Goal: Task Accomplishment & Management: Use online tool/utility

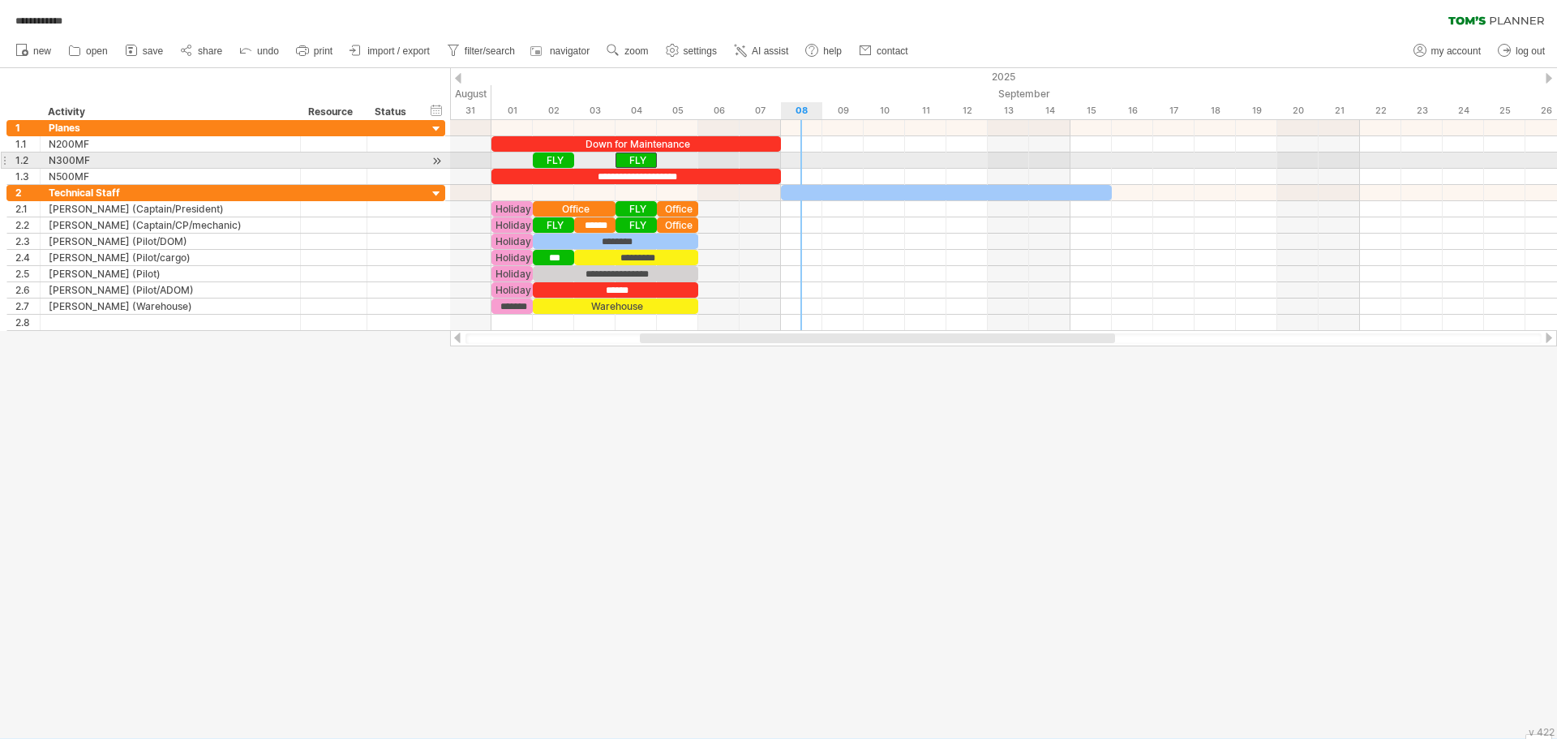
drag, startPoint x: 637, startPoint y: 161, endPoint x: 813, endPoint y: 162, distance: 176.0
click at [638, 157] on div "FLY" at bounding box center [636, 159] width 41 height 15
drag, startPoint x: 638, startPoint y: 157, endPoint x: 801, endPoint y: 165, distance: 163.2
click at [801, 165] on div "***" at bounding box center [801, 159] width 41 height 15
click at [816, 161] on div "***" at bounding box center [801, 159] width 41 height 15
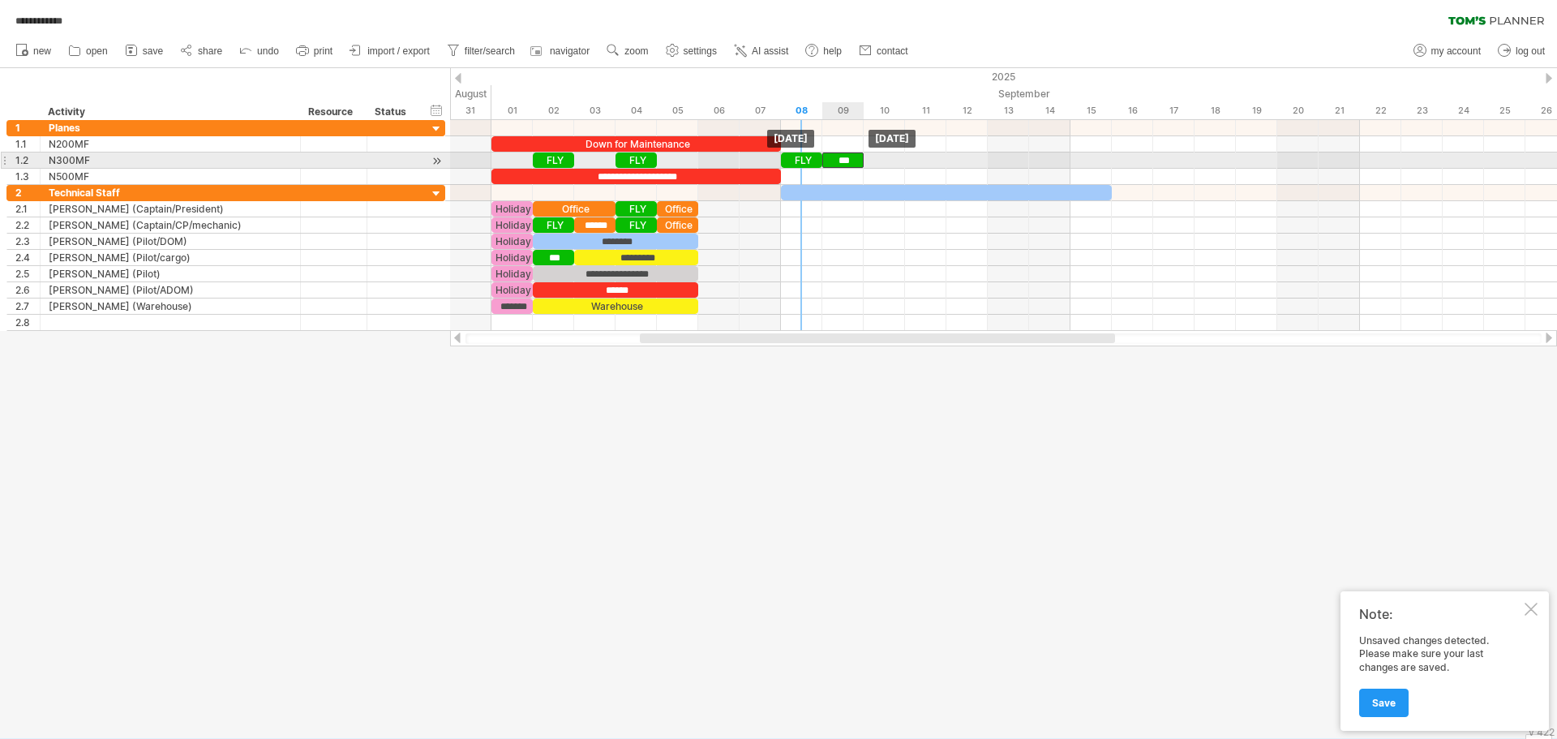
drag, startPoint x: 804, startPoint y: 160, endPoint x: 836, endPoint y: 161, distance: 32.5
click at [836, 161] on div "***" at bounding box center [842, 159] width 41 height 15
drag, startPoint x: 802, startPoint y: 157, endPoint x: 960, endPoint y: 161, distance: 158.2
click at [960, 161] on div "FLY" at bounding box center [967, 159] width 41 height 15
click at [805, 163] on div "FLY" at bounding box center [801, 159] width 41 height 15
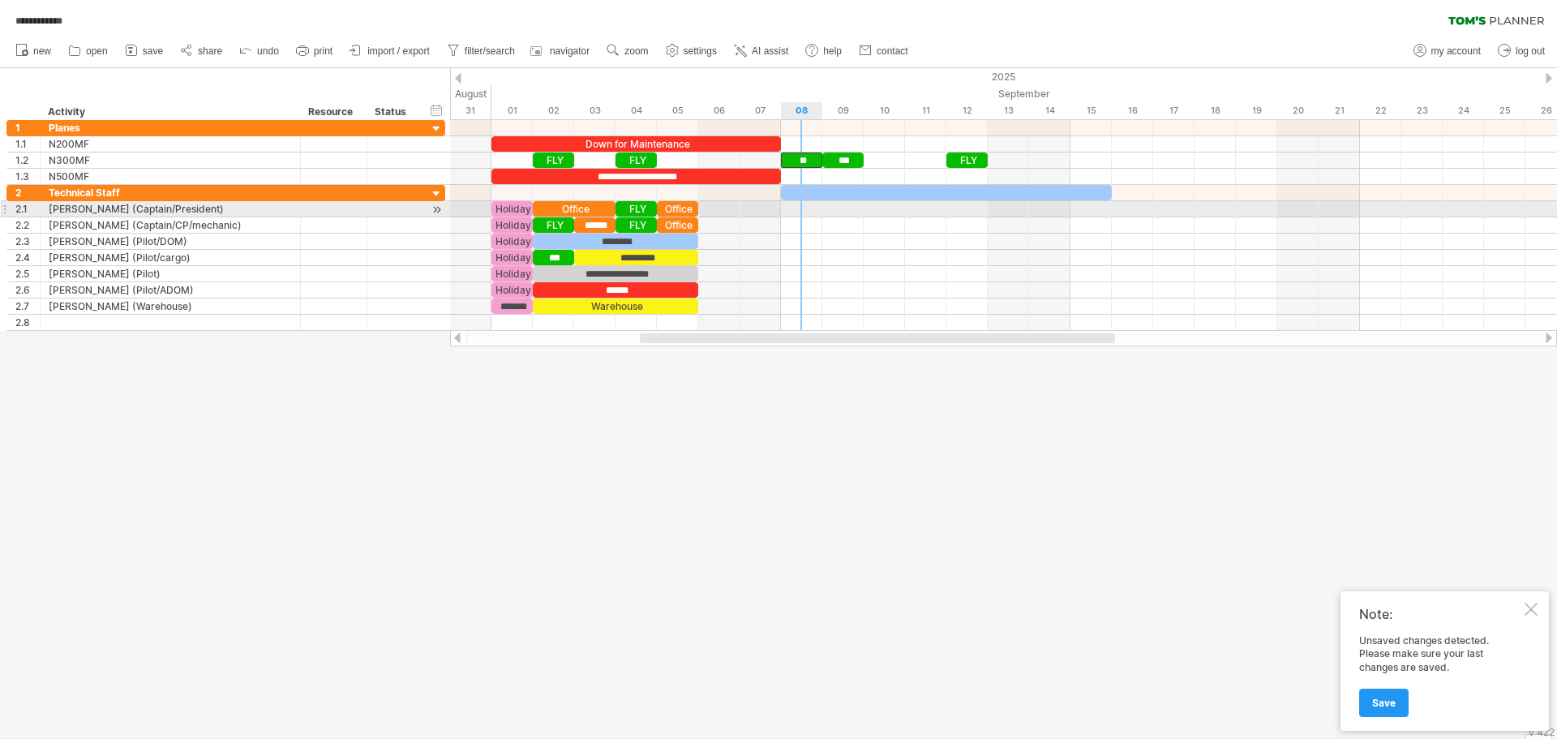
click at [811, 211] on div at bounding box center [1003, 209] width 1107 height 16
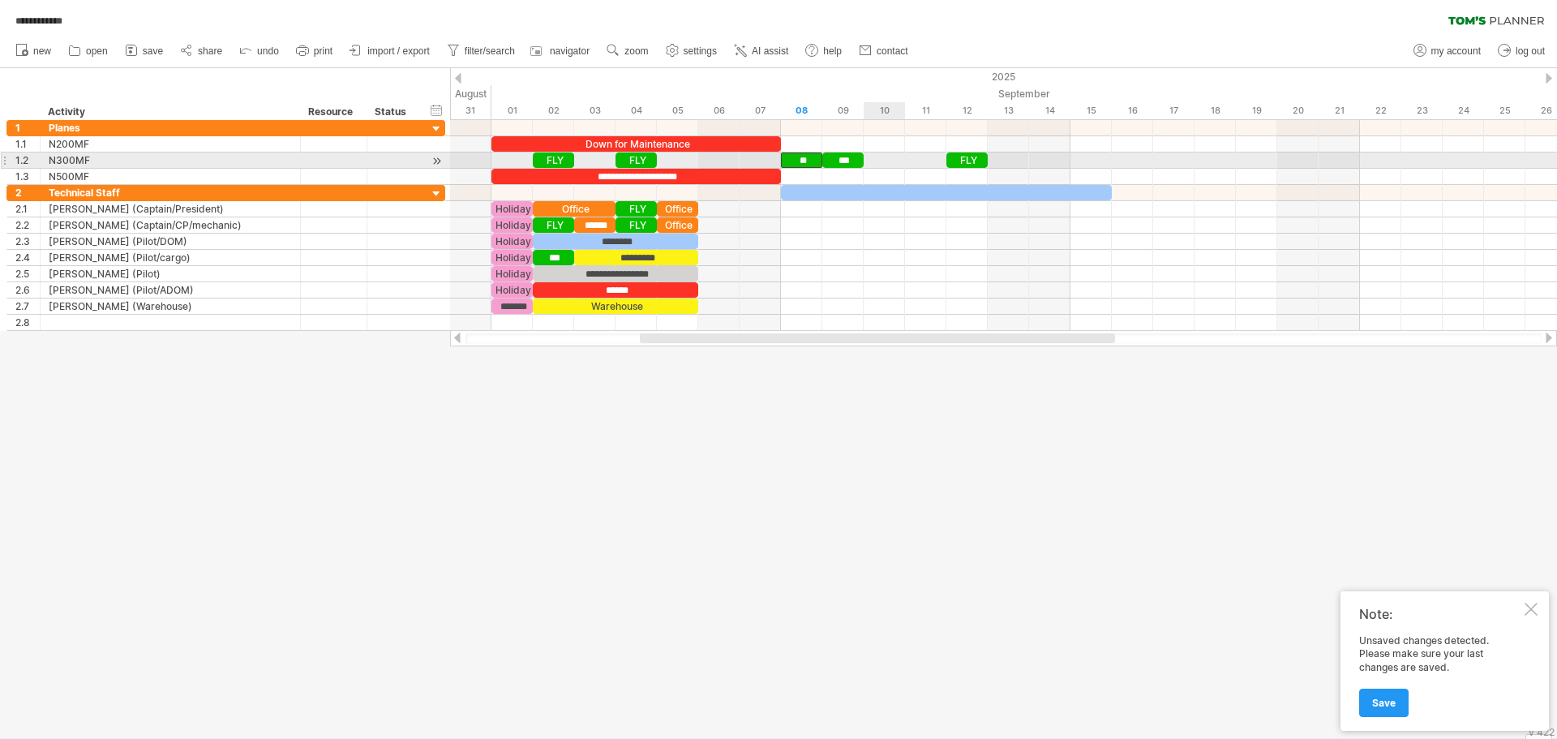
drag, startPoint x: 795, startPoint y: 159, endPoint x: 882, endPoint y: 162, distance: 87.7
drag, startPoint x: 809, startPoint y: 160, endPoint x: 887, endPoint y: 163, distance: 77.1
drag, startPoint x: 797, startPoint y: 157, endPoint x: 881, endPoint y: 159, distance: 84.4
click at [881, 159] on div "**" at bounding box center [884, 159] width 41 height 15
drag, startPoint x: 966, startPoint y: 159, endPoint x: 929, endPoint y: 158, distance: 37.3
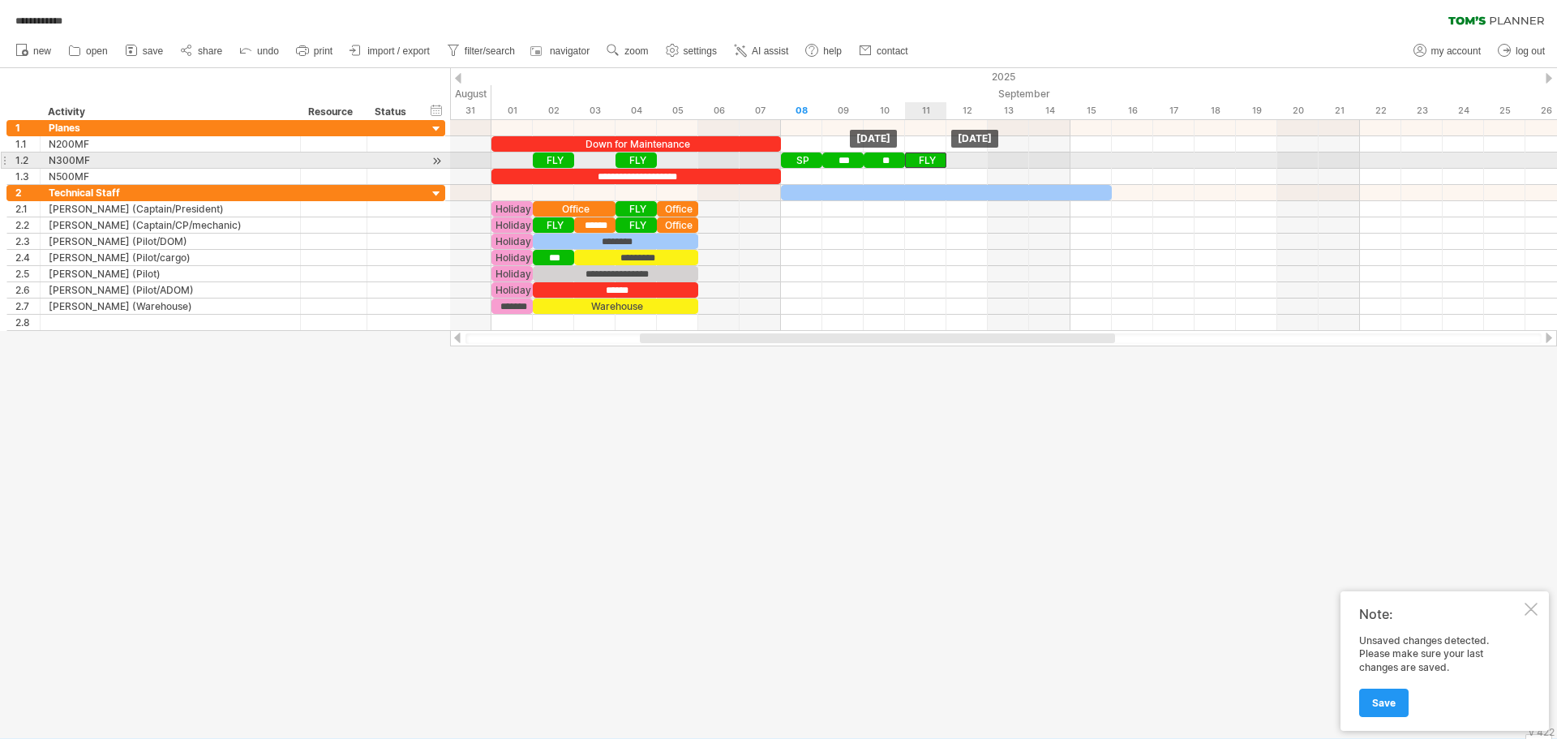
click at [929, 158] on div "FLY" at bounding box center [925, 159] width 41 height 15
drag, startPoint x: 886, startPoint y: 153, endPoint x: 961, endPoint y: 154, distance: 75.4
click at [961, 154] on div "**" at bounding box center [967, 159] width 41 height 15
click at [837, 161] on div "***" at bounding box center [842, 159] width 41 height 15
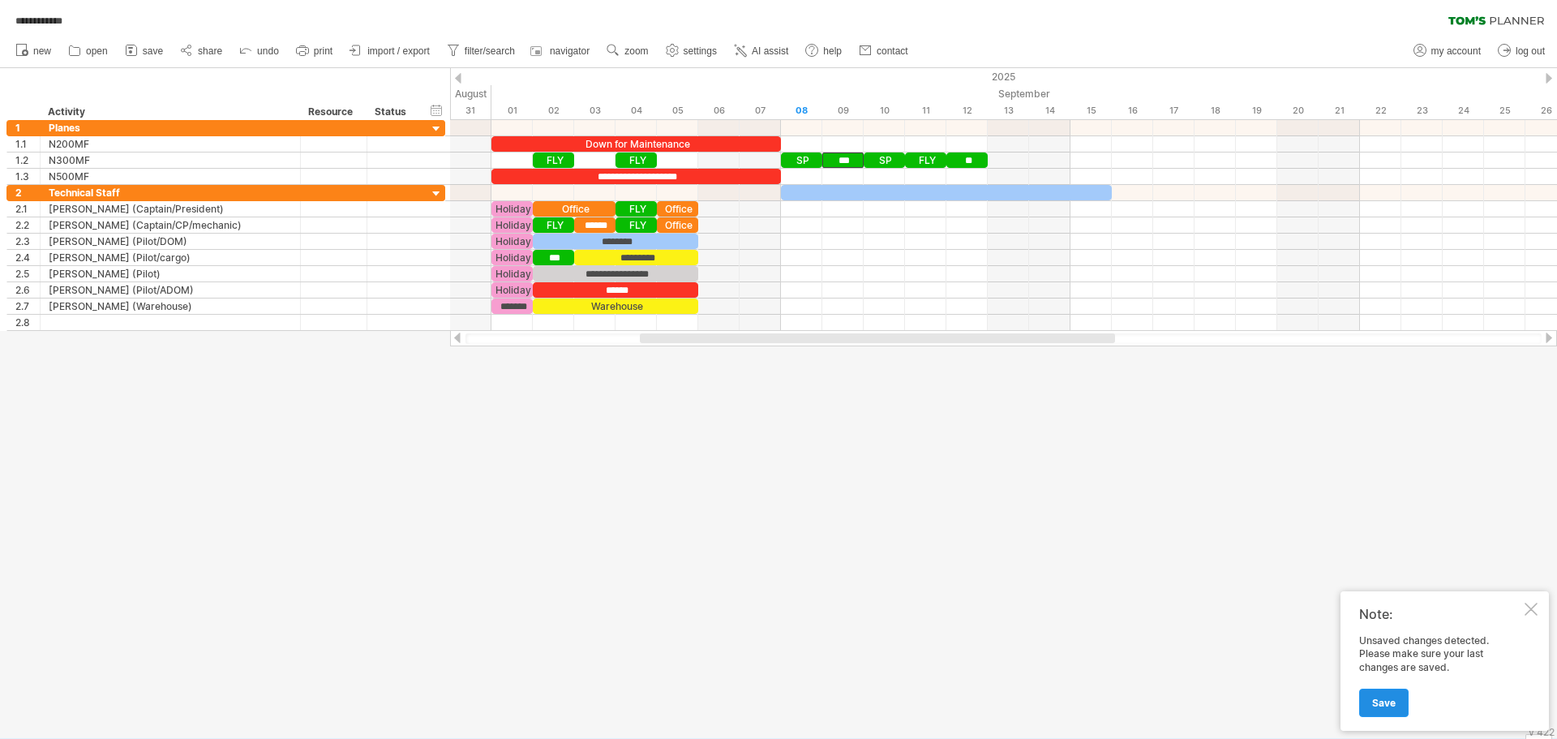
click at [1389, 711] on link "Save" at bounding box center [1383, 703] width 49 height 28
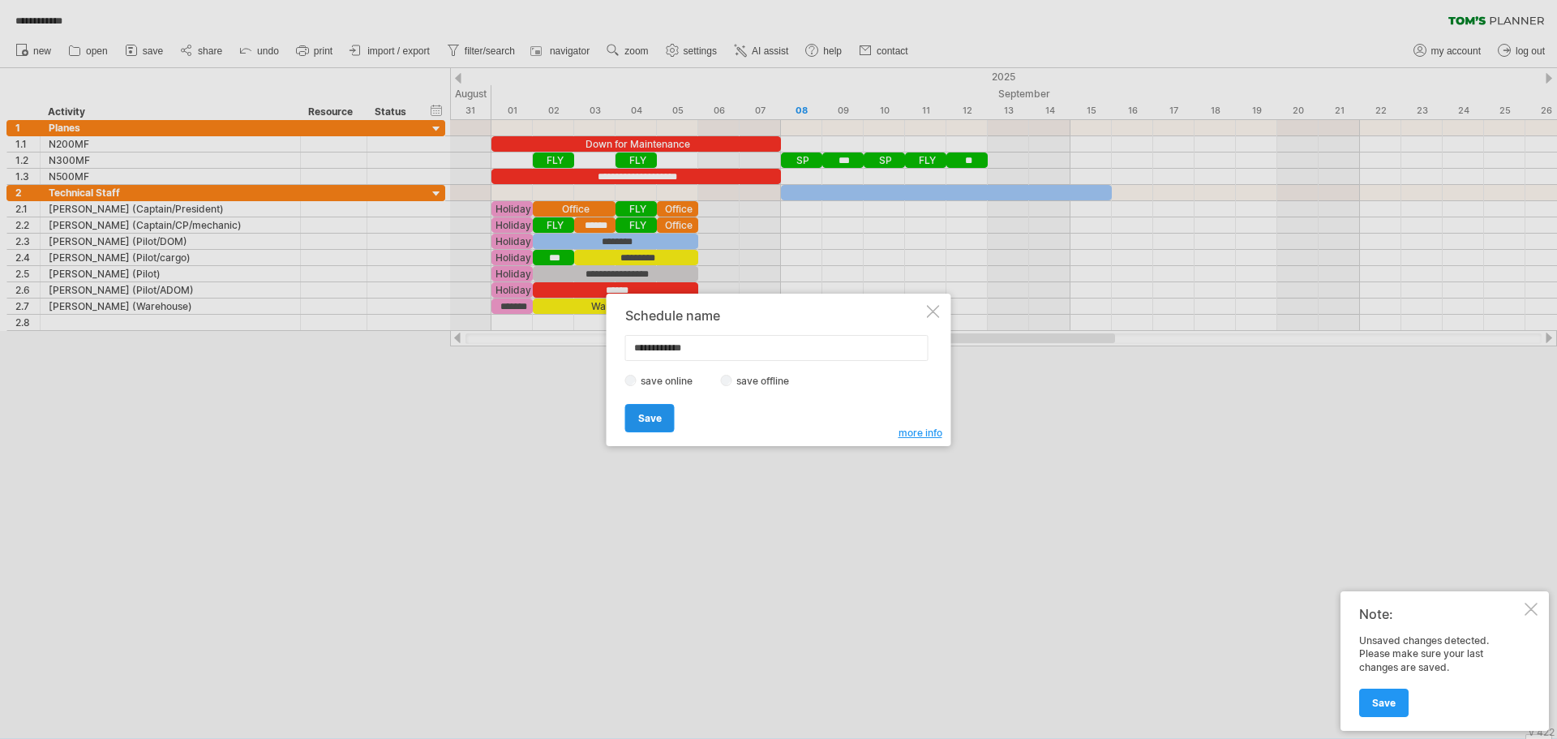
click at [654, 418] on span "Save" at bounding box center [650, 418] width 24 height 12
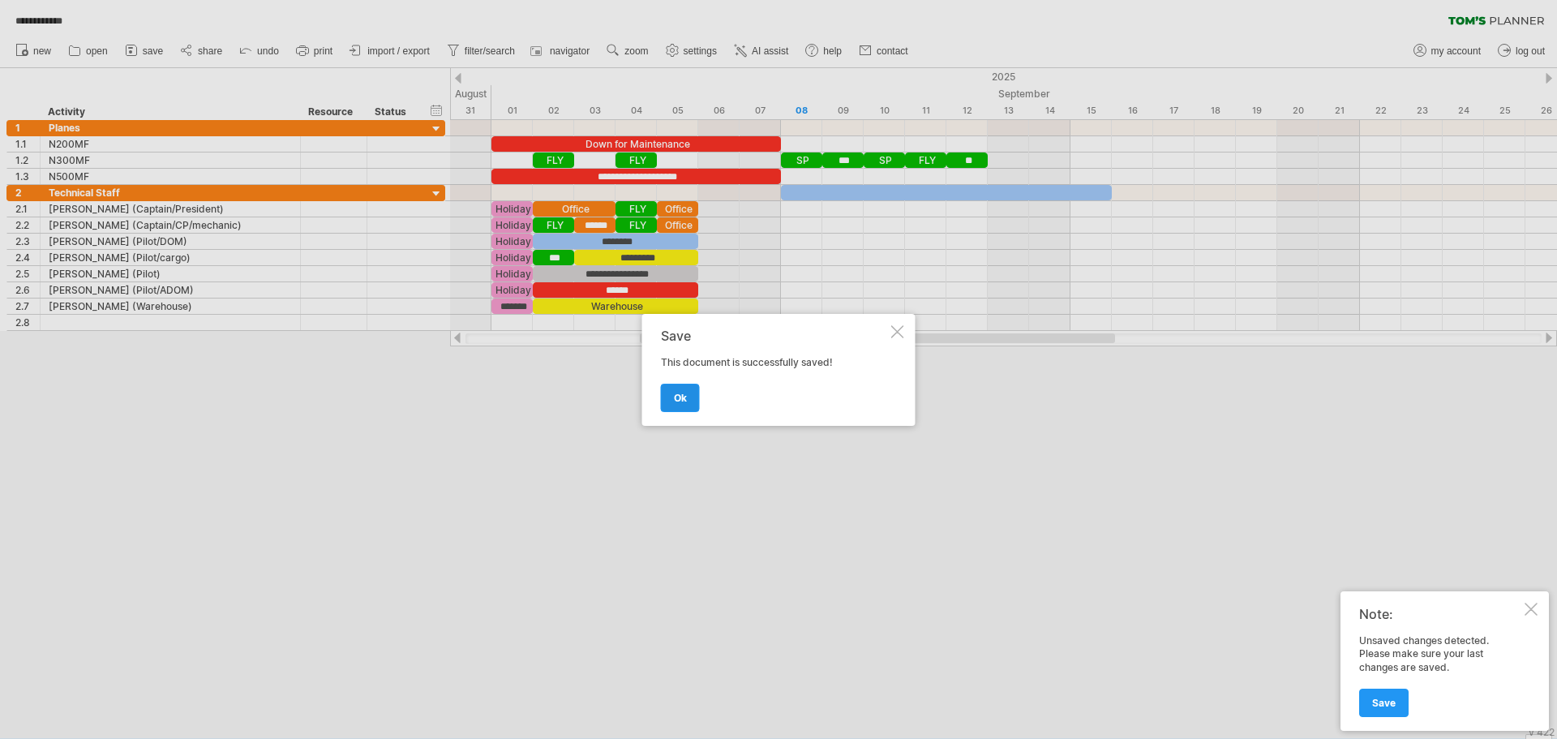
click at [678, 395] on span "ok" at bounding box center [680, 398] width 13 height 12
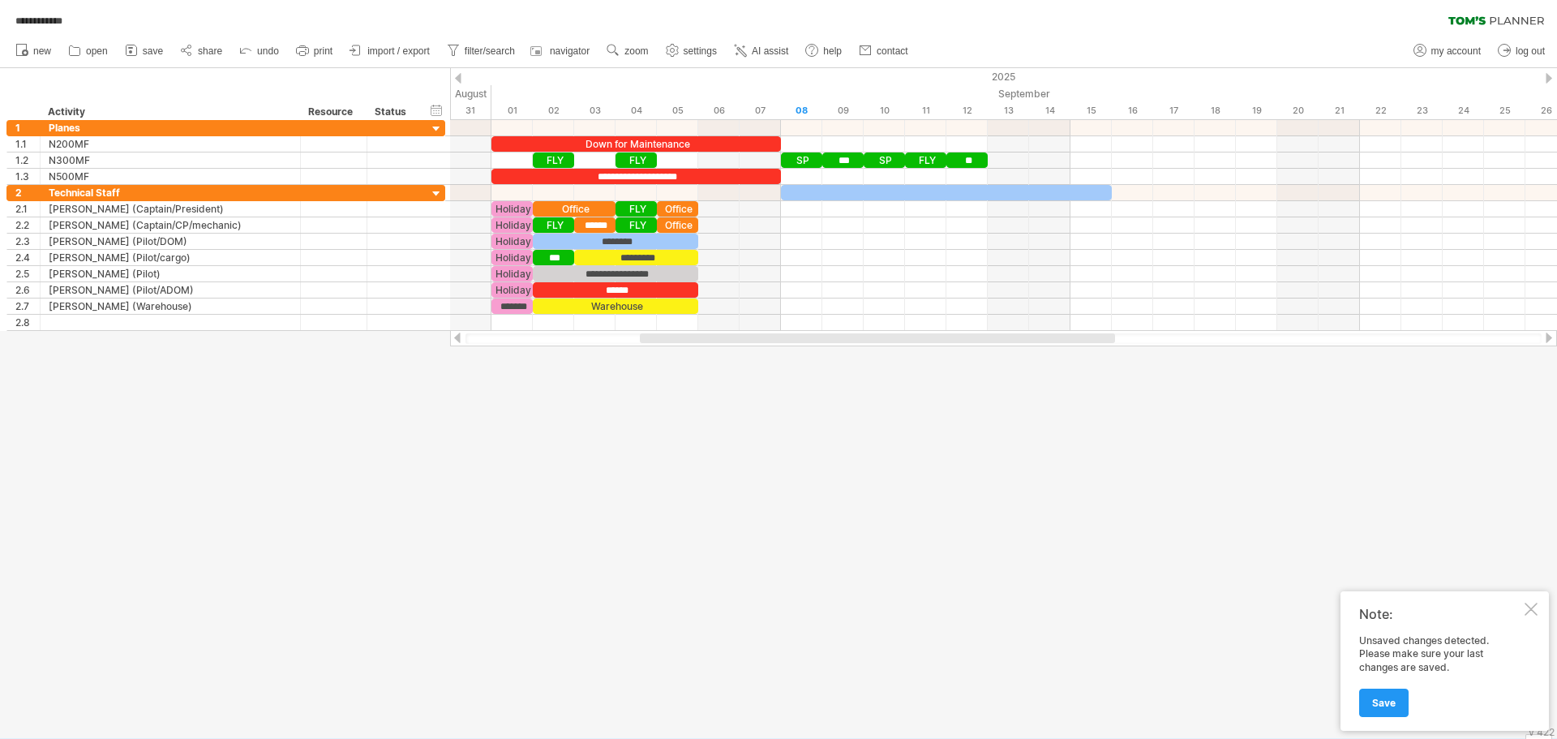
click at [1533, 612] on div at bounding box center [1531, 609] width 13 height 13
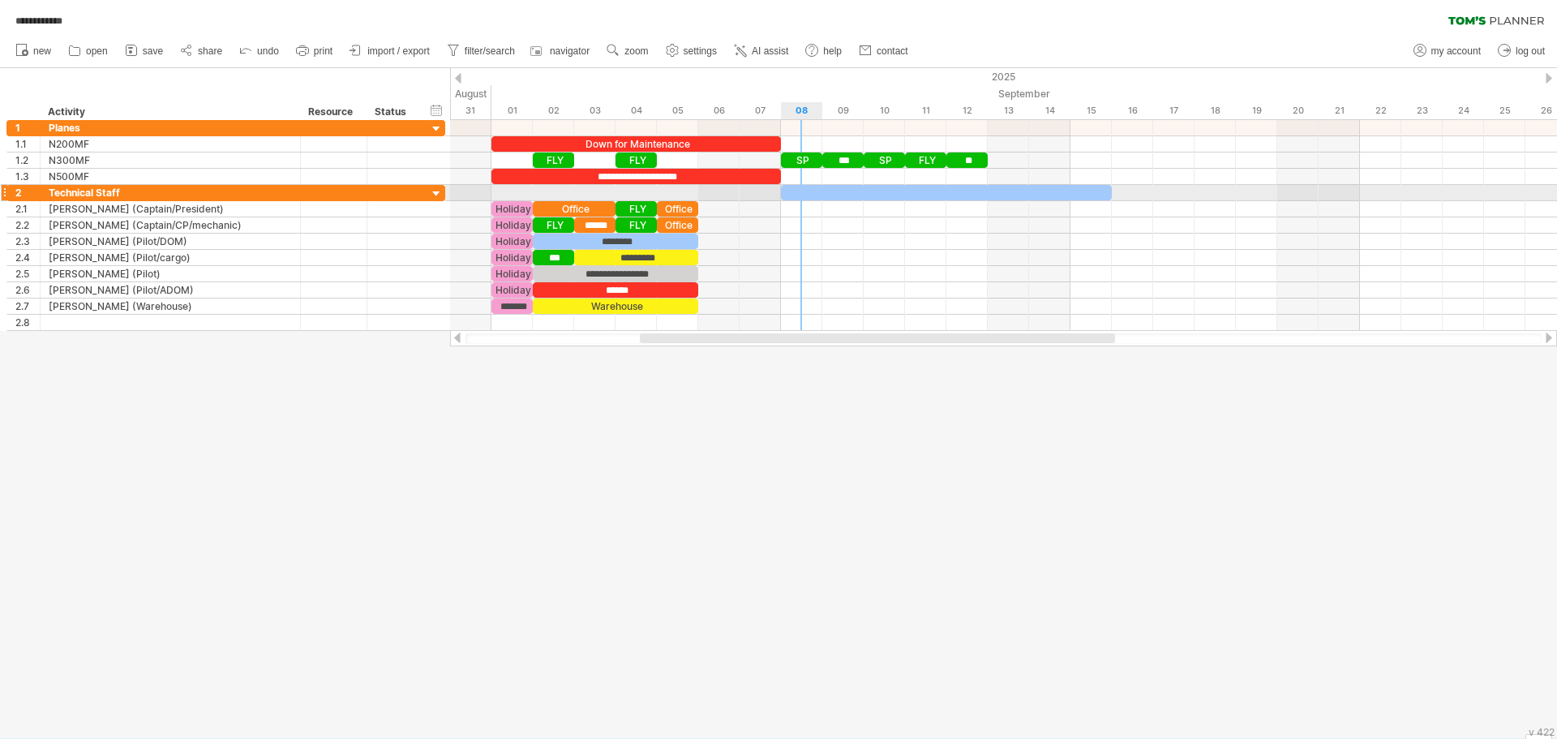
click at [817, 189] on div at bounding box center [946, 192] width 331 height 15
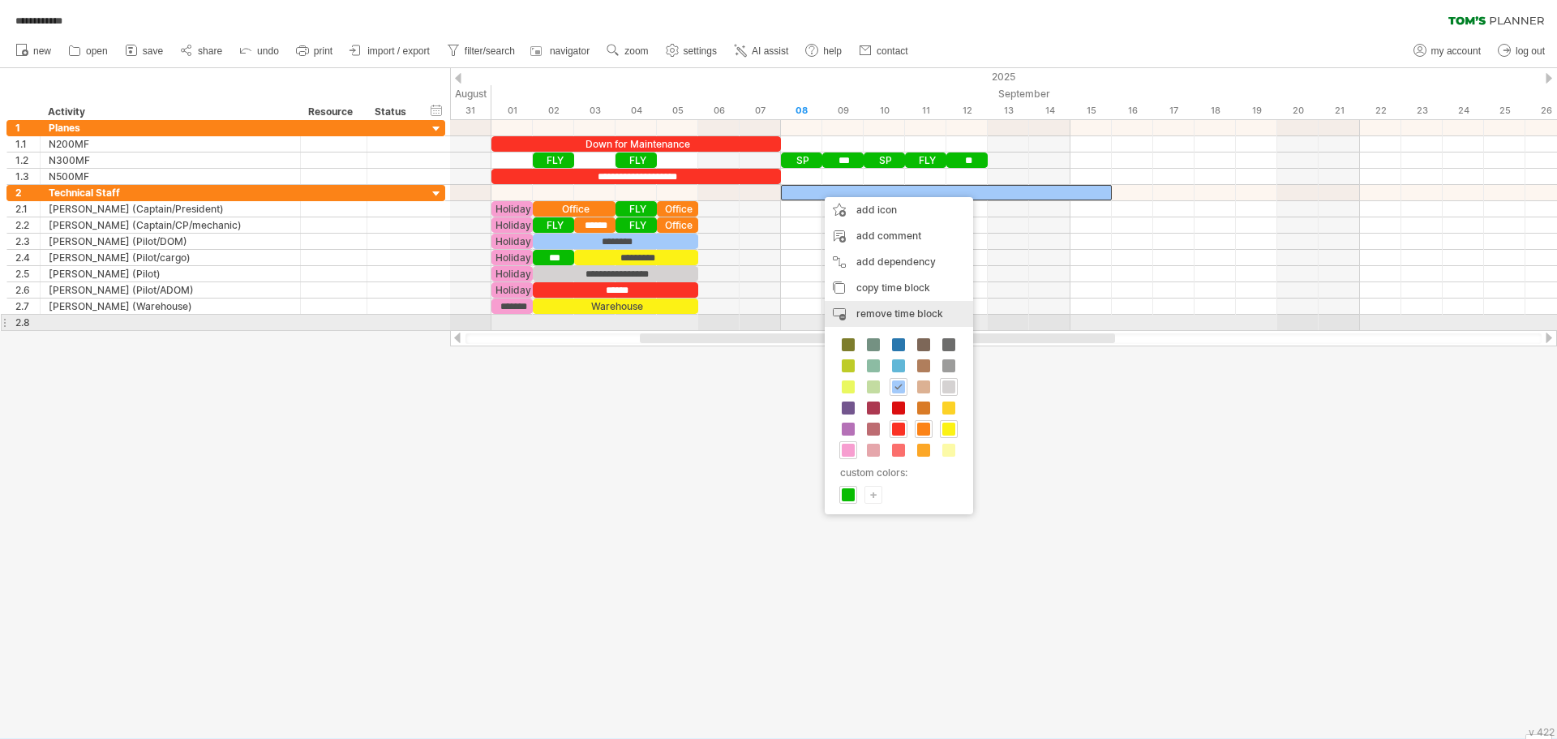
click at [883, 318] on span "remove time block" at bounding box center [900, 313] width 87 height 12
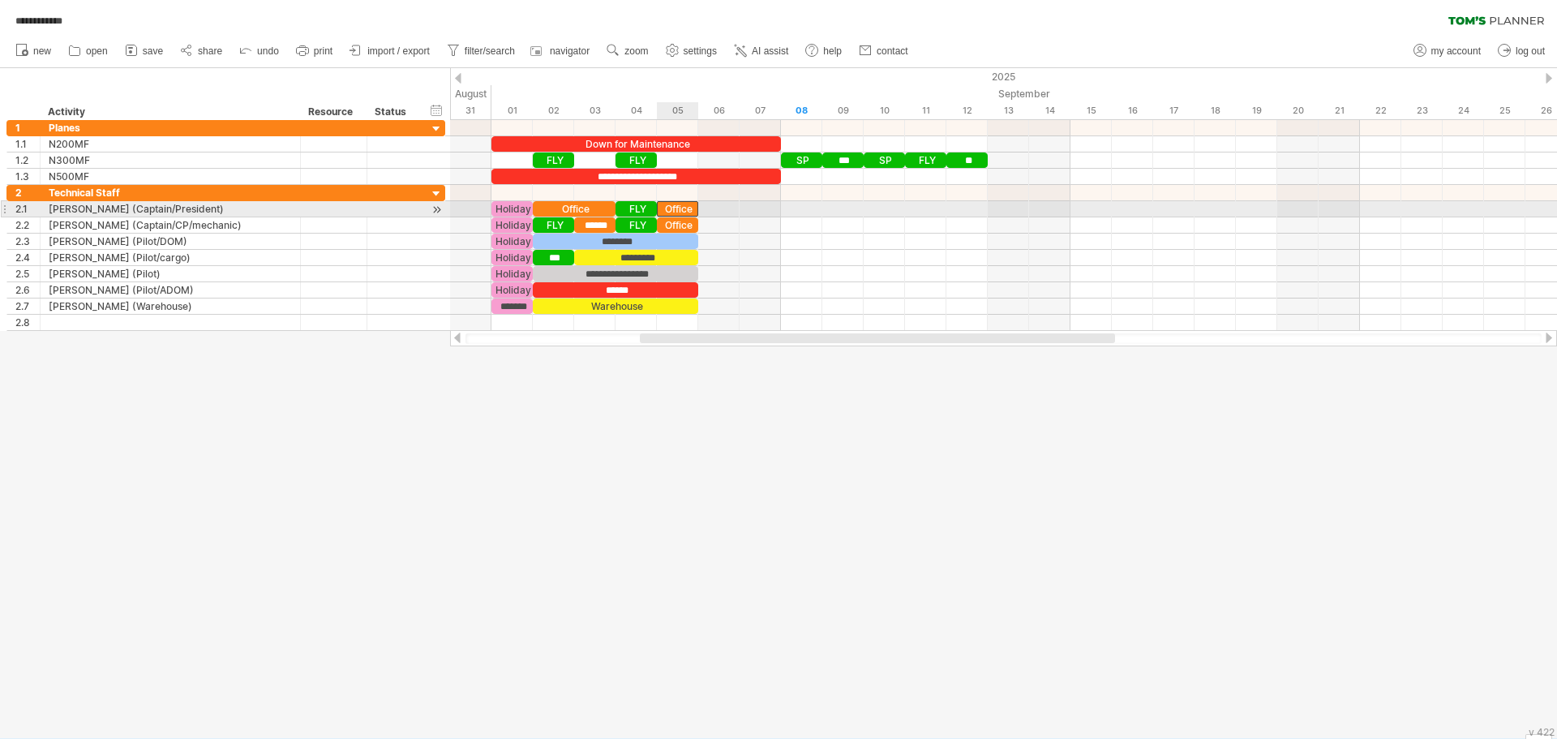
click at [682, 209] on div "Office" at bounding box center [677, 208] width 41 height 15
drag, startPoint x: 682, startPoint y: 209, endPoint x: 814, endPoint y: 207, distance: 131.4
click at [814, 207] on div "******" at bounding box center [801, 208] width 41 height 15
drag, startPoint x: 814, startPoint y: 207, endPoint x: 891, endPoint y: 210, distance: 77.1
click at [891, 210] on div "******" at bounding box center [884, 208] width 41 height 15
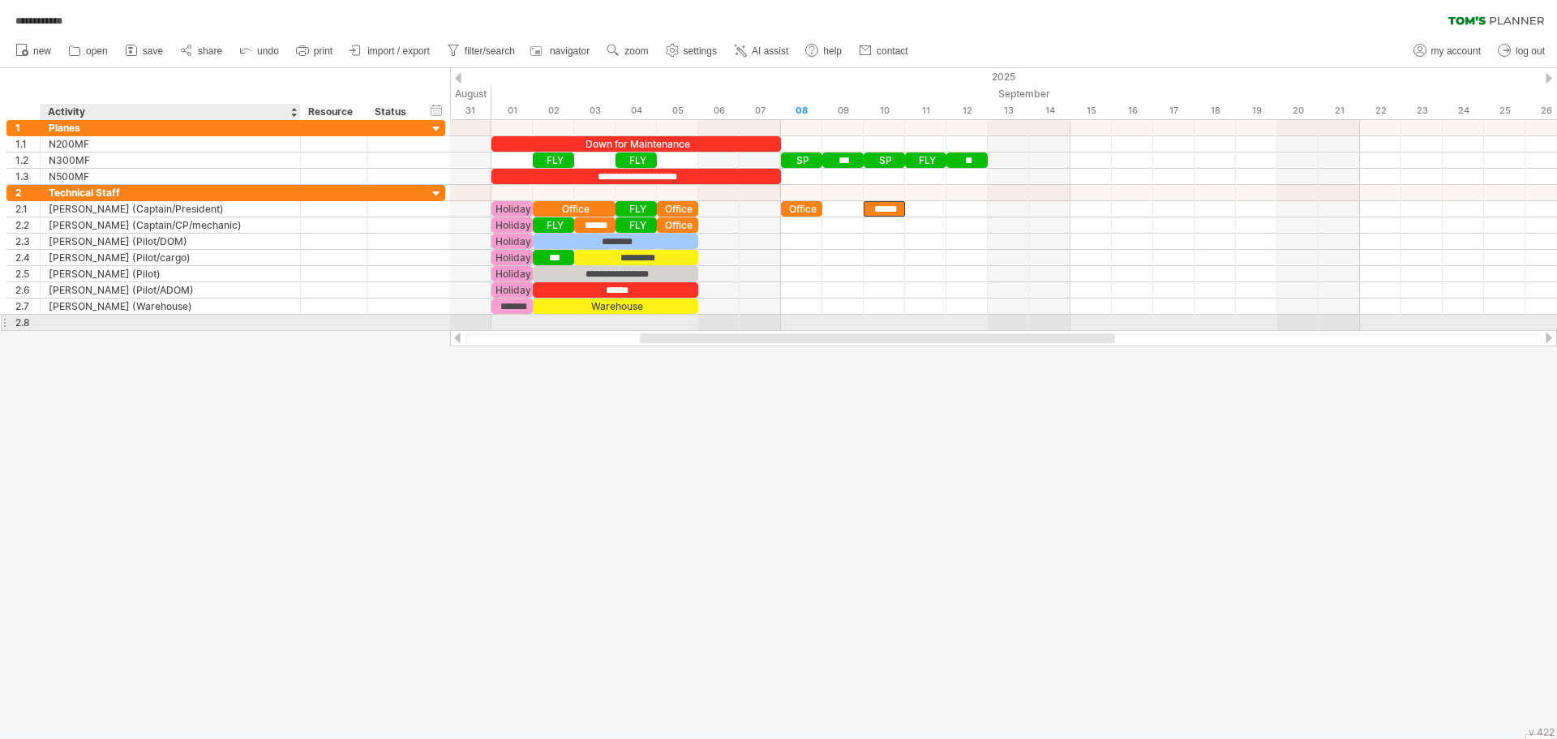
click at [73, 321] on div at bounding box center [170, 322] width 243 height 15
type input "**********"
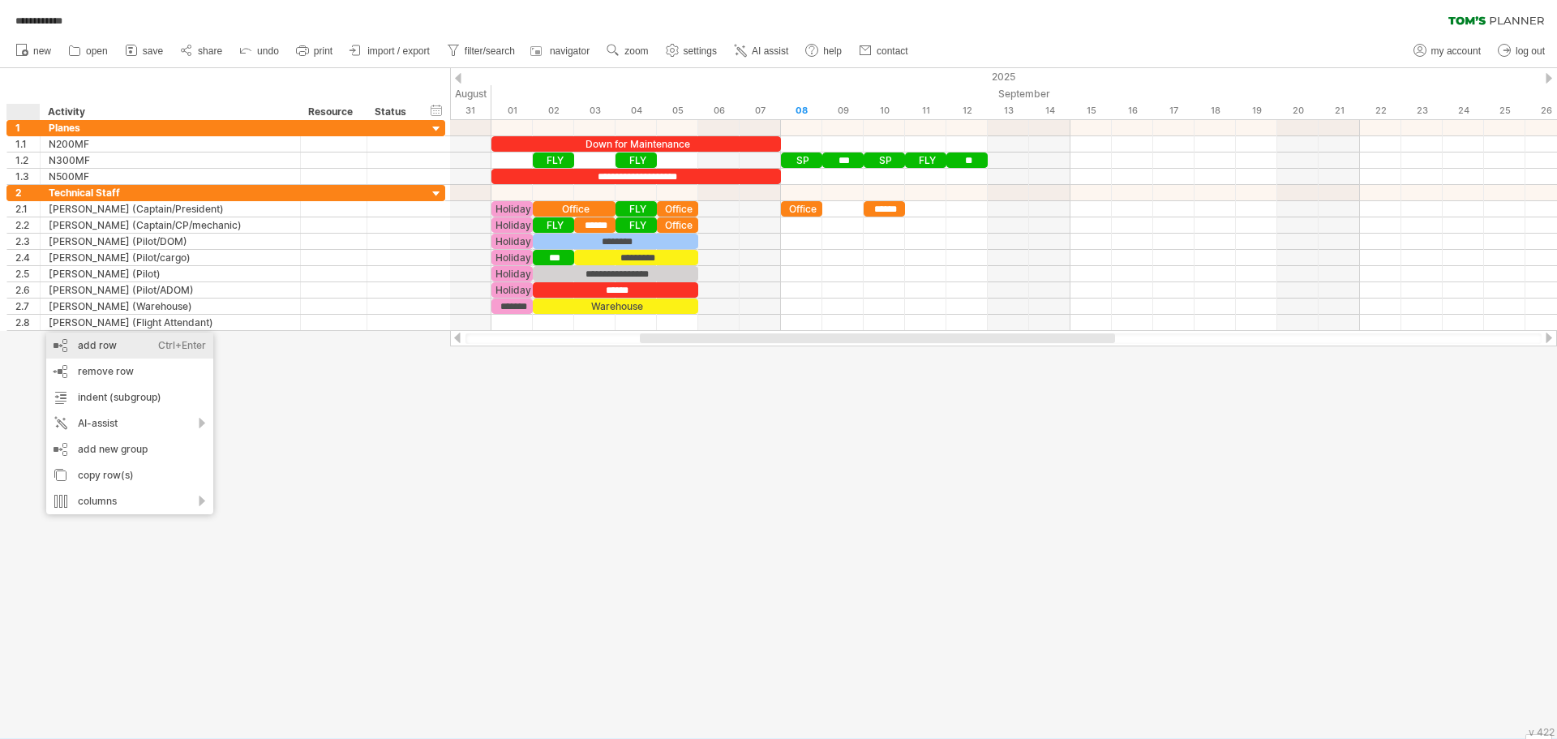
click at [71, 343] on div "add row Ctrl+Enter Cmd+Enter" at bounding box center [129, 346] width 167 height 26
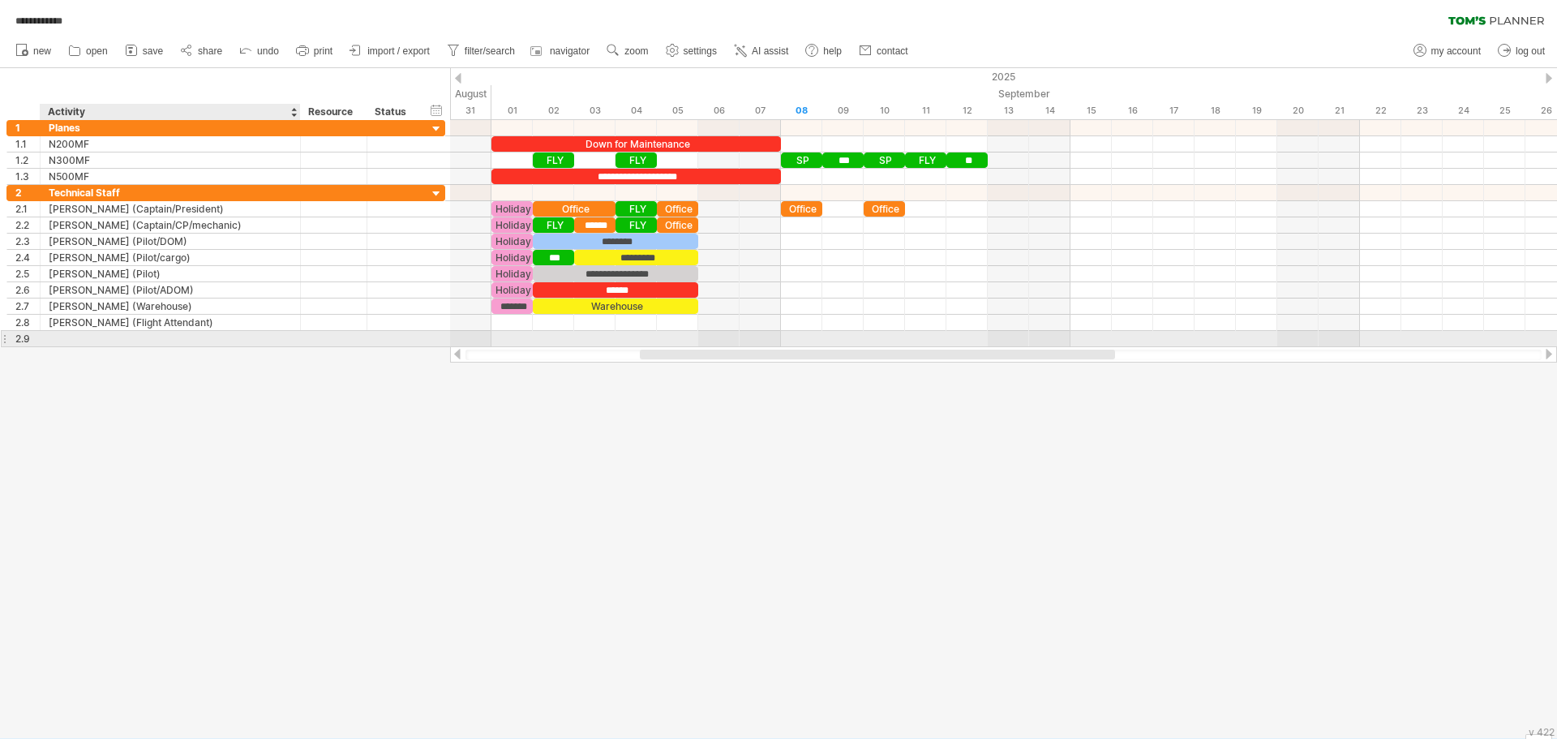
click at [70, 340] on div at bounding box center [170, 338] width 243 height 15
type input "**********"
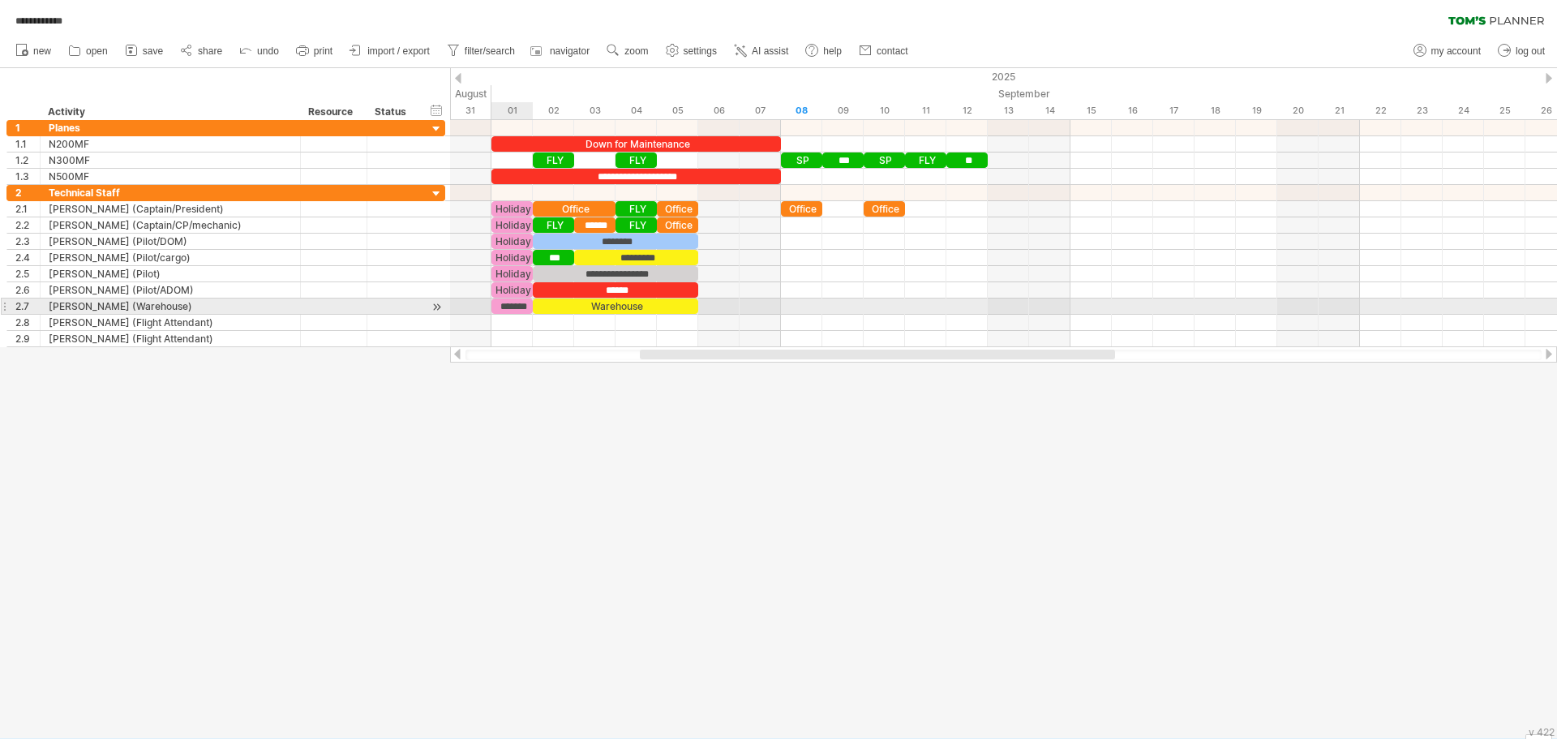
click at [510, 304] on div "*******" at bounding box center [512, 305] width 41 height 15
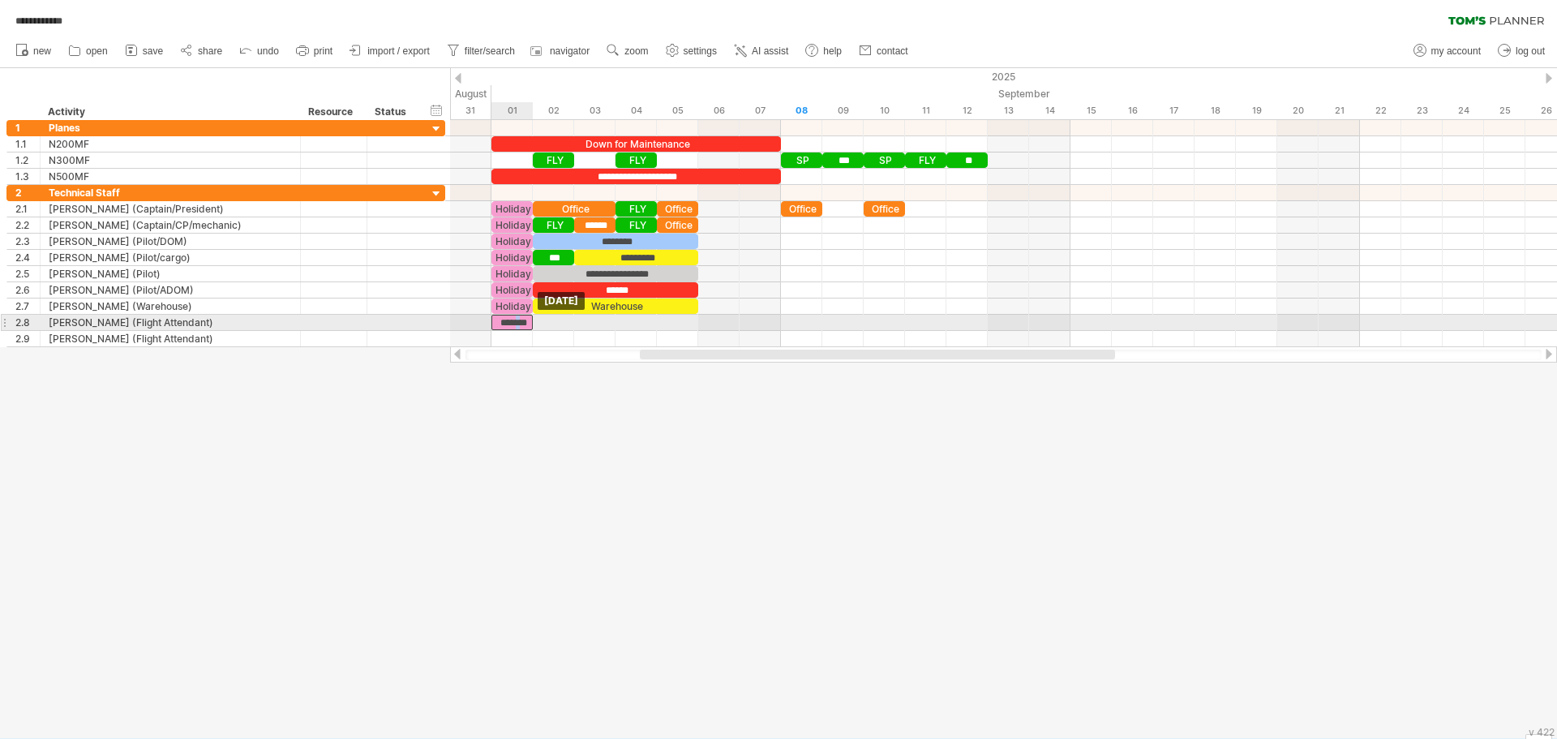
drag, startPoint x: 513, startPoint y: 304, endPoint x: 518, endPoint y: 320, distance: 16.2
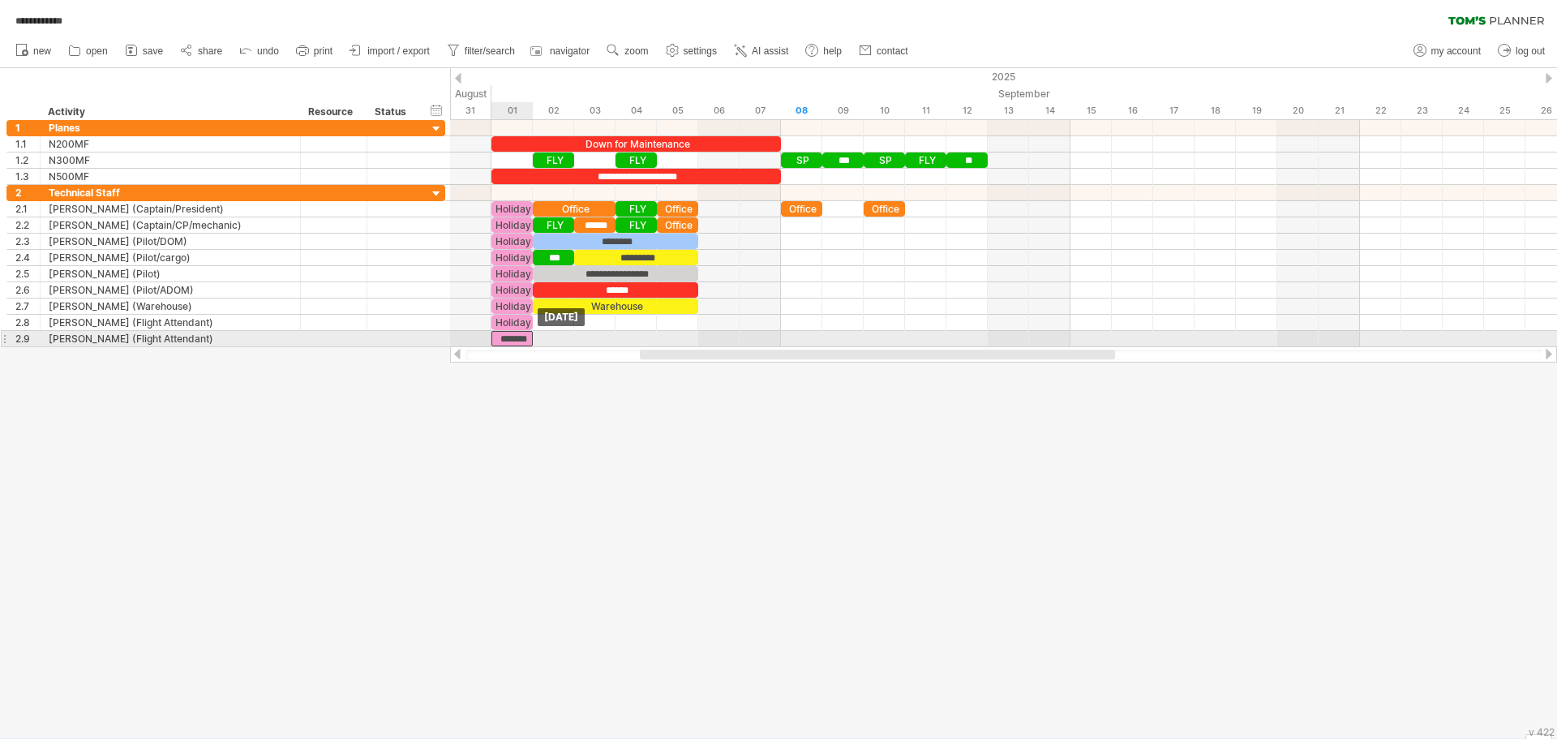
drag, startPoint x: 516, startPoint y: 323, endPoint x: 514, endPoint y: 333, distance: 9.9
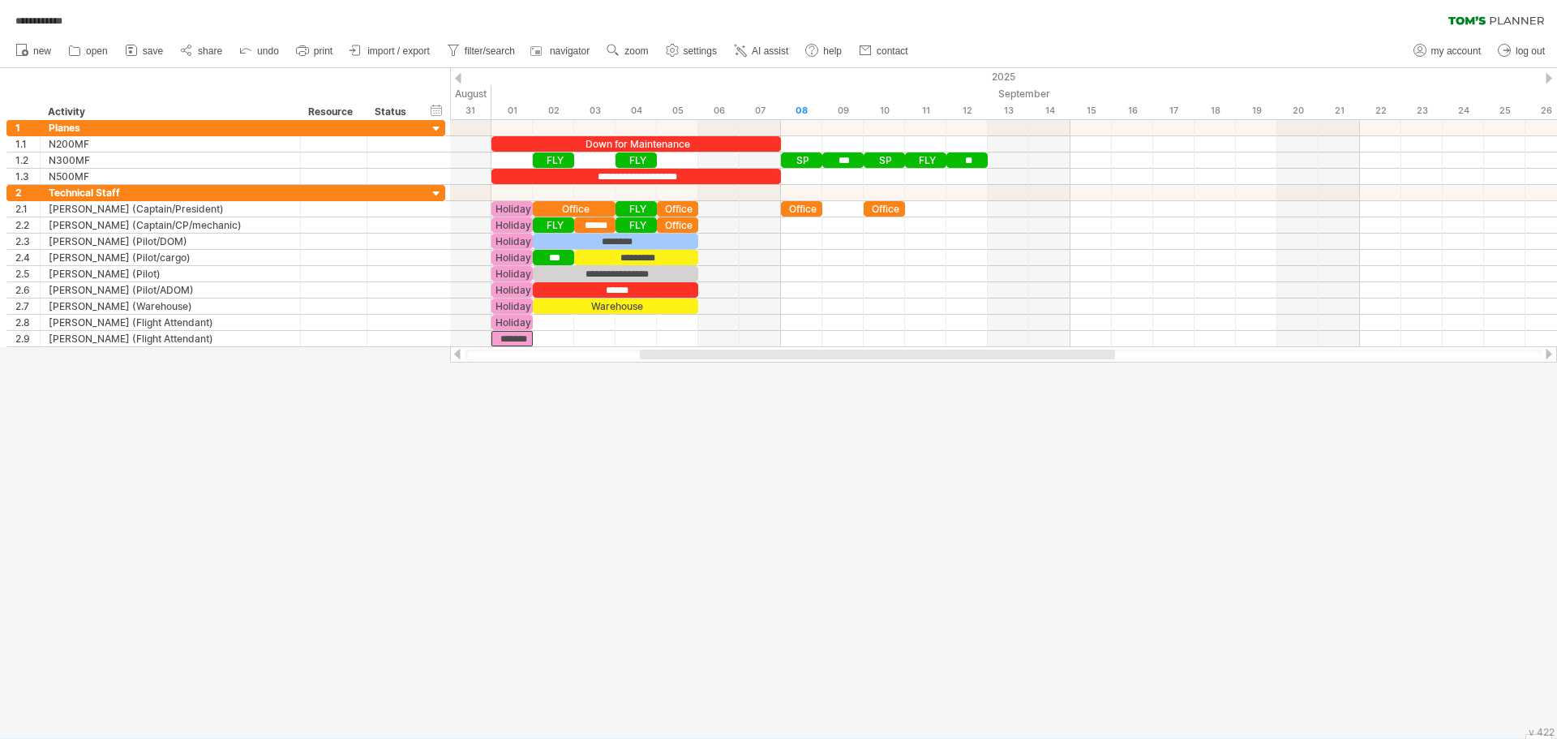
click at [609, 466] on div at bounding box center [778, 403] width 1557 height 670
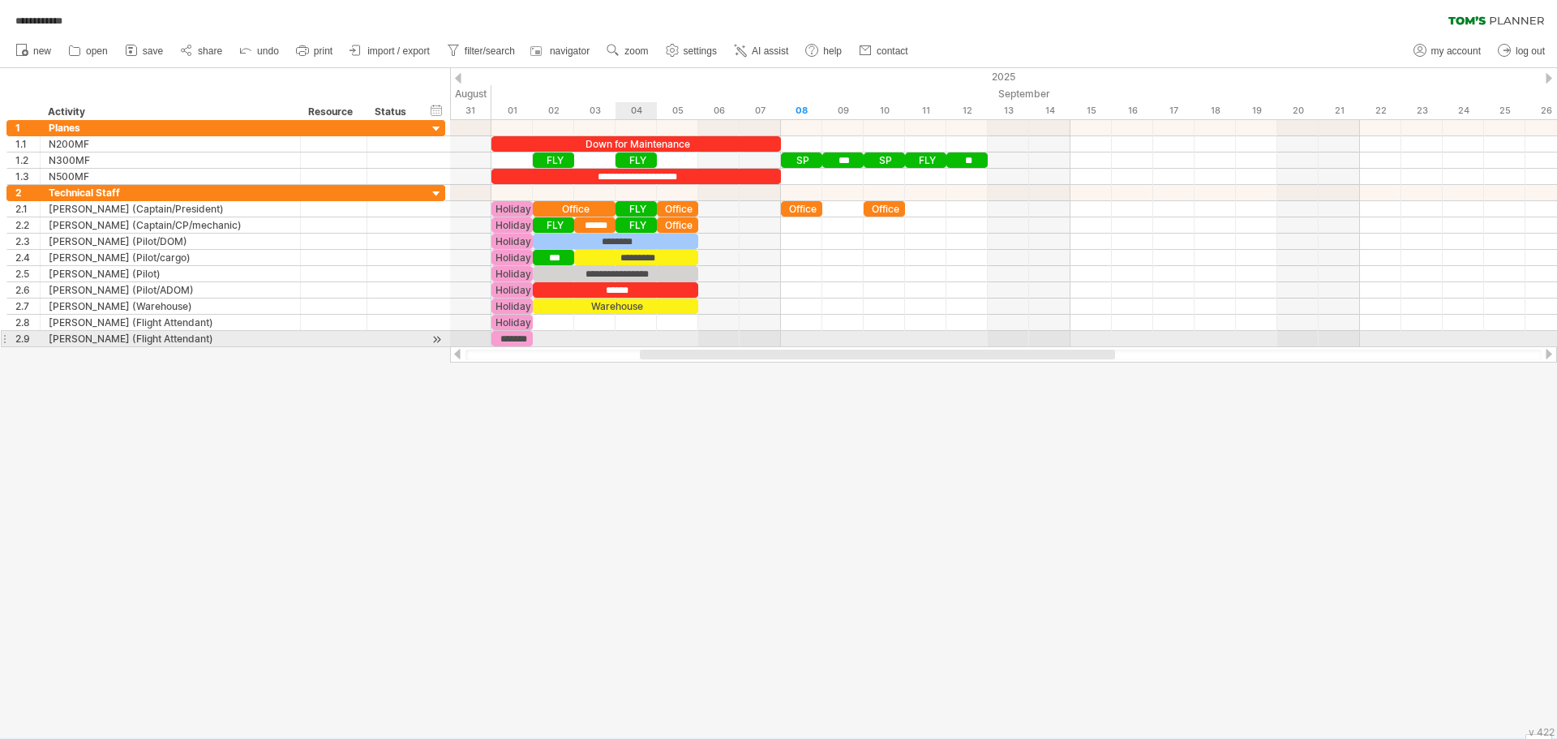
click at [629, 337] on div at bounding box center [1003, 339] width 1107 height 16
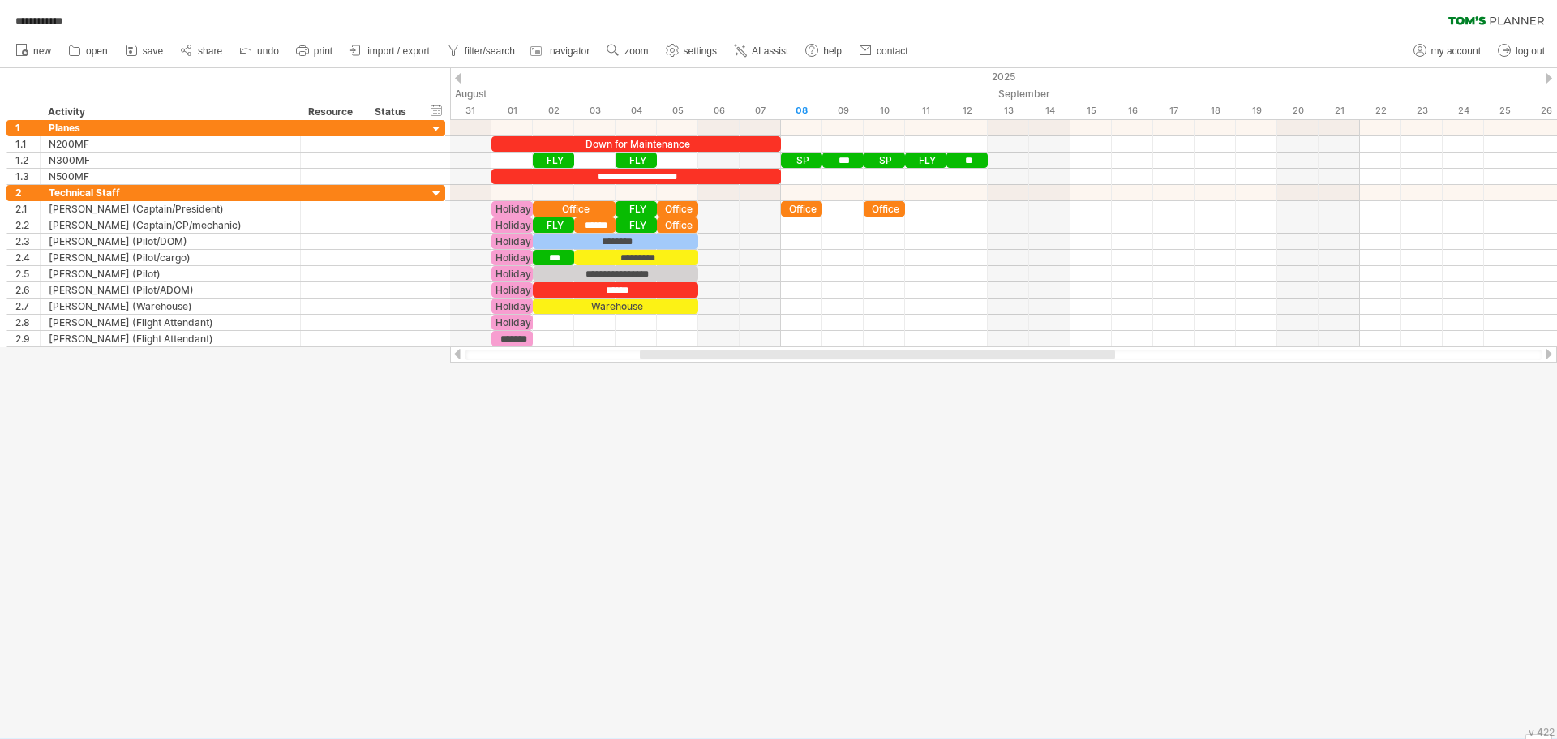
click at [655, 453] on div at bounding box center [778, 403] width 1557 height 670
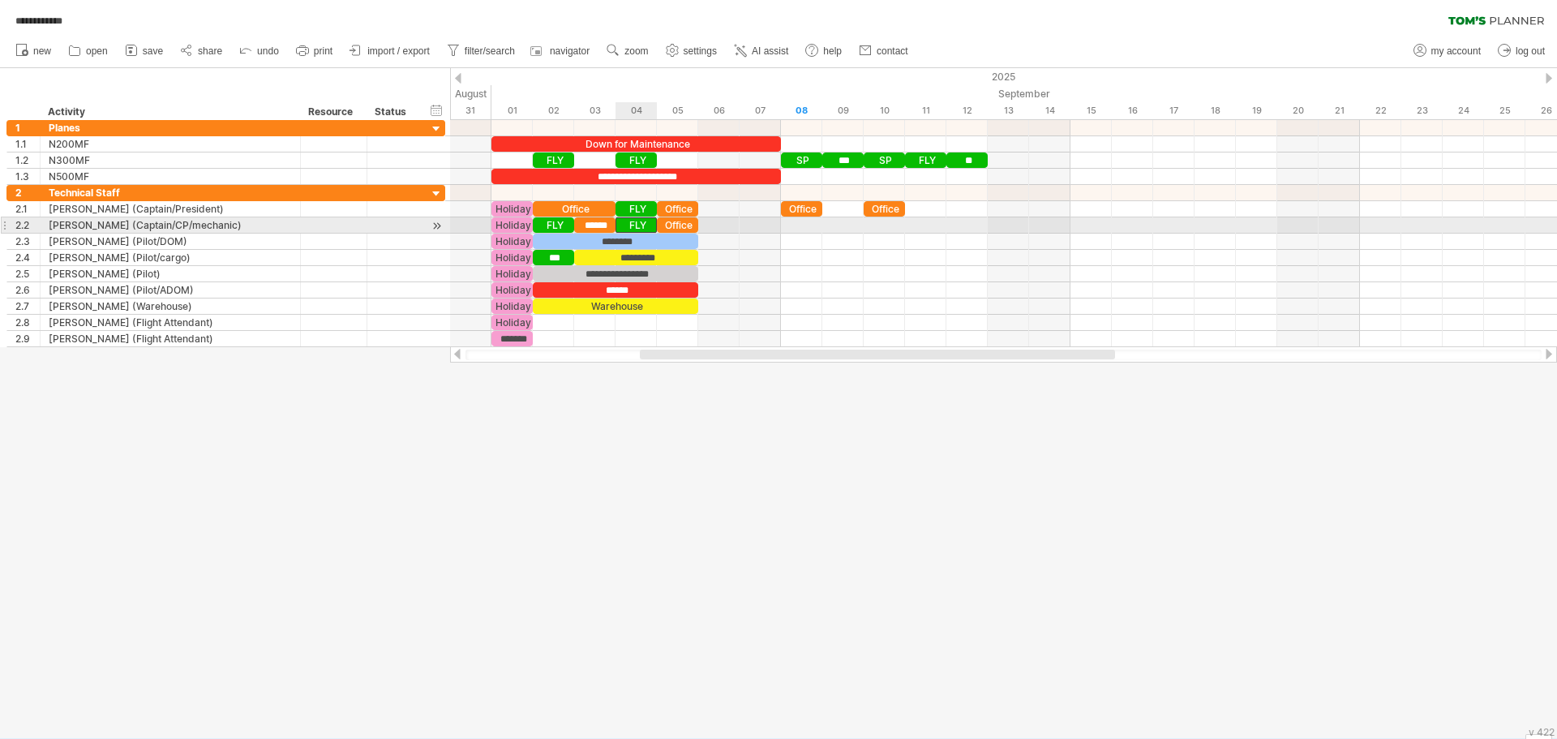
click at [629, 226] on div "FLY" at bounding box center [636, 224] width 41 height 15
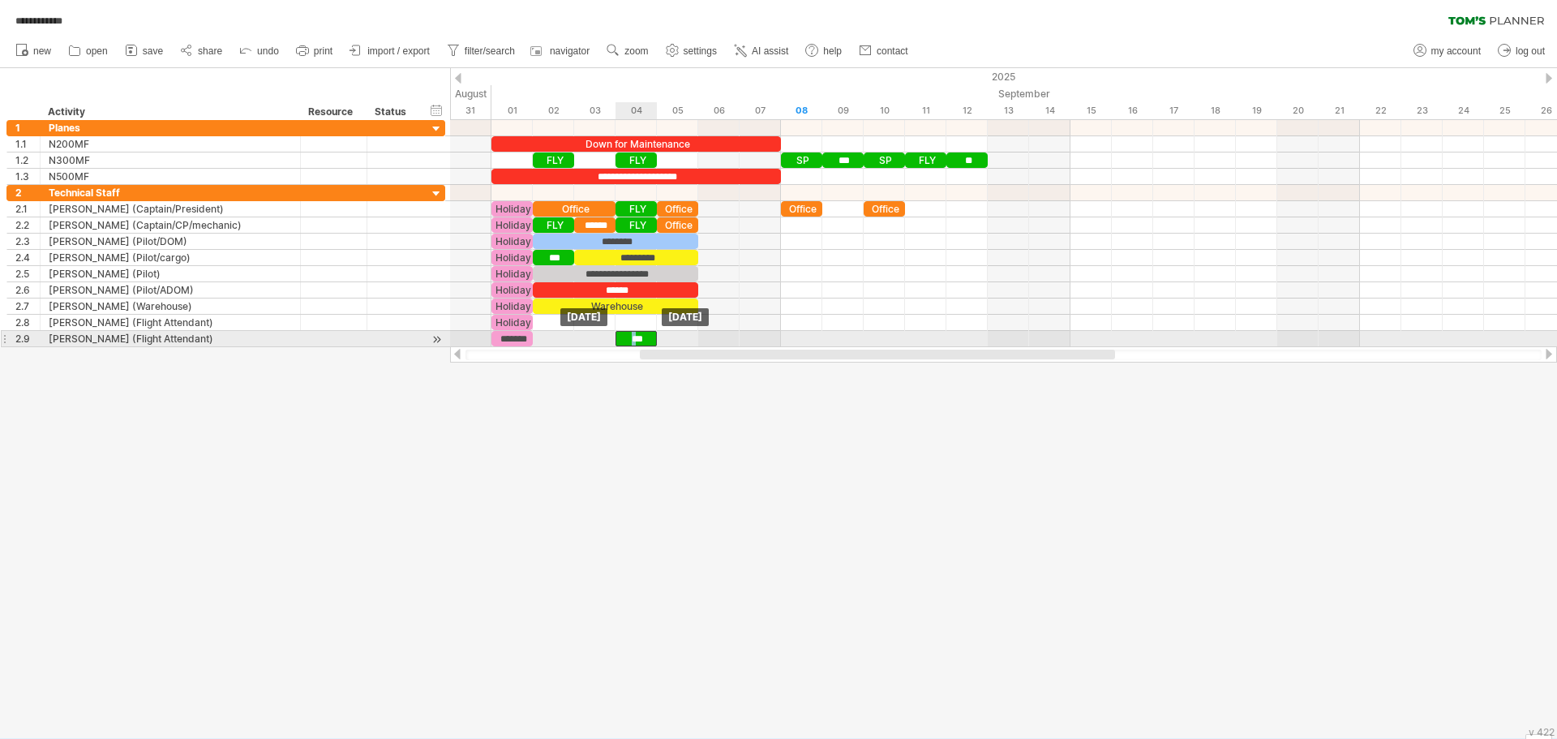
drag, startPoint x: 629, startPoint y: 226, endPoint x: 633, endPoint y: 337, distance: 111.2
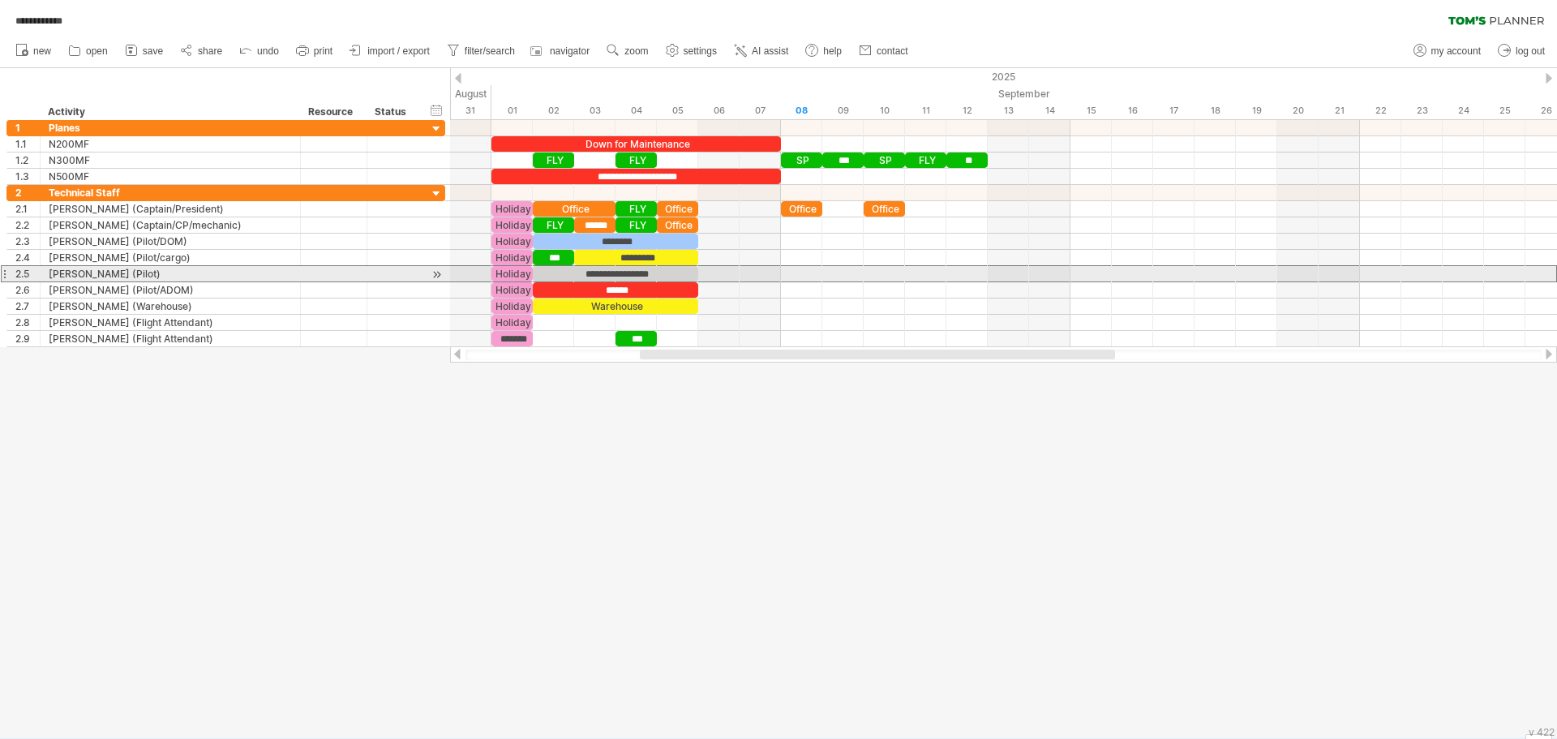
click at [5, 271] on div at bounding box center [4, 273] width 6 height 17
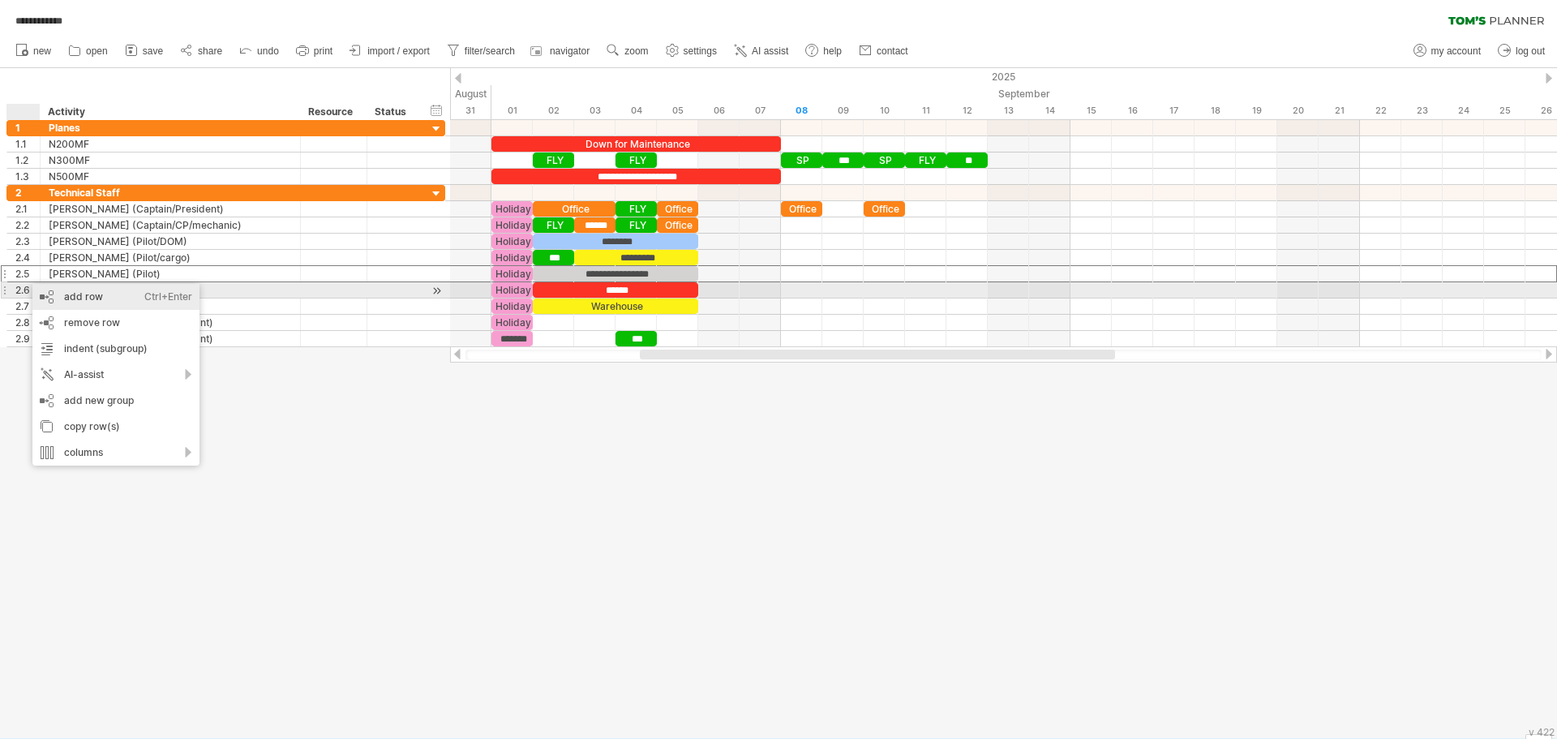
click at [70, 295] on div "add row Ctrl+Enter Cmd+Enter" at bounding box center [115, 297] width 167 height 26
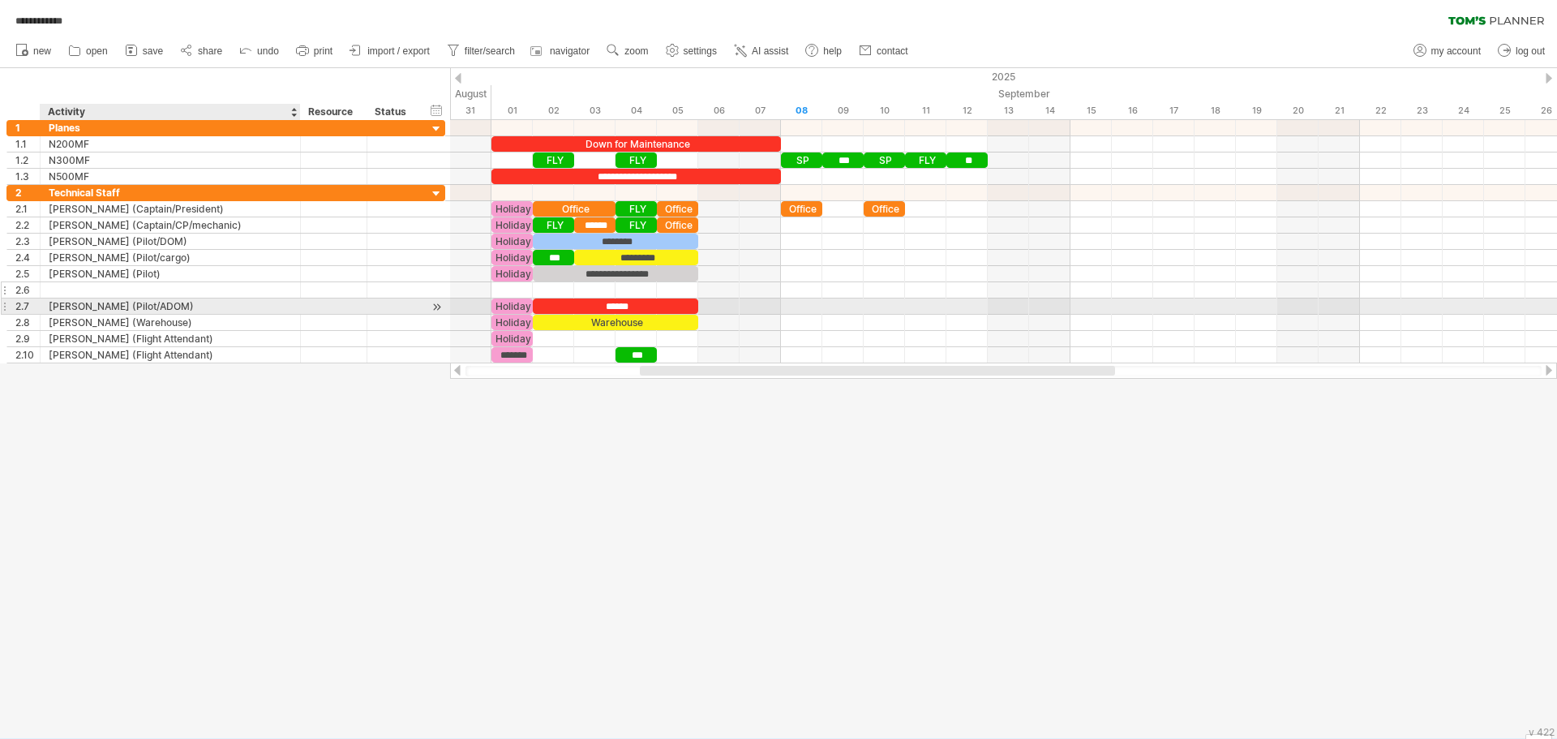
click at [69, 289] on div at bounding box center [170, 289] width 243 height 15
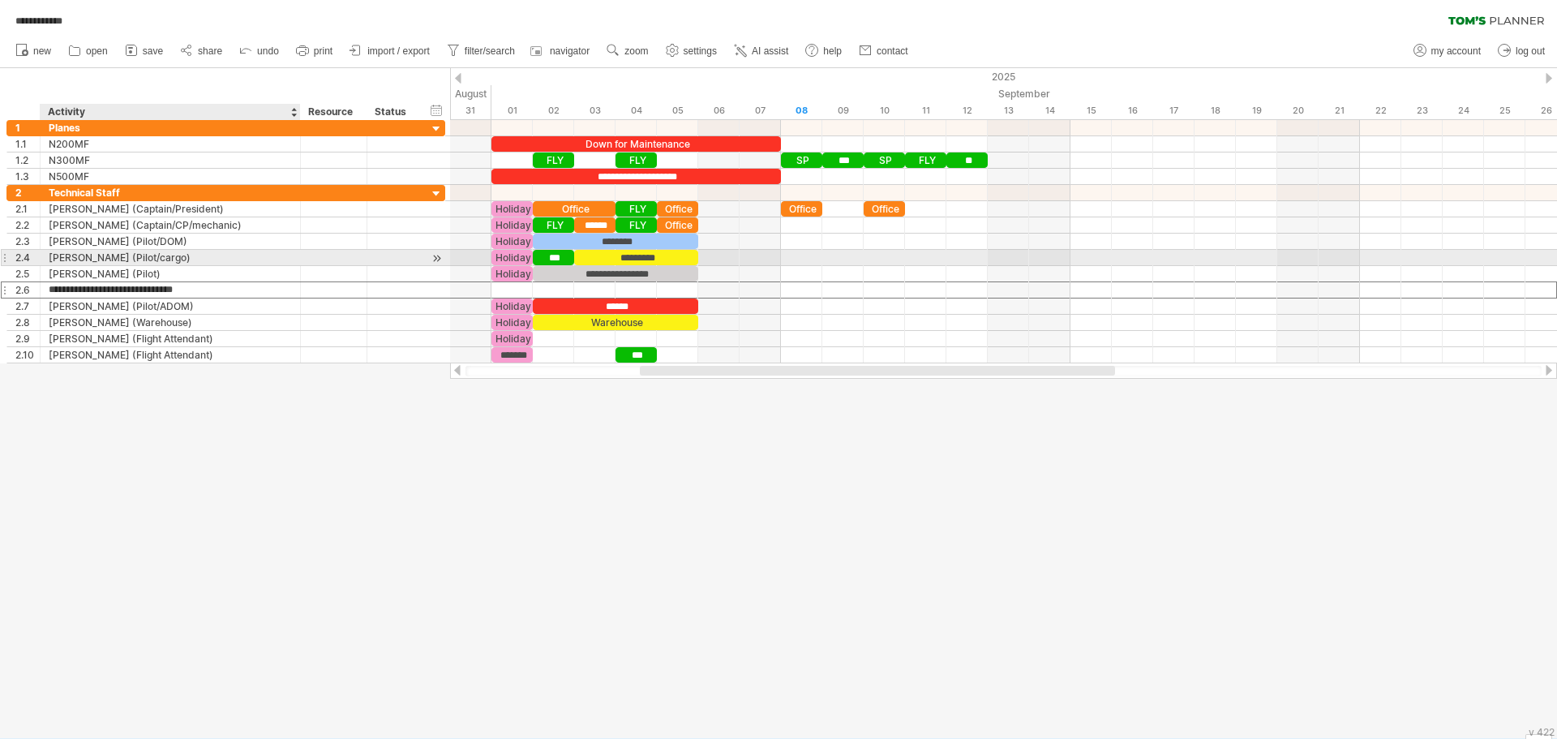
type input "**********"
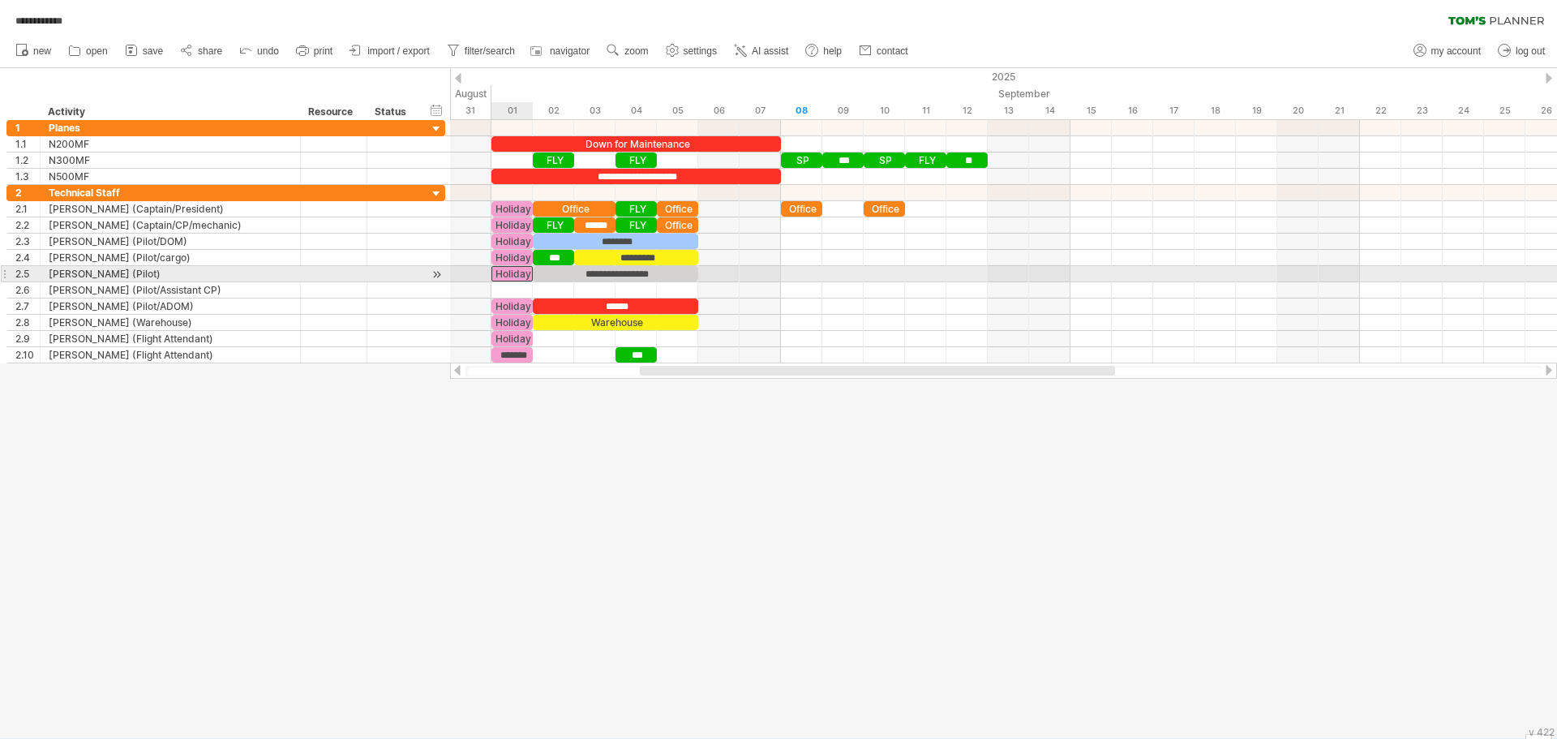
click at [517, 276] on div "Holiday" at bounding box center [512, 273] width 41 height 15
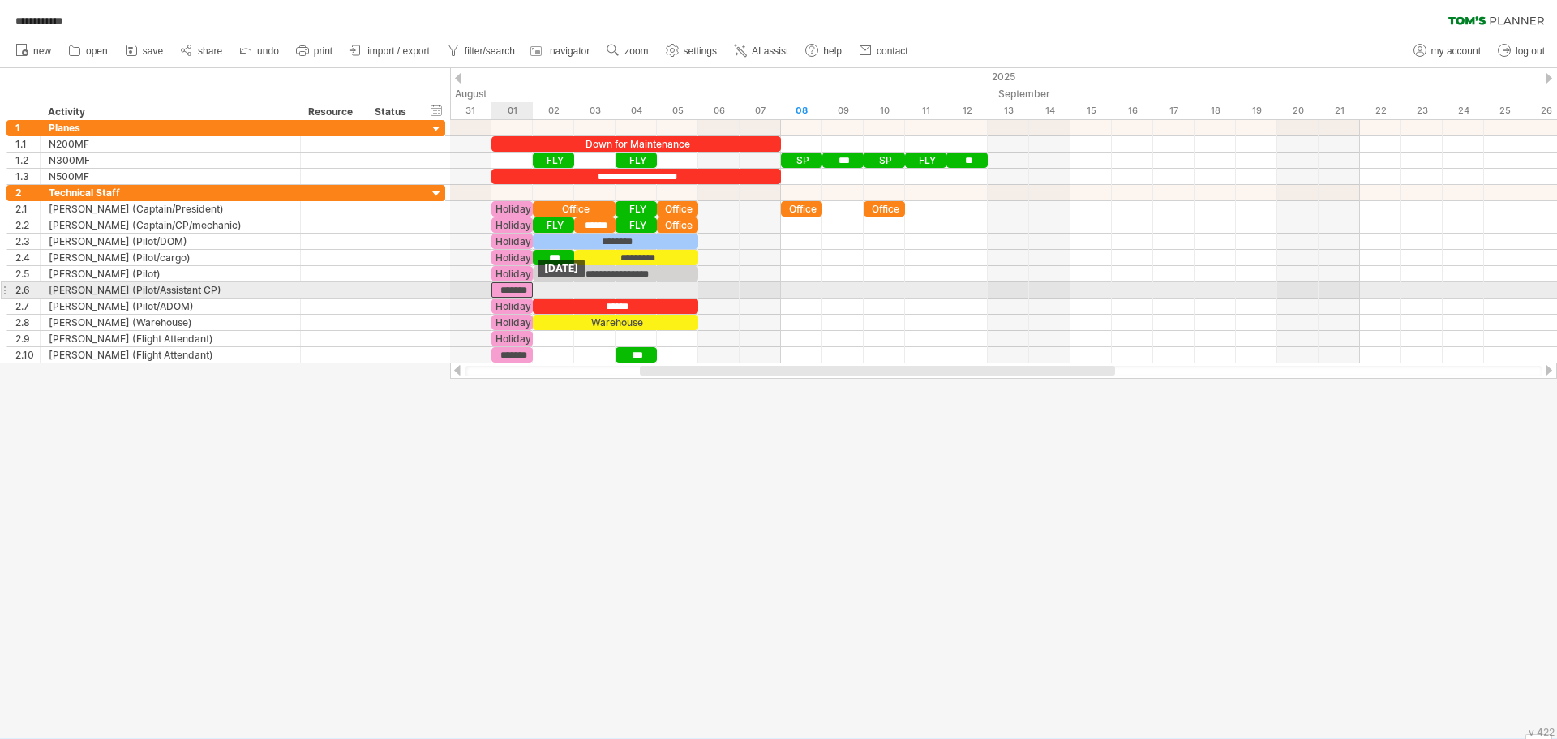
drag, startPoint x: 514, startPoint y: 276, endPoint x: 514, endPoint y: 286, distance: 9.7
drag, startPoint x: 553, startPoint y: 254, endPoint x: 557, endPoint y: 283, distance: 29.5
drag, startPoint x: 590, startPoint y: 203, endPoint x: 636, endPoint y: 285, distance: 93.7
drag, startPoint x: 659, startPoint y: 288, endPoint x: 693, endPoint y: 293, distance: 34.4
click at [693, 293] on div "Office" at bounding box center [636, 289] width 124 height 15
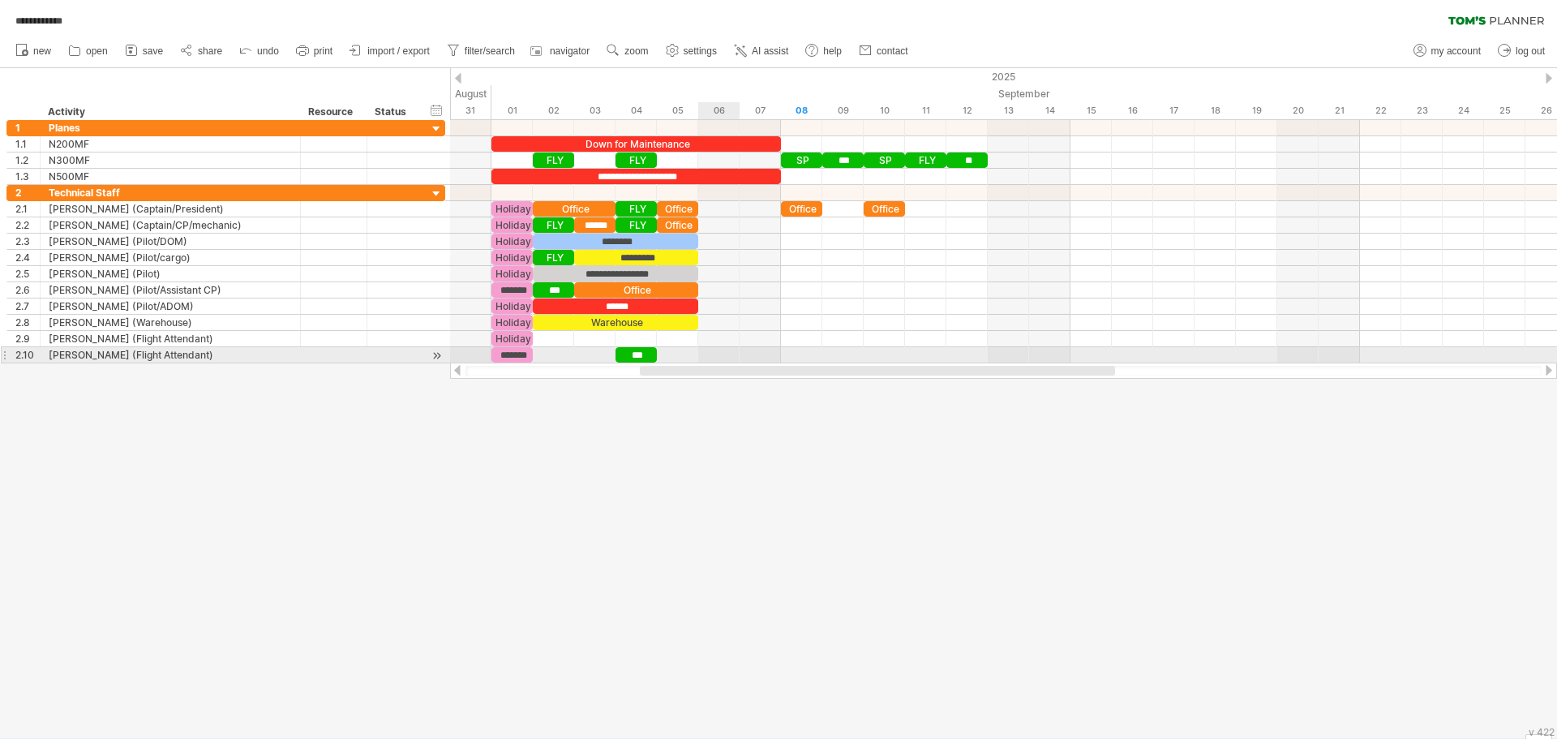
click at [722, 359] on div at bounding box center [1003, 355] width 1107 height 16
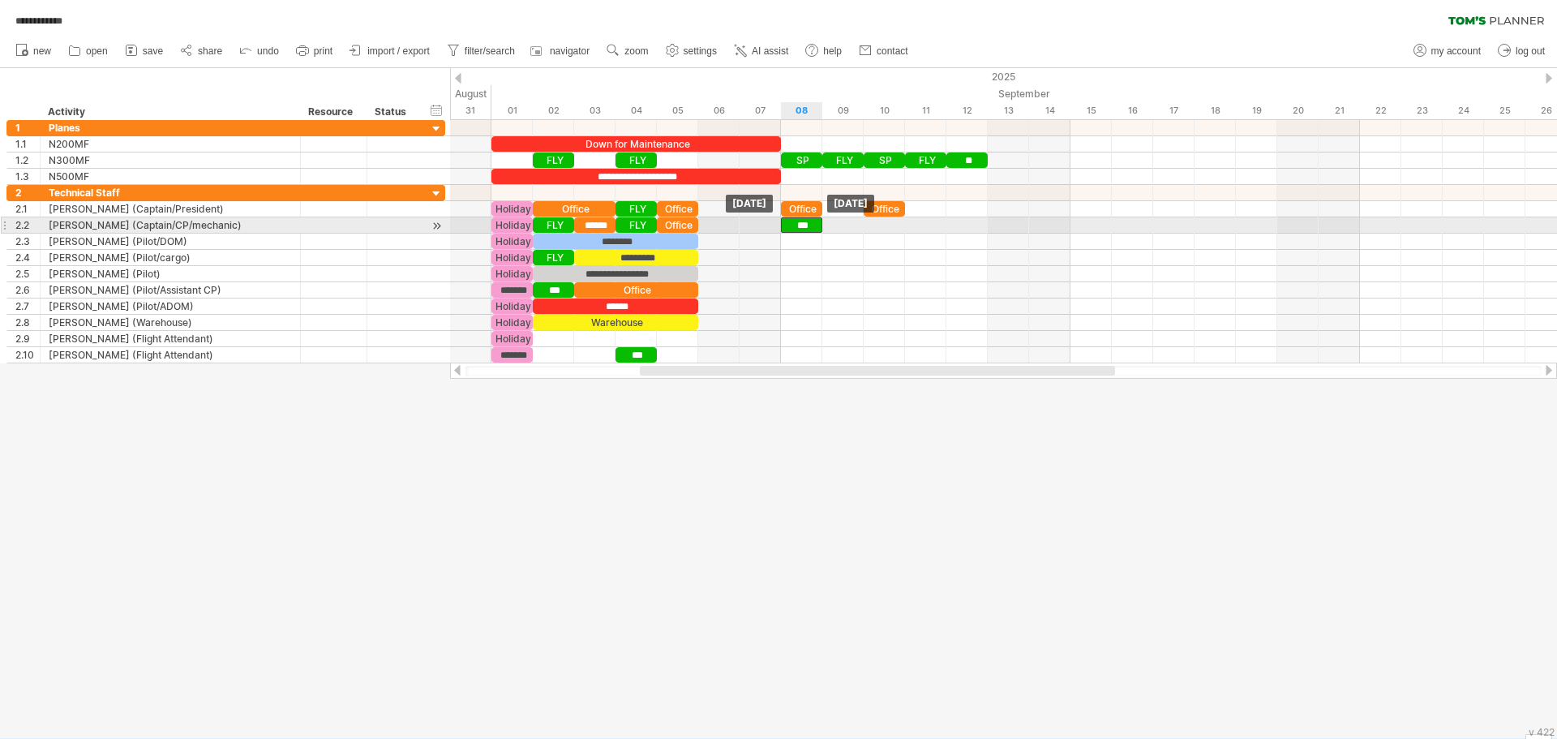
drag, startPoint x: 837, startPoint y: 160, endPoint x: 793, endPoint y: 222, distance: 76.3
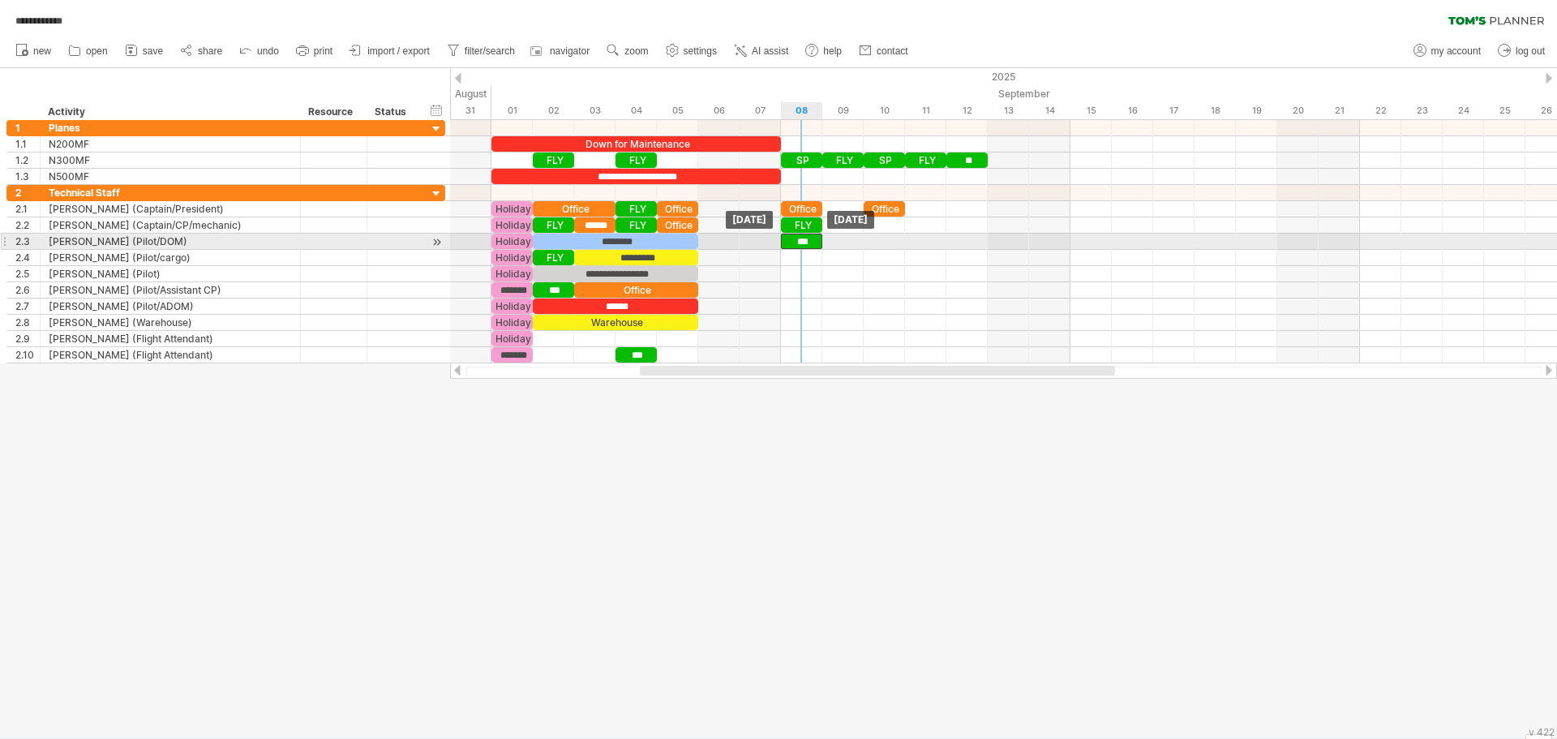
drag, startPoint x: 793, startPoint y: 221, endPoint x: 792, endPoint y: 235, distance: 13.8
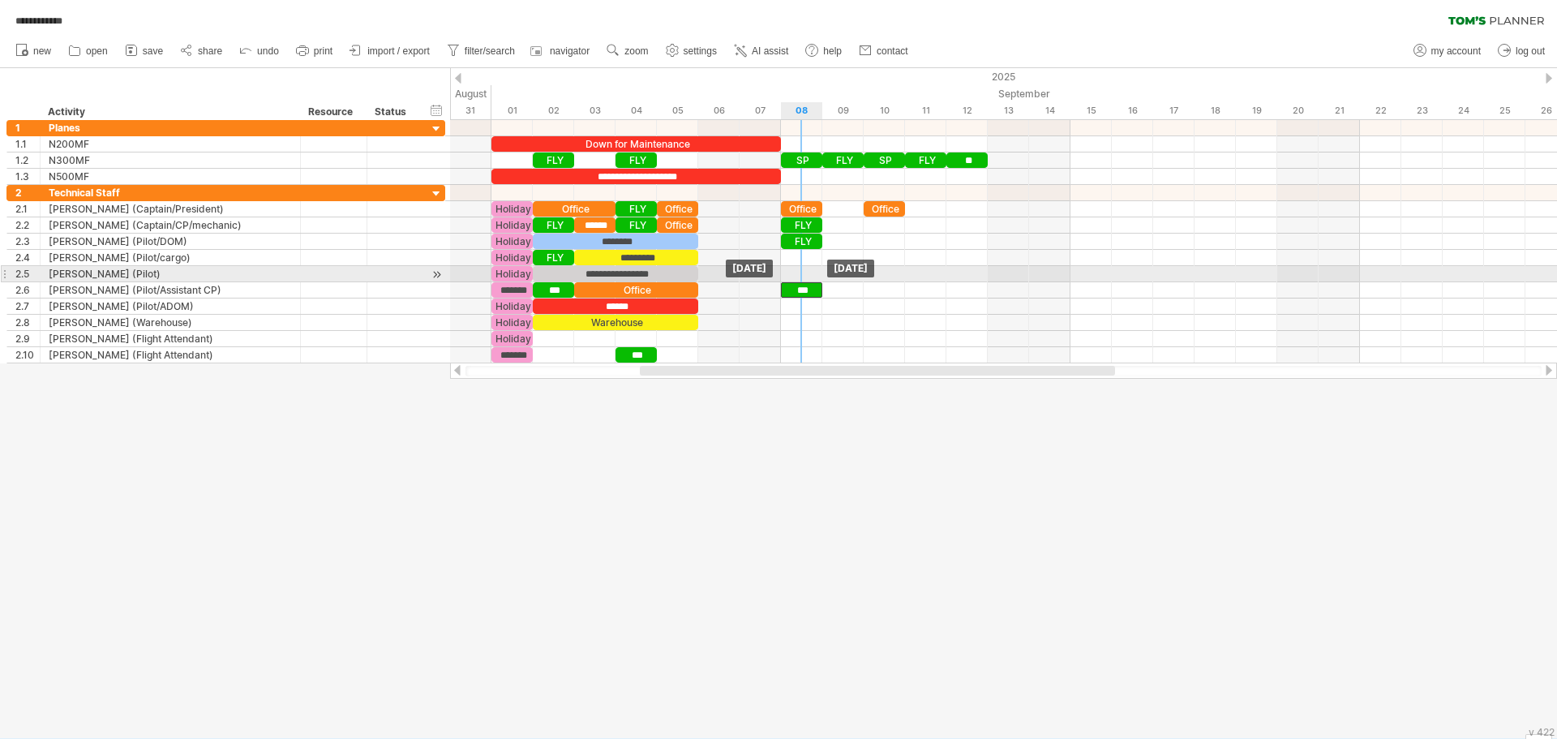
drag, startPoint x: 793, startPoint y: 237, endPoint x: 796, endPoint y: 281, distance: 43.9
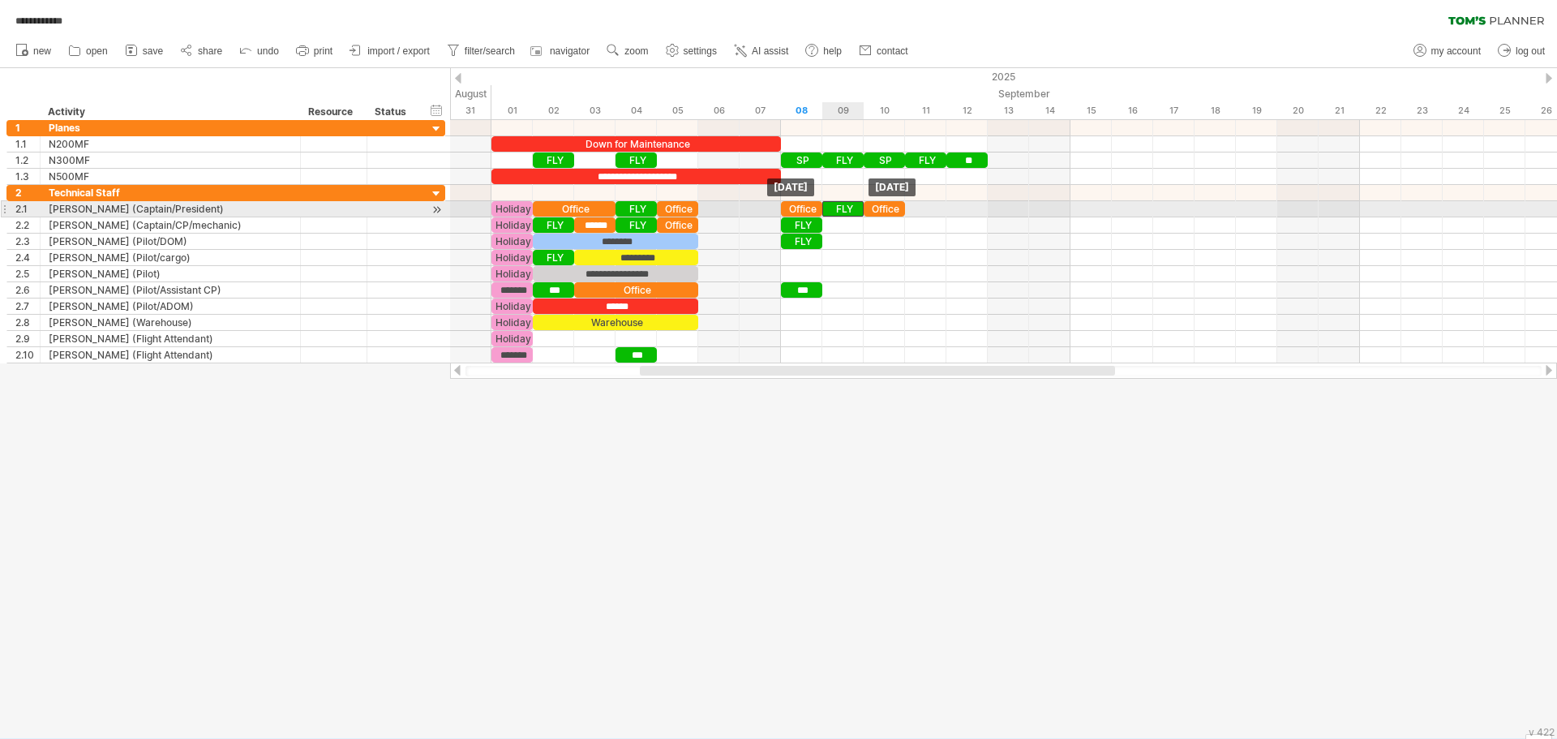
drag, startPoint x: 842, startPoint y: 161, endPoint x: 838, endPoint y: 204, distance: 43.2
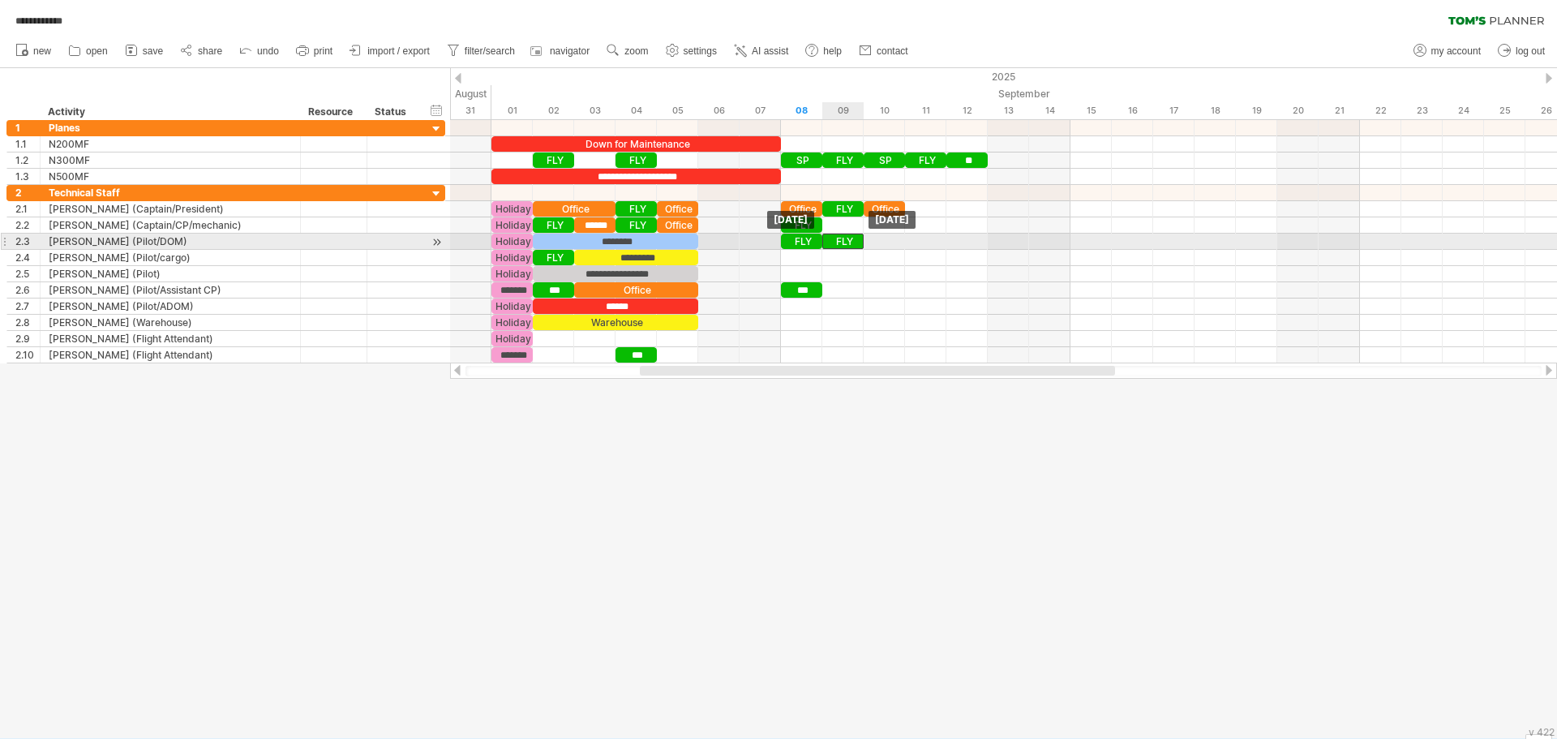
drag, startPoint x: 848, startPoint y: 161, endPoint x: 848, endPoint y: 249, distance: 88.4
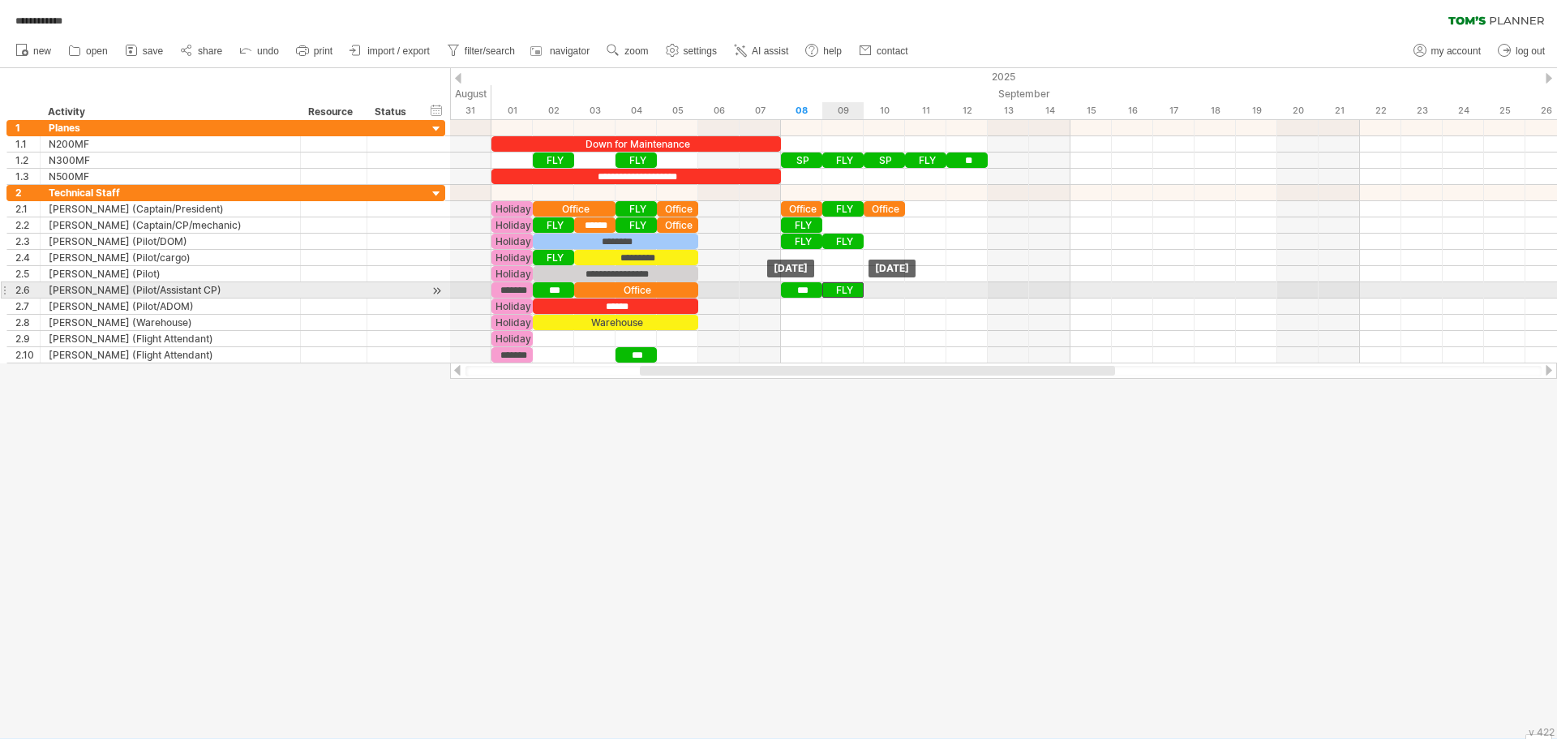
drag, startPoint x: 845, startPoint y: 239, endPoint x: 844, endPoint y: 284, distance: 44.6
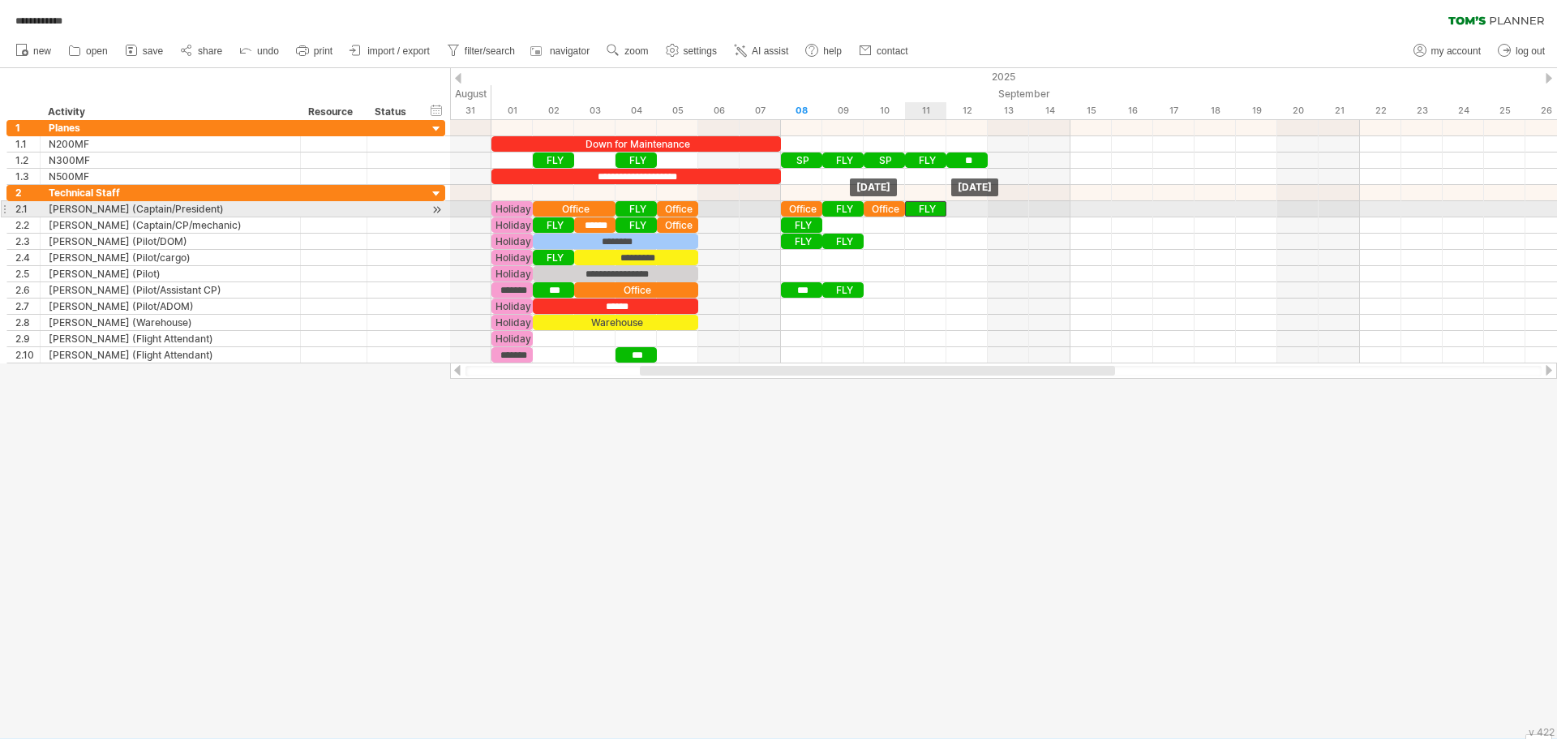
drag, startPoint x: 932, startPoint y: 162, endPoint x: 925, endPoint y: 205, distance: 43.5
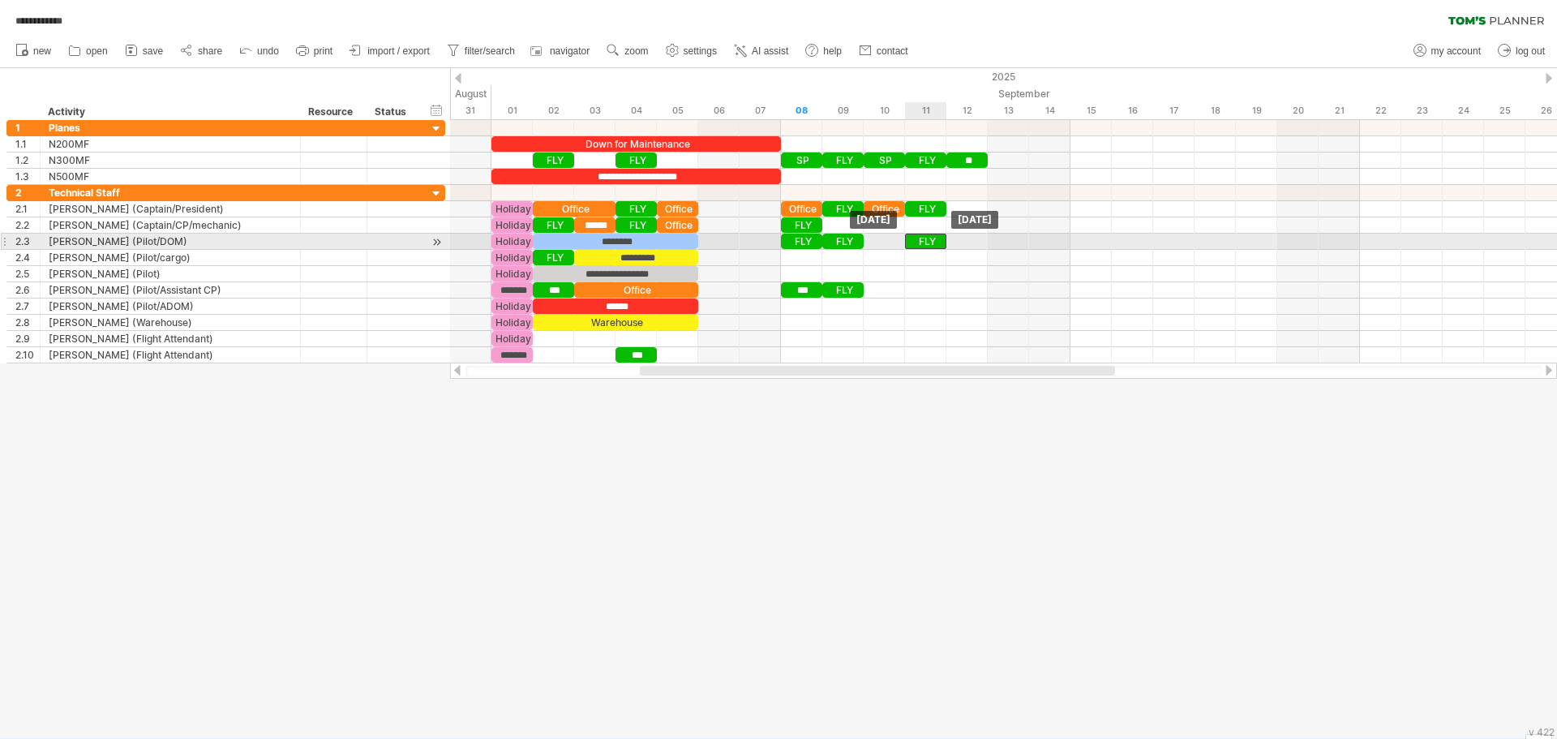
drag, startPoint x: 925, startPoint y: 205, endPoint x: 926, endPoint y: 237, distance: 31.6
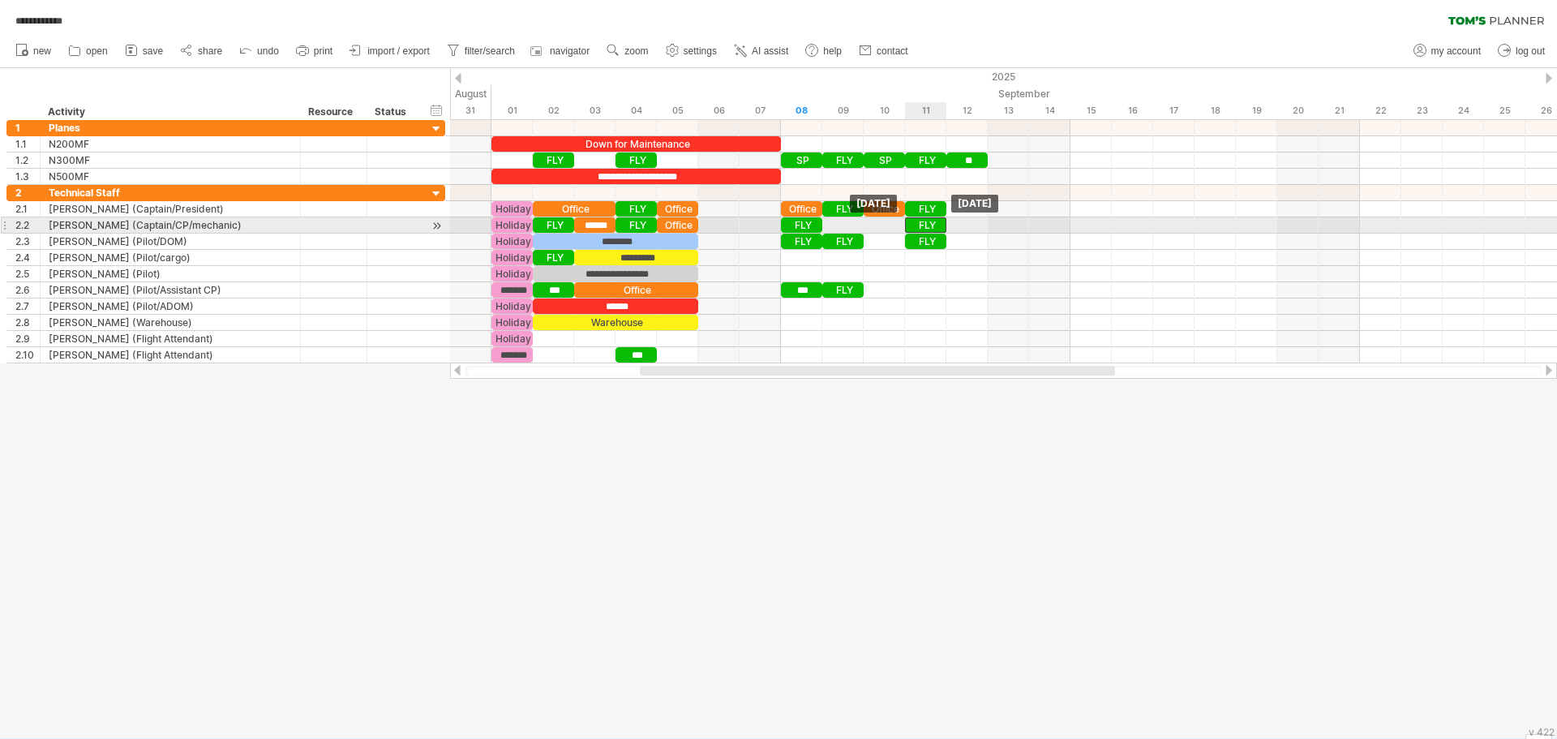
drag, startPoint x: 928, startPoint y: 208, endPoint x: 930, endPoint y: 218, distance: 9.9
drag, startPoint x: 930, startPoint y: 218, endPoint x: 895, endPoint y: 217, distance: 34.1
click at [895, 217] on div "FLY" at bounding box center [884, 224] width 41 height 15
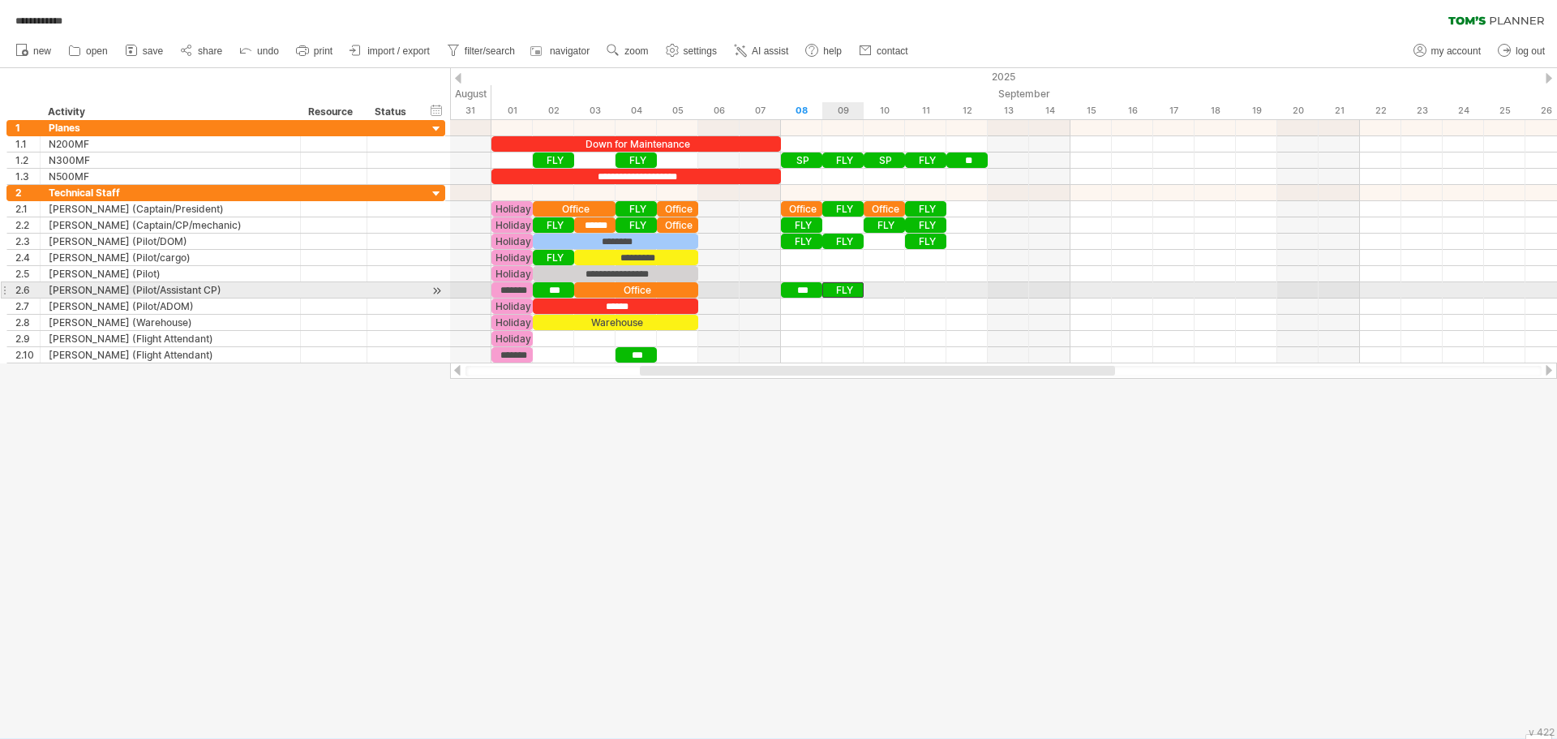
click at [847, 287] on div "FLY" at bounding box center [842, 289] width 41 height 15
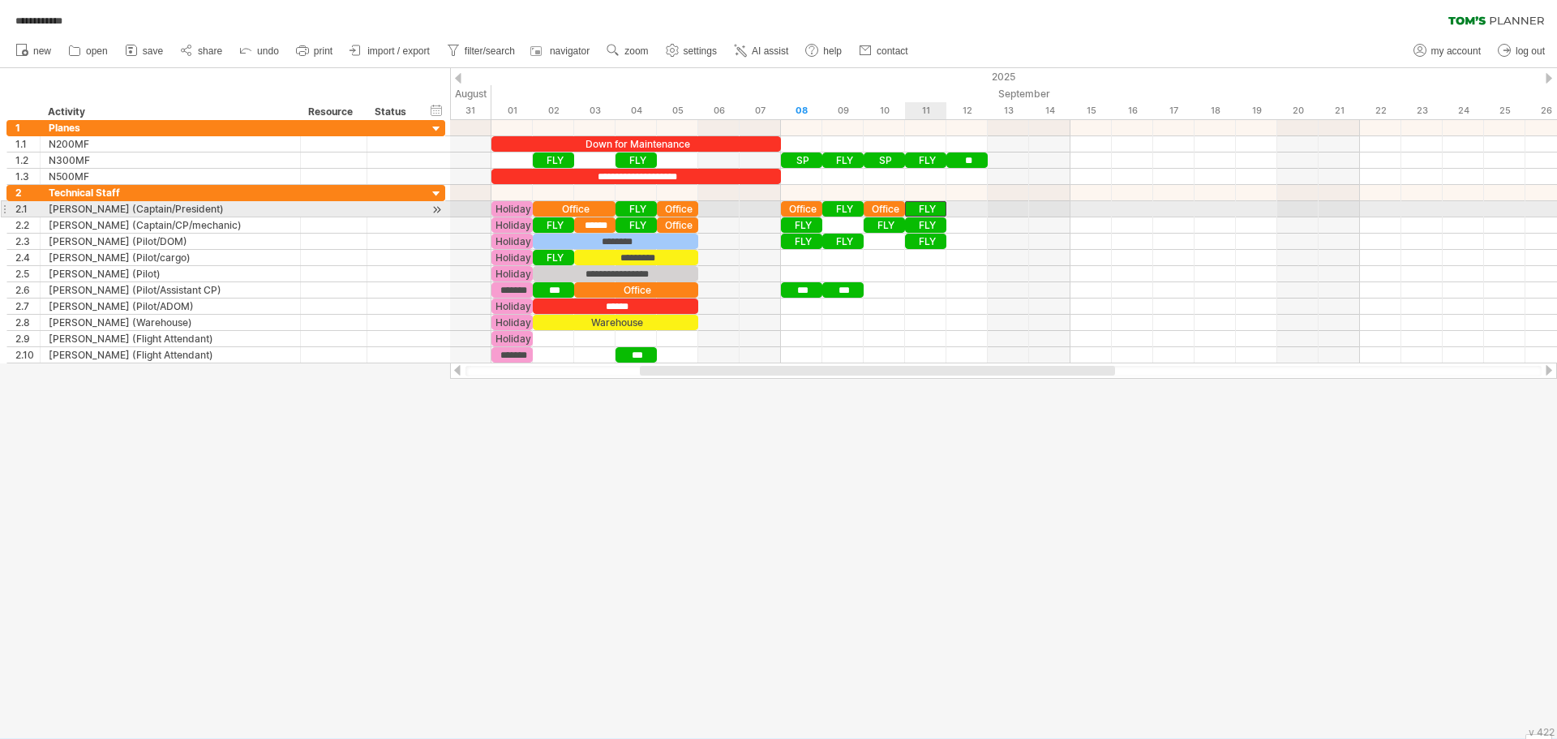
click at [917, 208] on div "FLY" at bounding box center [925, 208] width 41 height 15
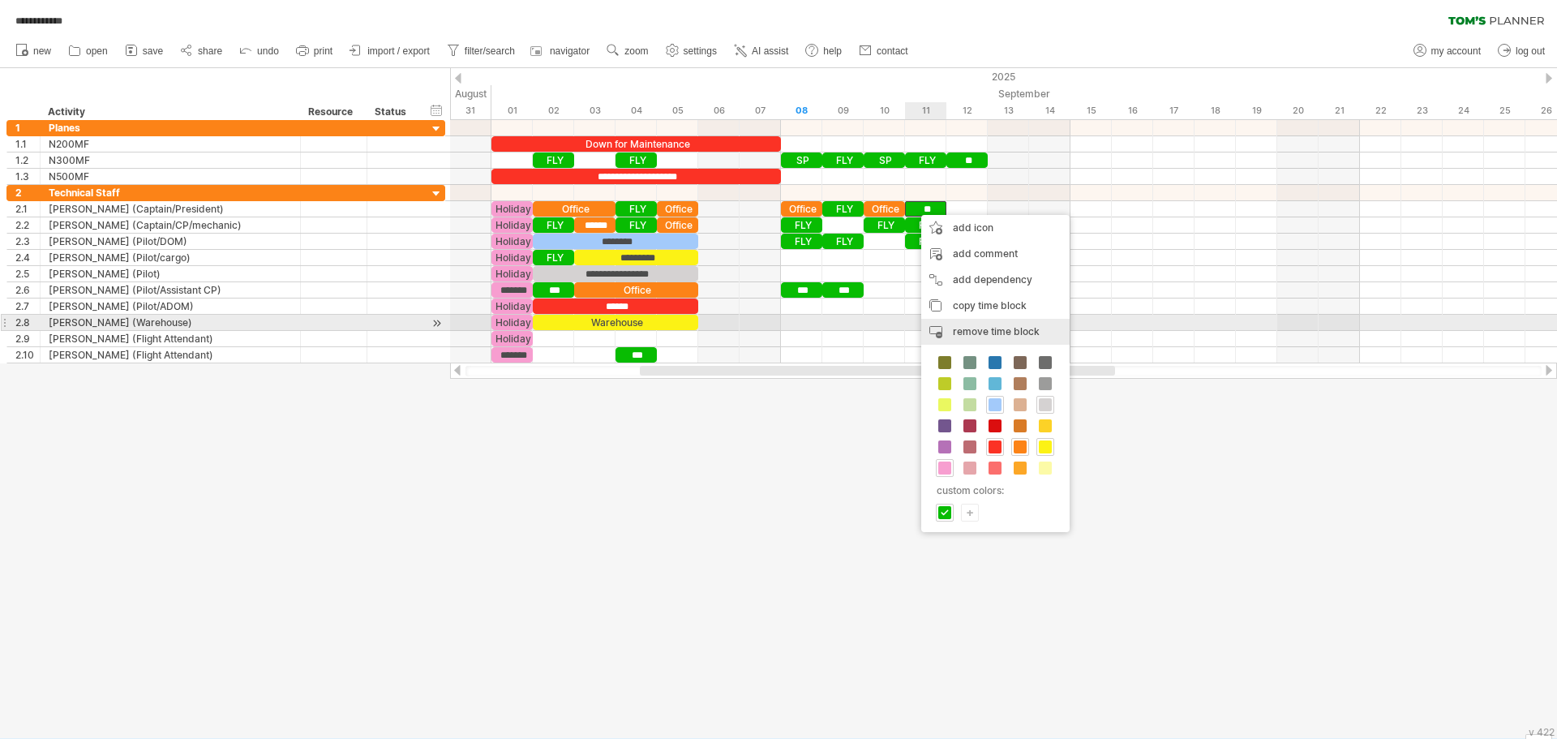
click at [982, 328] on span "remove time block" at bounding box center [996, 331] width 87 height 12
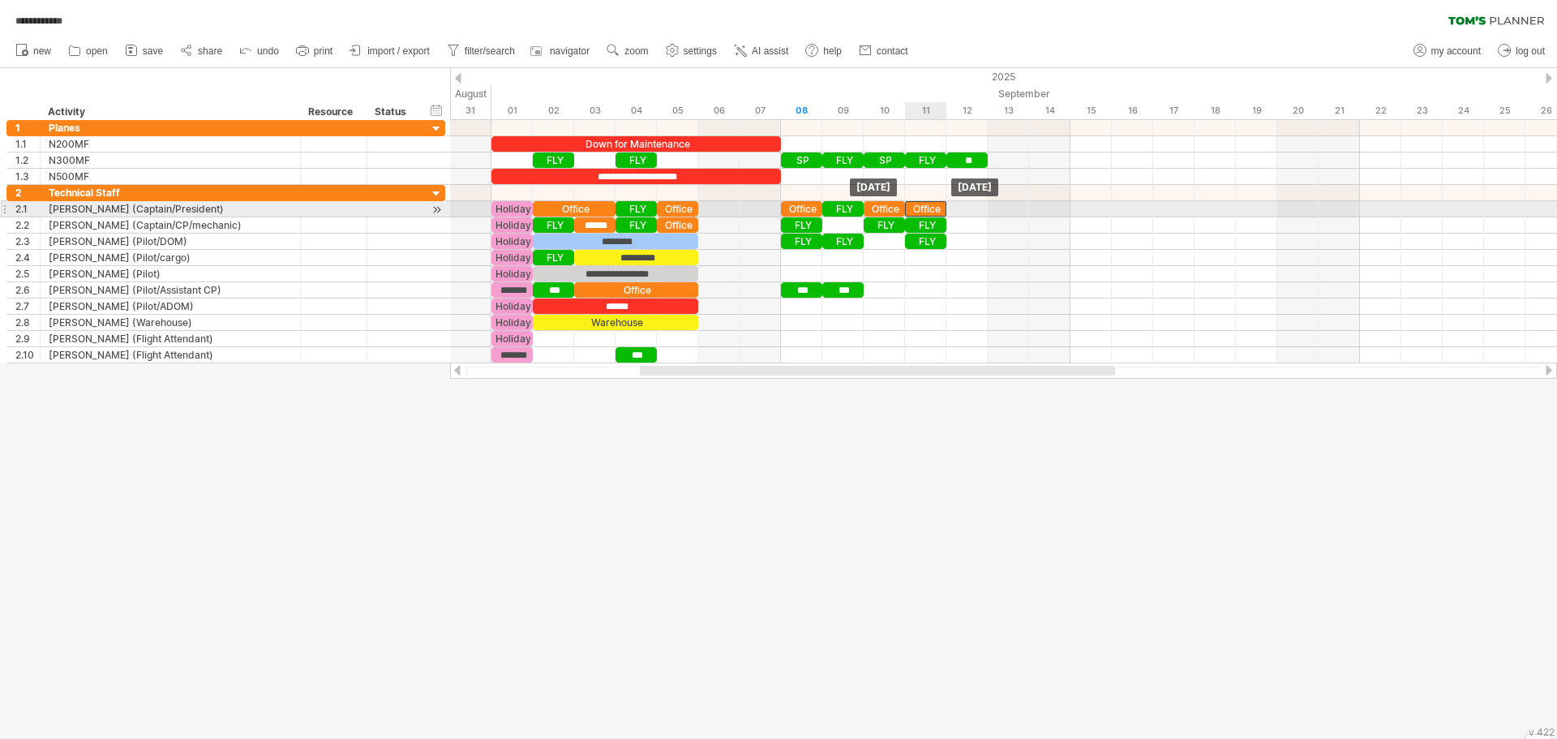
drag, startPoint x: 888, startPoint y: 209, endPoint x: 928, endPoint y: 209, distance: 39.7
click at [928, 209] on div "Office" at bounding box center [925, 208] width 41 height 15
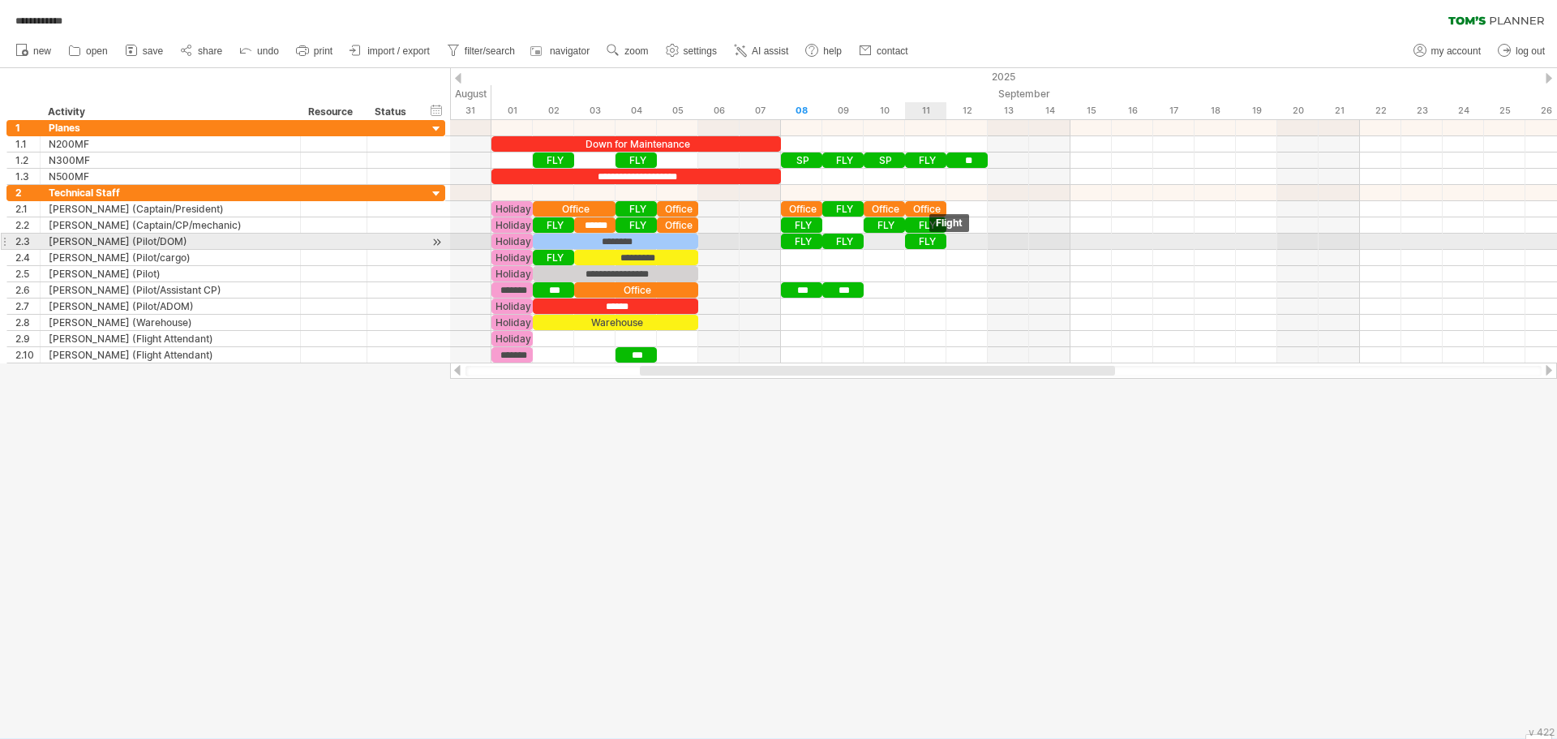
click at [928, 241] on div "FLY" at bounding box center [925, 241] width 41 height 15
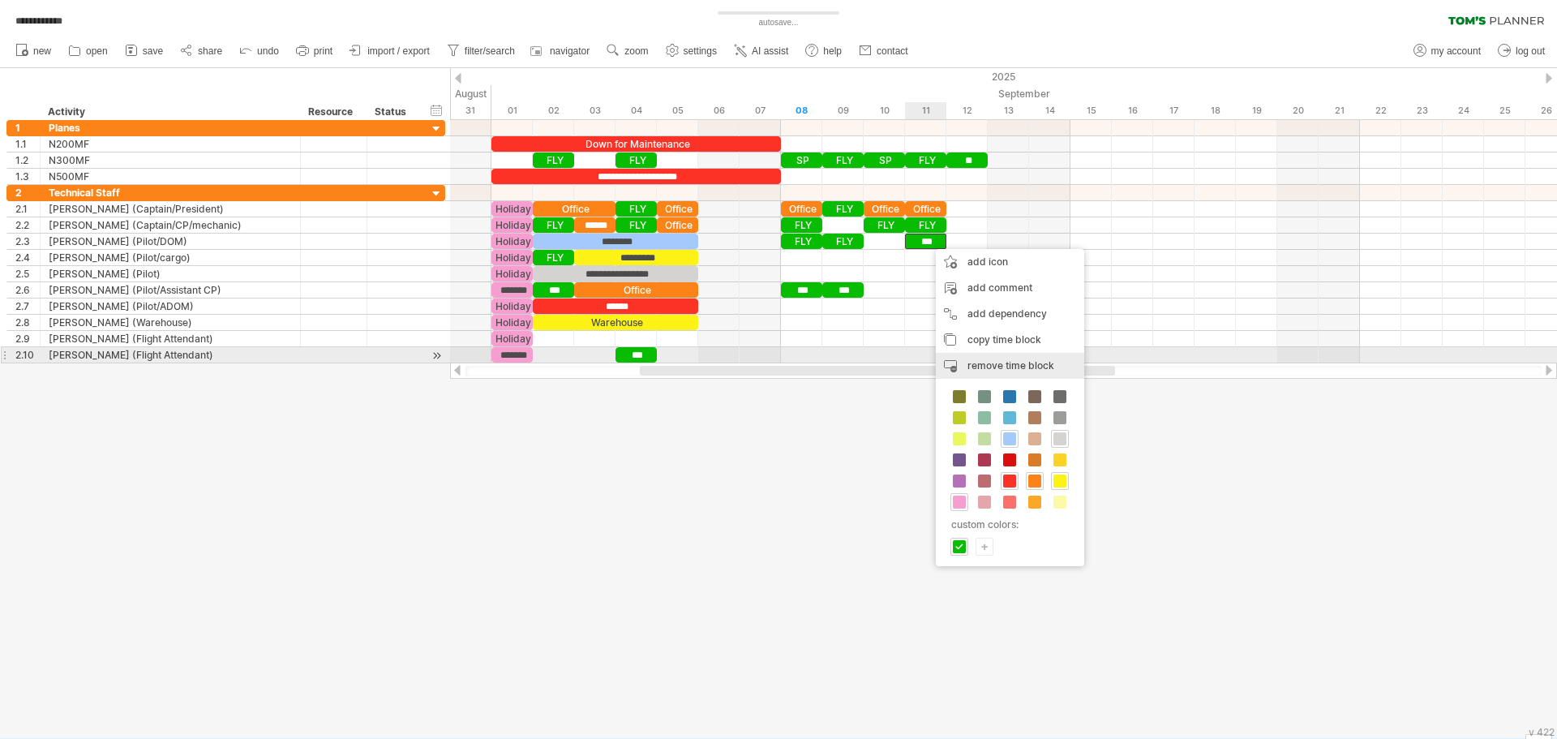
click at [987, 359] on span "remove time block" at bounding box center [1011, 365] width 87 height 12
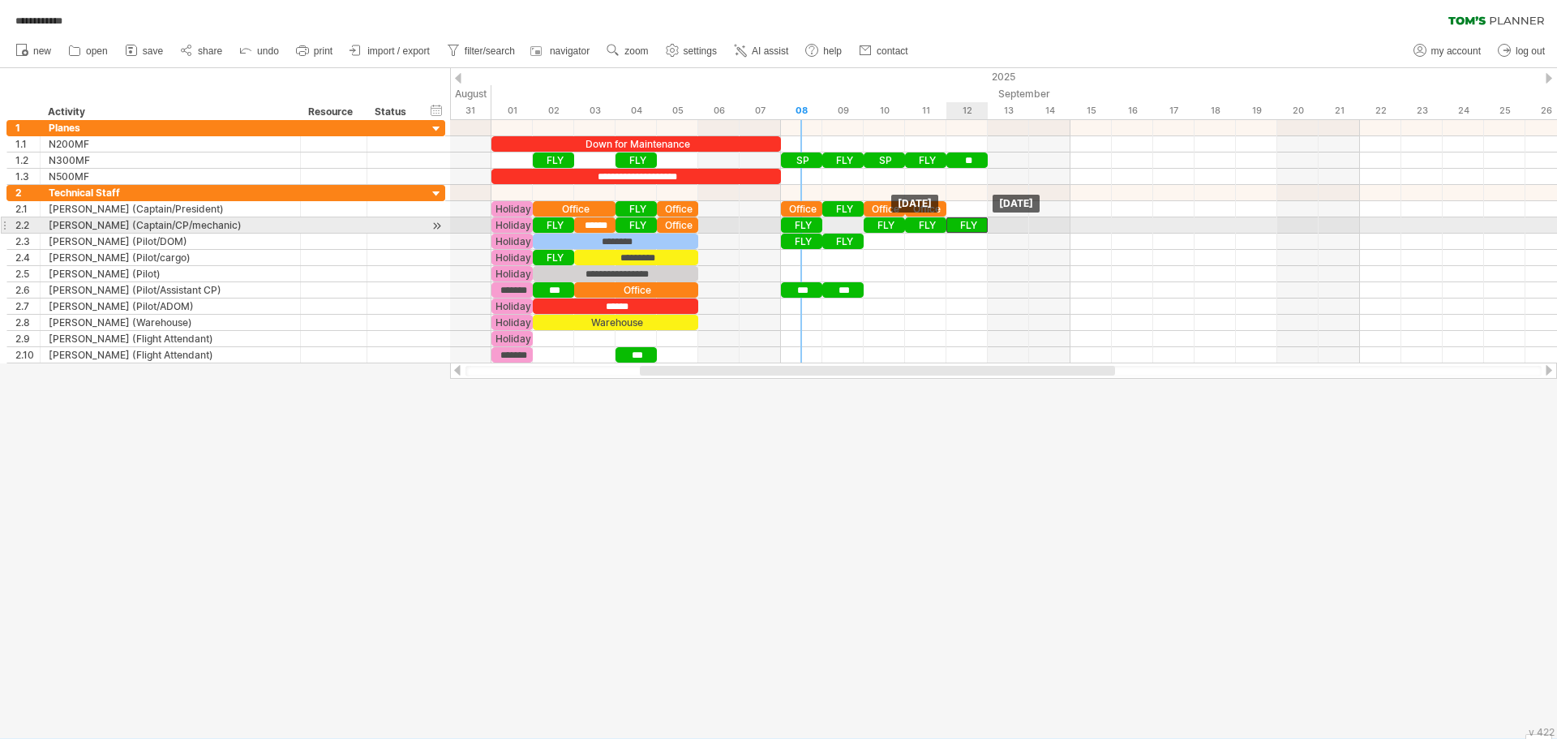
drag, startPoint x: 801, startPoint y: 225, endPoint x: 963, endPoint y: 220, distance: 161.5
click at [963, 220] on div "FLY" at bounding box center [967, 224] width 41 height 15
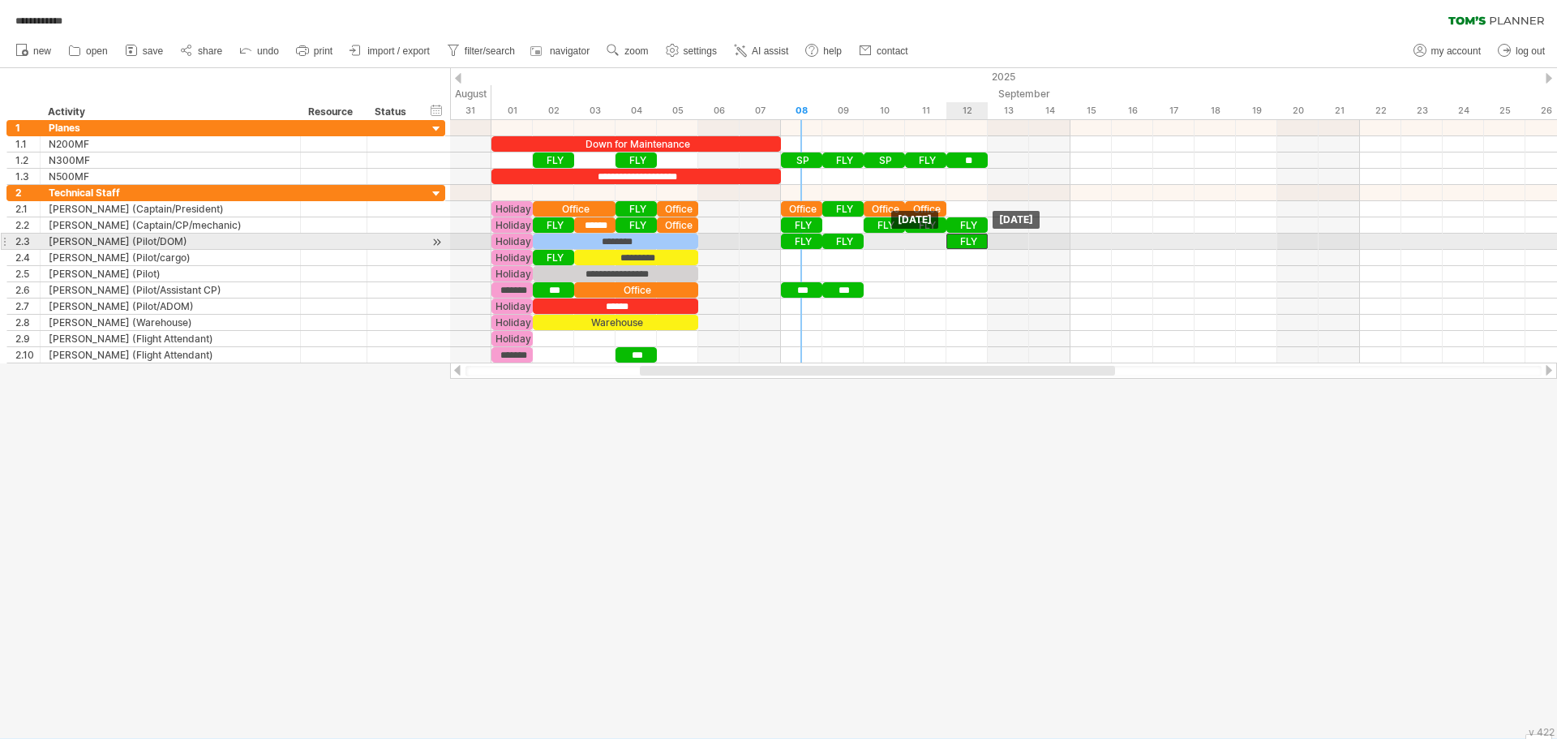
drag, startPoint x: 800, startPoint y: 241, endPoint x: 962, endPoint y: 244, distance: 162.3
click at [962, 244] on div "FLY" at bounding box center [967, 241] width 41 height 15
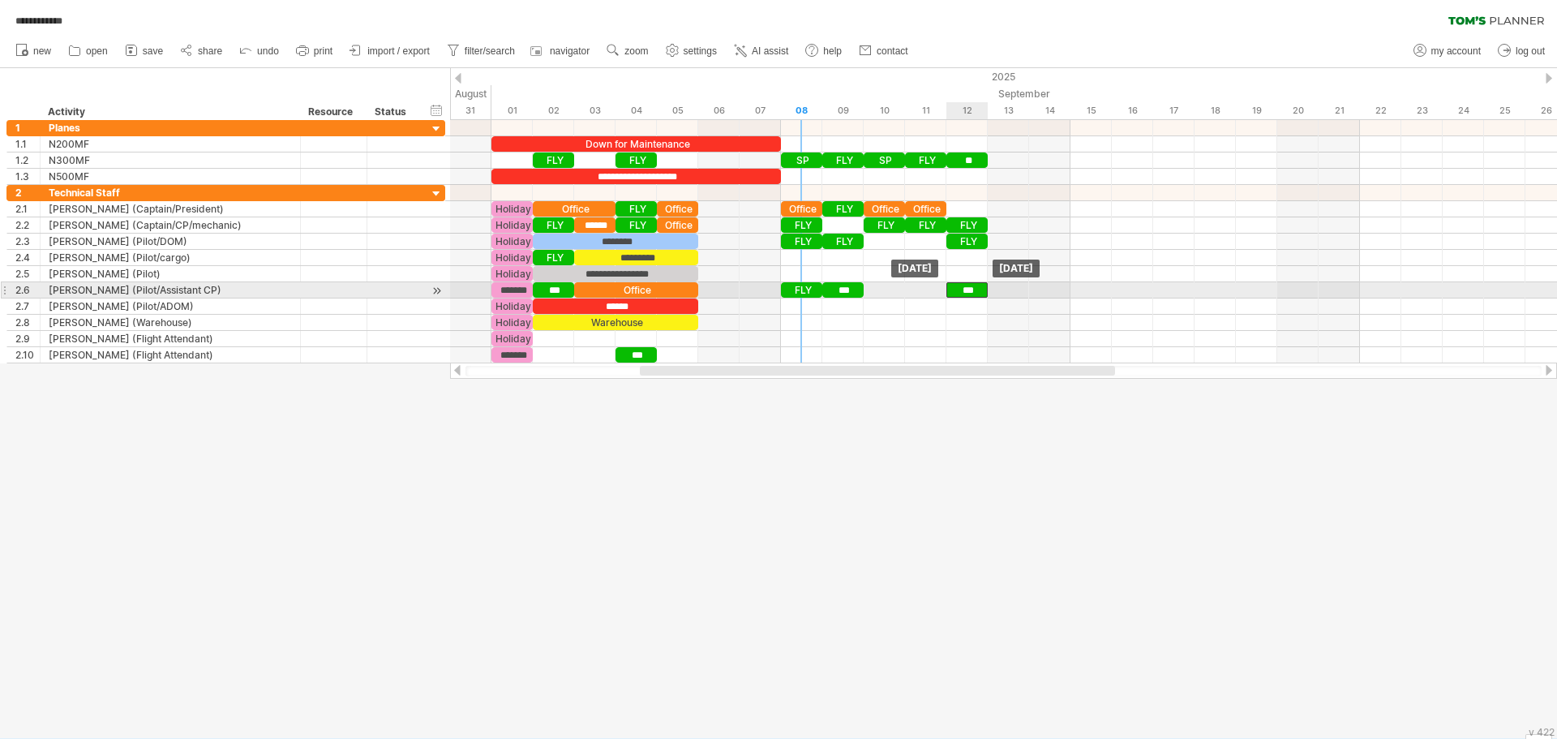
drag, startPoint x: 799, startPoint y: 288, endPoint x: 961, endPoint y: 295, distance: 162.4
click at [961, 295] on div "***" at bounding box center [967, 289] width 41 height 15
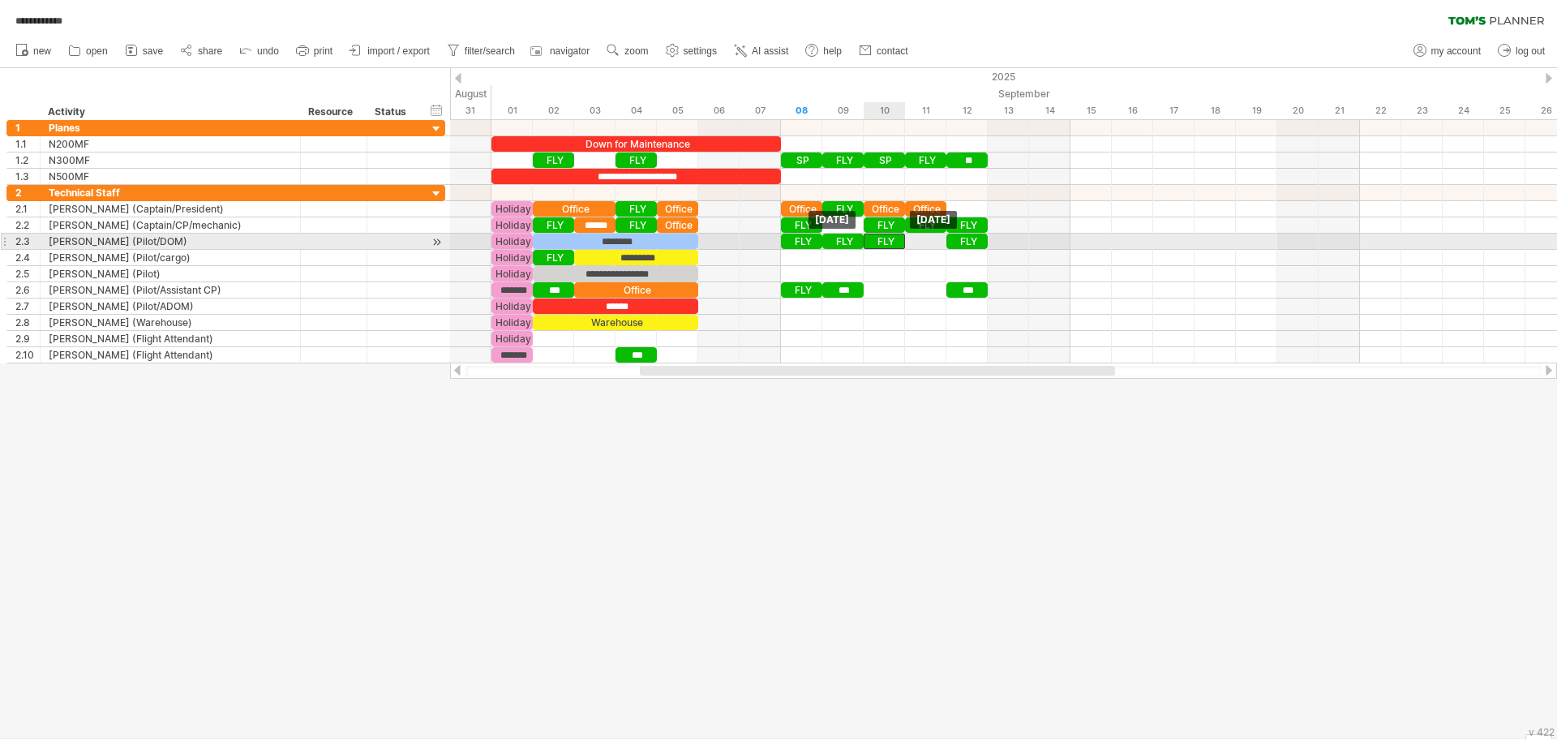
drag, startPoint x: 962, startPoint y: 240, endPoint x: 877, endPoint y: 241, distance: 85.2
click at [877, 241] on div "FLY" at bounding box center [884, 241] width 41 height 15
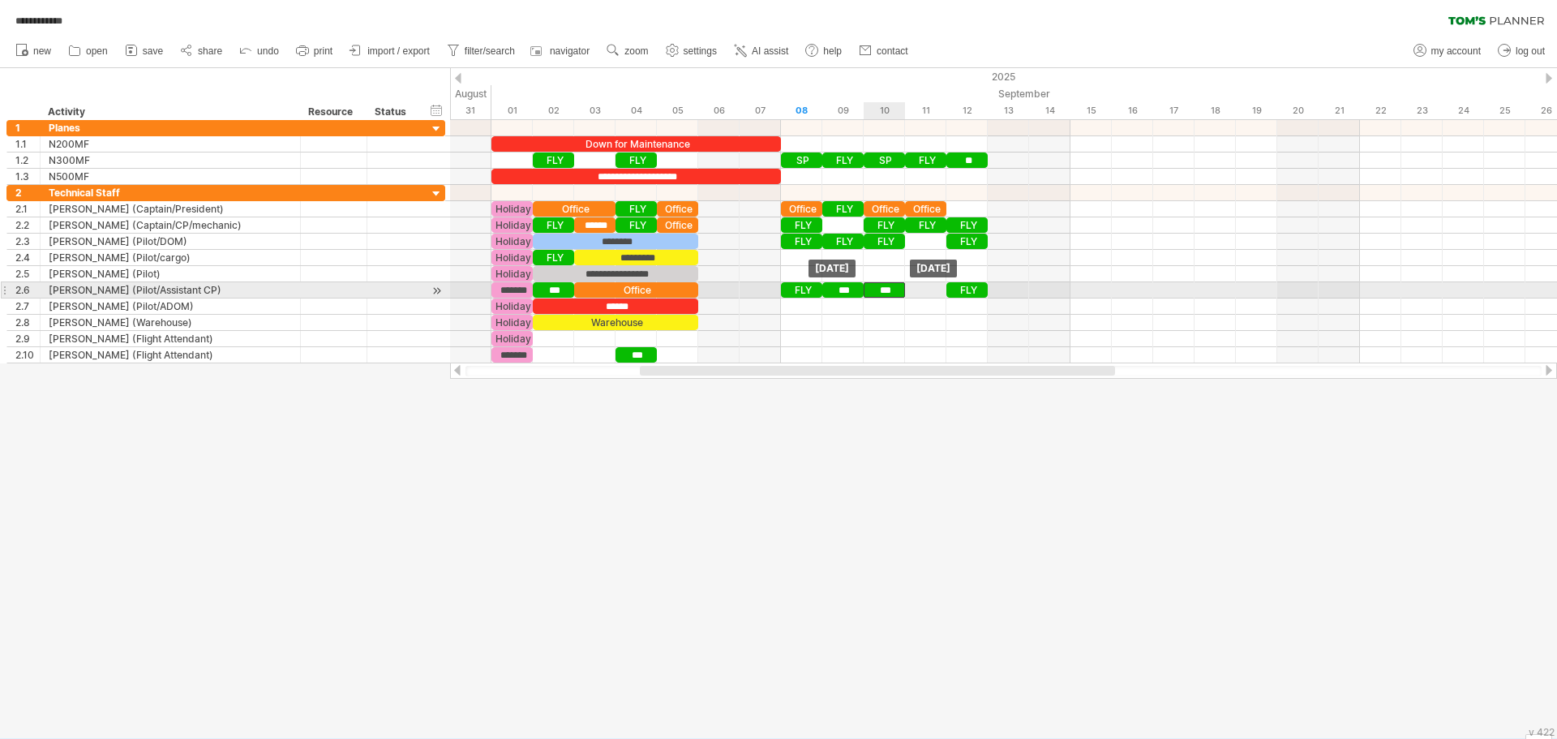
drag, startPoint x: 968, startPoint y: 291, endPoint x: 891, endPoint y: 290, distance: 77.1
click at [891, 290] on div "***" at bounding box center [884, 289] width 41 height 15
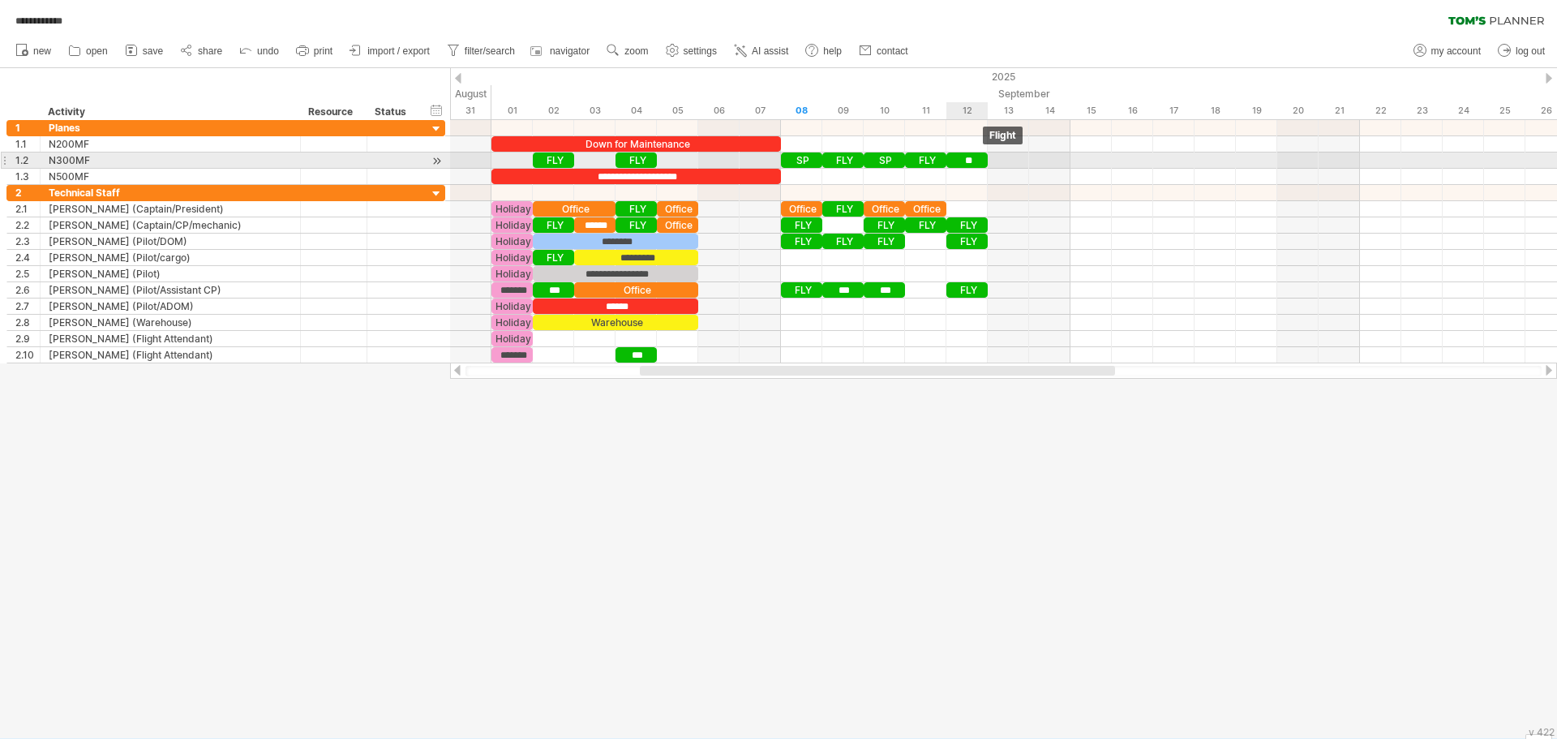
click at [977, 161] on div "**" at bounding box center [967, 159] width 41 height 15
drag, startPoint x: 977, startPoint y: 161, endPoint x: 1011, endPoint y: 157, distance: 34.3
click at [1011, 157] on div "**" at bounding box center [1008, 159] width 41 height 15
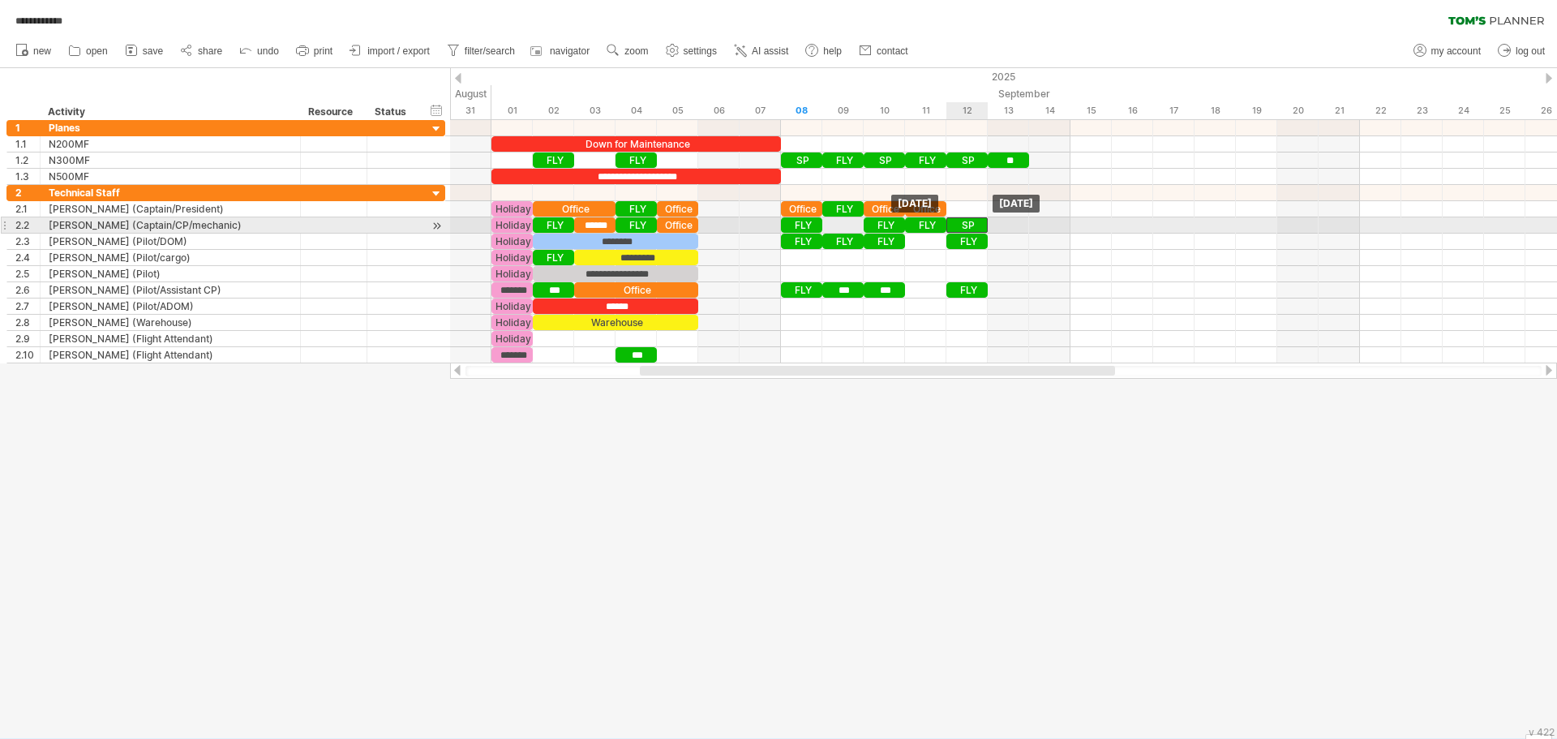
drag, startPoint x: 963, startPoint y: 159, endPoint x: 966, endPoint y: 221, distance: 61.7
click at [981, 225] on div "SP -- FLY" at bounding box center [967, 224] width 41 height 15
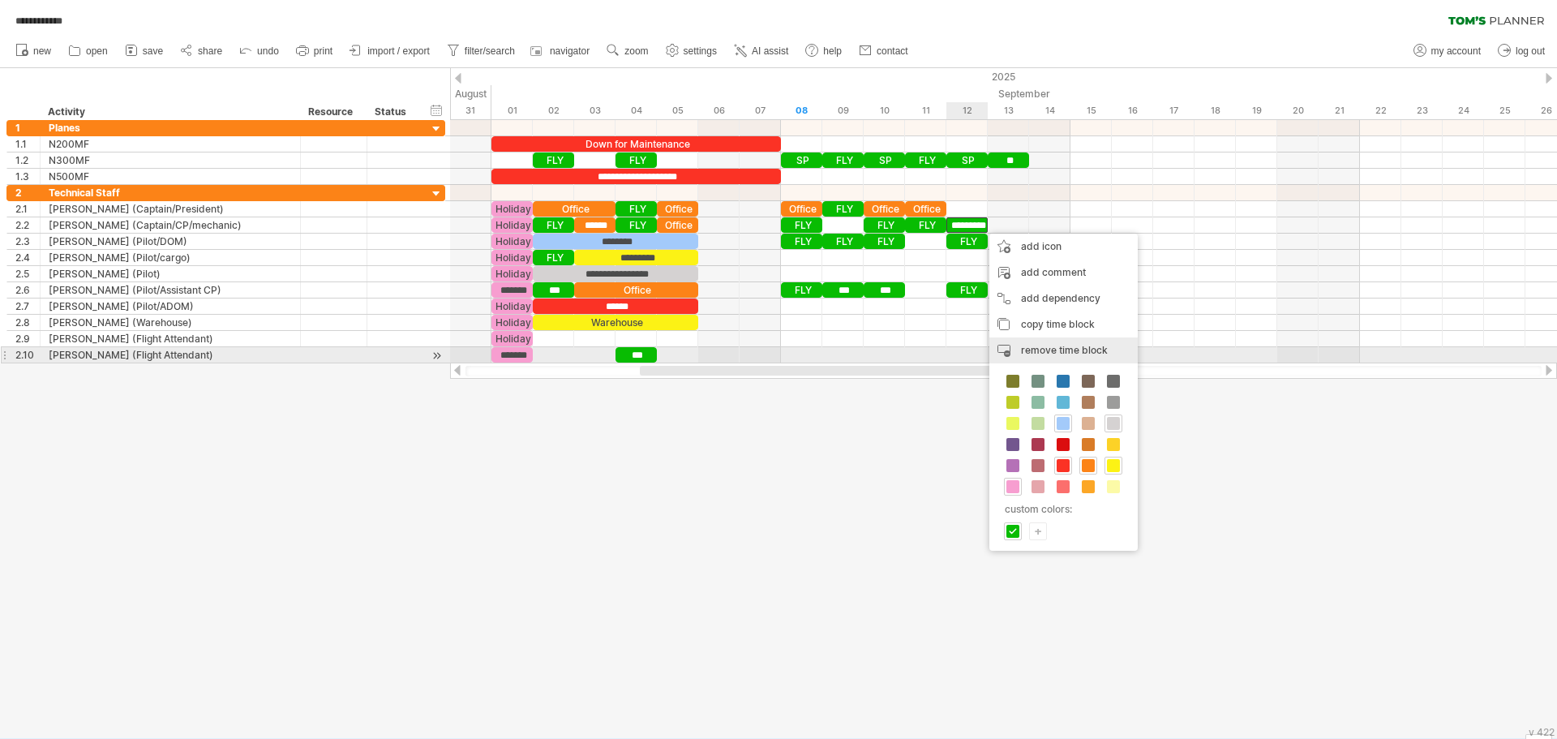
click at [1047, 350] on span "remove time block" at bounding box center [1064, 350] width 87 height 12
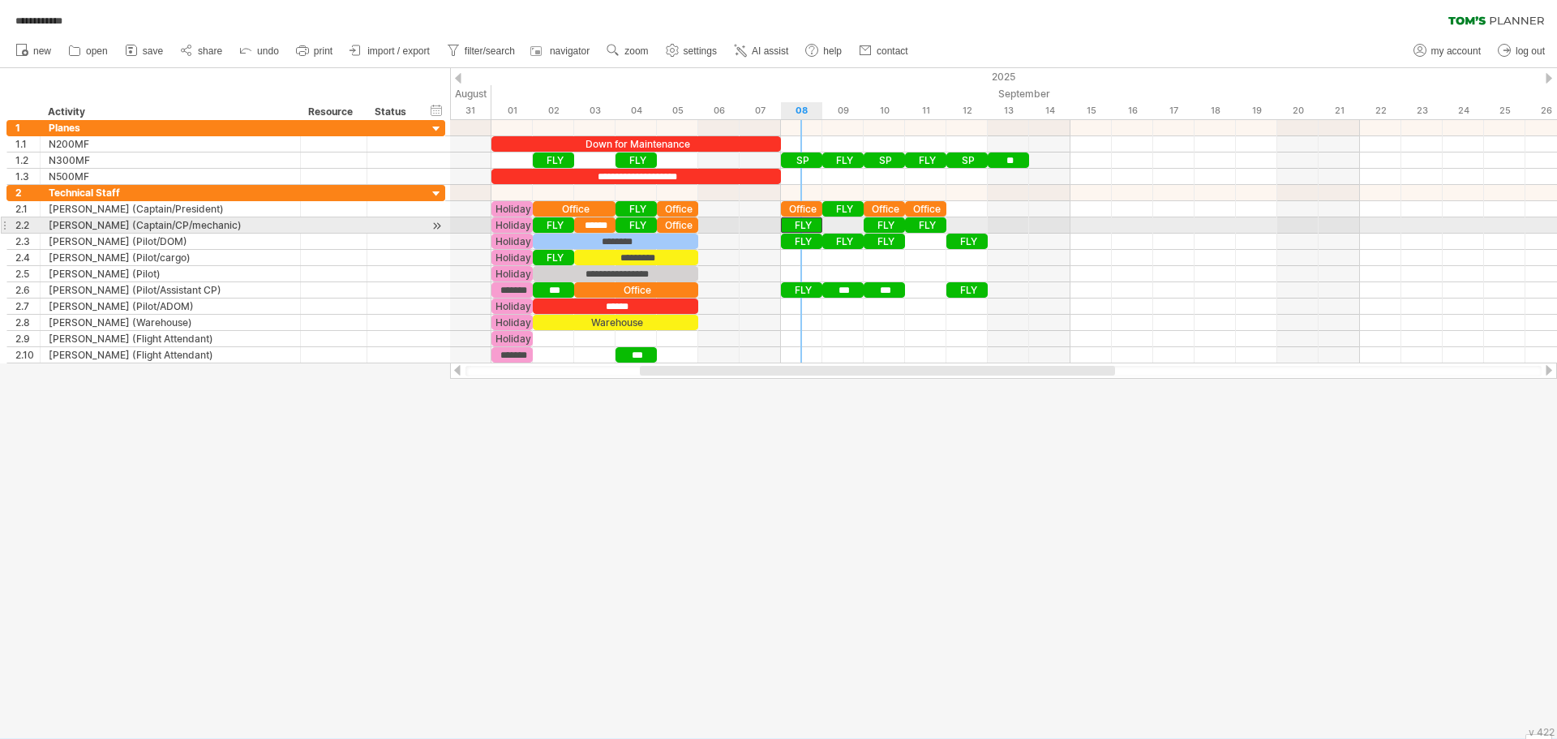
click at [802, 225] on div "FLY" at bounding box center [801, 224] width 41 height 15
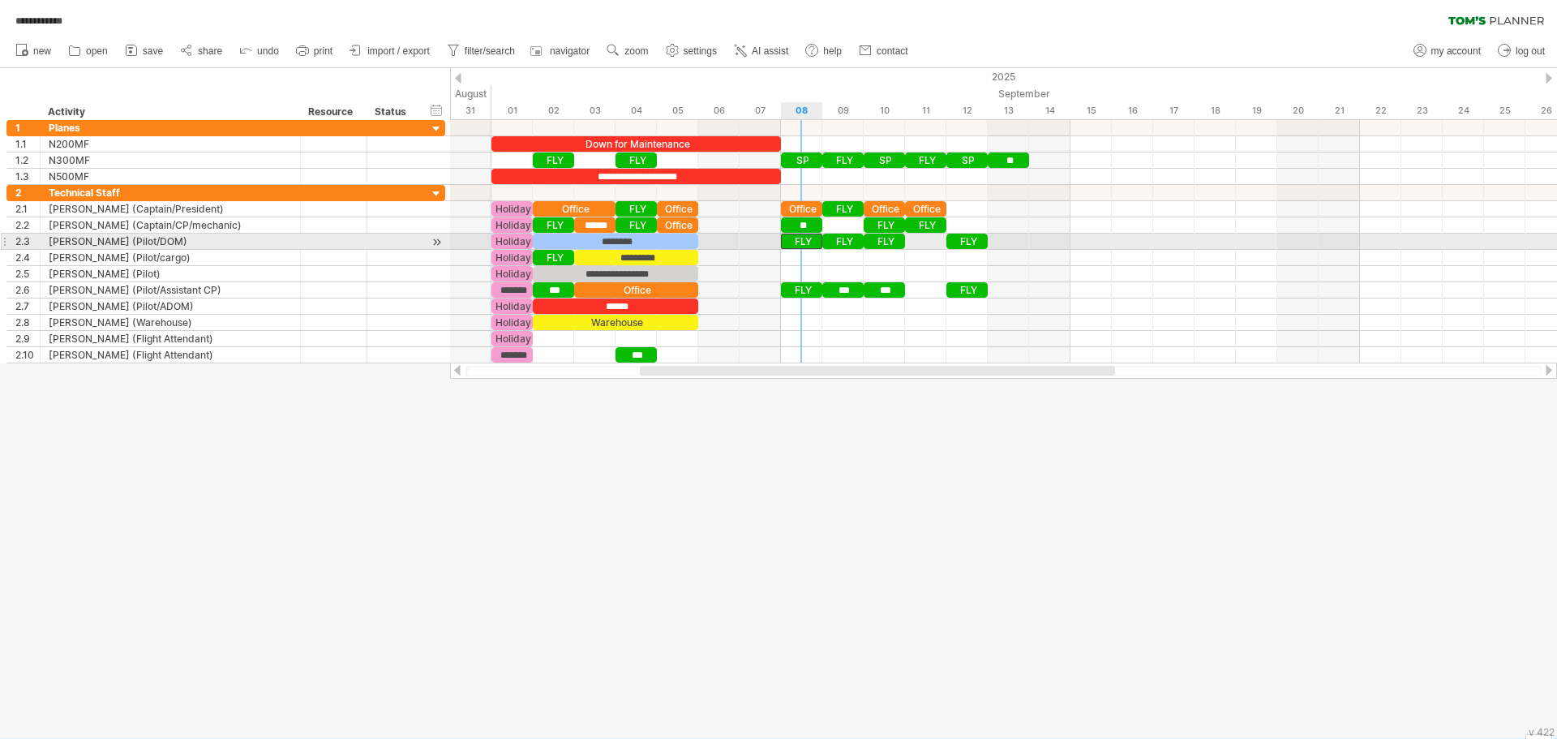
click at [805, 238] on div "FLY" at bounding box center [801, 241] width 41 height 15
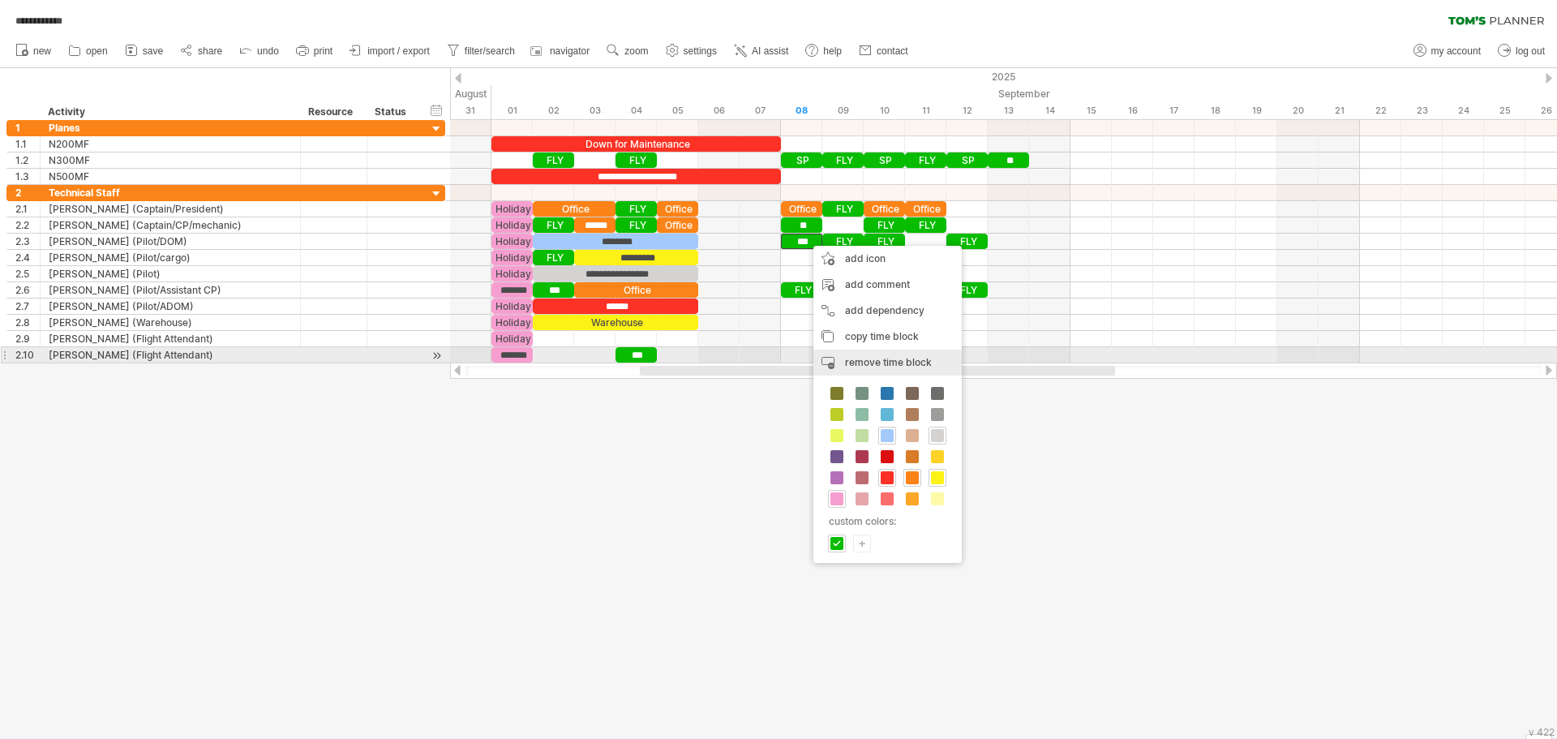
click at [873, 361] on span "remove time block" at bounding box center [888, 362] width 87 height 12
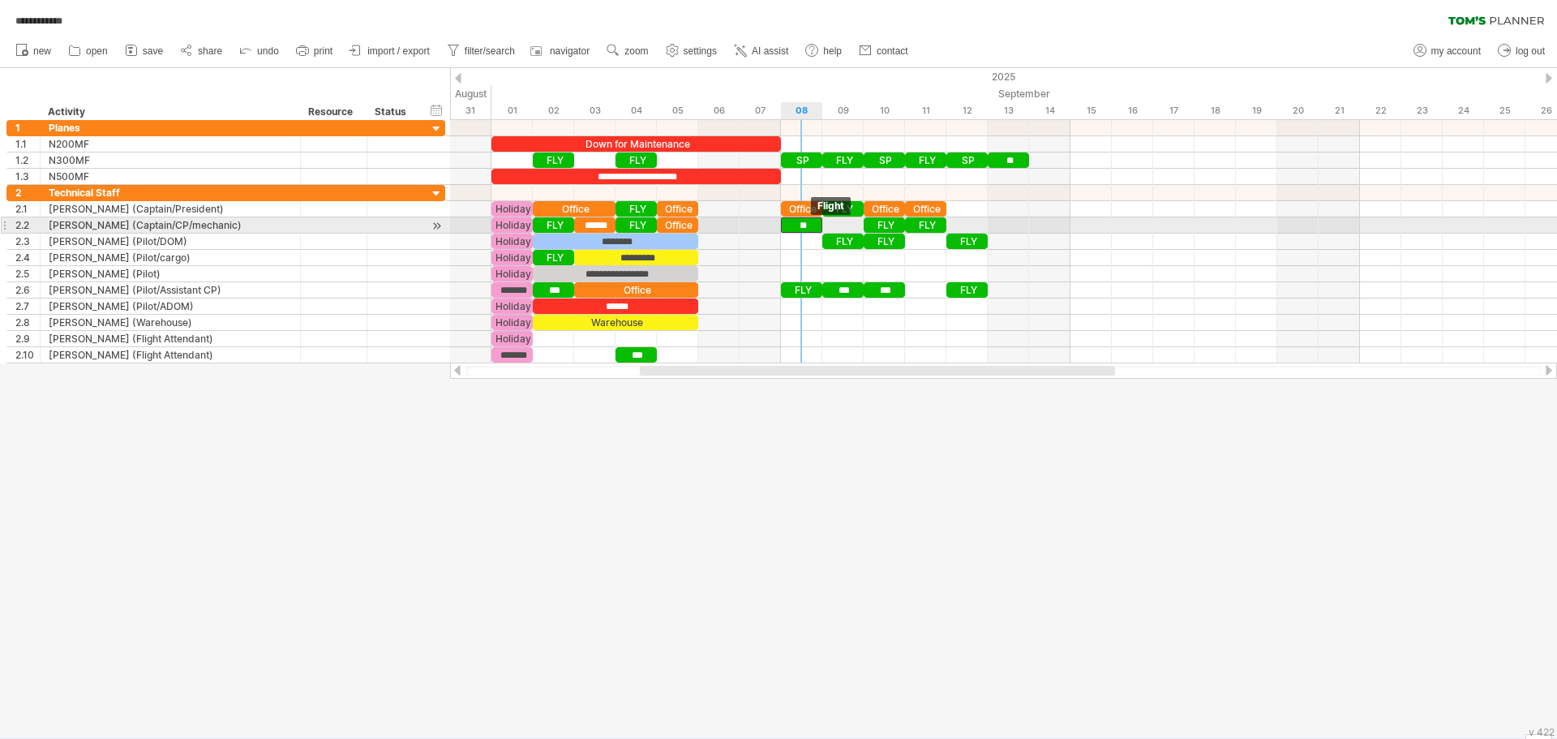
drag, startPoint x: 806, startPoint y: 221, endPoint x: 803, endPoint y: 232, distance: 11.8
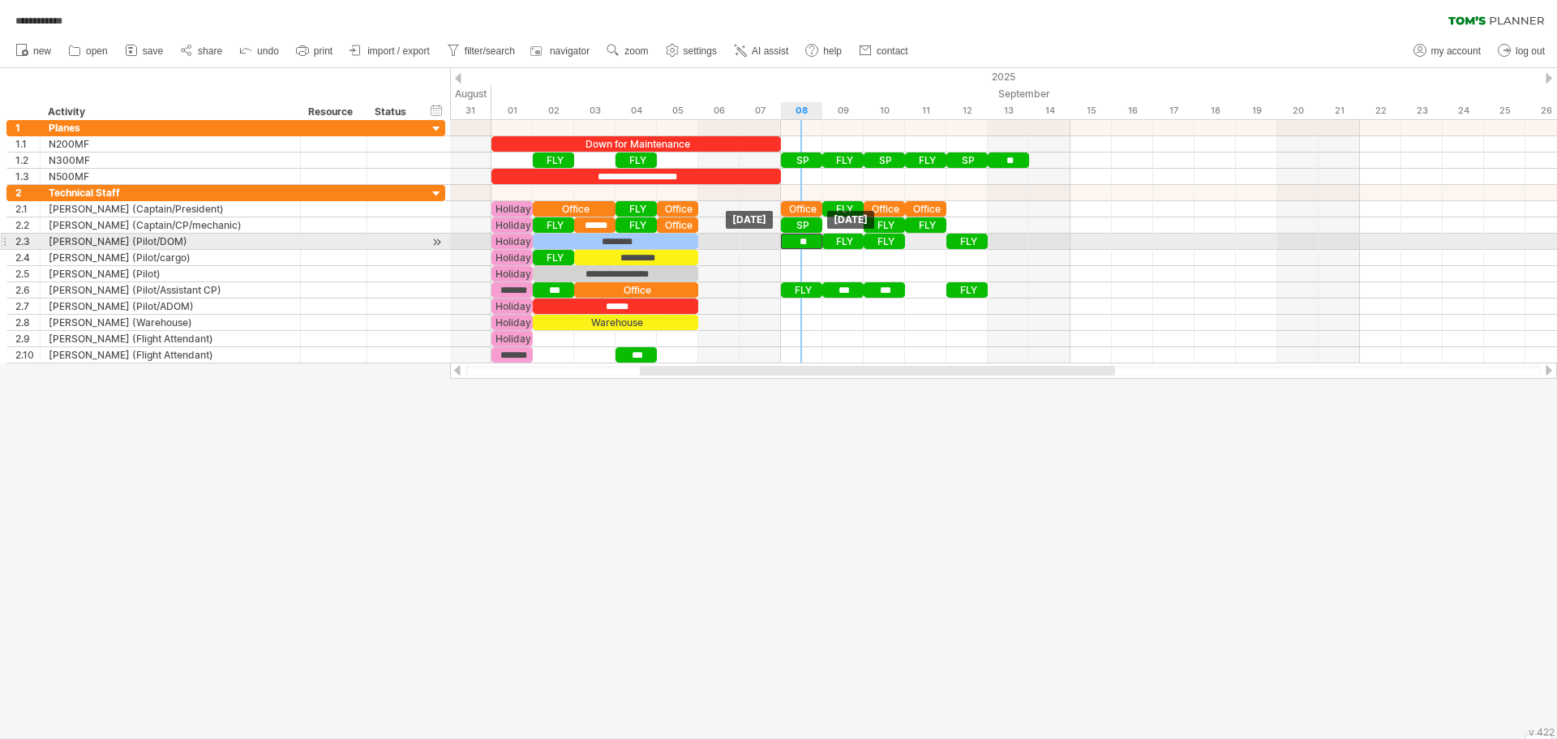
drag, startPoint x: 800, startPoint y: 223, endPoint x: 800, endPoint y: 238, distance: 14.6
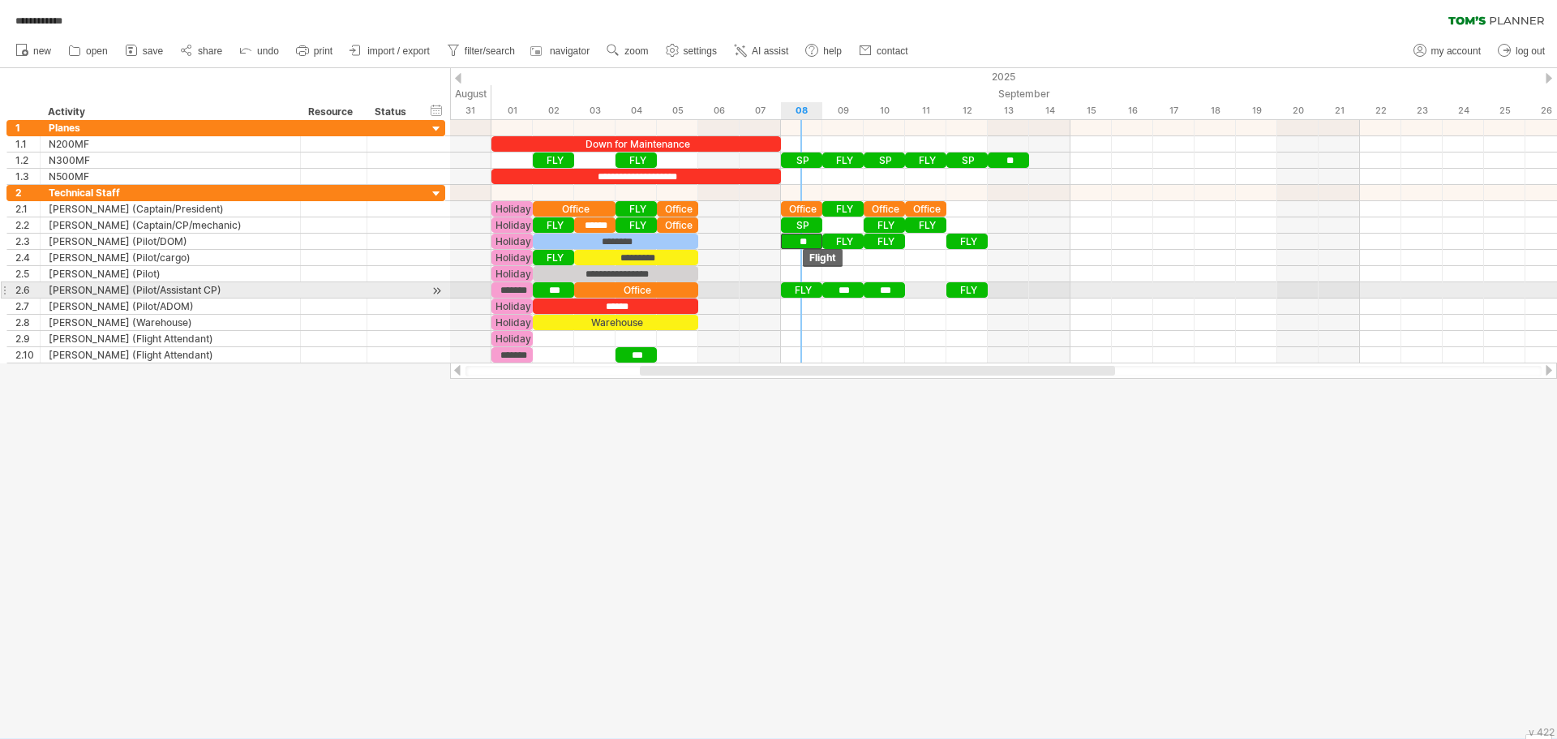
click at [794, 289] on div "FLY" at bounding box center [801, 289] width 41 height 15
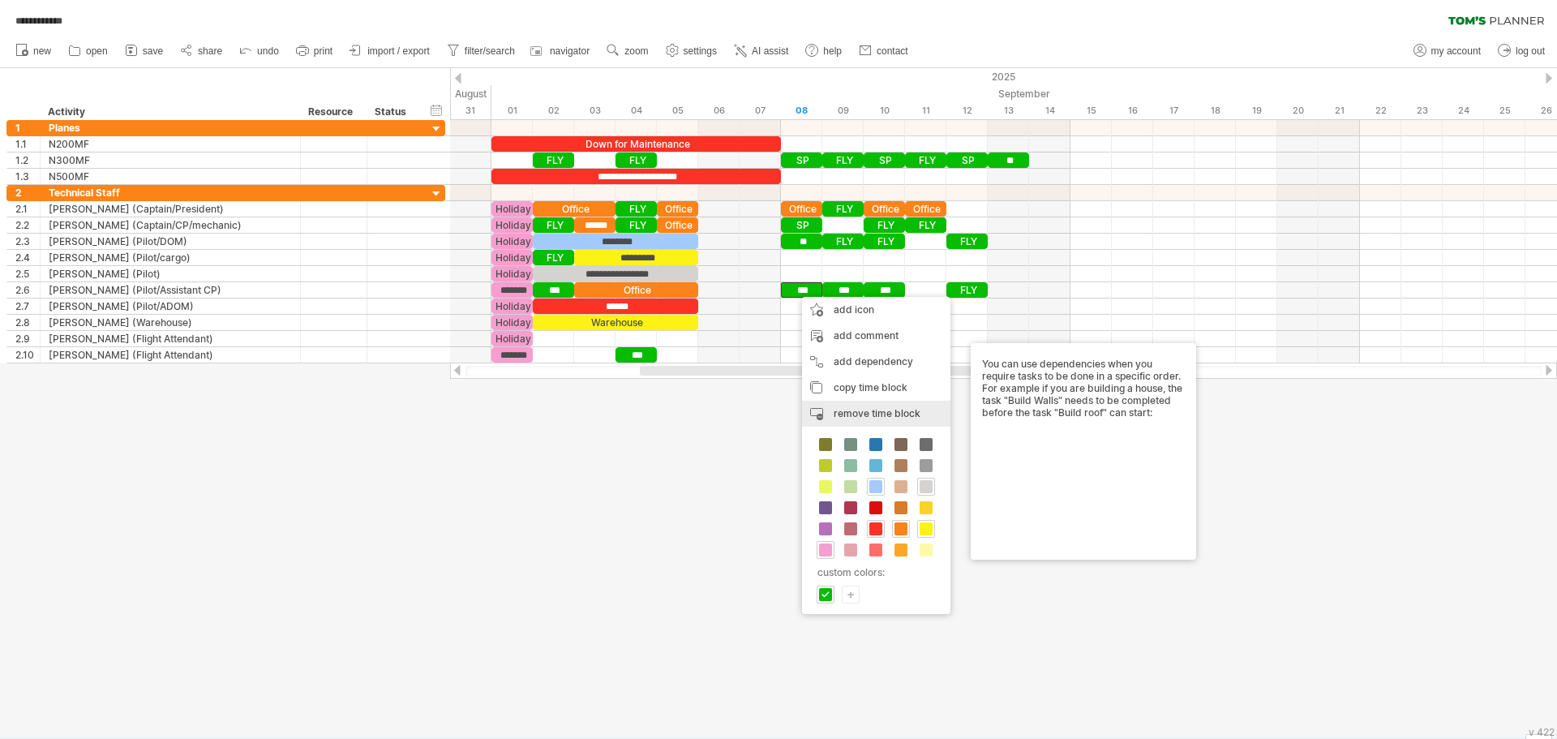
click at [833, 414] on div "remove time block remove selected items" at bounding box center [876, 414] width 148 height 26
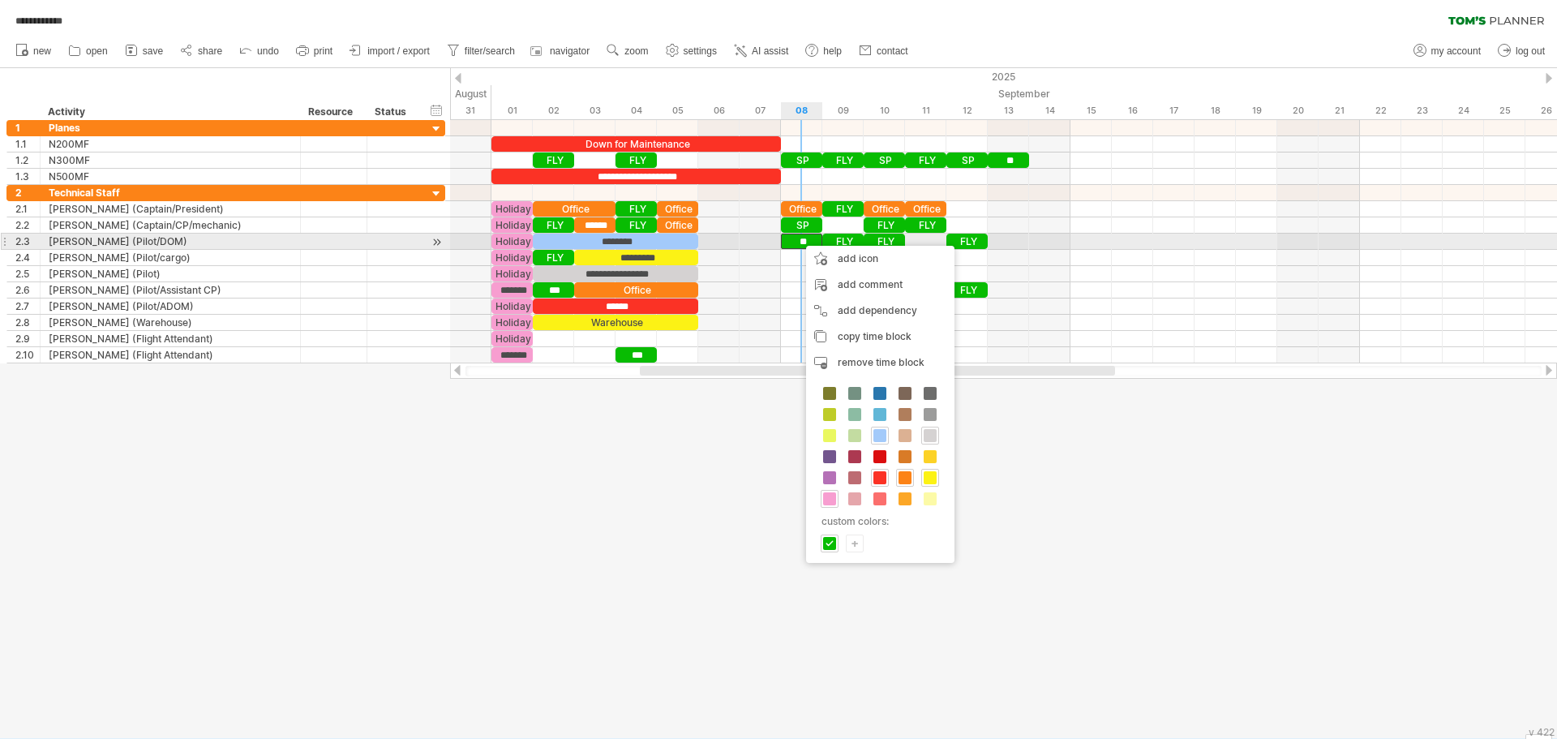
click at [798, 238] on div "**" at bounding box center [801, 241] width 41 height 15
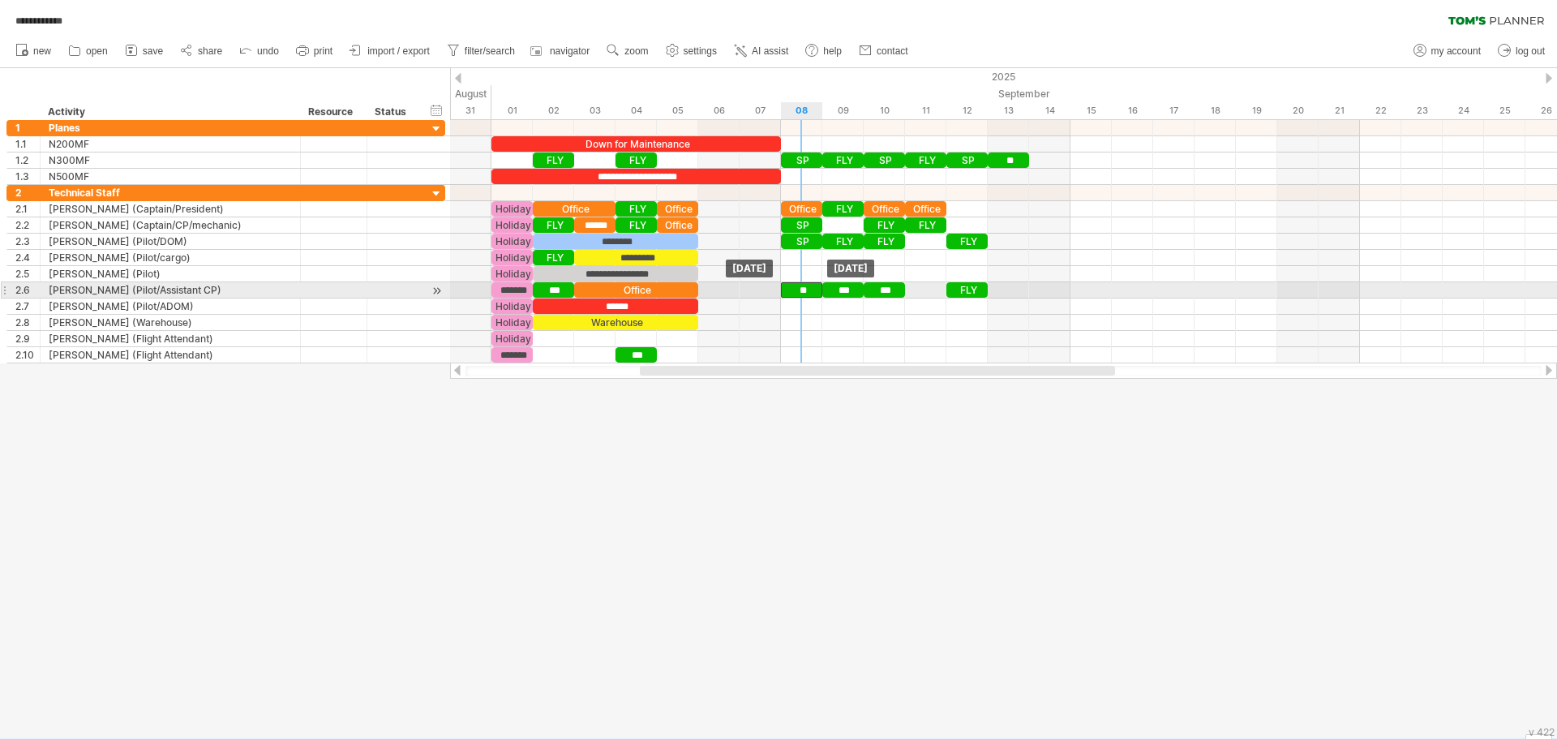
drag, startPoint x: 798, startPoint y: 238, endPoint x: 793, endPoint y: 285, distance: 46.5
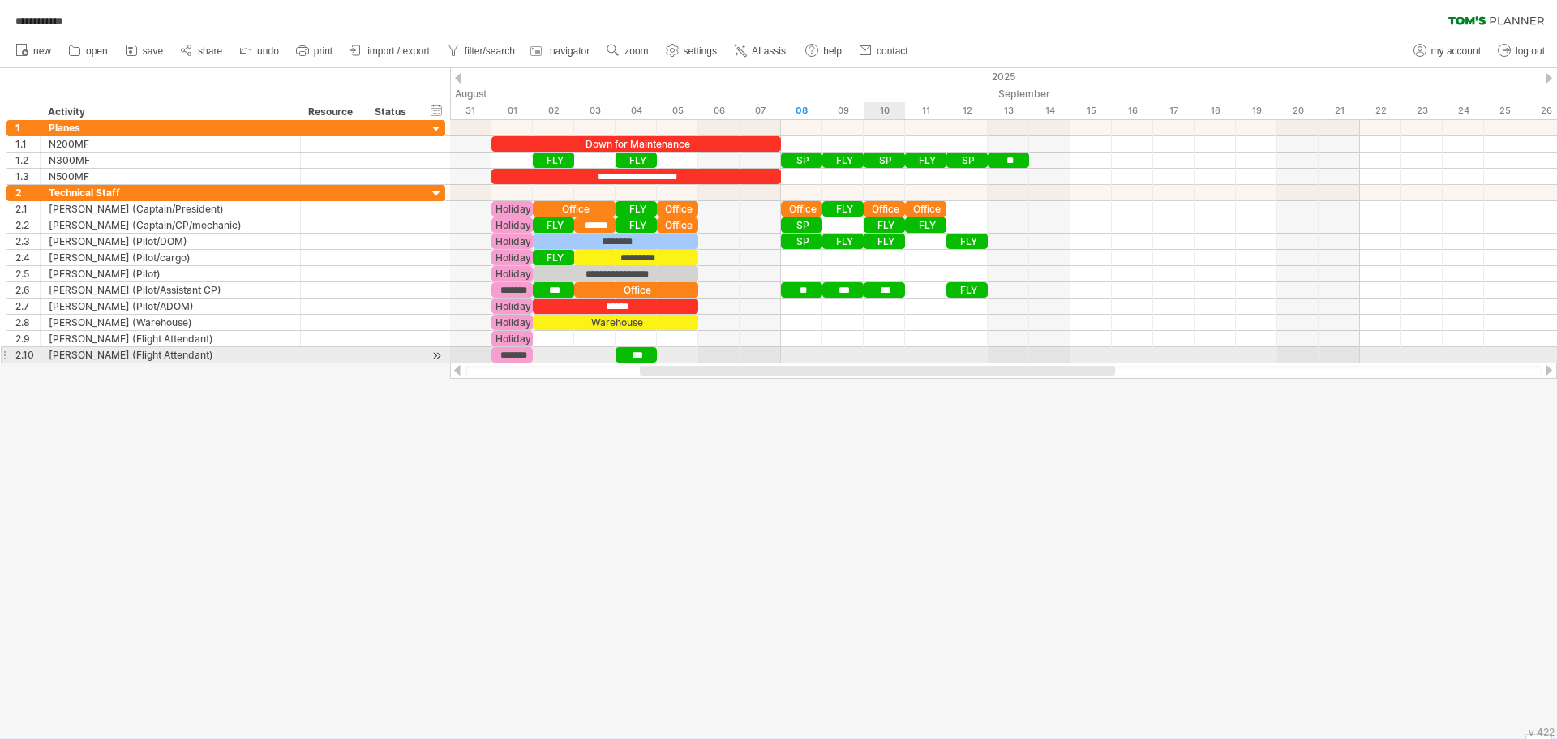
click at [878, 354] on div at bounding box center [1003, 355] width 1107 height 16
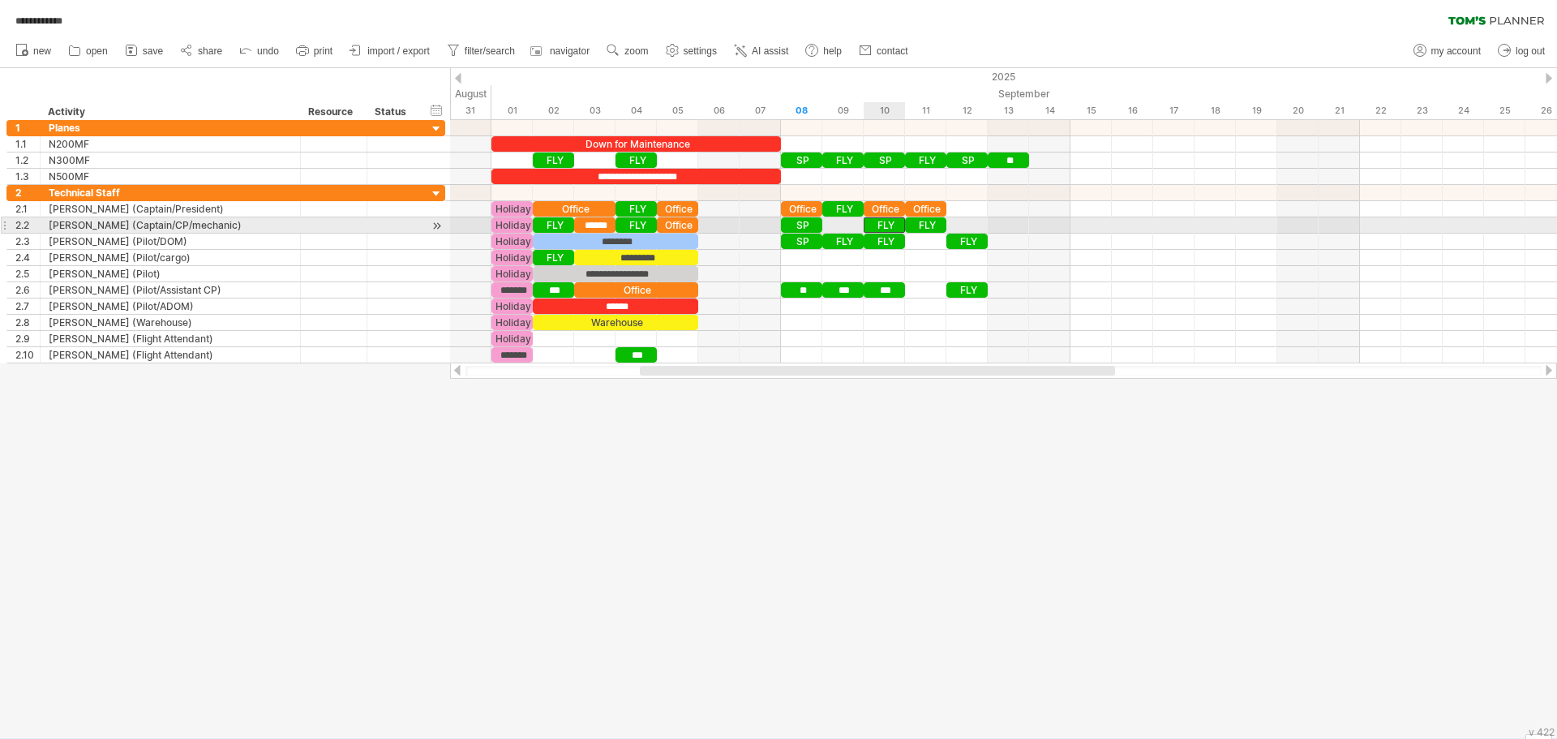
click at [882, 221] on div "FLY" at bounding box center [884, 224] width 41 height 15
click at [889, 226] on div "***" at bounding box center [884, 224] width 41 height 15
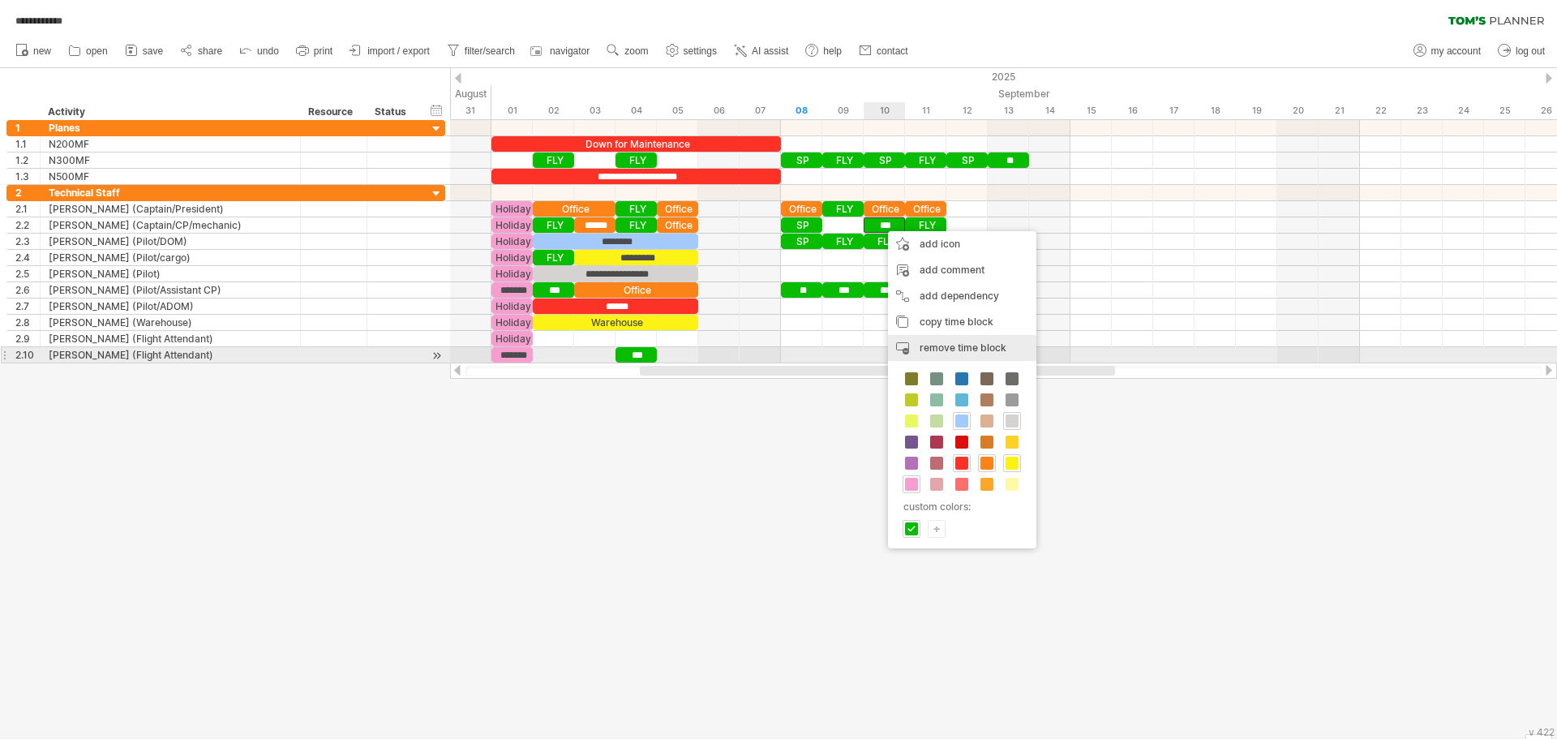
click at [943, 348] on span "remove time block" at bounding box center [963, 347] width 87 height 12
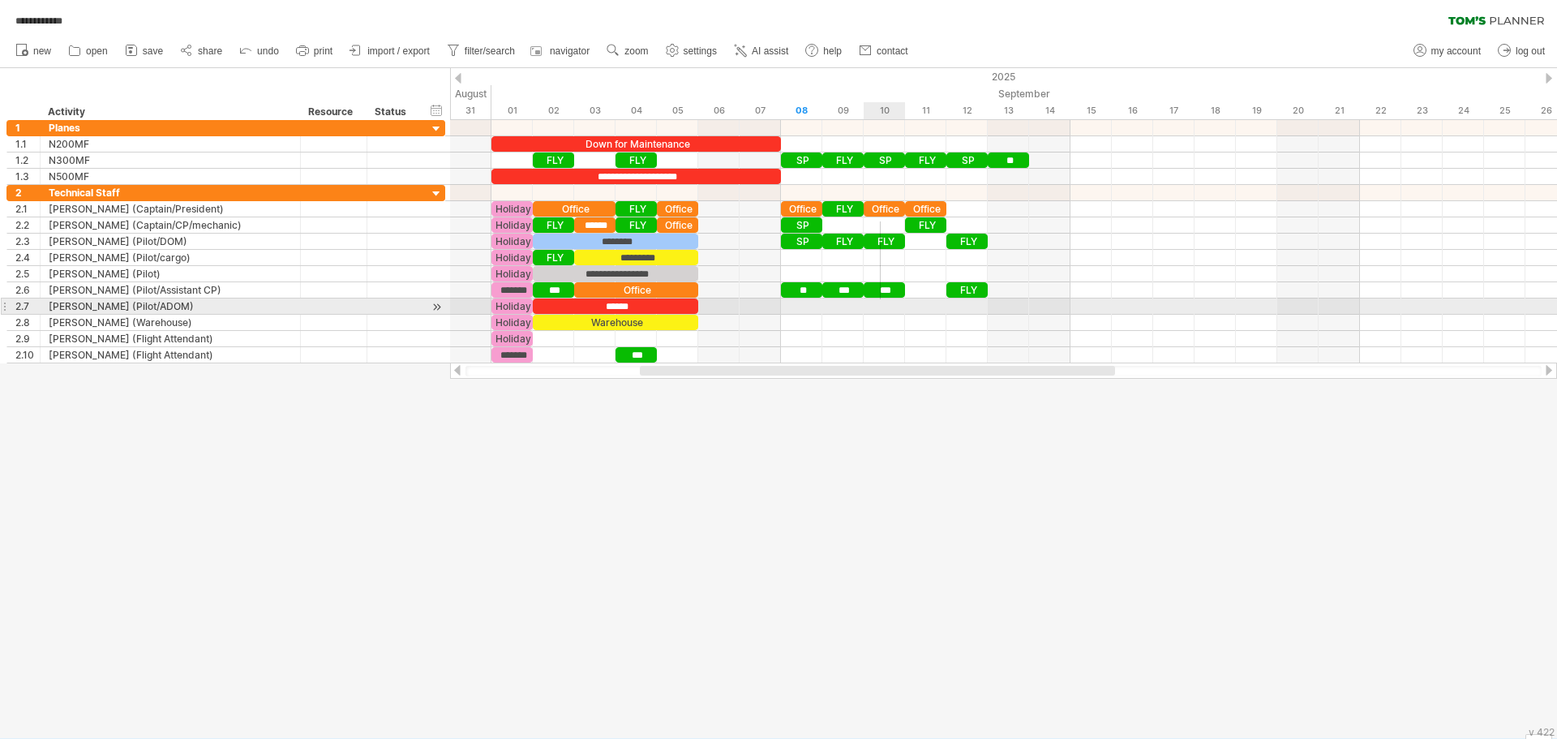
drag, startPoint x: 881, startPoint y: 221, endPoint x: 880, endPoint y: 299, distance: 77.9
click at [880, 299] on div at bounding box center [1003, 274] width 1107 height 178
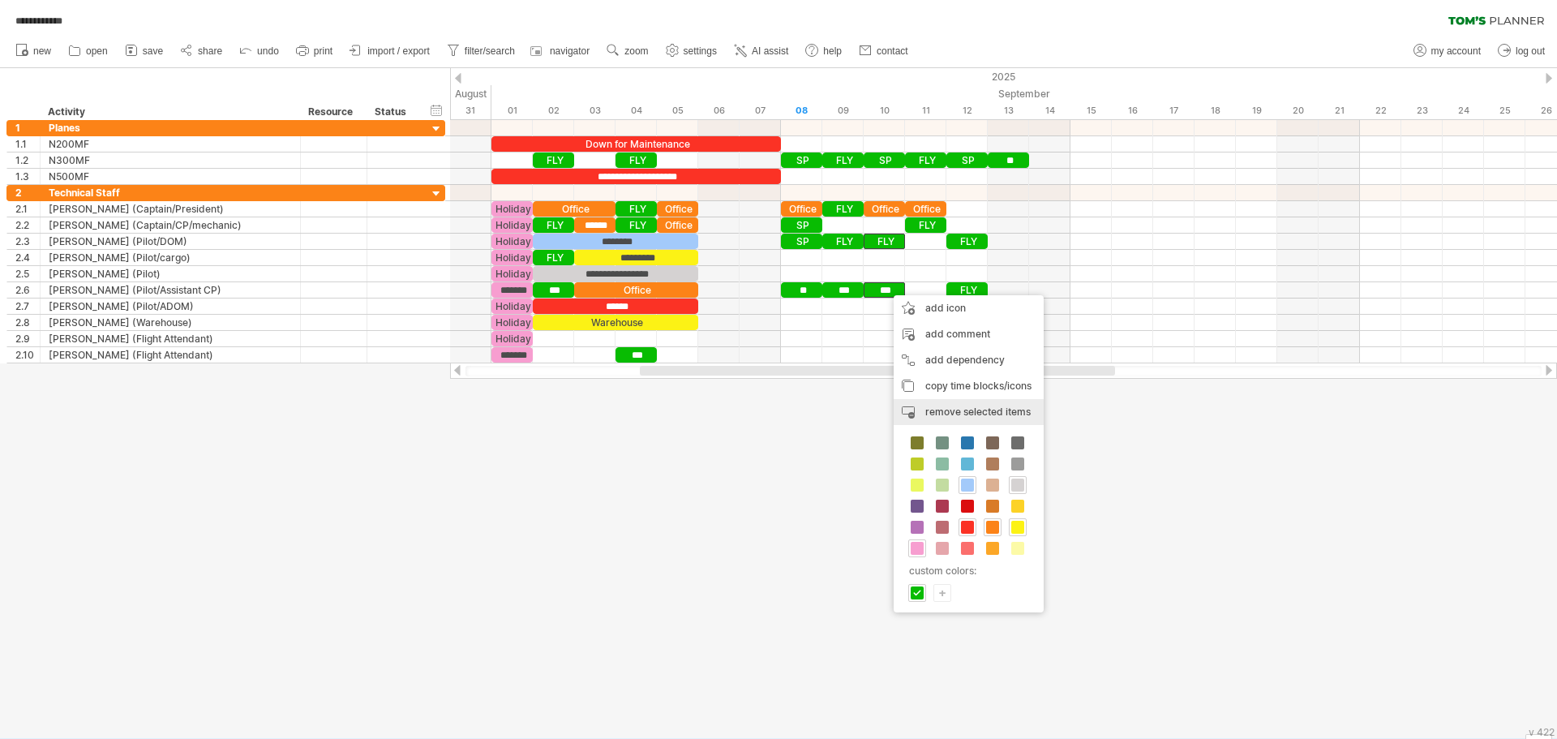
click at [960, 411] on span "remove selected items" at bounding box center [977, 412] width 105 height 12
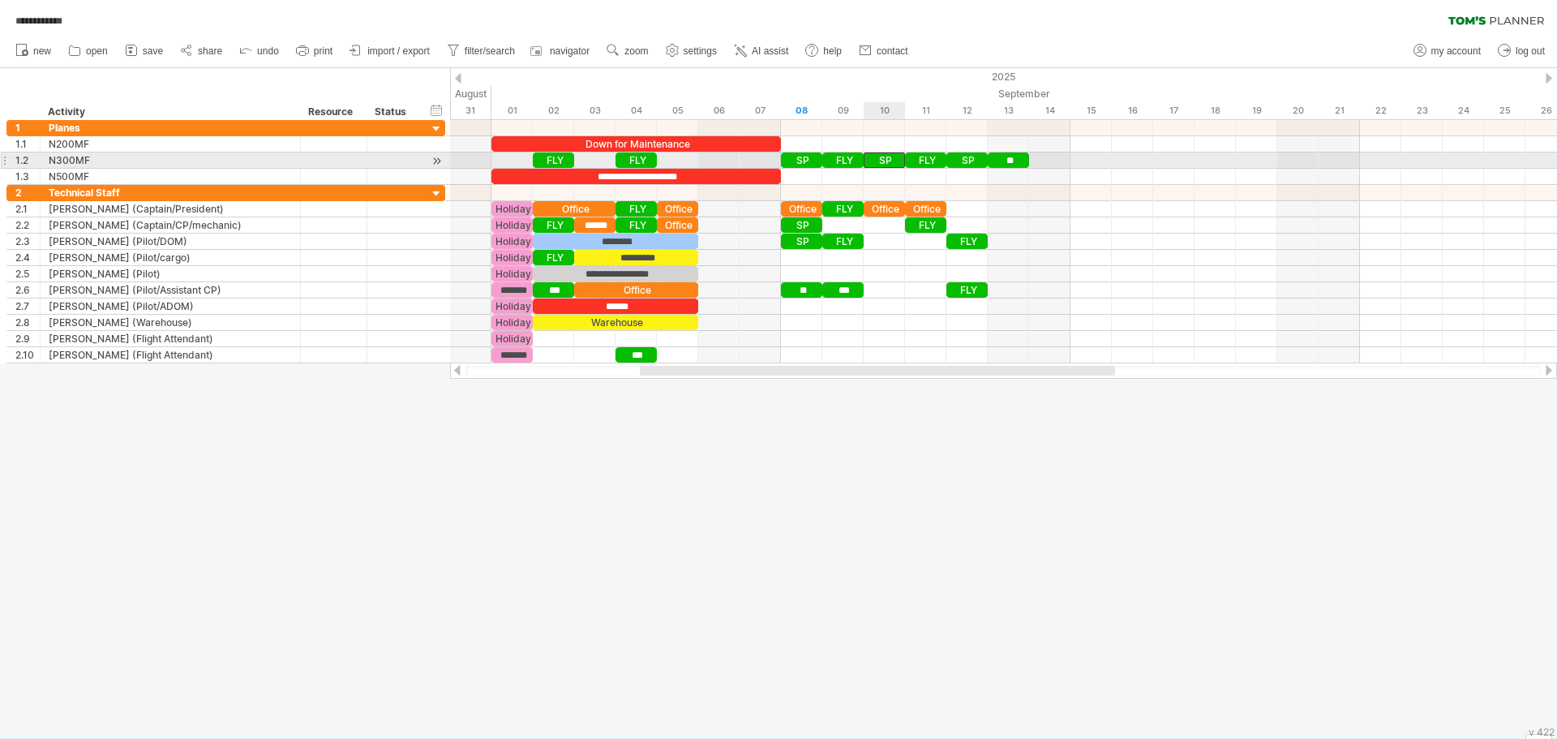
click at [888, 156] on div "SP" at bounding box center [884, 159] width 41 height 15
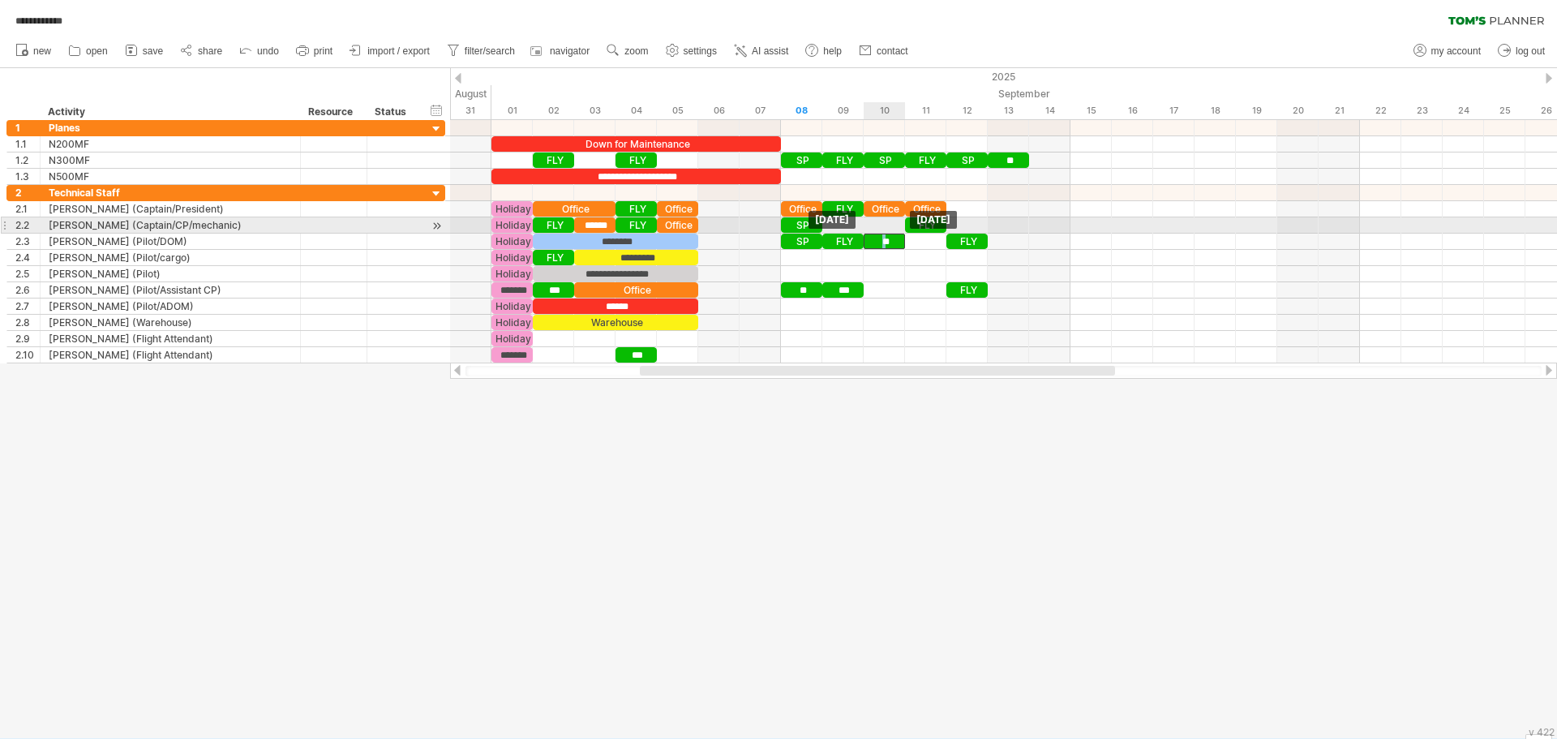
drag, startPoint x: 888, startPoint y: 156, endPoint x: 881, endPoint y: 234, distance: 78.2
drag, startPoint x: 887, startPoint y: 160, endPoint x: 887, endPoint y: 225, distance: 65.7
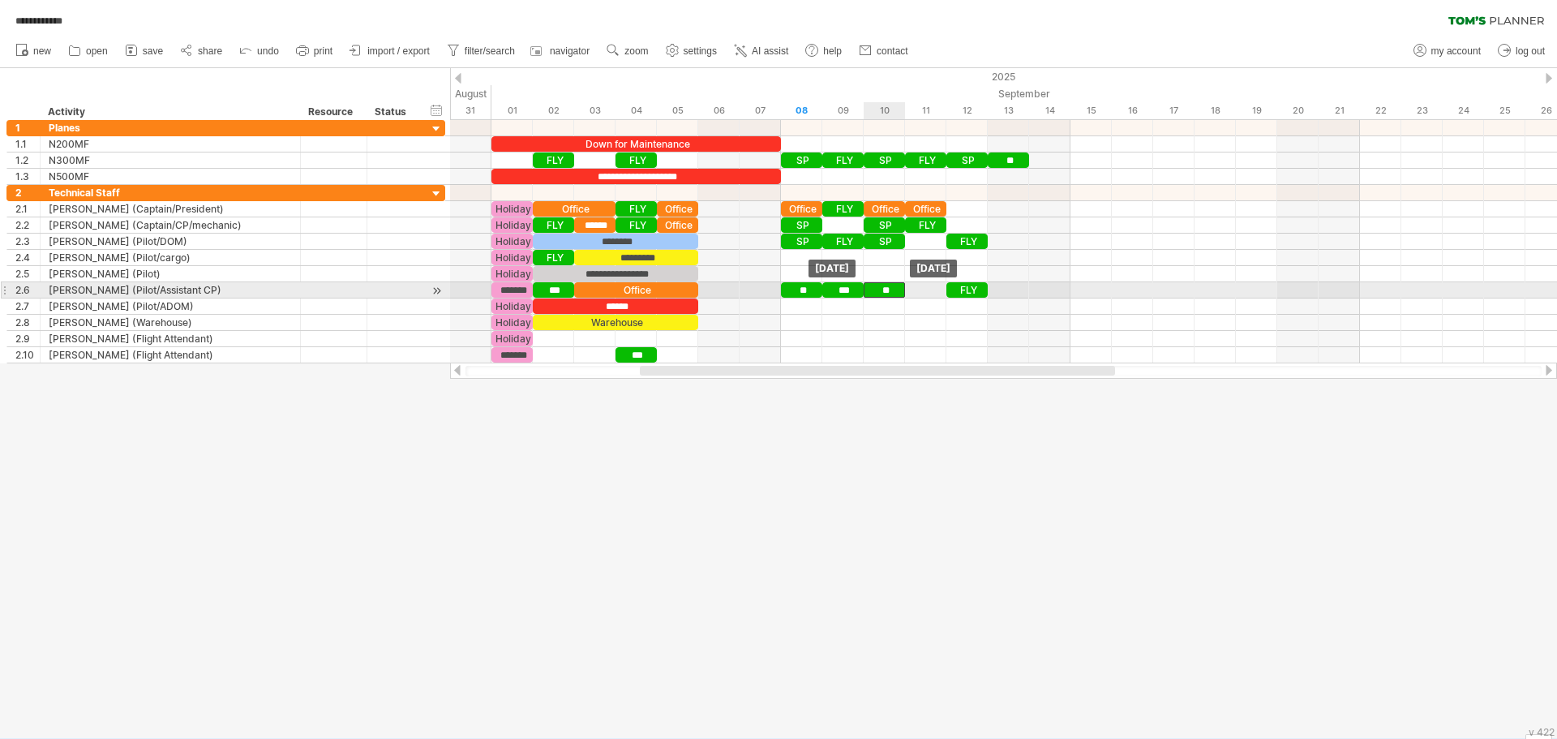
drag, startPoint x: 895, startPoint y: 238, endPoint x: 887, endPoint y: 285, distance: 46.8
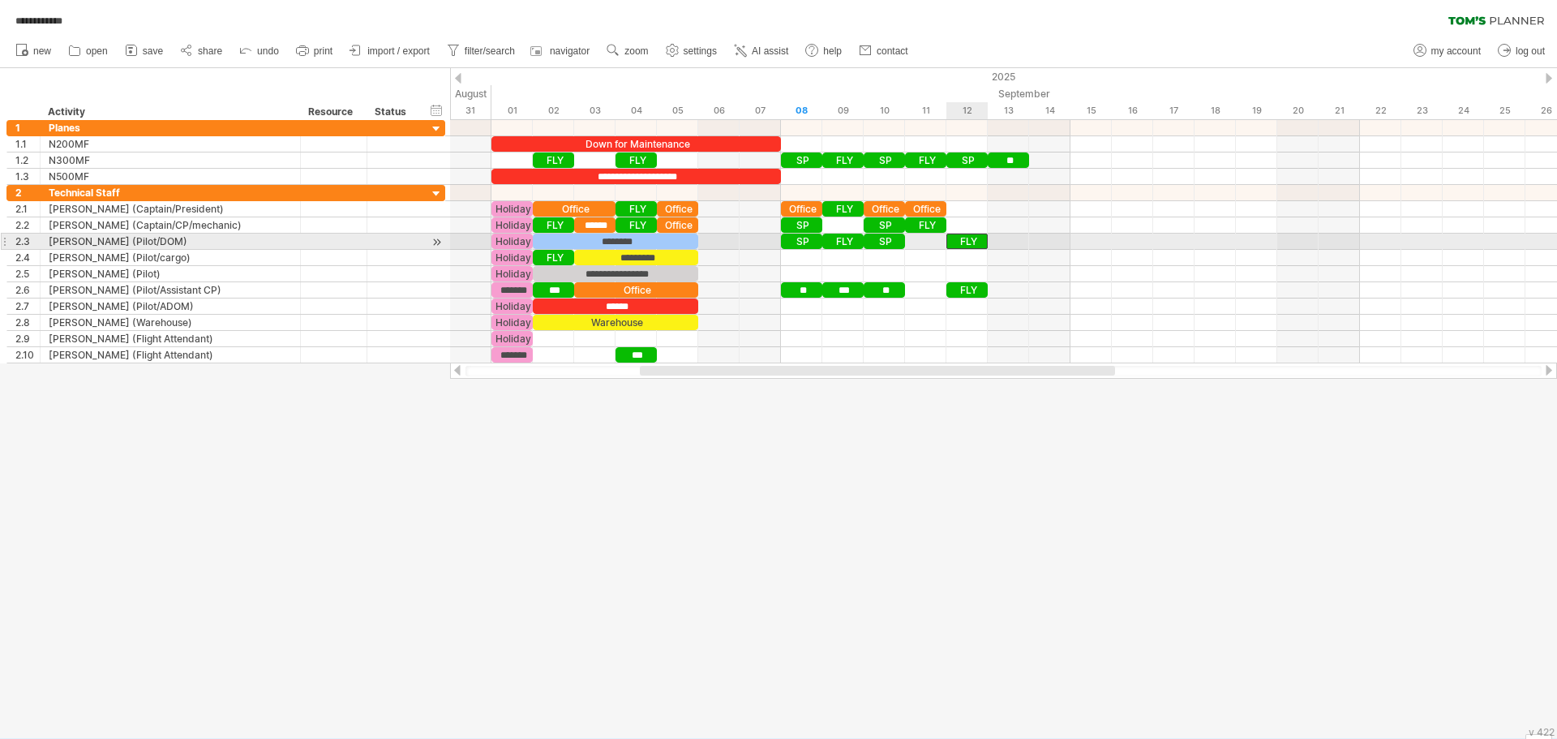
click at [973, 243] on div "FLY" at bounding box center [967, 241] width 41 height 15
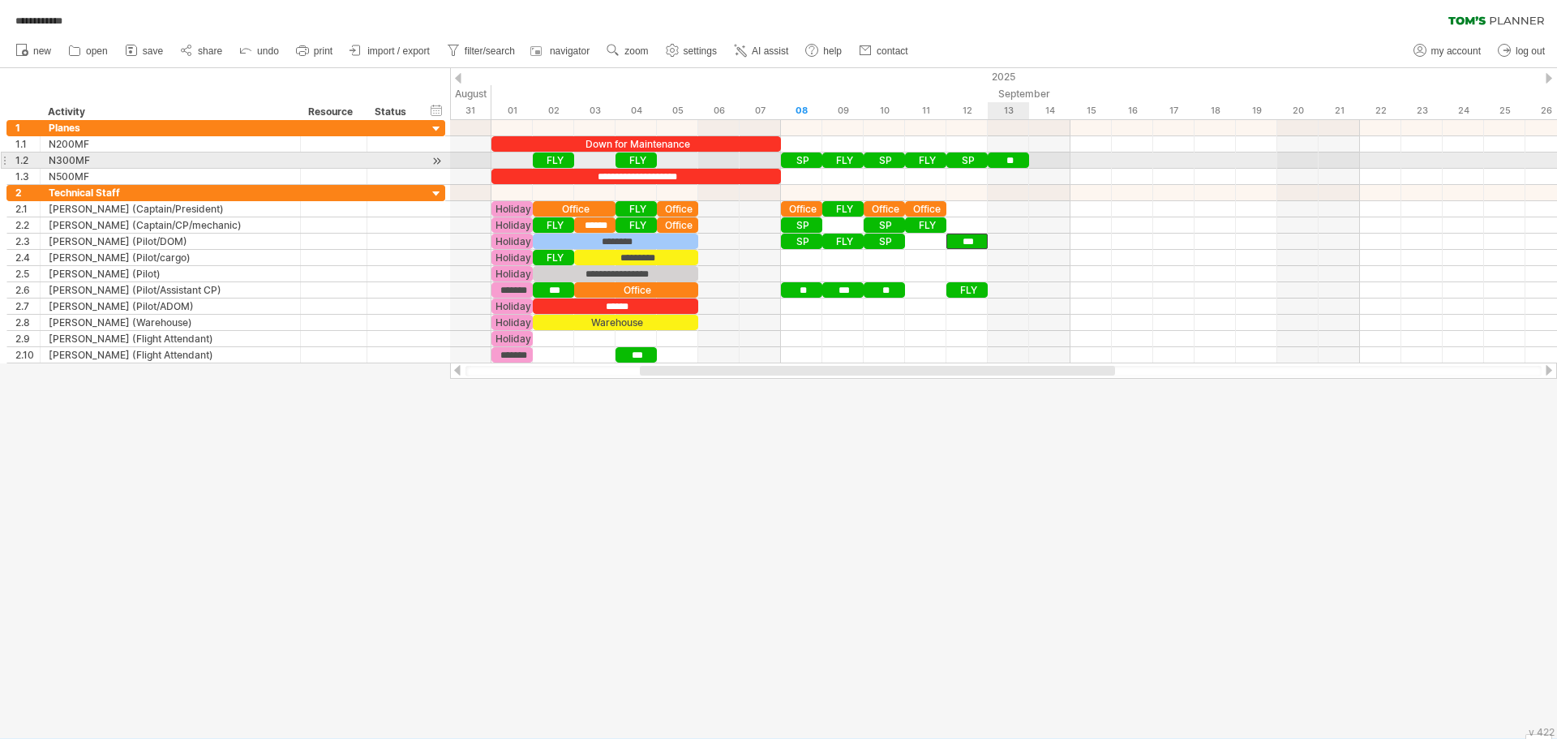
click at [1012, 159] on div "**" at bounding box center [1008, 159] width 41 height 15
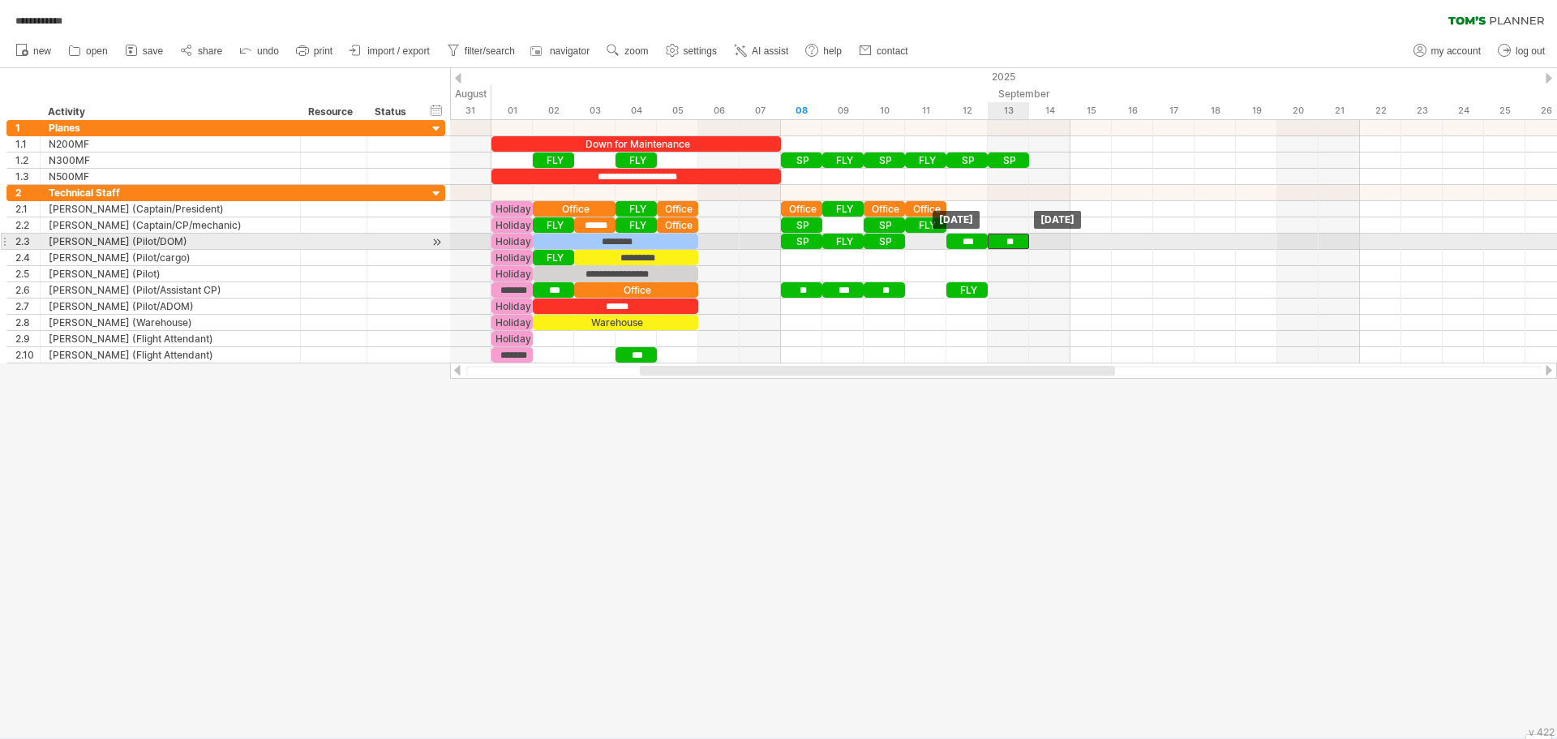
drag, startPoint x: 1005, startPoint y: 159, endPoint x: 1007, endPoint y: 234, distance: 75.5
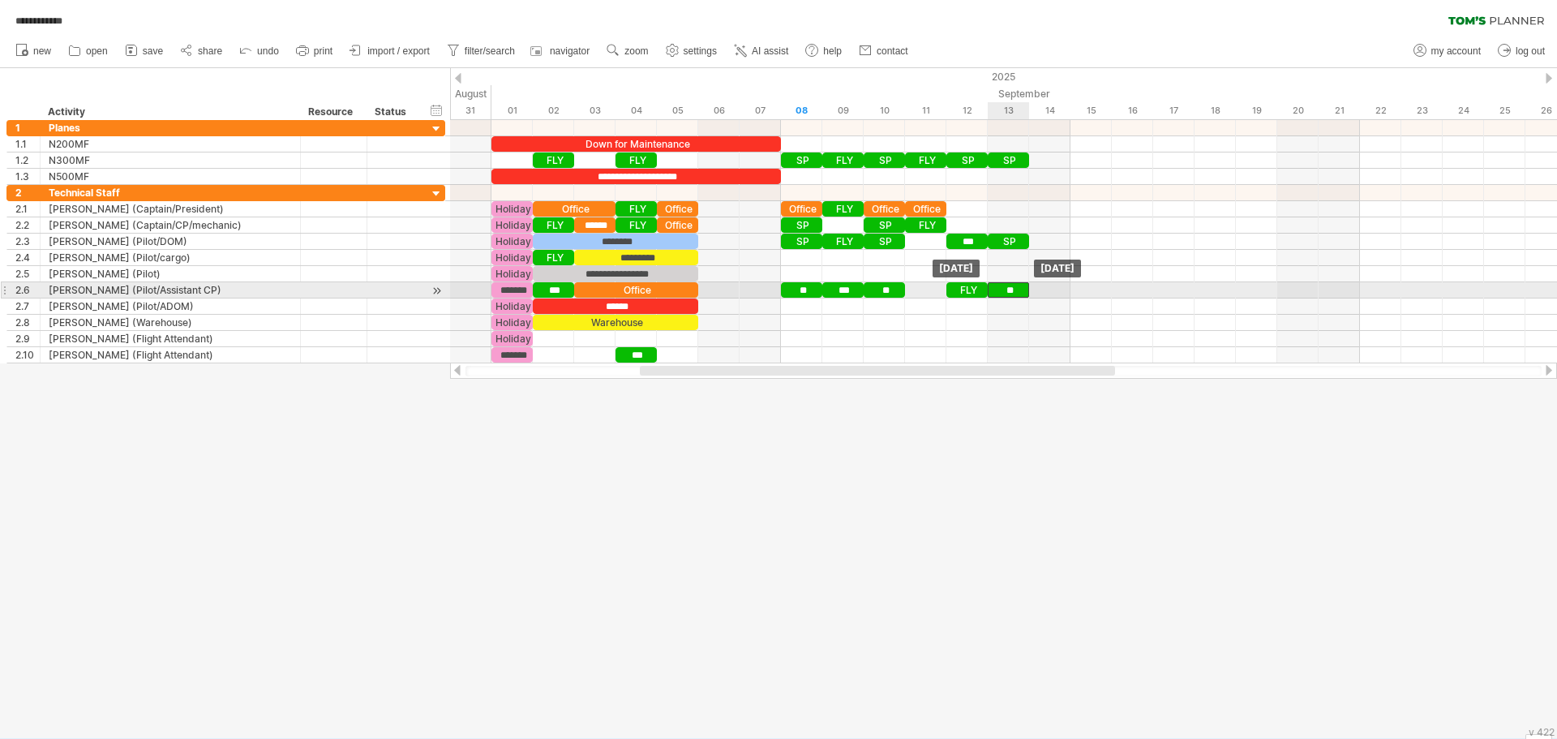
drag, startPoint x: 1005, startPoint y: 238, endPoint x: 1002, endPoint y: 284, distance: 45.5
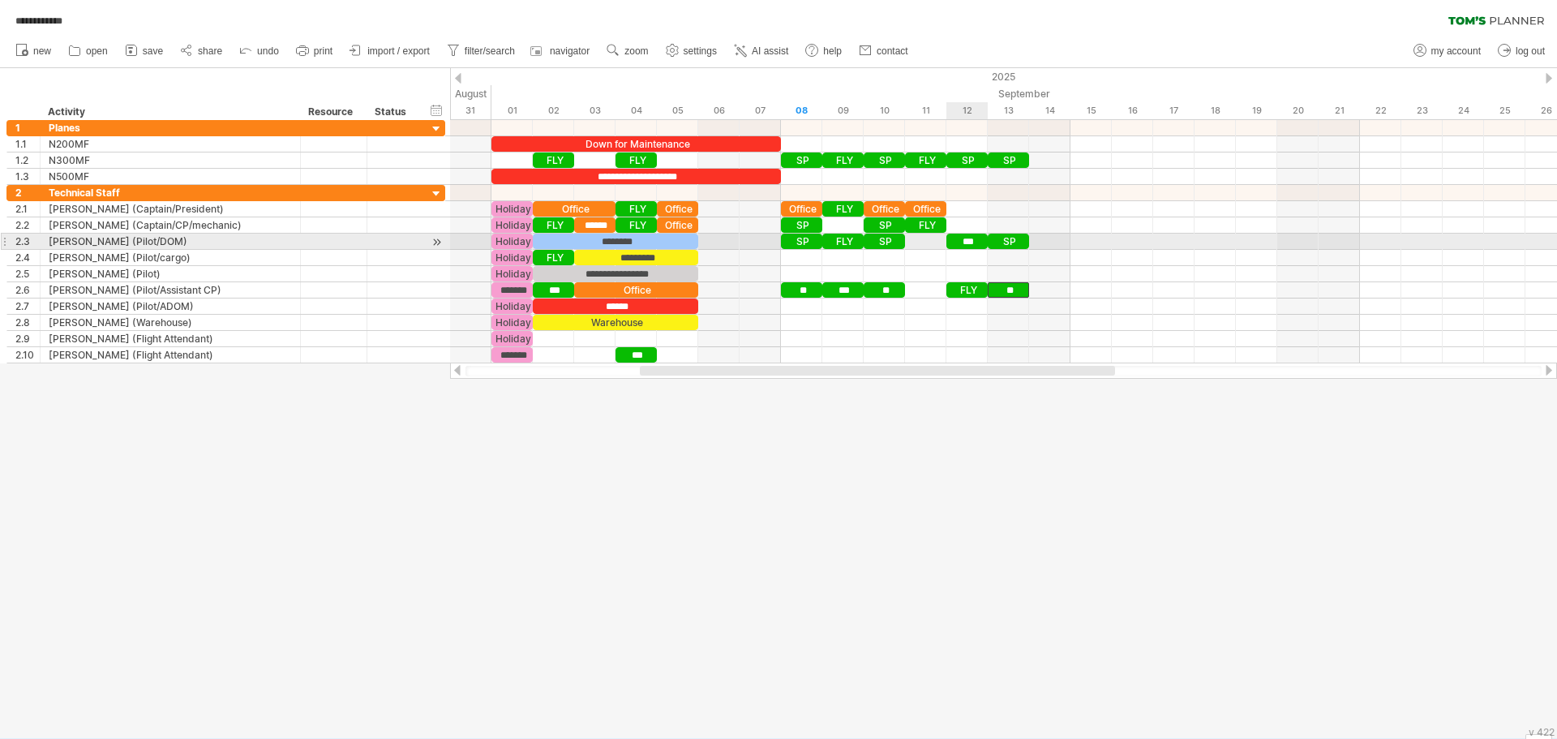
click at [969, 240] on div "***" at bounding box center [967, 241] width 41 height 15
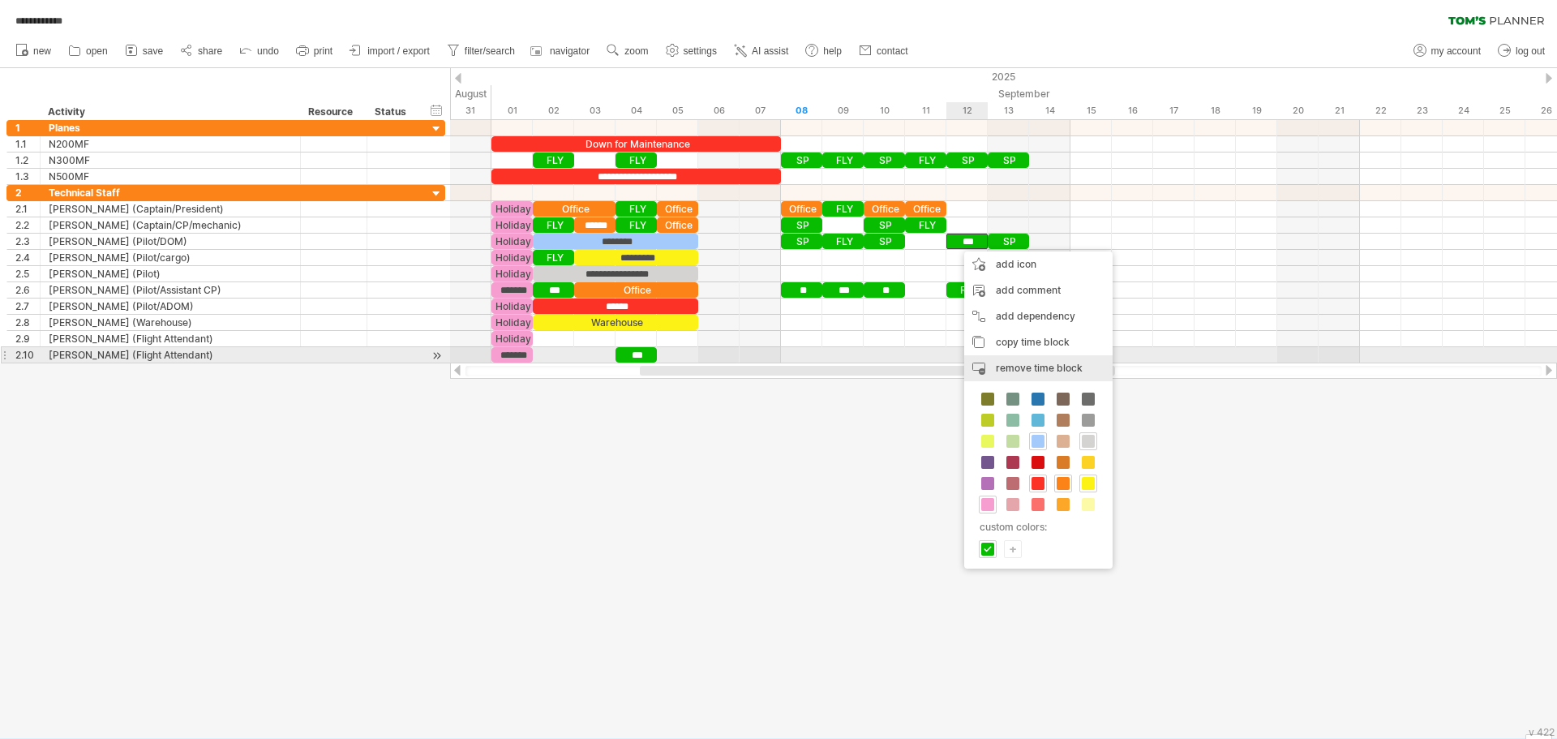
click at [1028, 363] on span "remove time block" at bounding box center [1039, 368] width 87 height 12
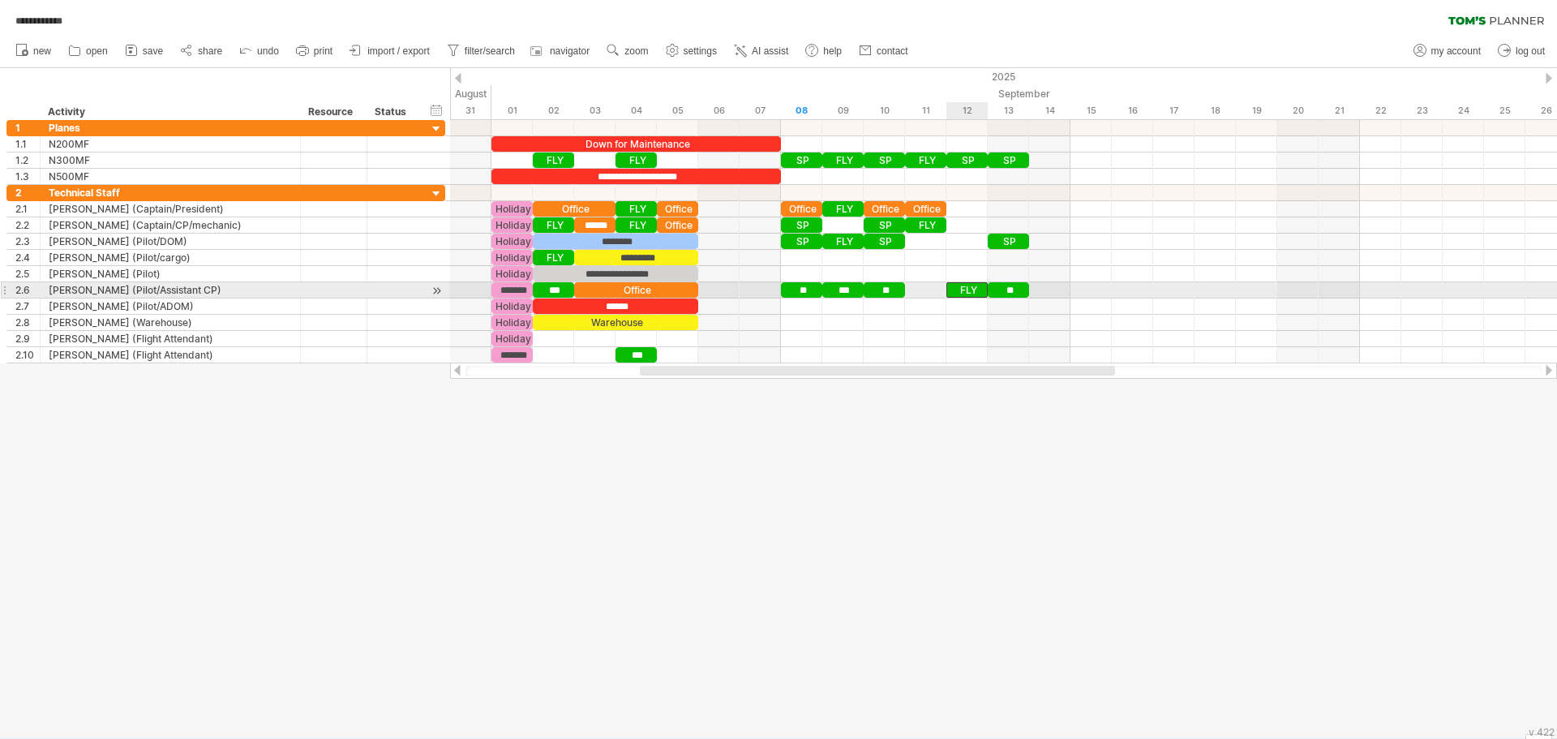
click at [968, 290] on div "FLY" at bounding box center [967, 289] width 41 height 15
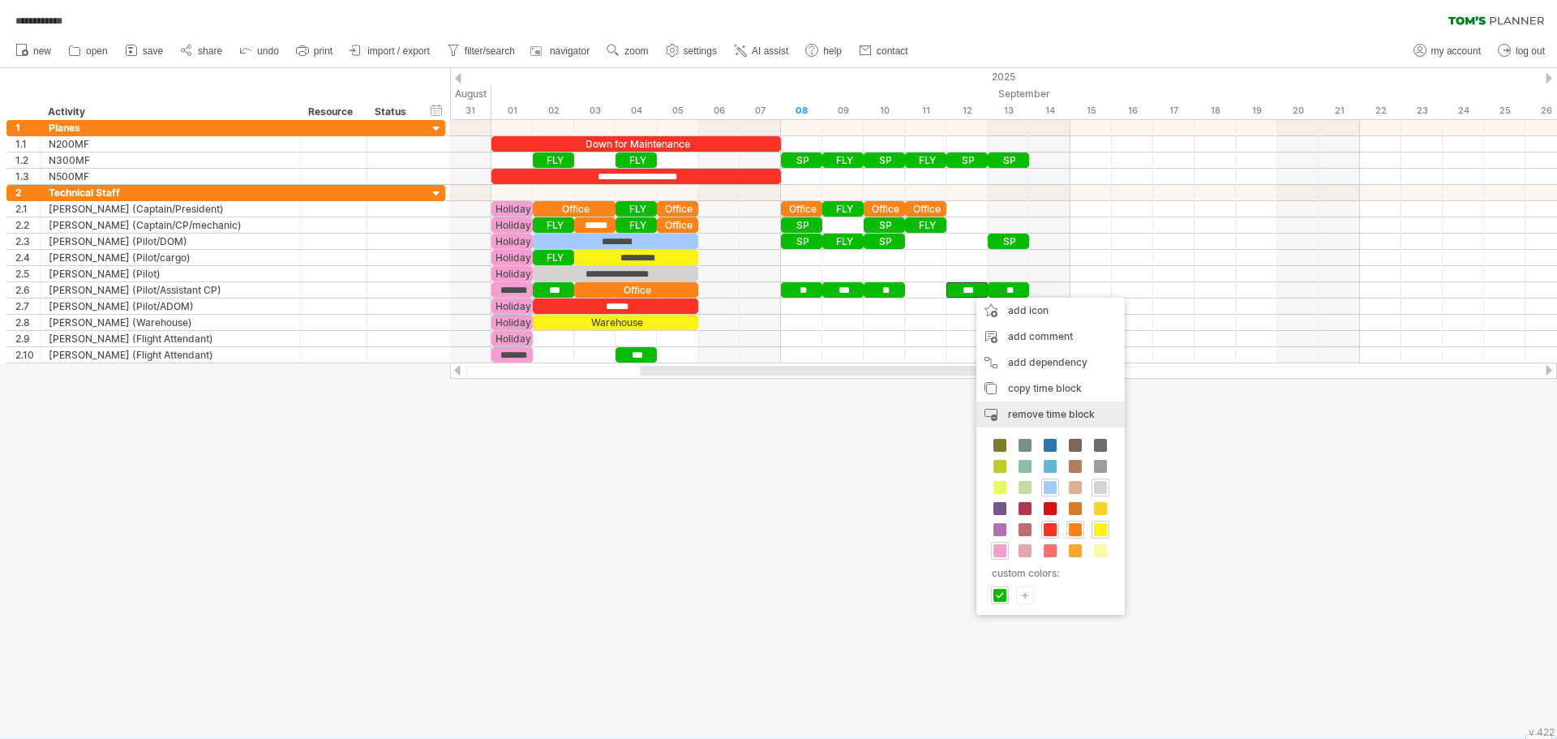
click at [1021, 414] on span "remove time block" at bounding box center [1051, 414] width 87 height 12
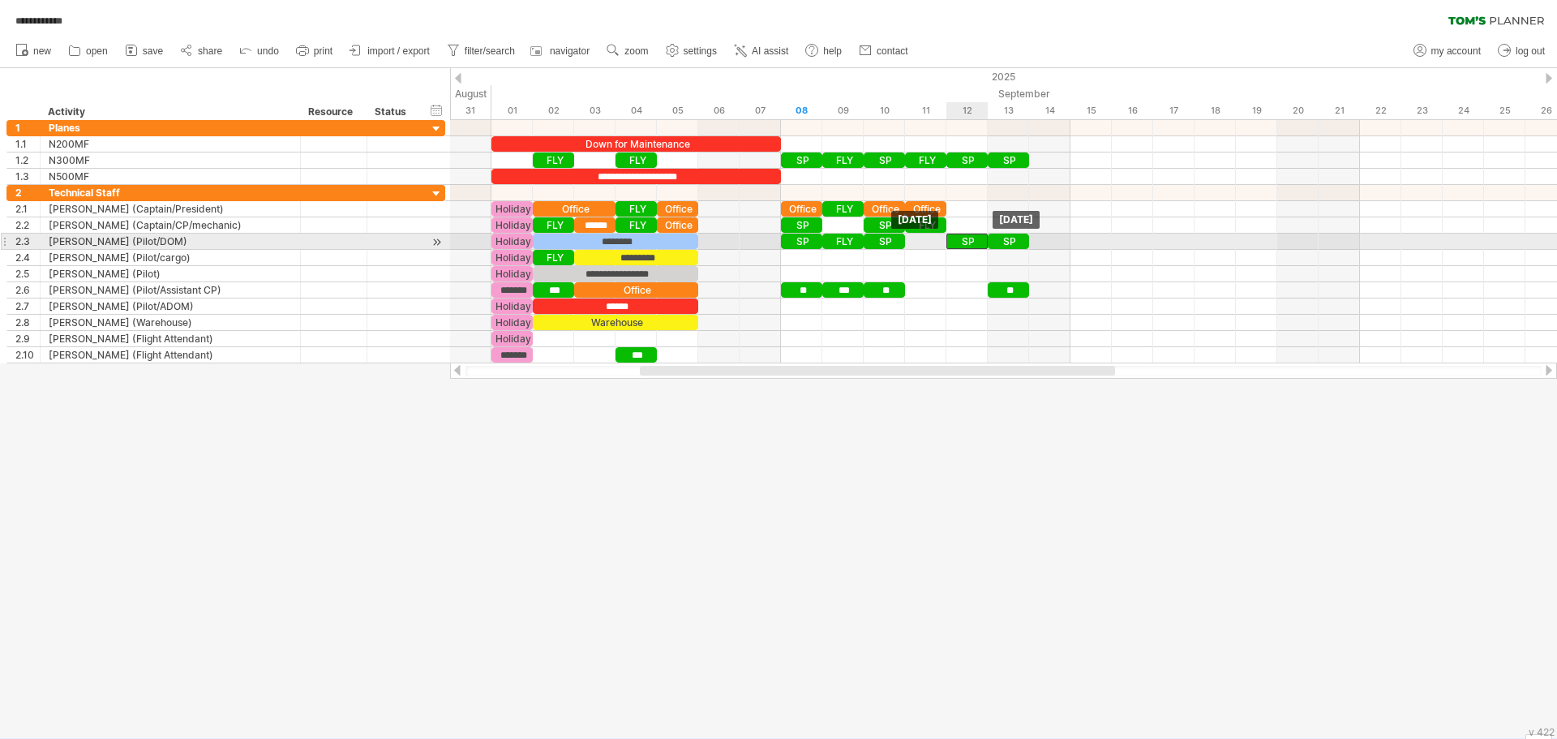
drag, startPoint x: 967, startPoint y: 160, endPoint x: 963, endPoint y: 236, distance: 76.4
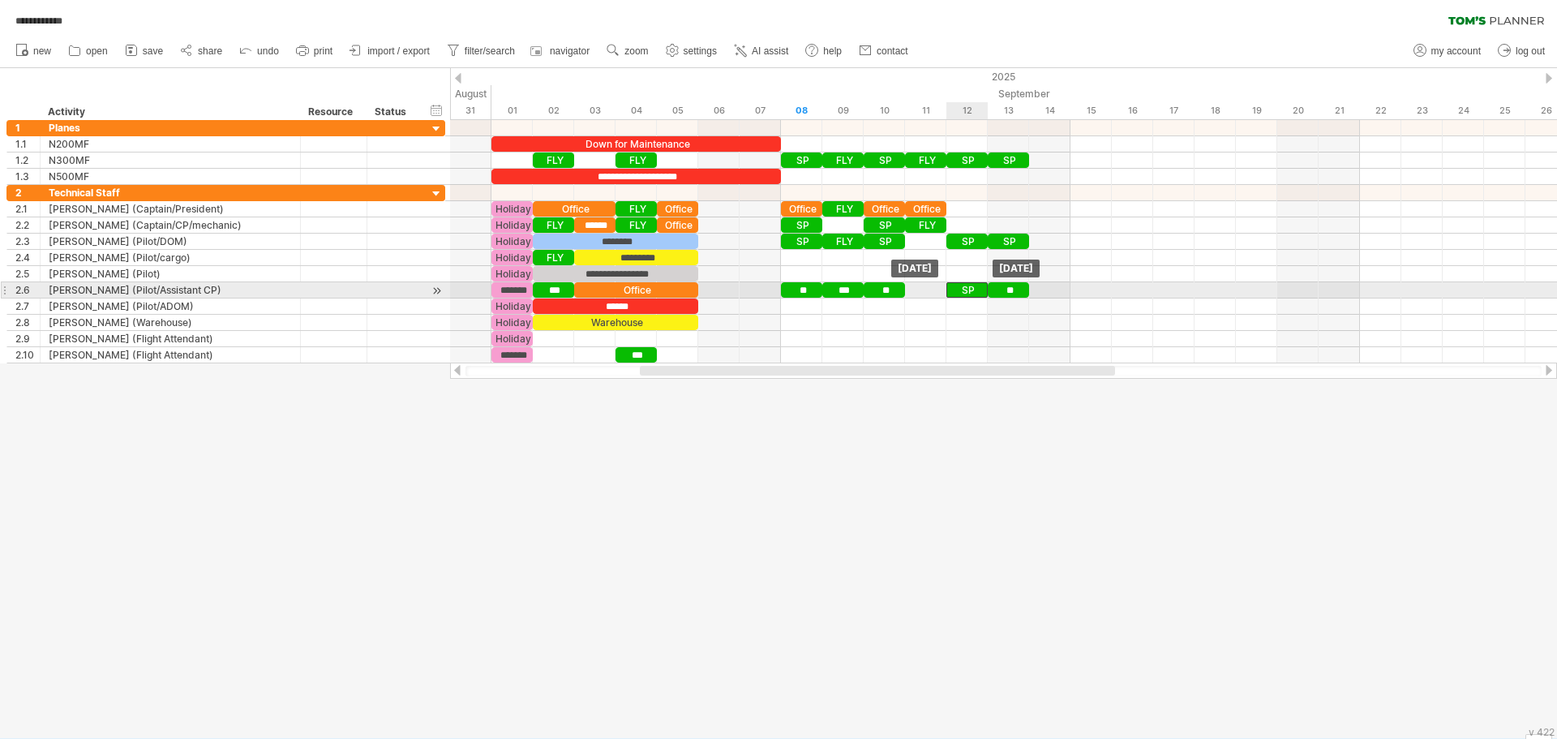
drag, startPoint x: 963, startPoint y: 236, endPoint x: 963, endPoint y: 284, distance: 47.9
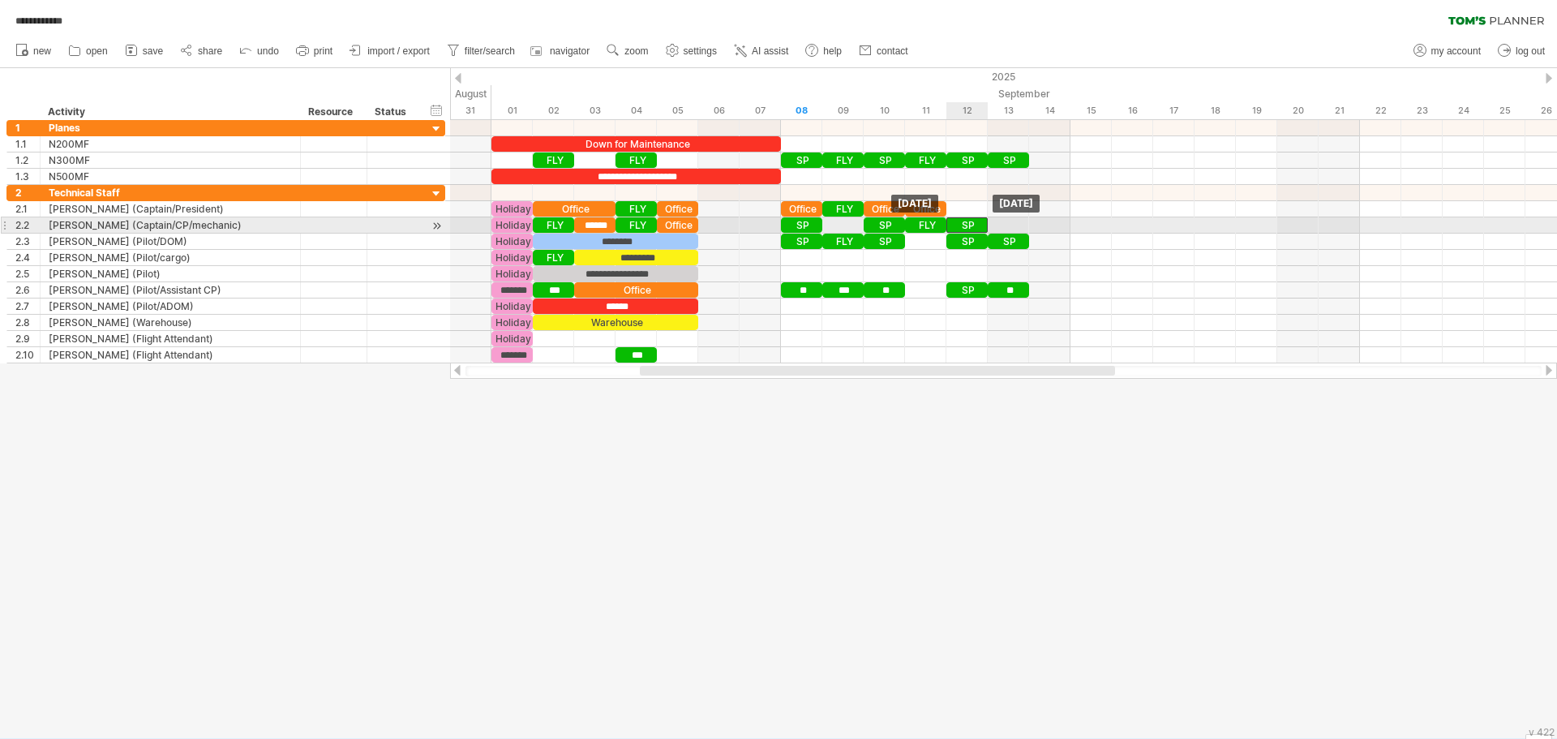
drag, startPoint x: 968, startPoint y: 241, endPoint x: 967, endPoint y: 223, distance: 17.9
drag, startPoint x: 1006, startPoint y: 243, endPoint x: 1006, endPoint y: 228, distance: 14.6
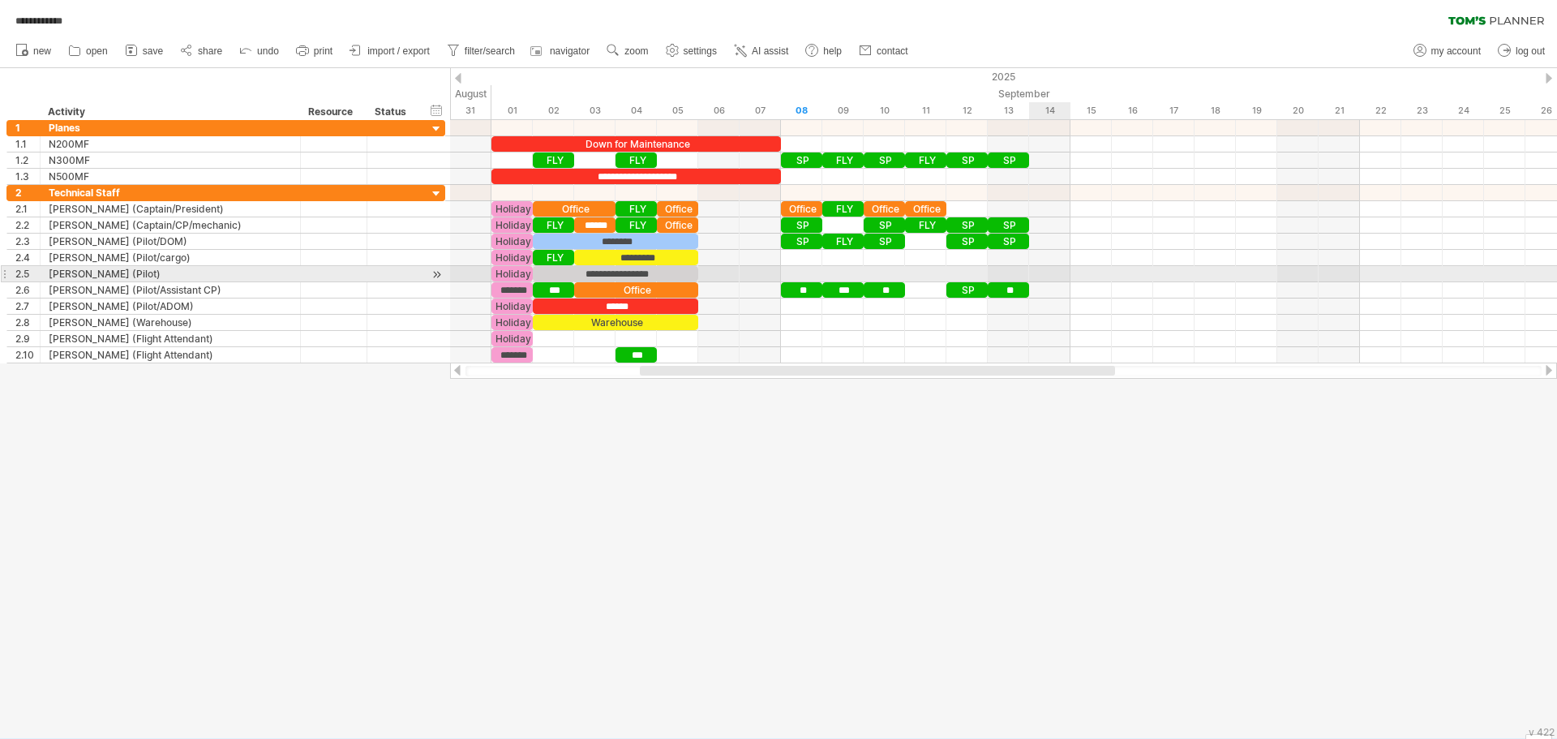
click at [1034, 276] on div at bounding box center [1003, 274] width 1107 height 16
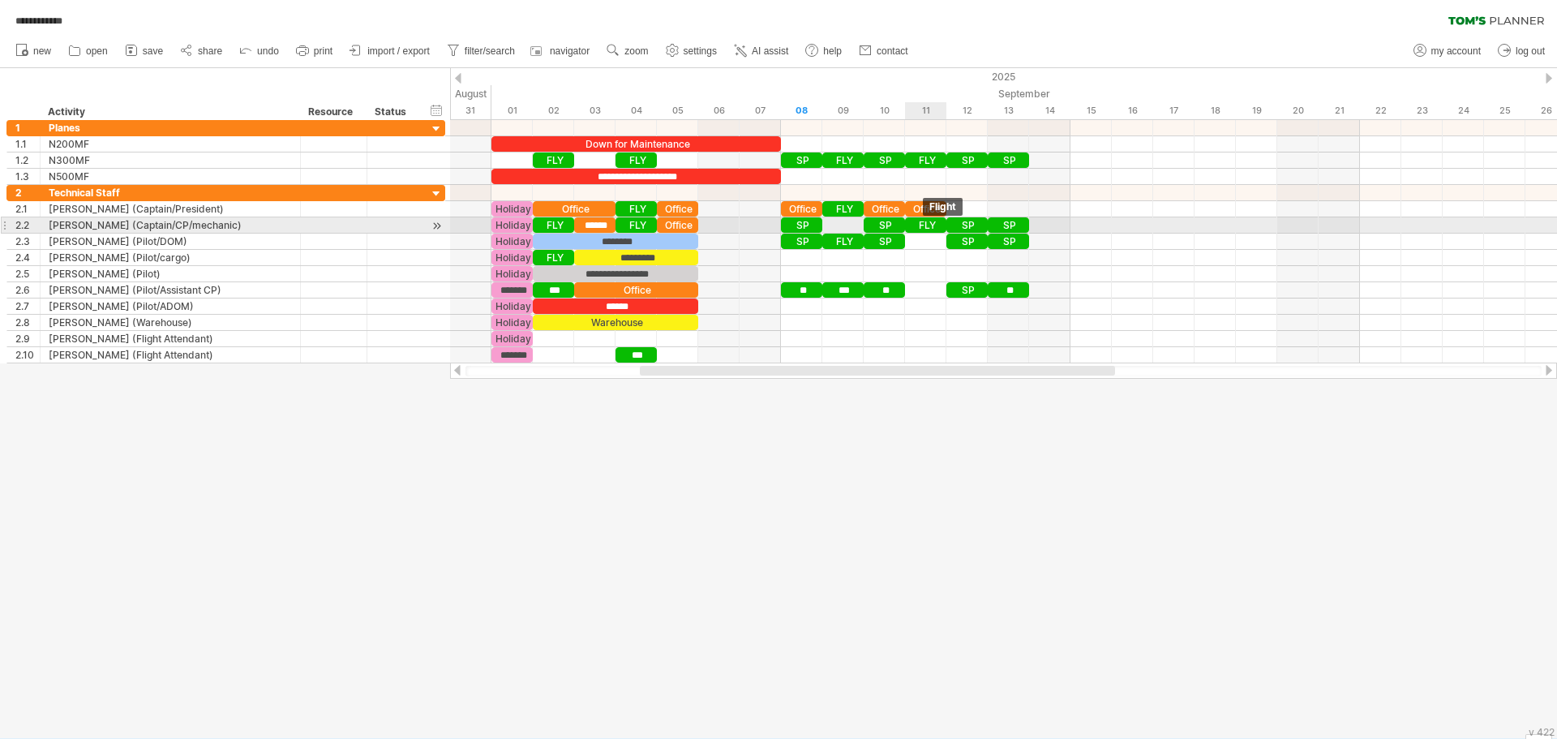
click at [924, 221] on div "FLY" at bounding box center [925, 224] width 41 height 15
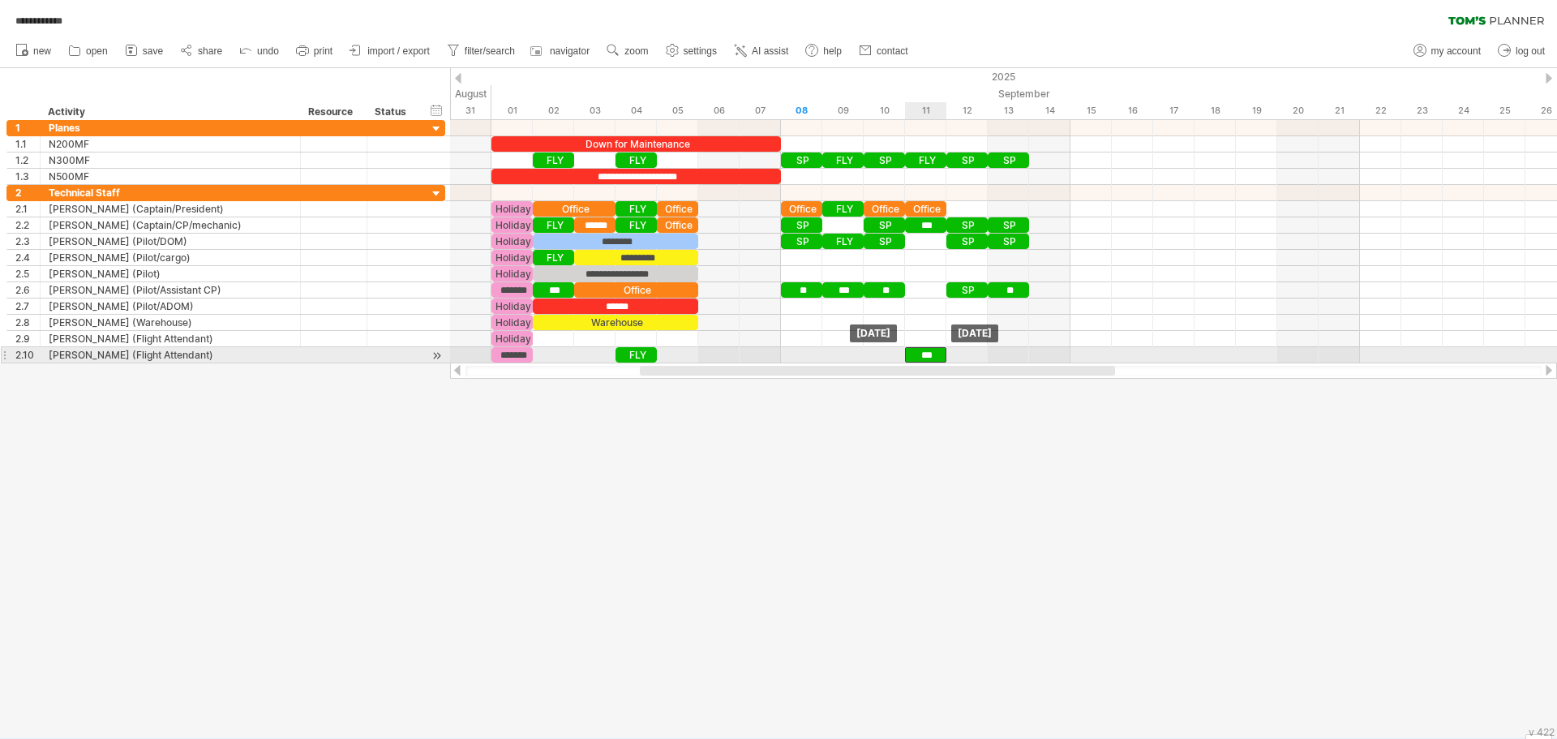
drag, startPoint x: 640, startPoint y: 351, endPoint x: 931, endPoint y: 353, distance: 291.2
click at [931, 353] on div "***" at bounding box center [925, 354] width 41 height 15
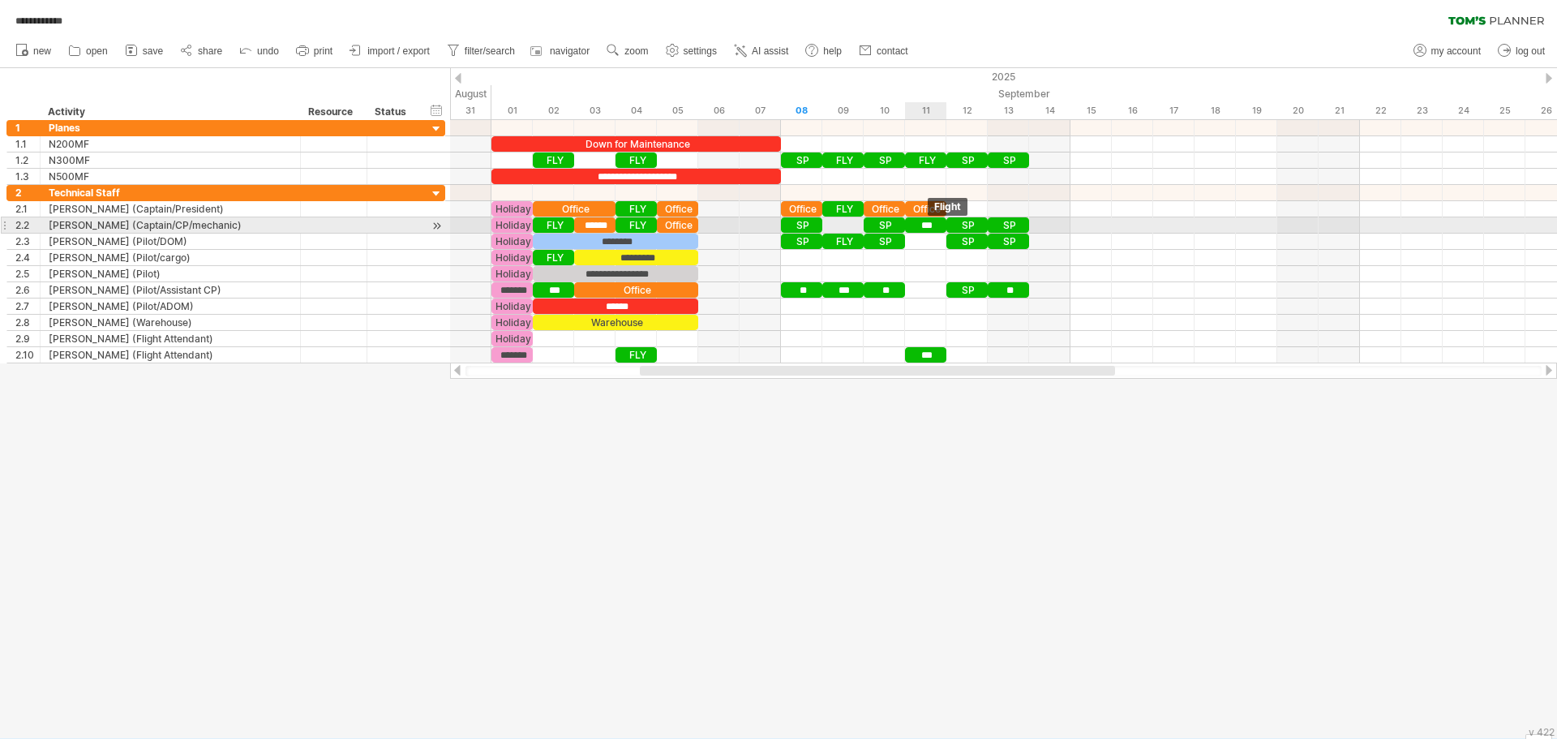
click at [928, 225] on div "***" at bounding box center [925, 224] width 41 height 15
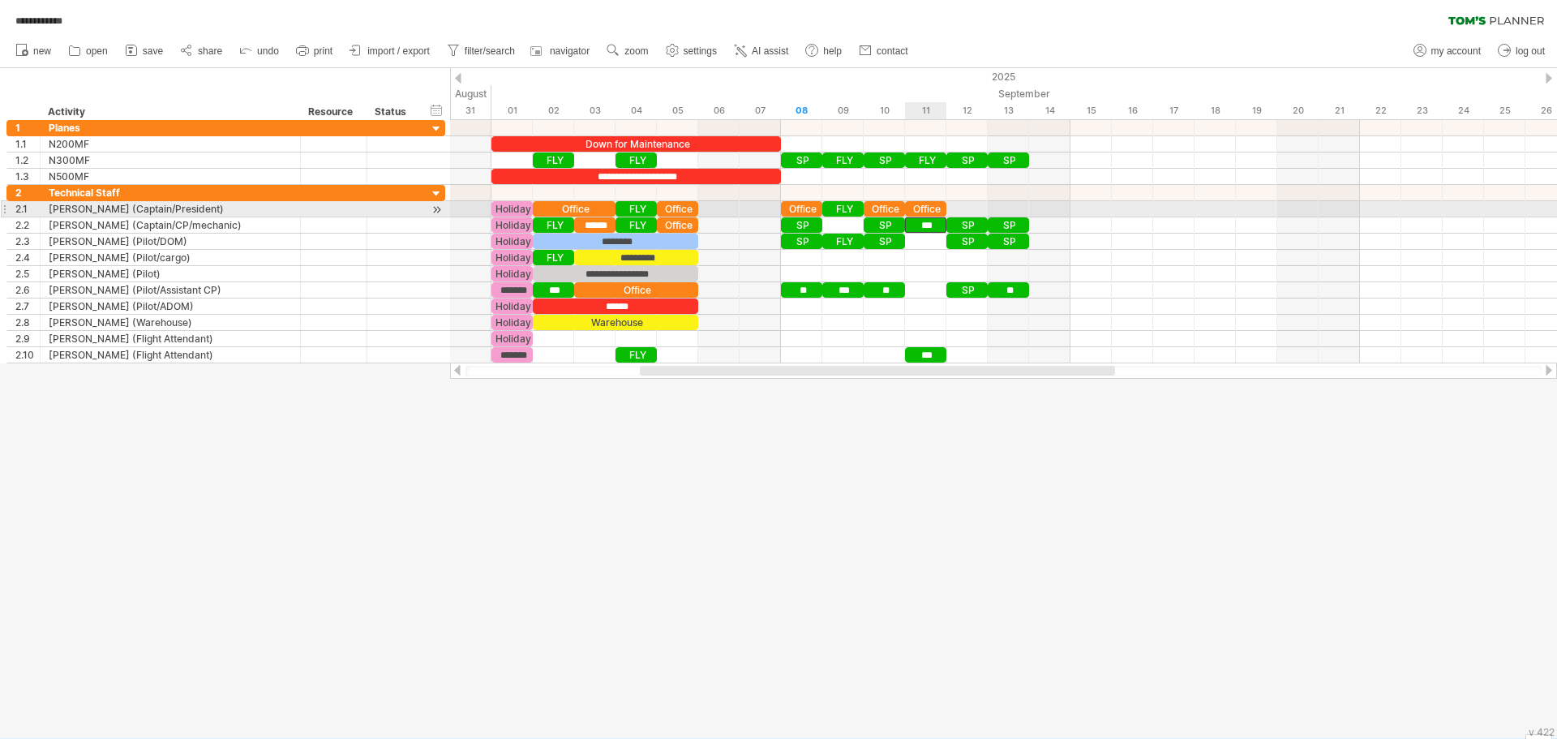
click at [929, 208] on div "Office" at bounding box center [925, 208] width 41 height 15
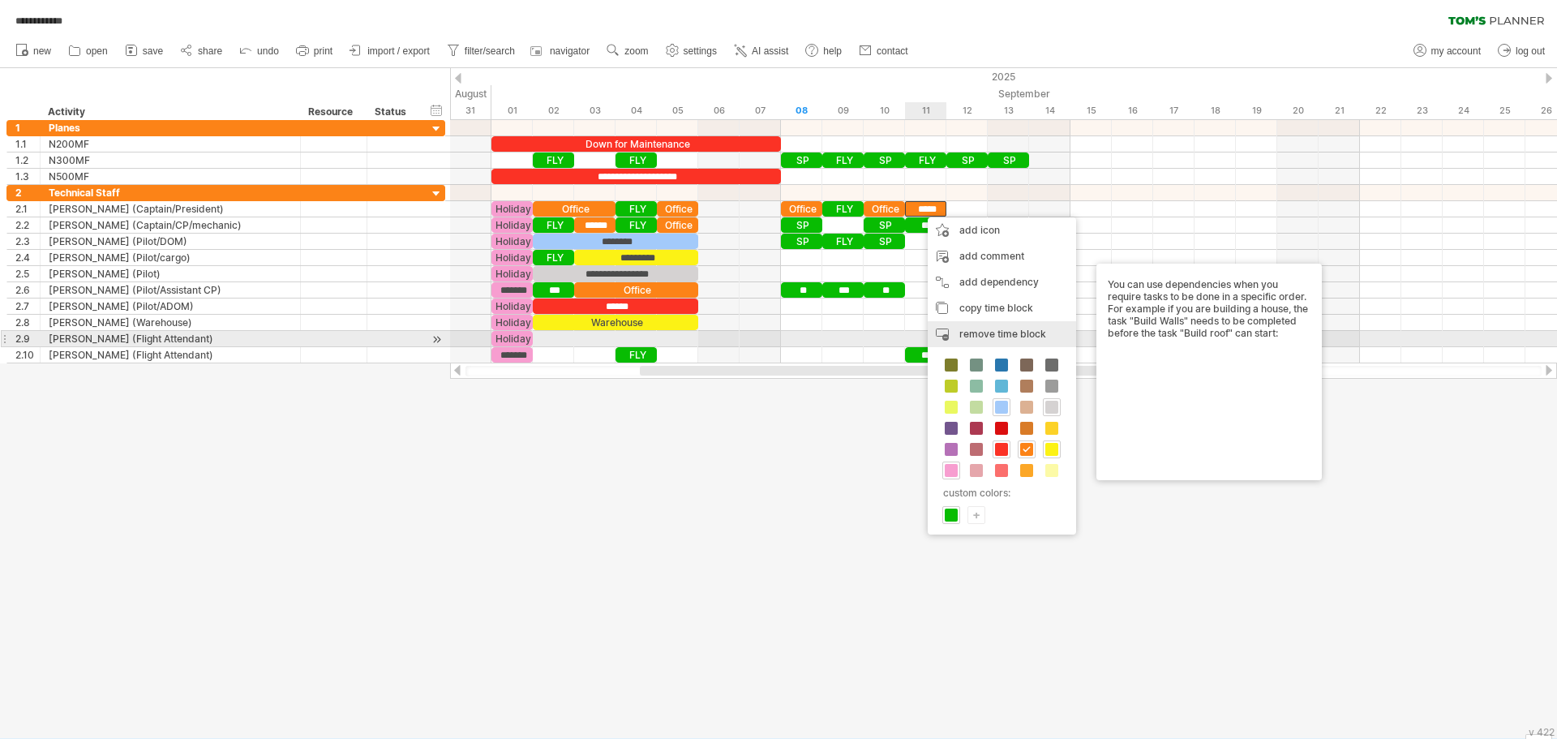
click at [978, 337] on span "remove time block" at bounding box center [1003, 334] width 87 height 12
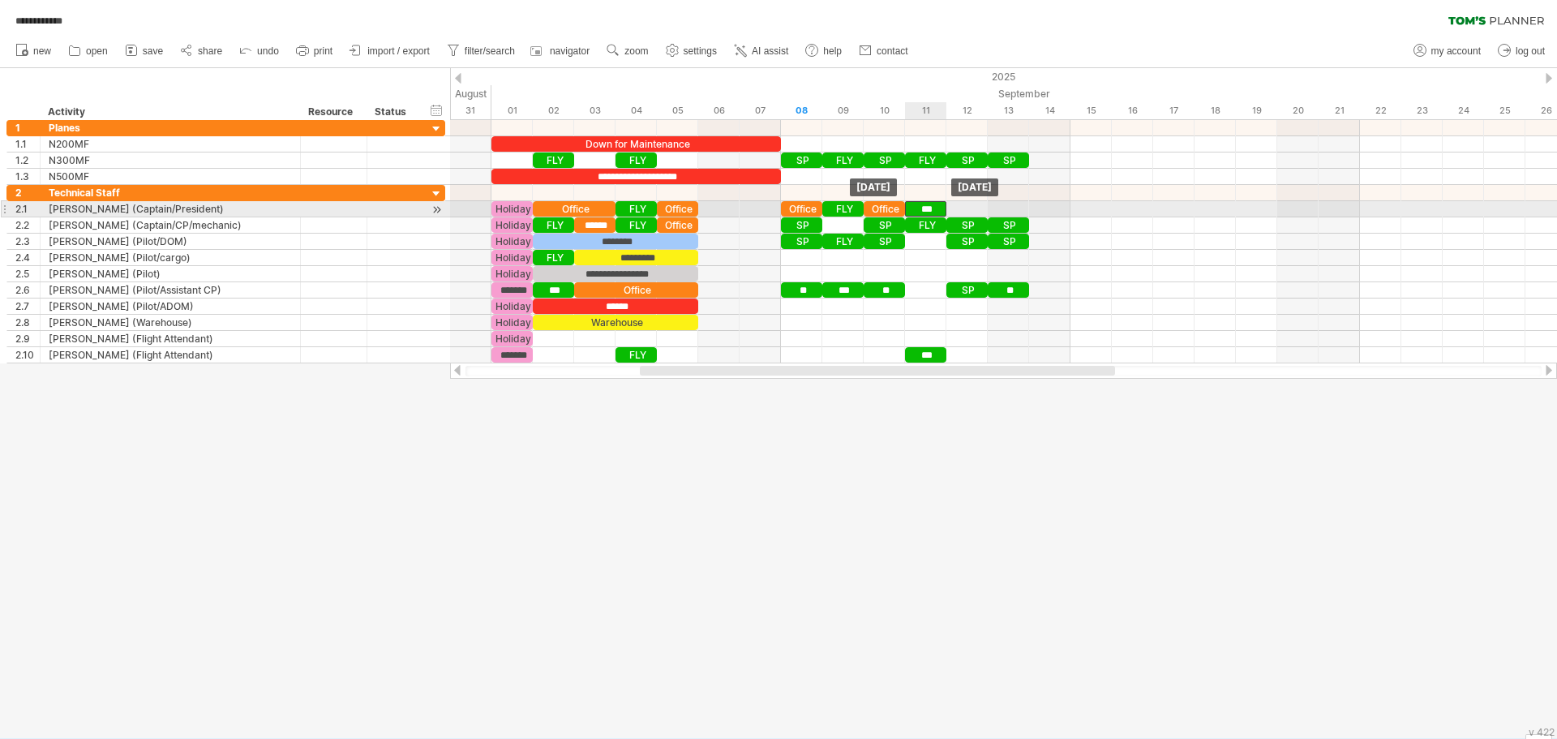
drag, startPoint x: 923, startPoint y: 221, endPoint x: 924, endPoint y: 208, distance: 13.8
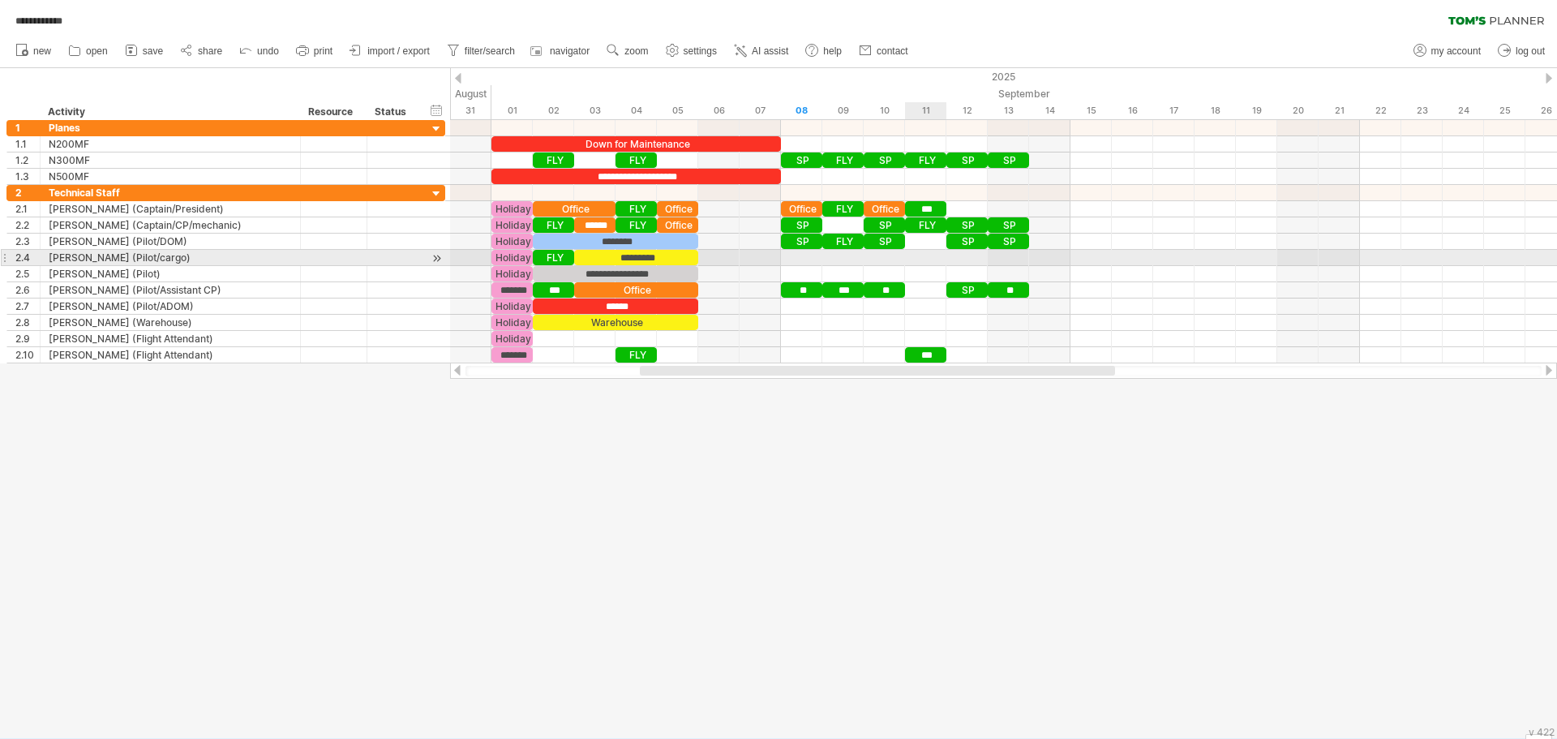
click at [934, 265] on div at bounding box center [1003, 258] width 1107 height 16
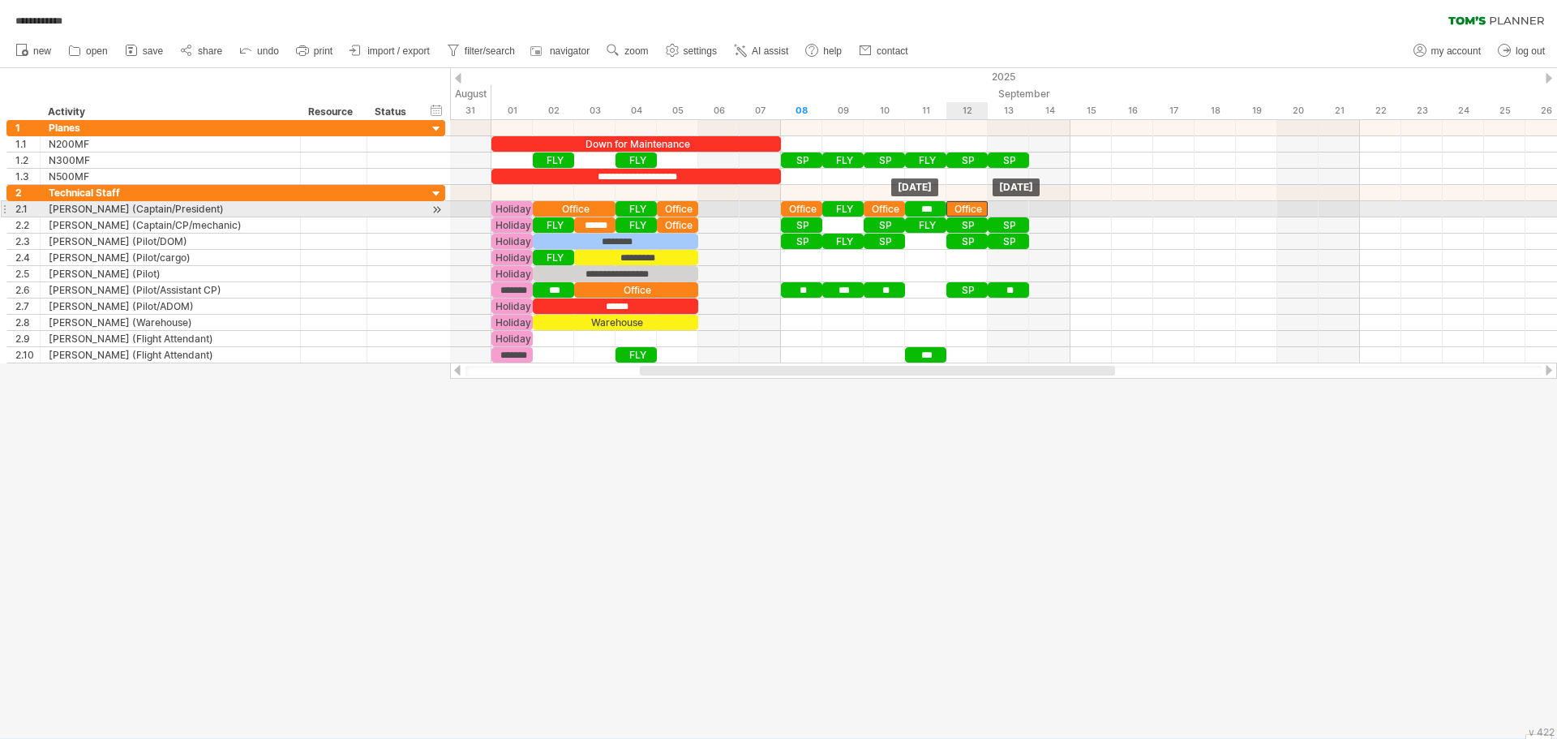
drag, startPoint x: 887, startPoint y: 208, endPoint x: 965, endPoint y: 212, distance: 78.8
click at [965, 212] on div "Office" at bounding box center [967, 208] width 41 height 15
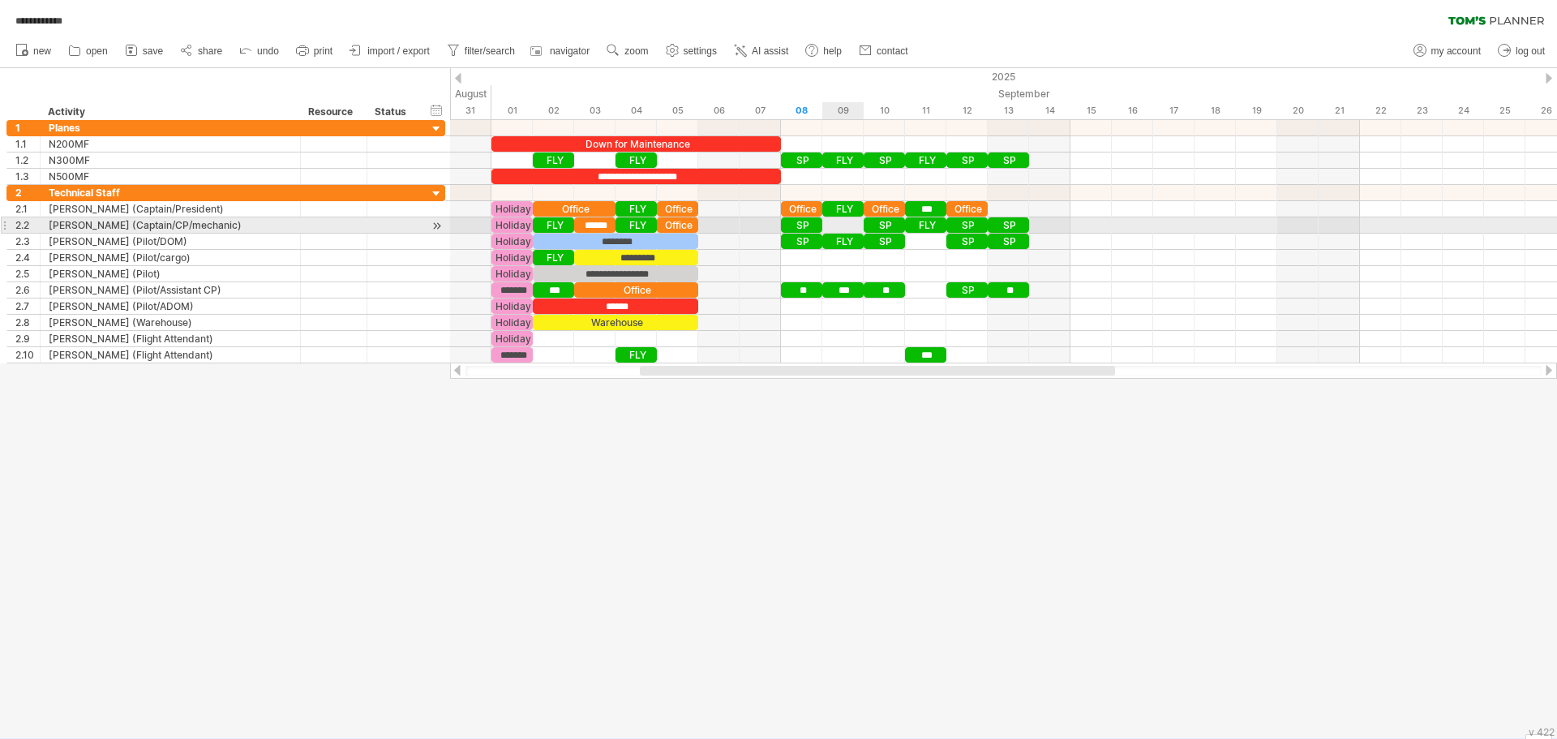
click at [837, 224] on div at bounding box center [1003, 225] width 1107 height 16
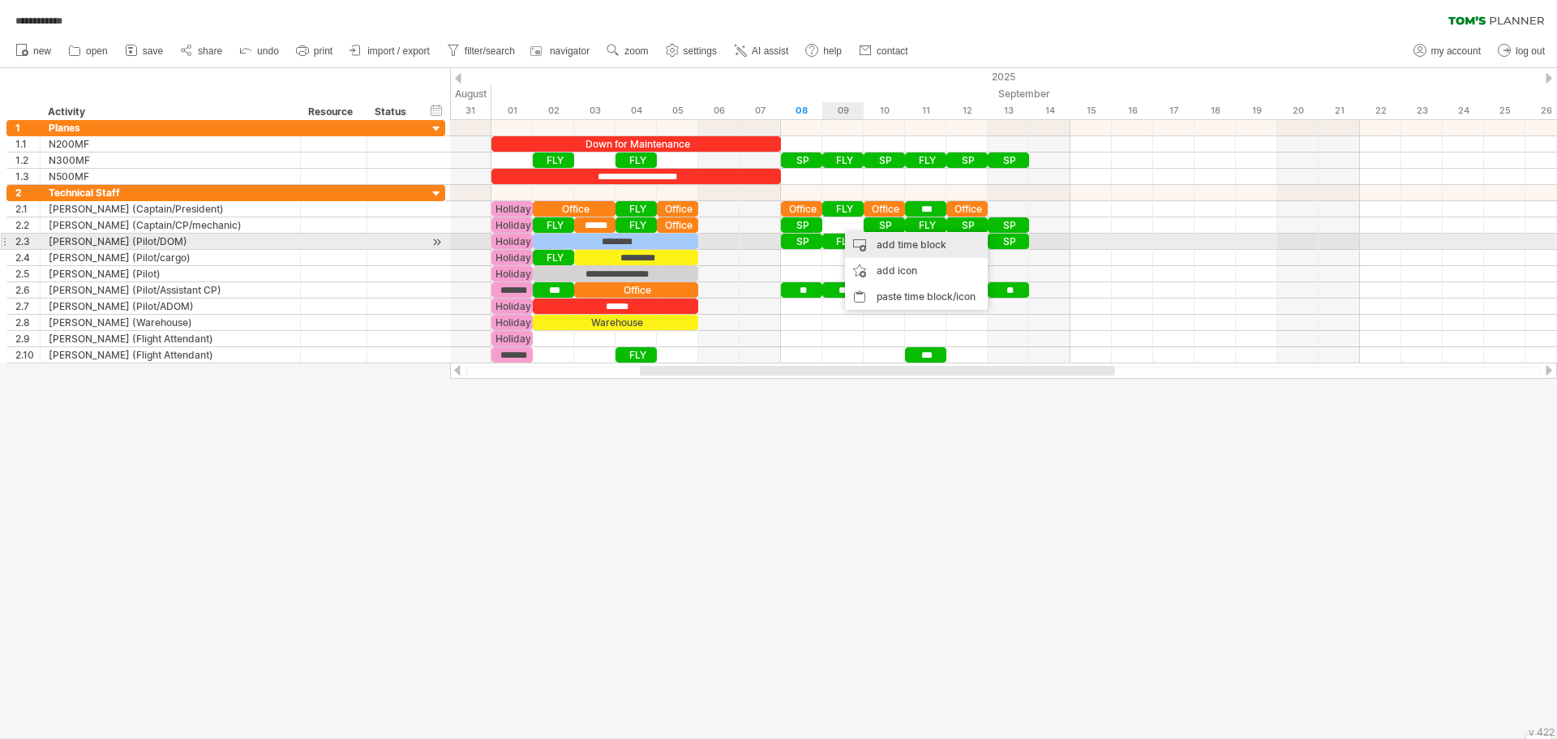
click at [887, 241] on div "add time block" at bounding box center [916, 245] width 143 height 26
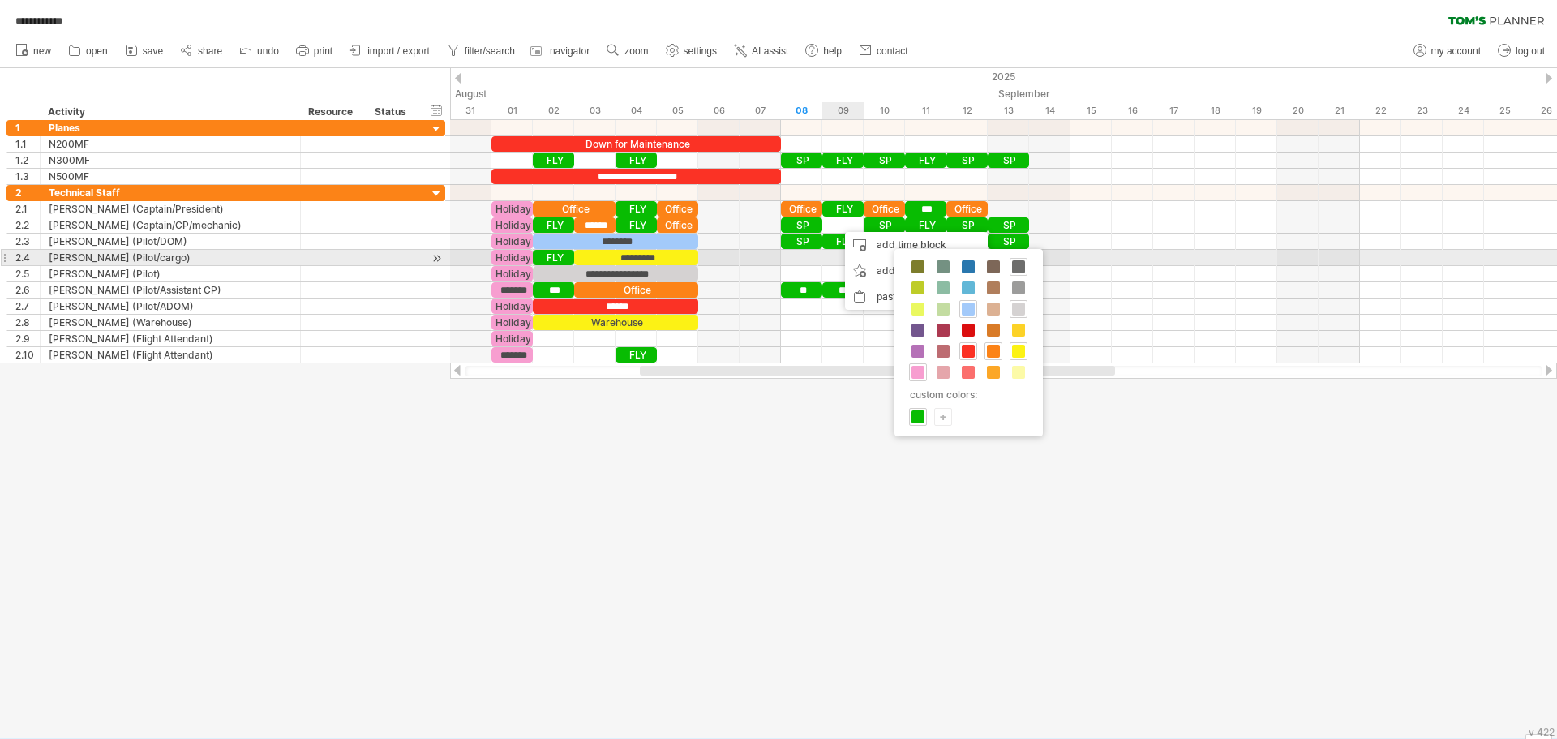
click at [1019, 264] on span at bounding box center [1018, 266] width 13 height 13
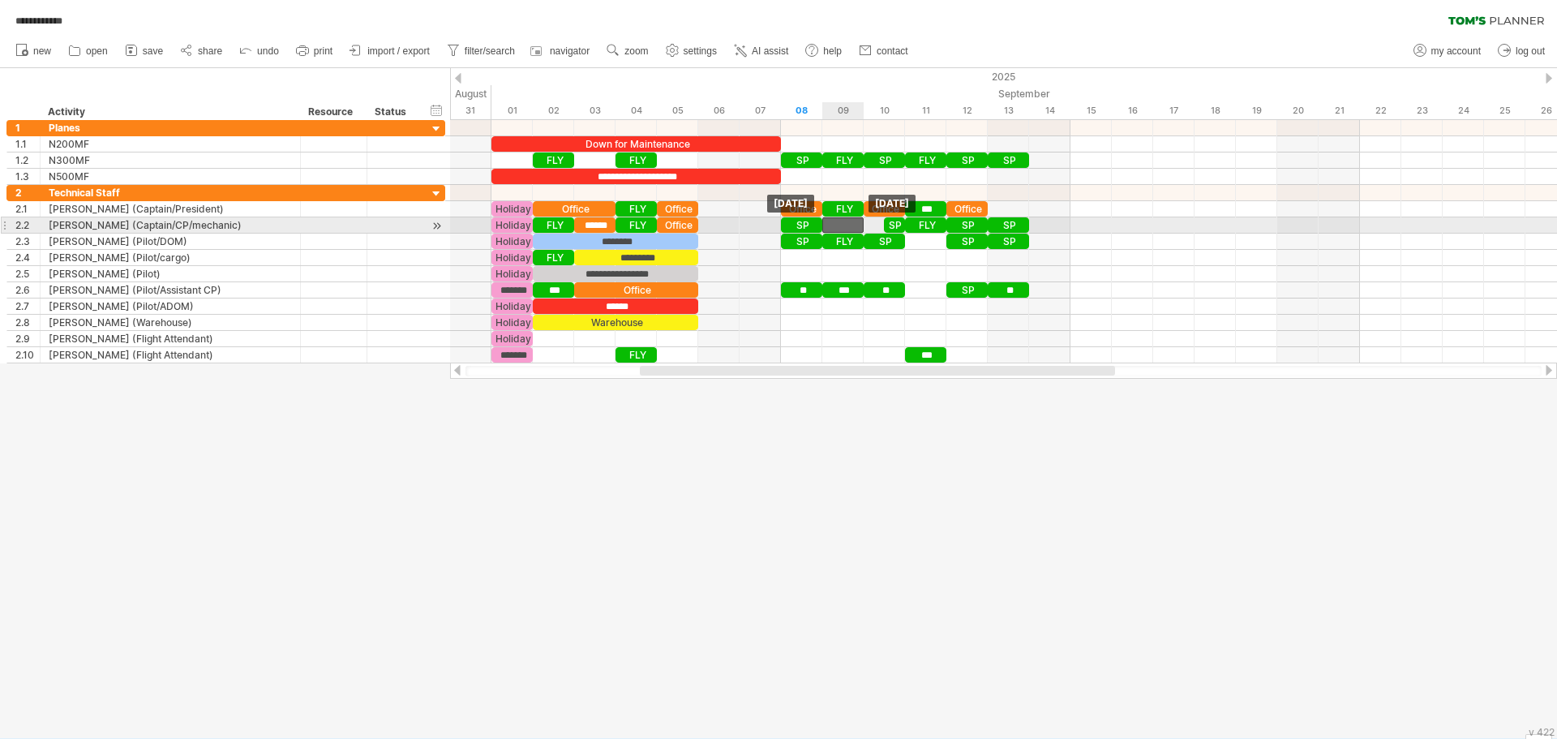
drag, startPoint x: 867, startPoint y: 219, endPoint x: 851, endPoint y: 221, distance: 16.3
click at [851, 221] on div at bounding box center [842, 224] width 41 height 15
drag, startPoint x: 894, startPoint y: 225, endPoint x: 881, endPoint y: 225, distance: 13.0
click at [881, 225] on div "SP" at bounding box center [874, 224] width 21 height 15
drag, startPoint x: 884, startPoint y: 225, endPoint x: 894, endPoint y: 225, distance: 9.7
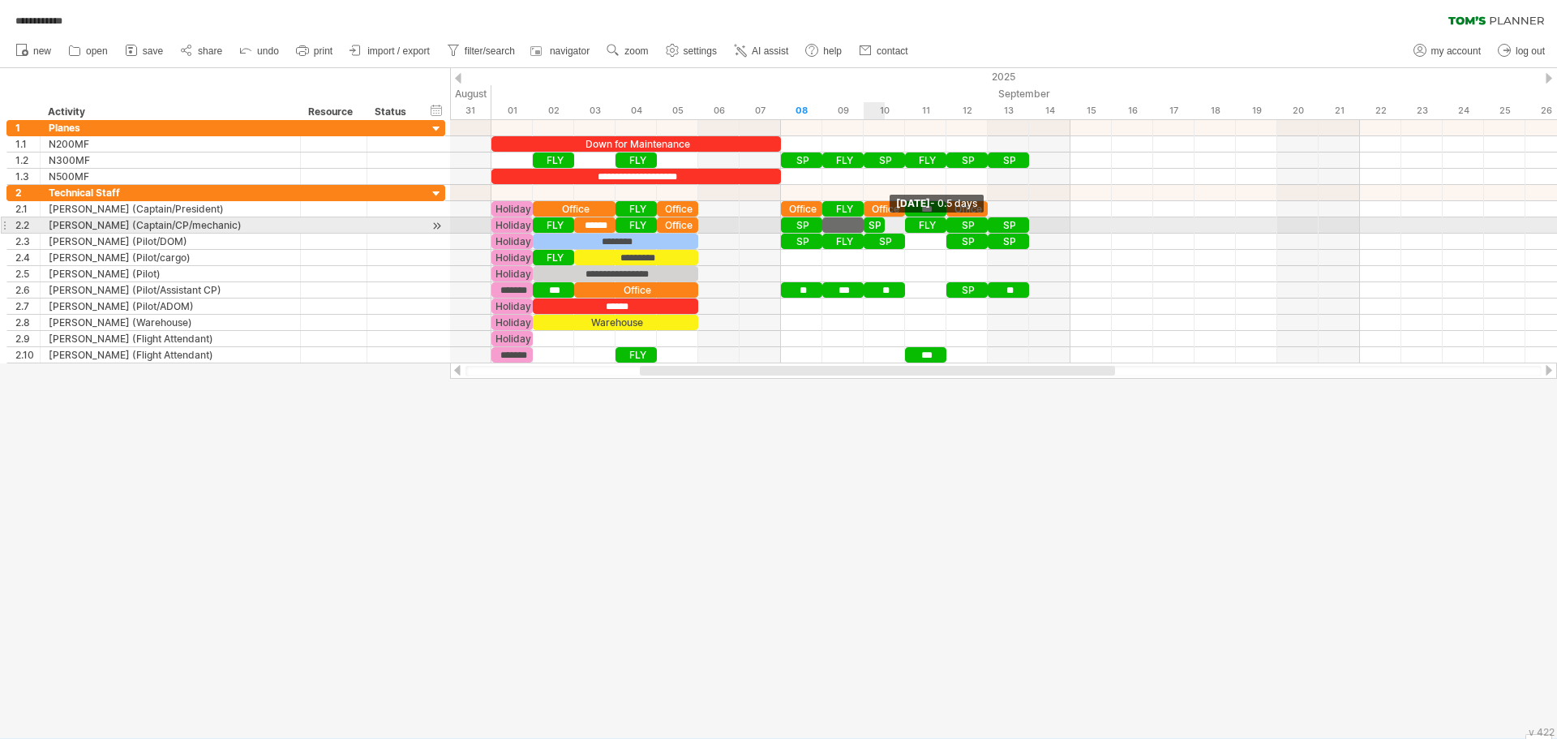
click at [894, 225] on div "**********" at bounding box center [1003, 241] width 1107 height 243
drag, startPoint x: 882, startPoint y: 225, endPoint x: 893, endPoint y: 225, distance: 10.5
click at [893, 225] on div "SP" at bounding box center [884, 224] width 41 height 15
click at [839, 221] on div at bounding box center [842, 224] width 41 height 15
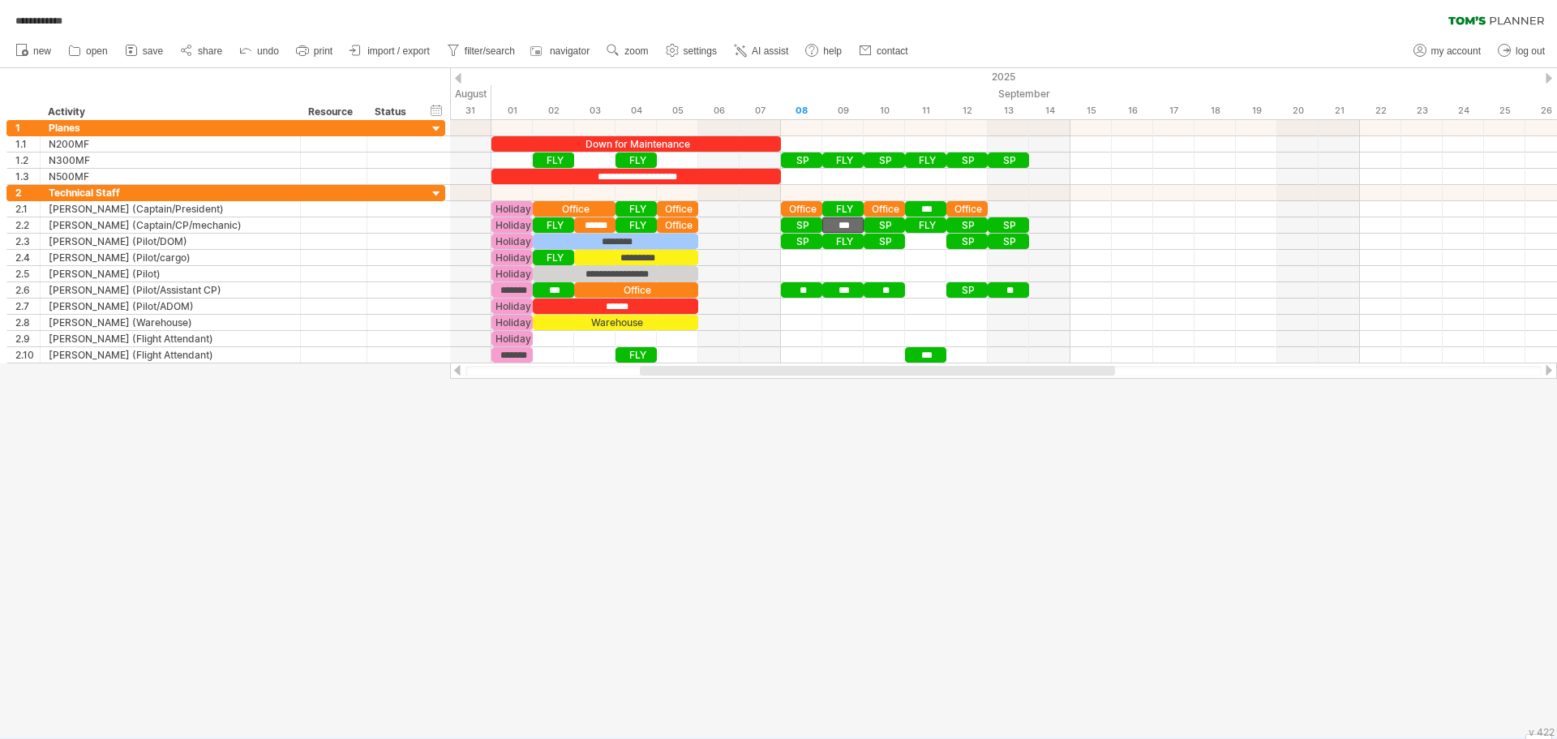
click at [848, 485] on div at bounding box center [778, 403] width 1557 height 670
click at [439, 130] on div at bounding box center [436, 129] width 15 height 15
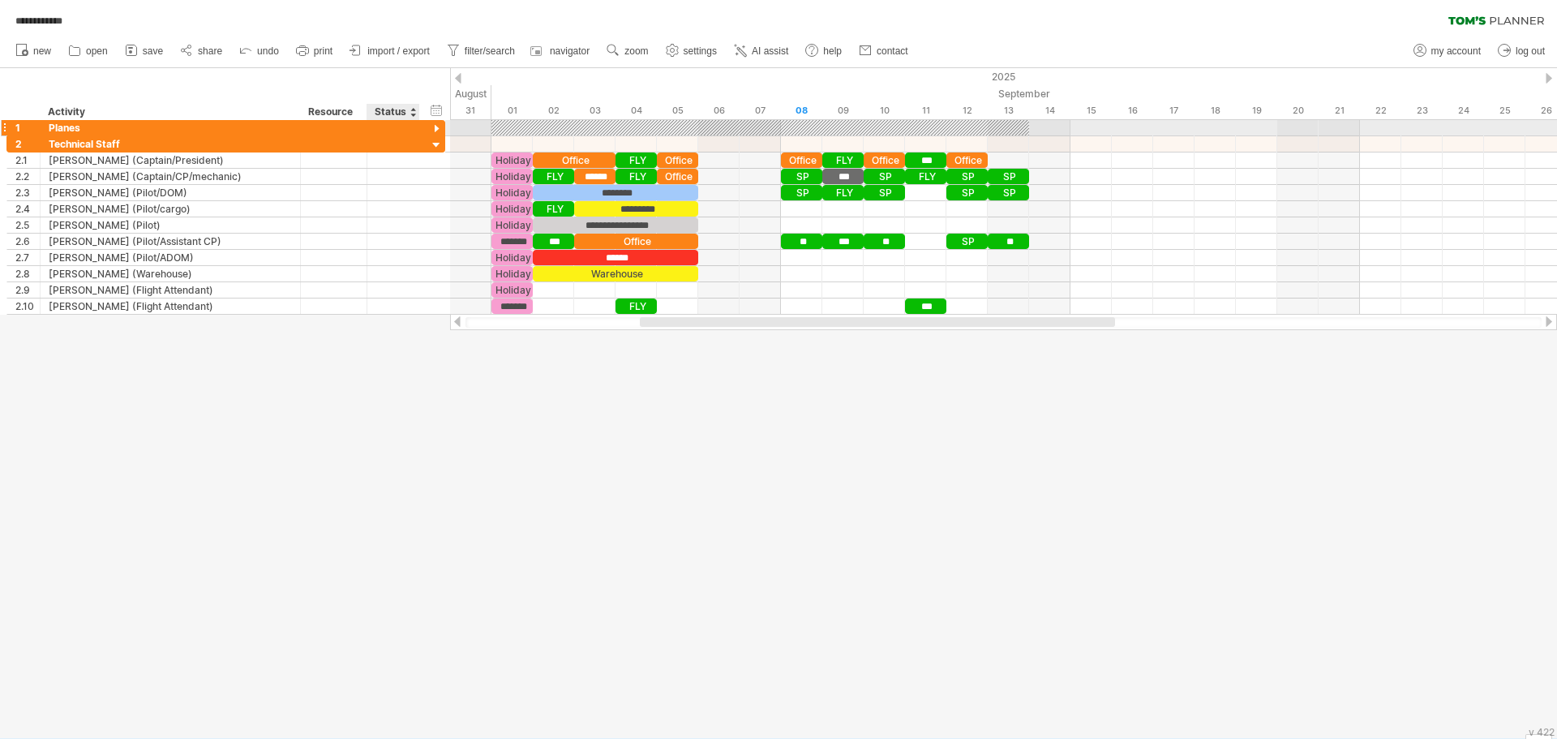
click at [439, 130] on div at bounding box center [436, 129] width 15 height 15
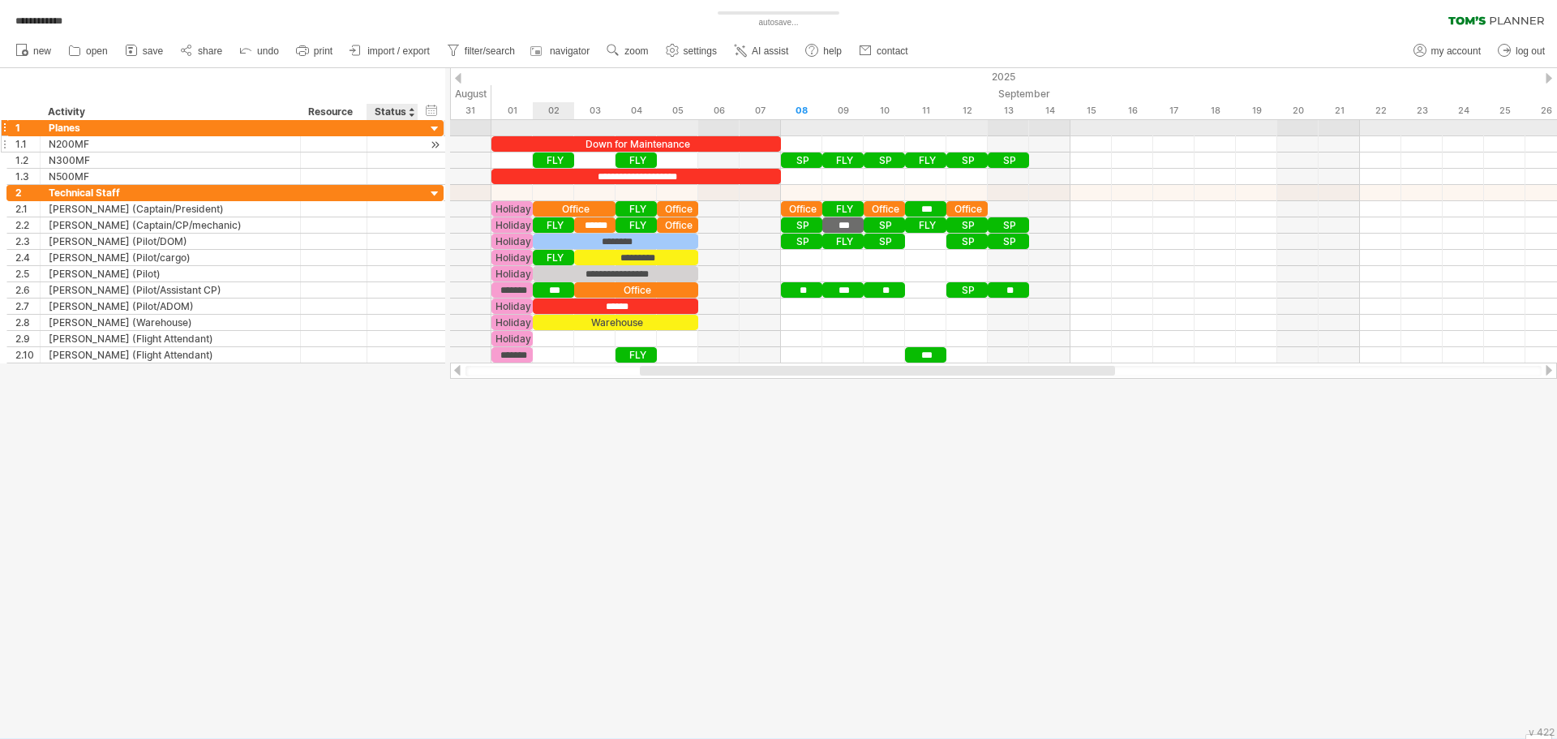
drag, startPoint x: 444, startPoint y: 128, endPoint x: 443, endPoint y: 138, distance: 9.9
click at [443, 138] on div "1 ****** Planes 1.1 ****** N200MF 1.2 ****** N300MF 1.3 ****** N500MF" at bounding box center [224, 152] width 437 height 65
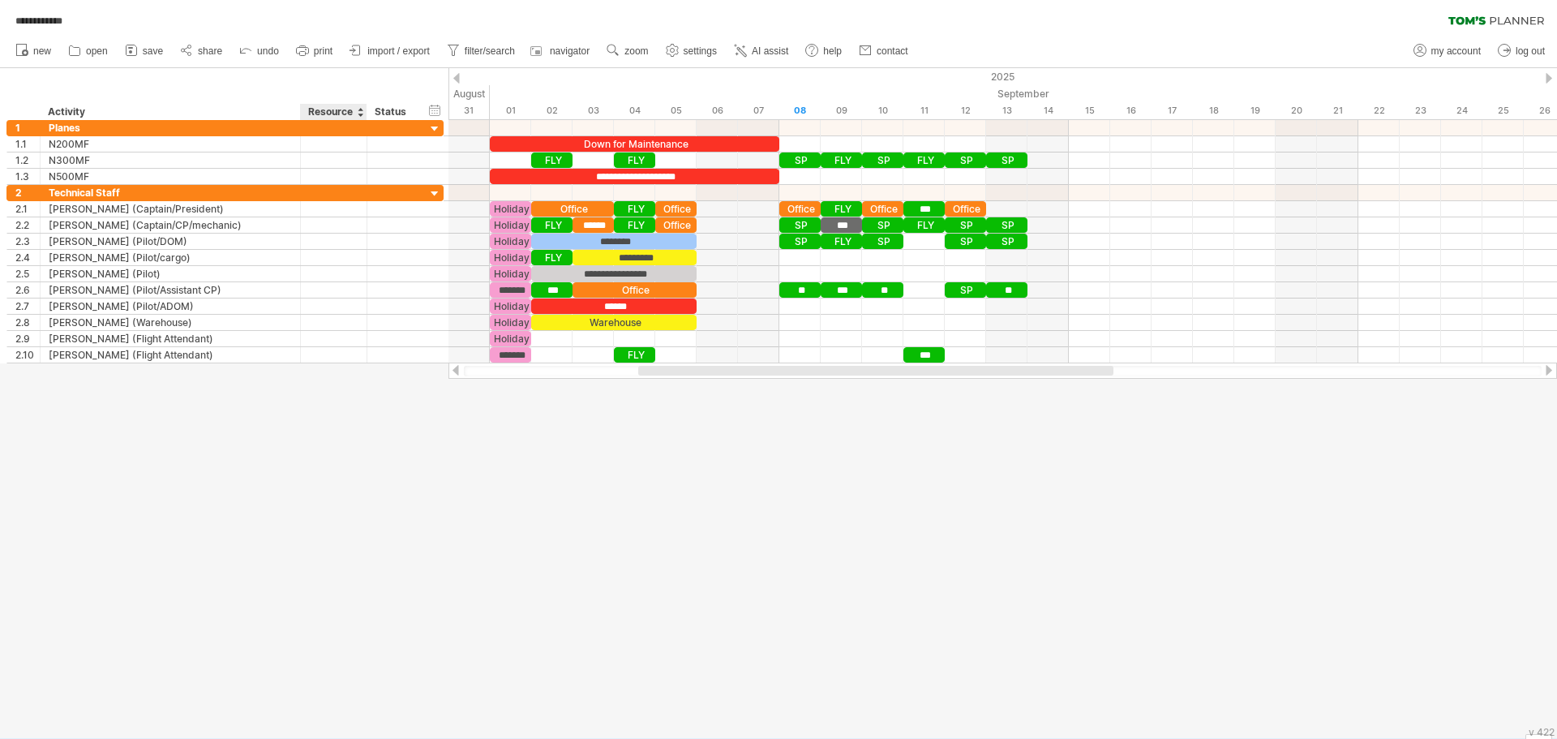
click at [321, 404] on div at bounding box center [778, 403] width 1557 height 670
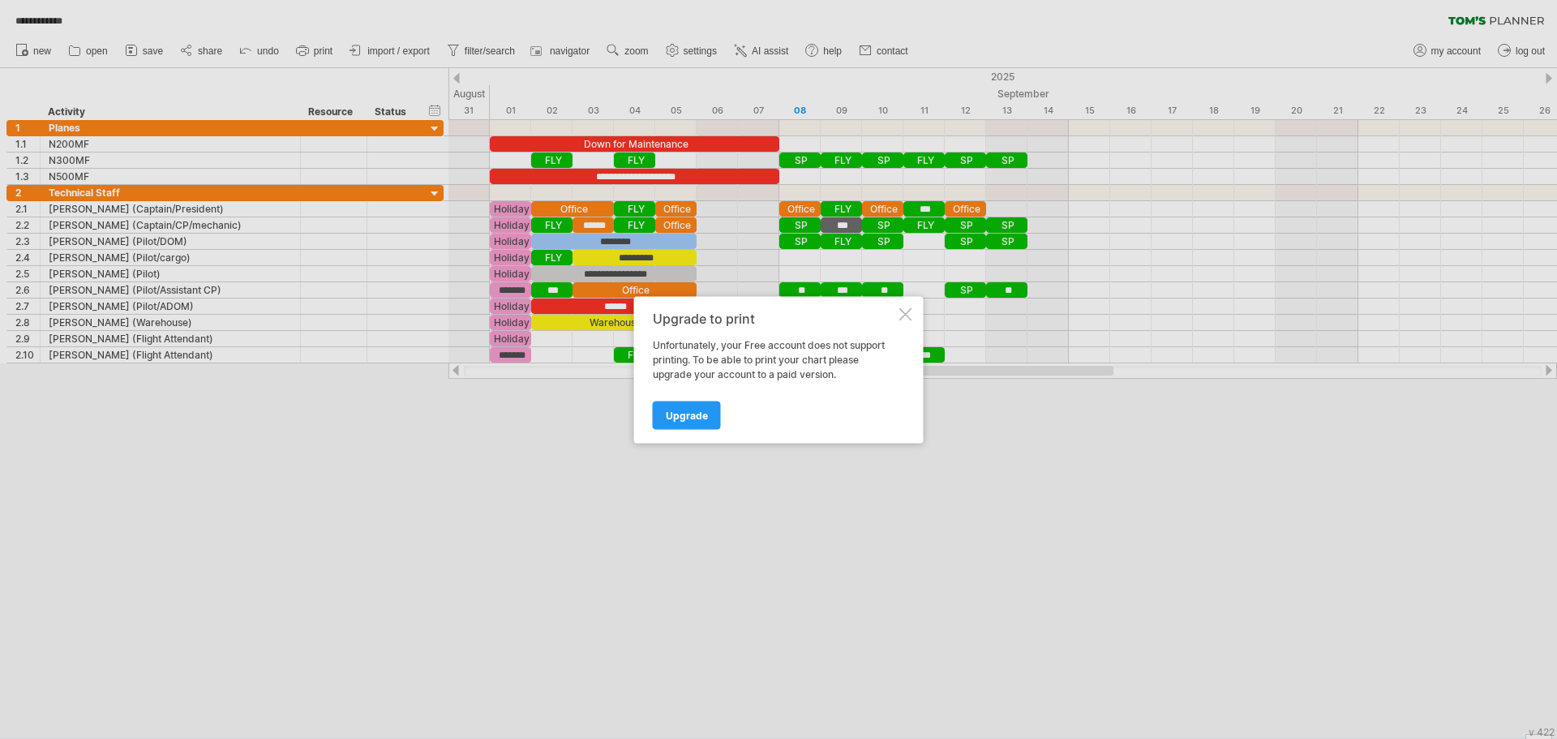
click at [907, 314] on div at bounding box center [906, 313] width 13 height 13
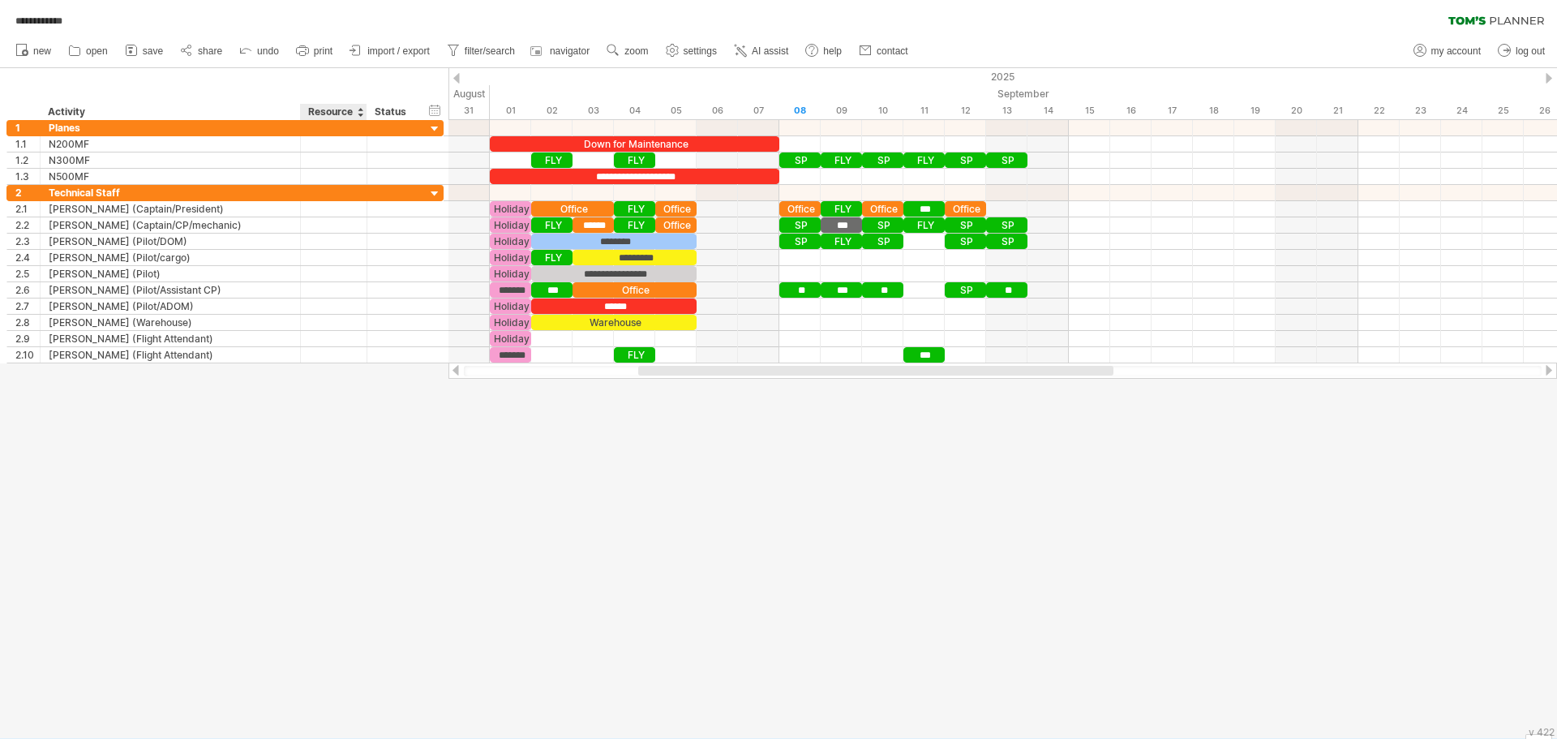
click at [363, 488] on div at bounding box center [778, 403] width 1557 height 670
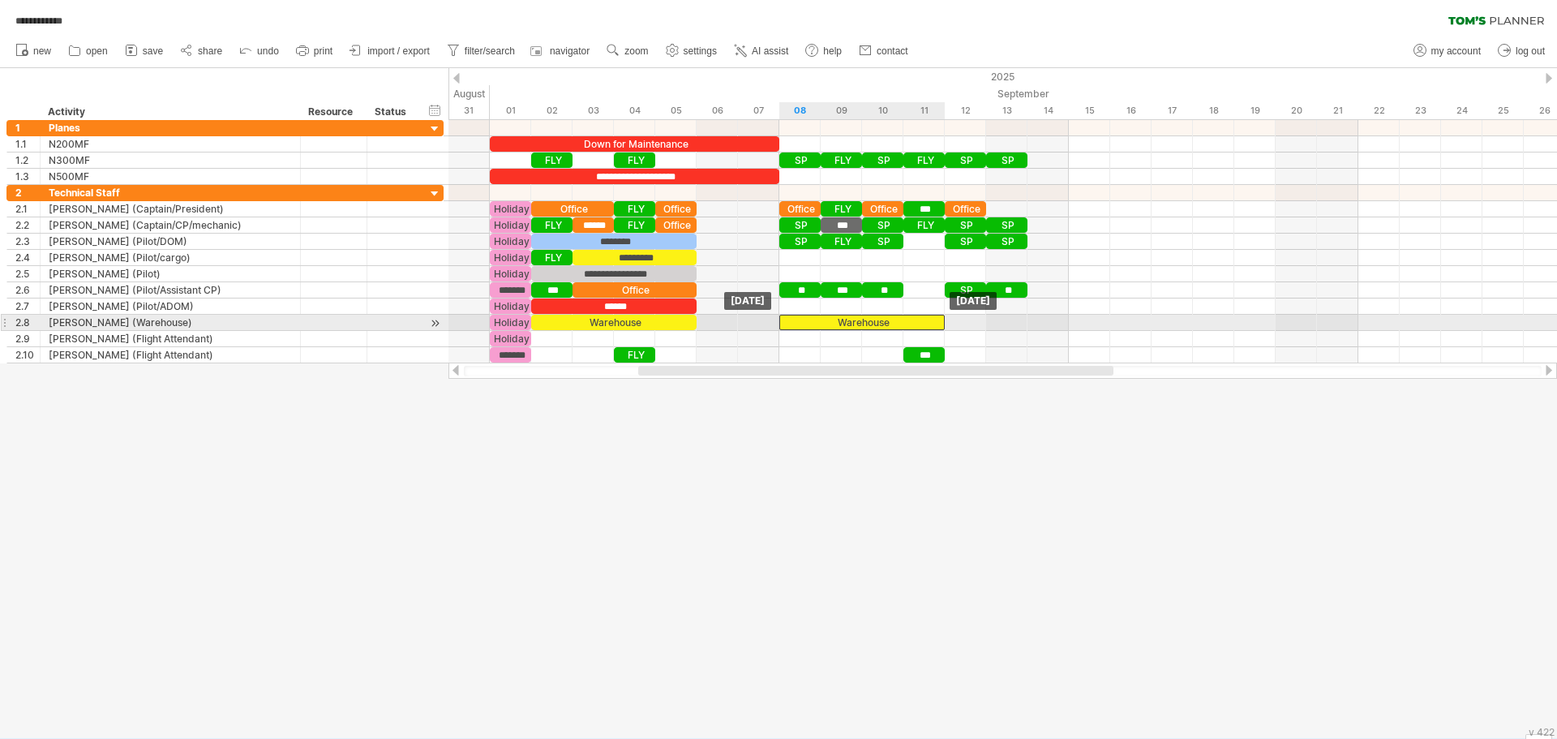
drag, startPoint x: 608, startPoint y: 322, endPoint x: 858, endPoint y: 326, distance: 250.7
click at [858, 326] on div "Warehouse" at bounding box center [861, 322] width 165 height 15
click at [943, 322] on span at bounding box center [945, 322] width 6 height 15
drag, startPoint x: 943, startPoint y: 322, endPoint x: 981, endPoint y: 320, distance: 37.3
click at [981, 320] on div "Warehouse" at bounding box center [882, 322] width 207 height 15
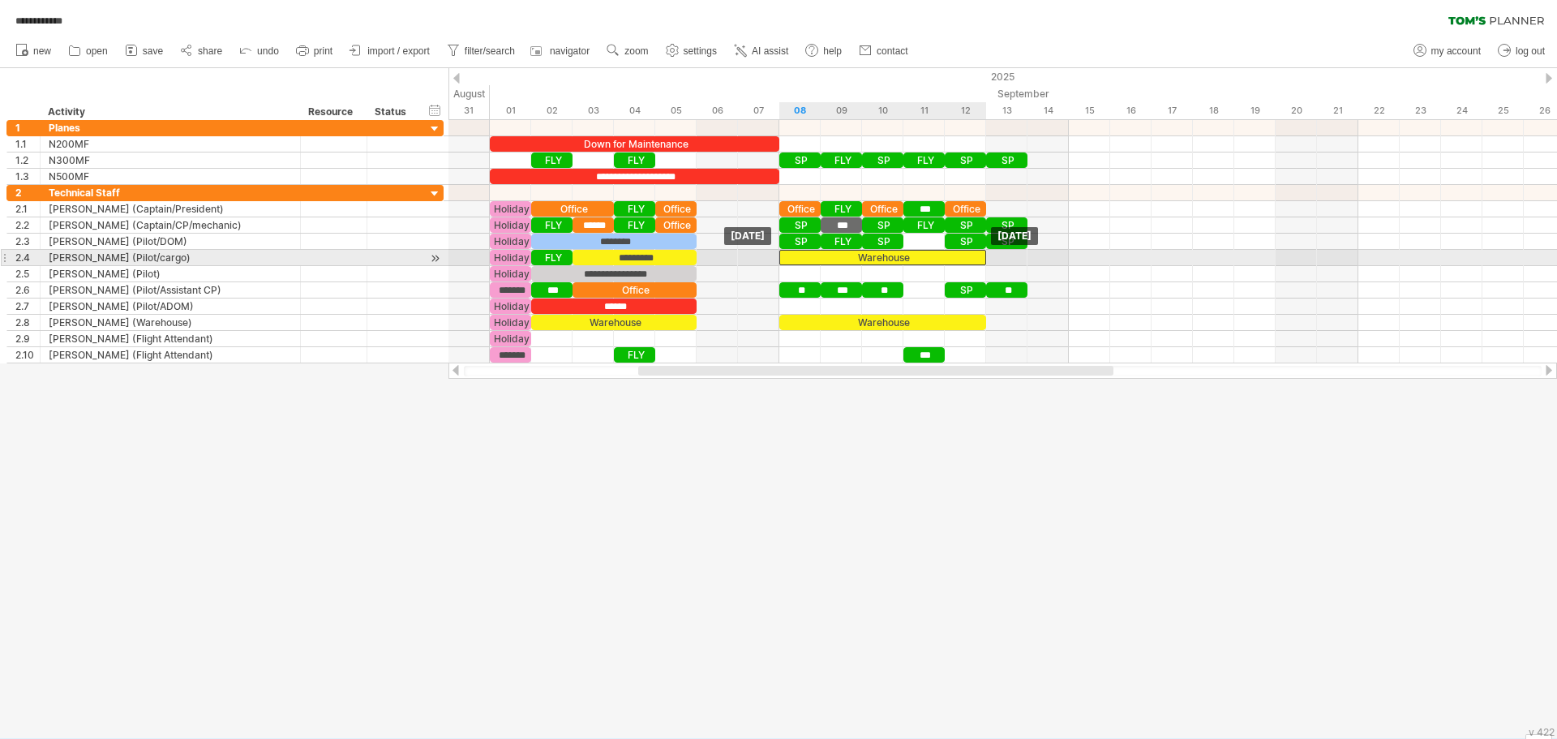
drag, startPoint x: 914, startPoint y: 320, endPoint x: 916, endPoint y: 257, distance: 62.5
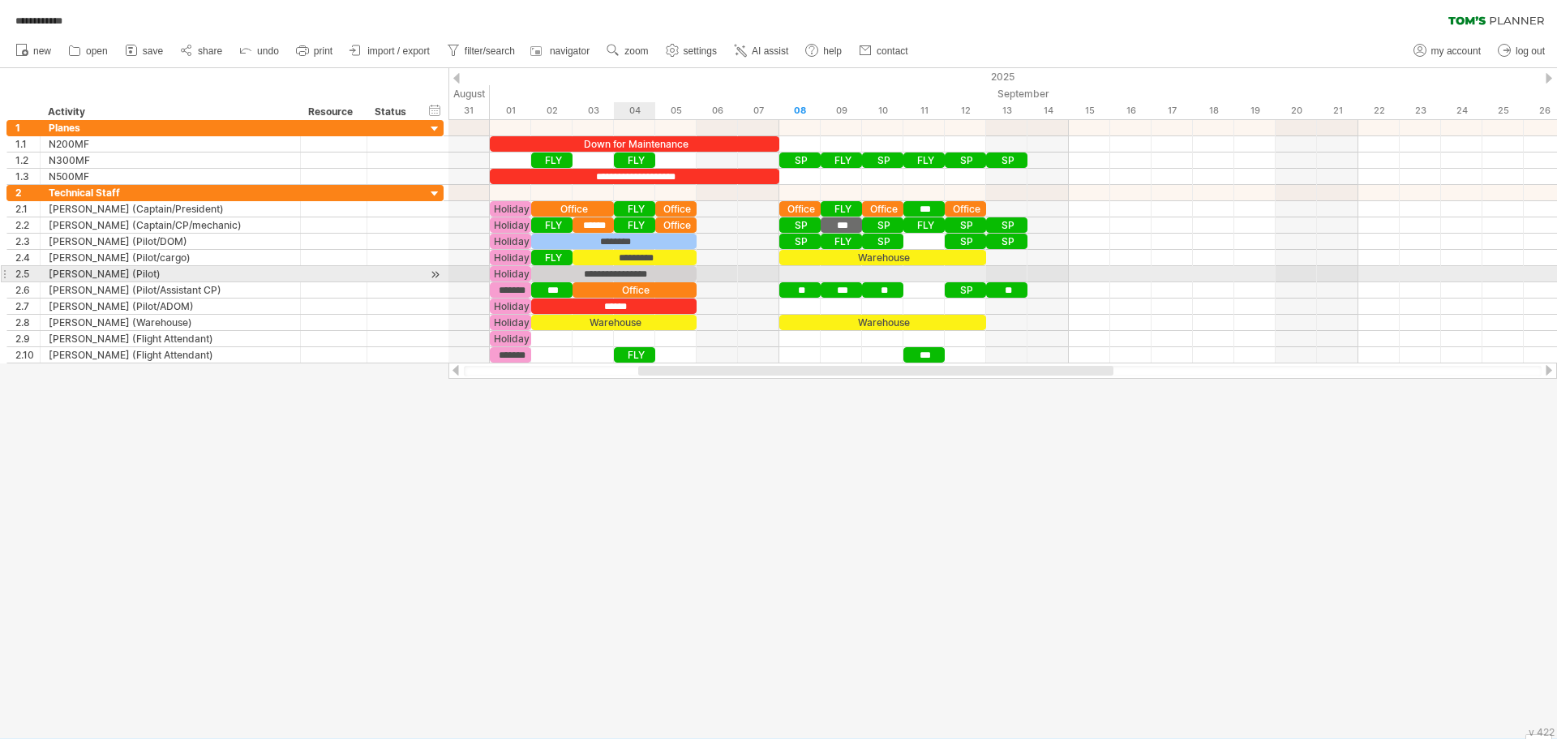
click at [619, 274] on div "**********" at bounding box center [613, 273] width 165 height 15
drag, startPoint x: 619, startPoint y: 274, endPoint x: 860, endPoint y: 270, distance: 240.9
click at [860, 270] on div "**********" at bounding box center [861, 273] width 165 height 15
click at [953, 273] on div "**********" at bounding box center [1003, 241] width 1109 height 243
drag, startPoint x: 943, startPoint y: 273, endPoint x: 958, endPoint y: 273, distance: 14.6
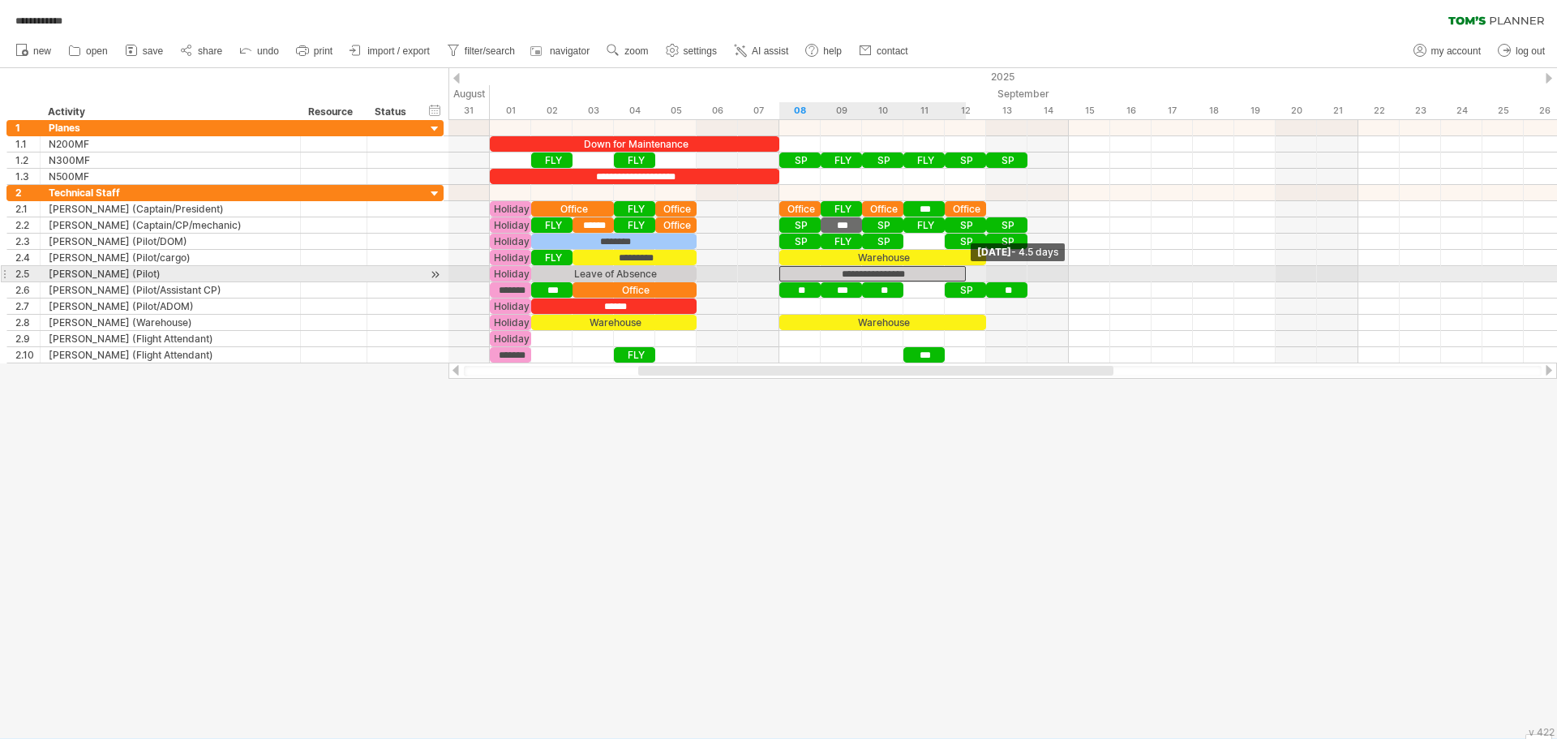
click at [958, 273] on div "**********" at bounding box center [872, 273] width 187 height 15
drag, startPoint x: 964, startPoint y: 273, endPoint x: 985, endPoint y: 272, distance: 21.9
click at [985, 272] on span at bounding box center [986, 273] width 6 height 15
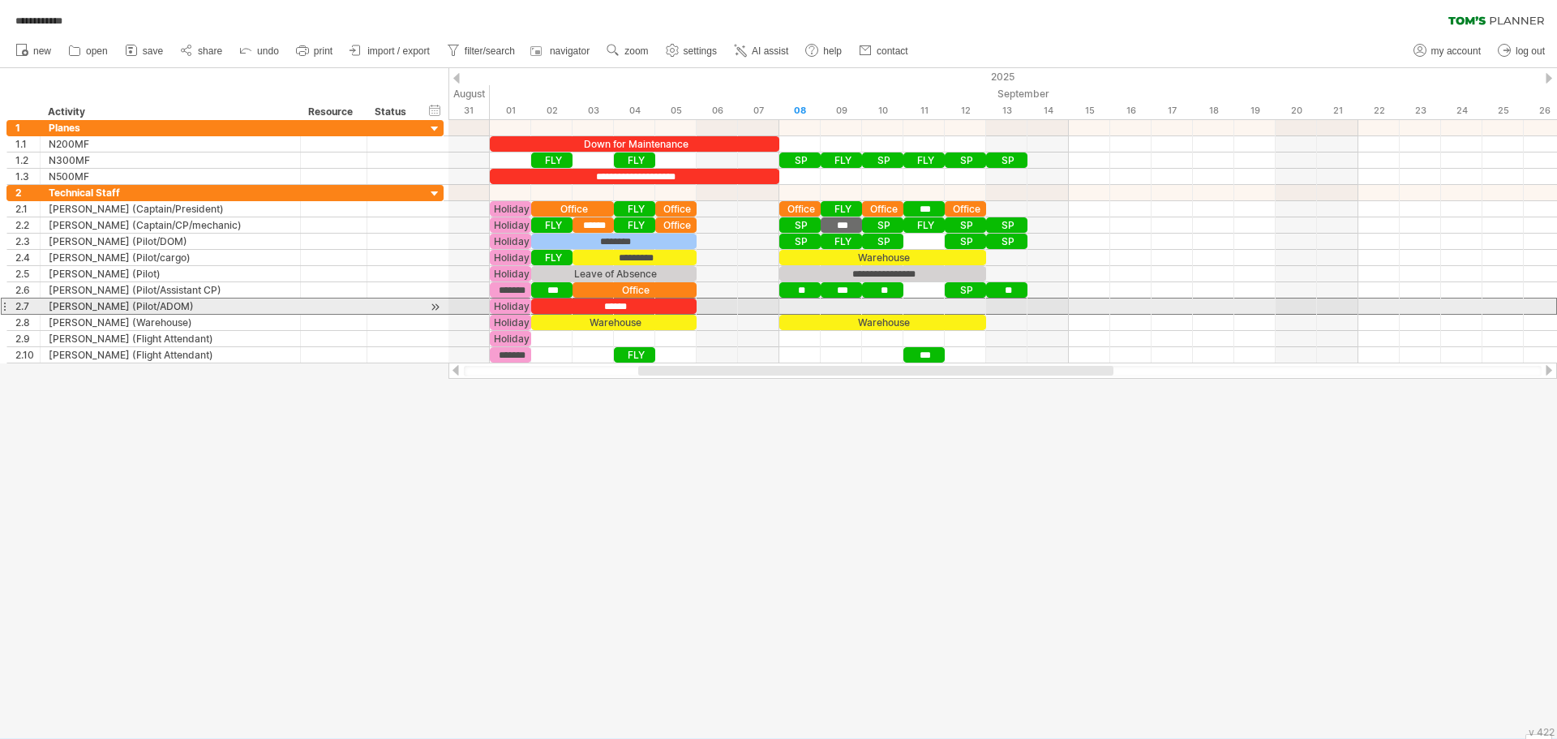
click at [7, 306] on div "2.7" at bounding box center [23, 305] width 33 height 15
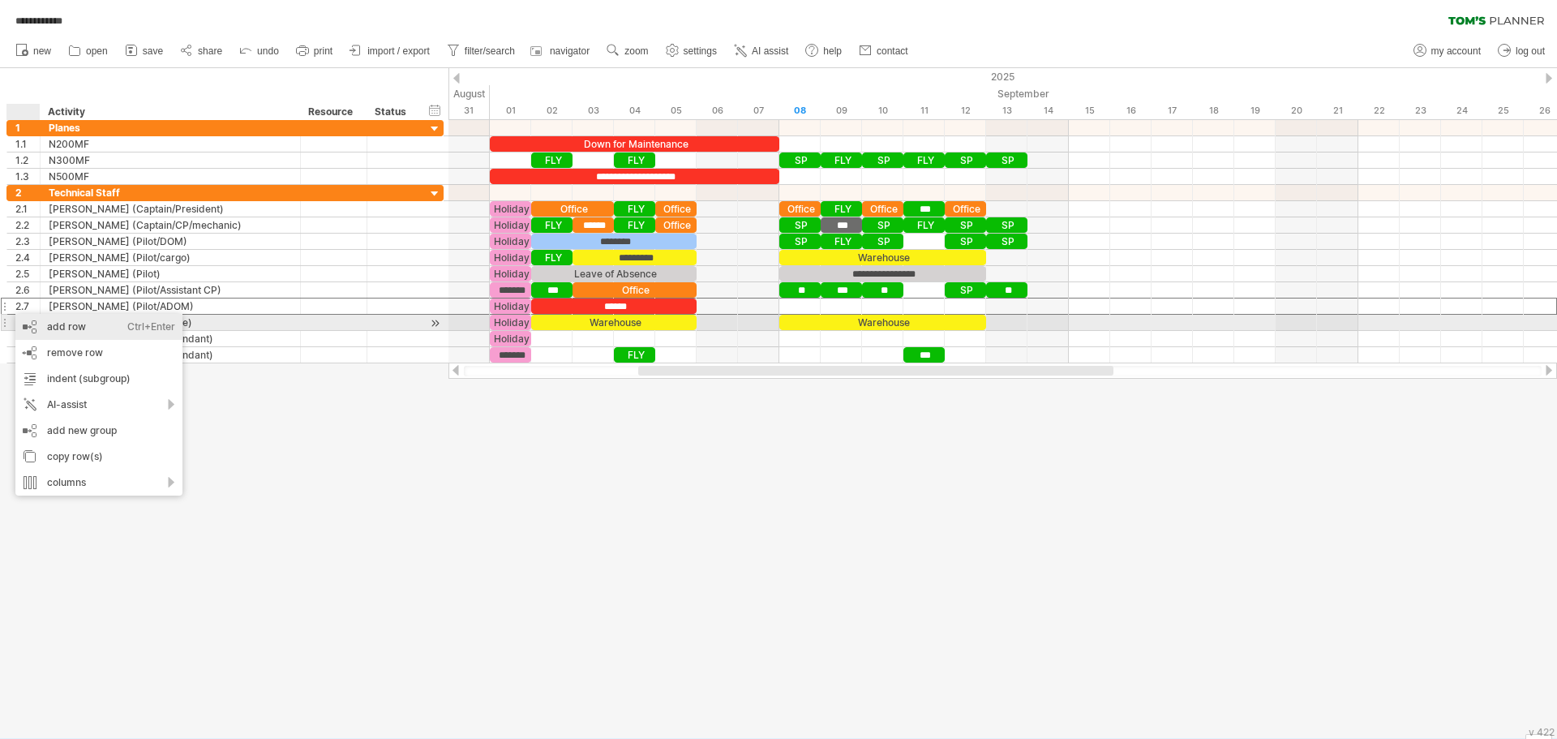
click at [99, 329] on div "add row Ctrl+Enter Cmd+Enter" at bounding box center [98, 327] width 167 height 26
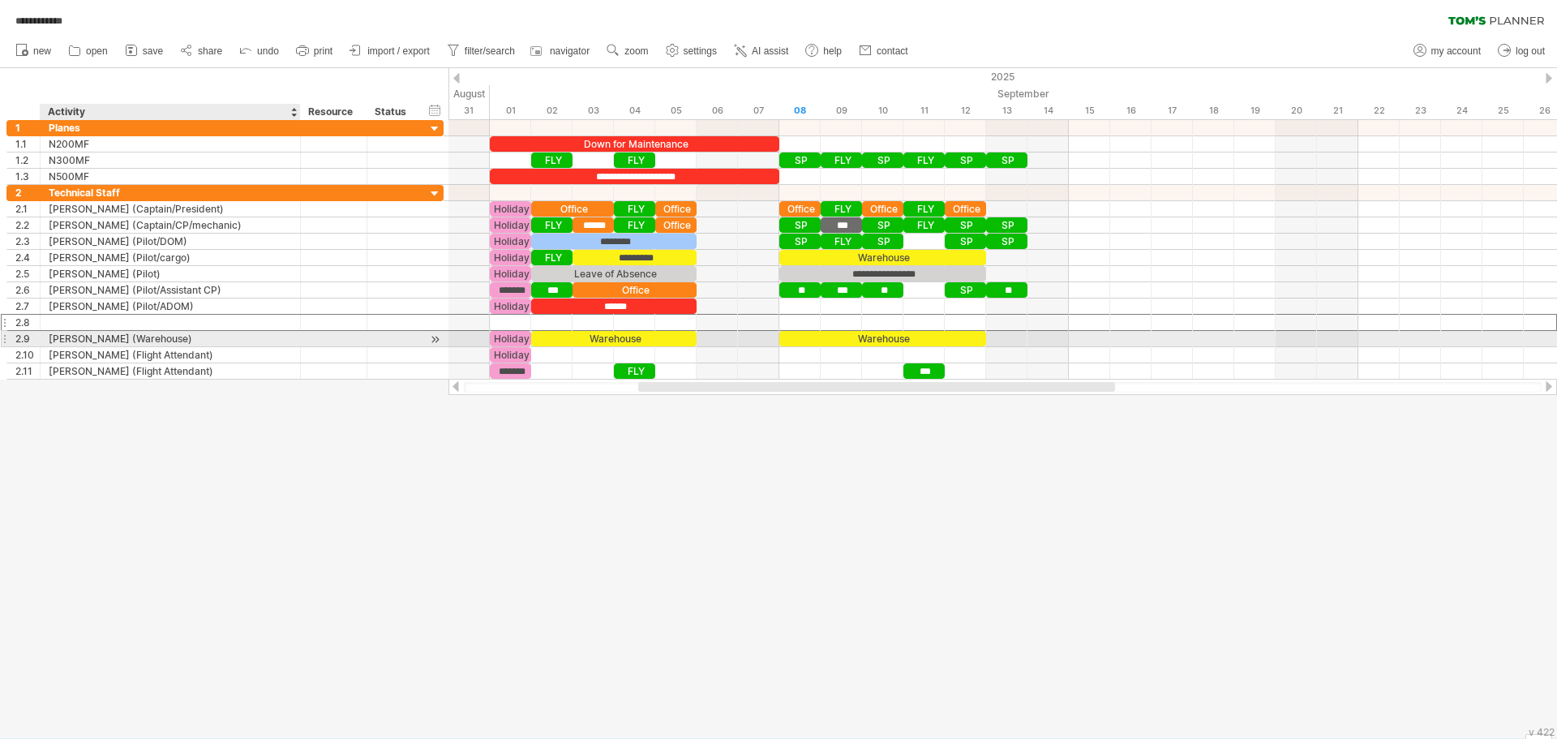
click at [71, 321] on div at bounding box center [170, 322] width 243 height 15
type input "**********"
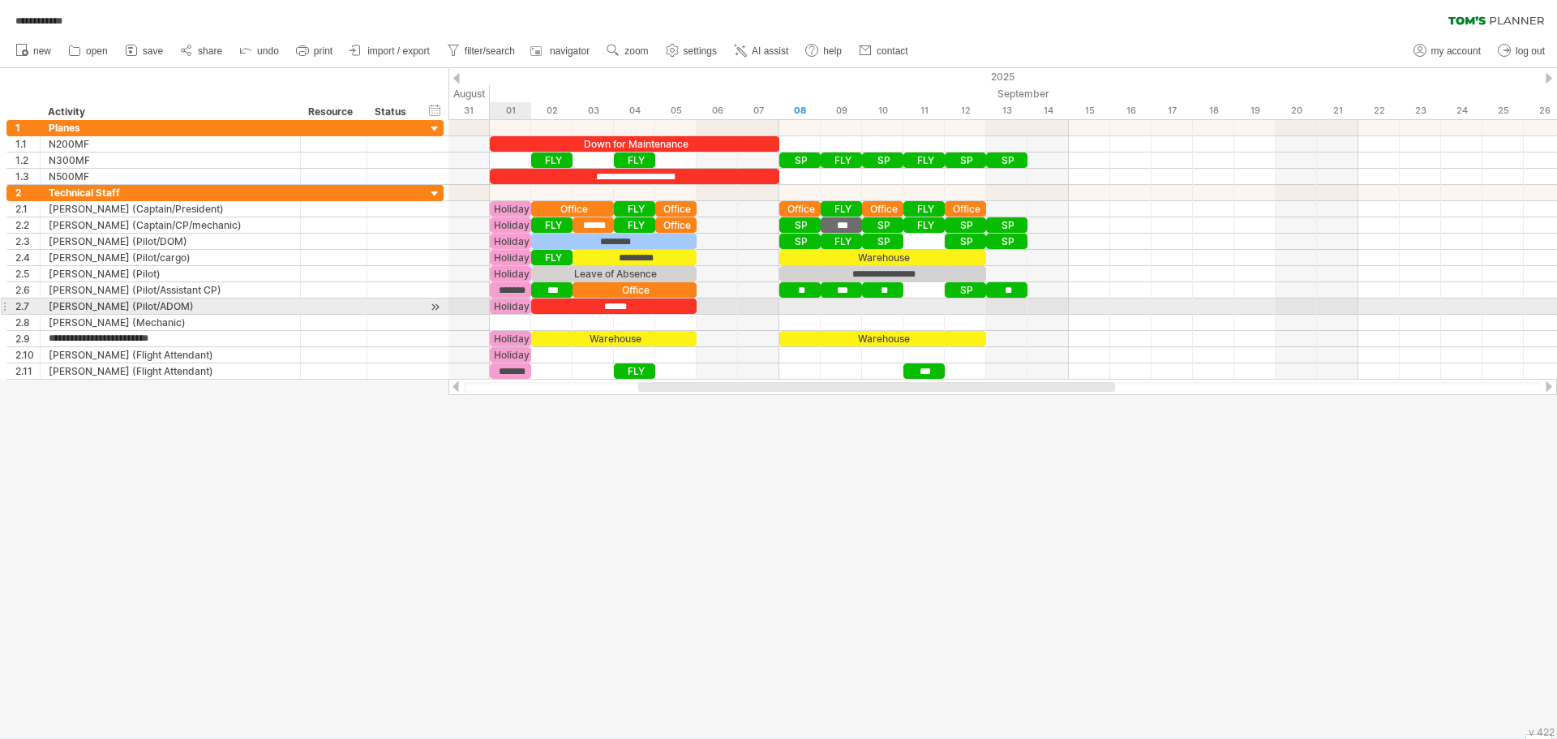
click at [519, 305] on div "Holiday" at bounding box center [510, 305] width 41 height 15
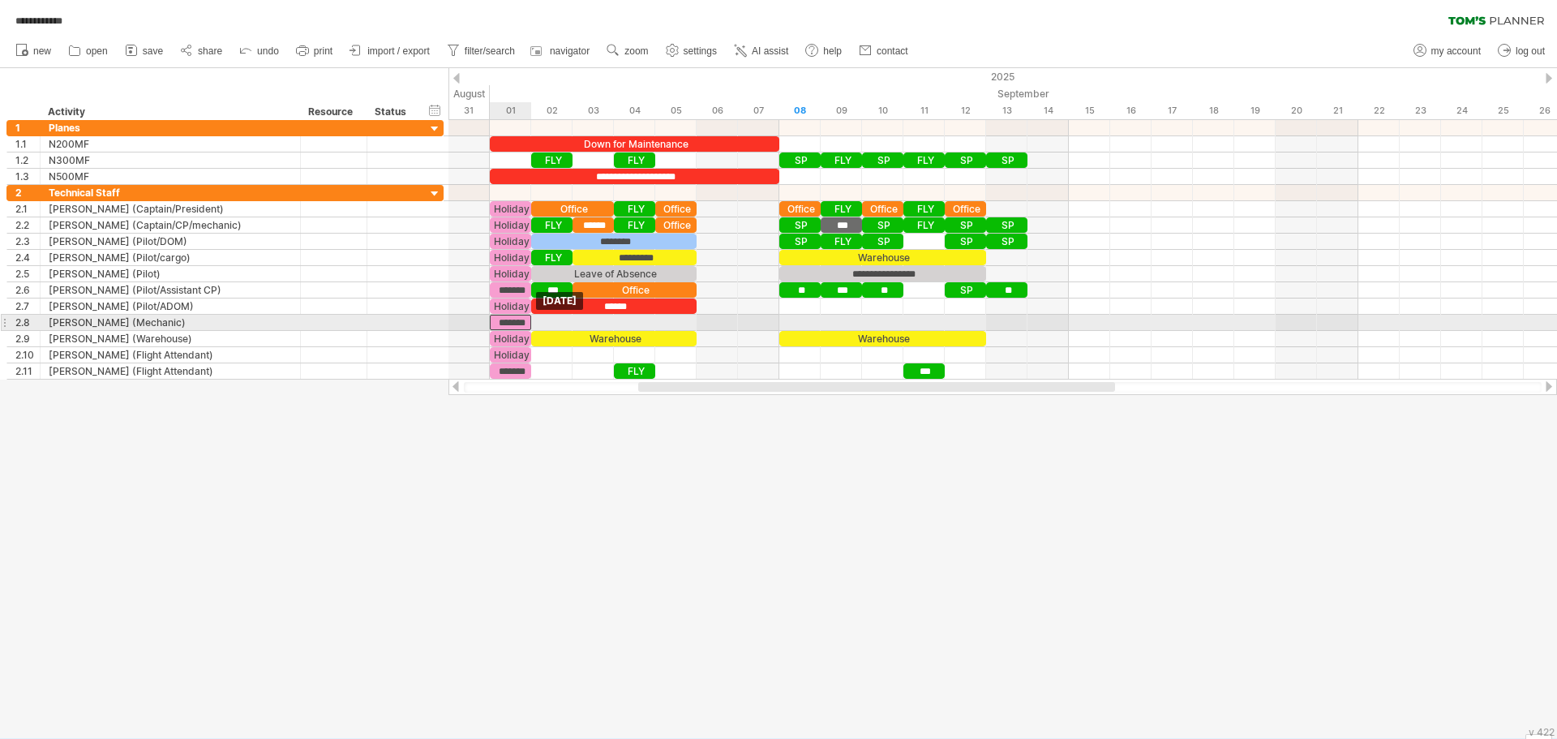
drag, startPoint x: 505, startPoint y: 305, endPoint x: 509, endPoint y: 320, distance: 15.7
drag, startPoint x: 556, startPoint y: 307, endPoint x: 556, endPoint y: 317, distance: 10.5
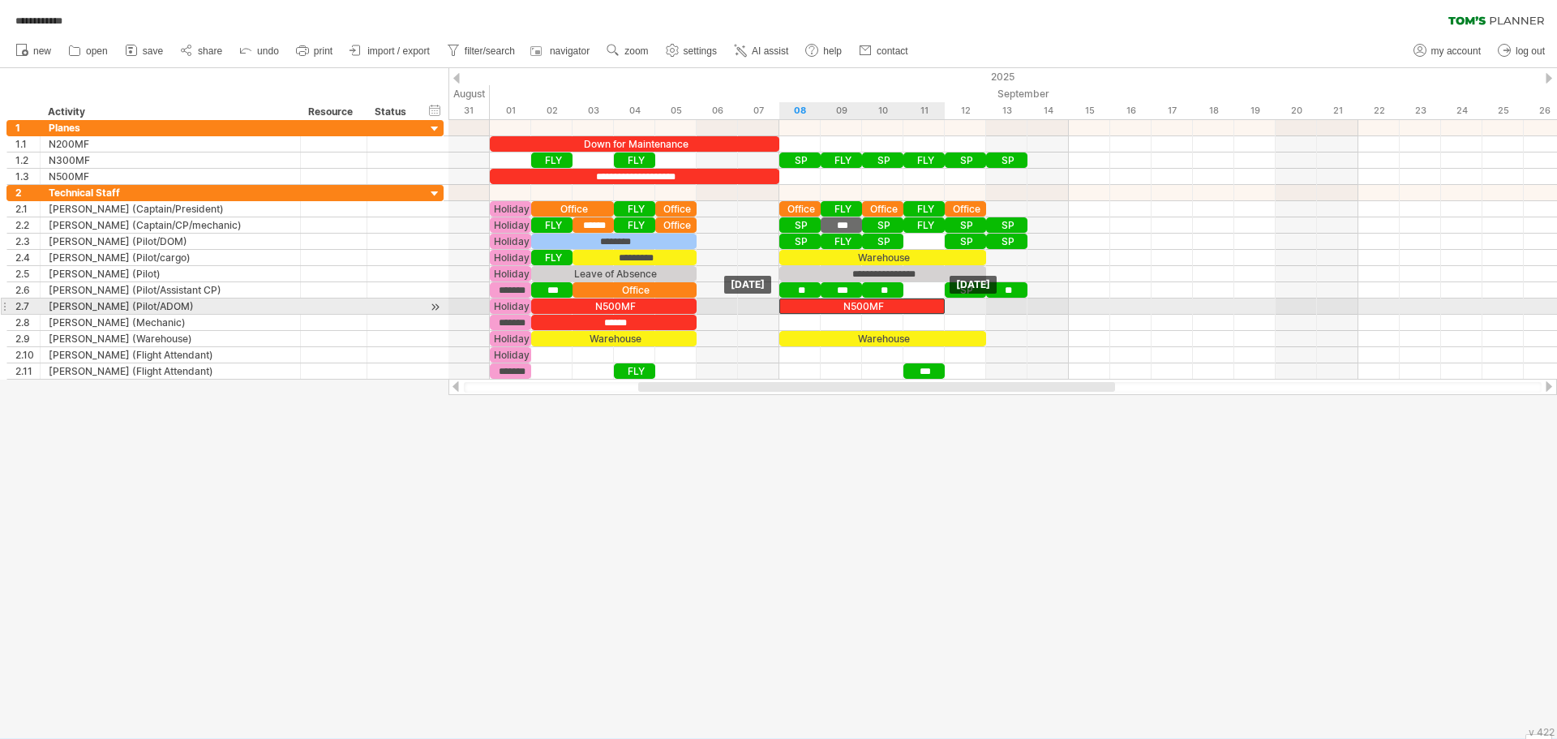
drag, startPoint x: 603, startPoint y: 303, endPoint x: 844, endPoint y: 307, distance: 240.9
click at [844, 307] on div "N500MF" at bounding box center [861, 305] width 165 height 15
click at [870, 309] on div "N500MF" at bounding box center [861, 305] width 165 height 15
drag, startPoint x: 946, startPoint y: 303, endPoint x: 979, endPoint y: 303, distance: 33.3
click at [979, 303] on div "******" at bounding box center [882, 305] width 207 height 15
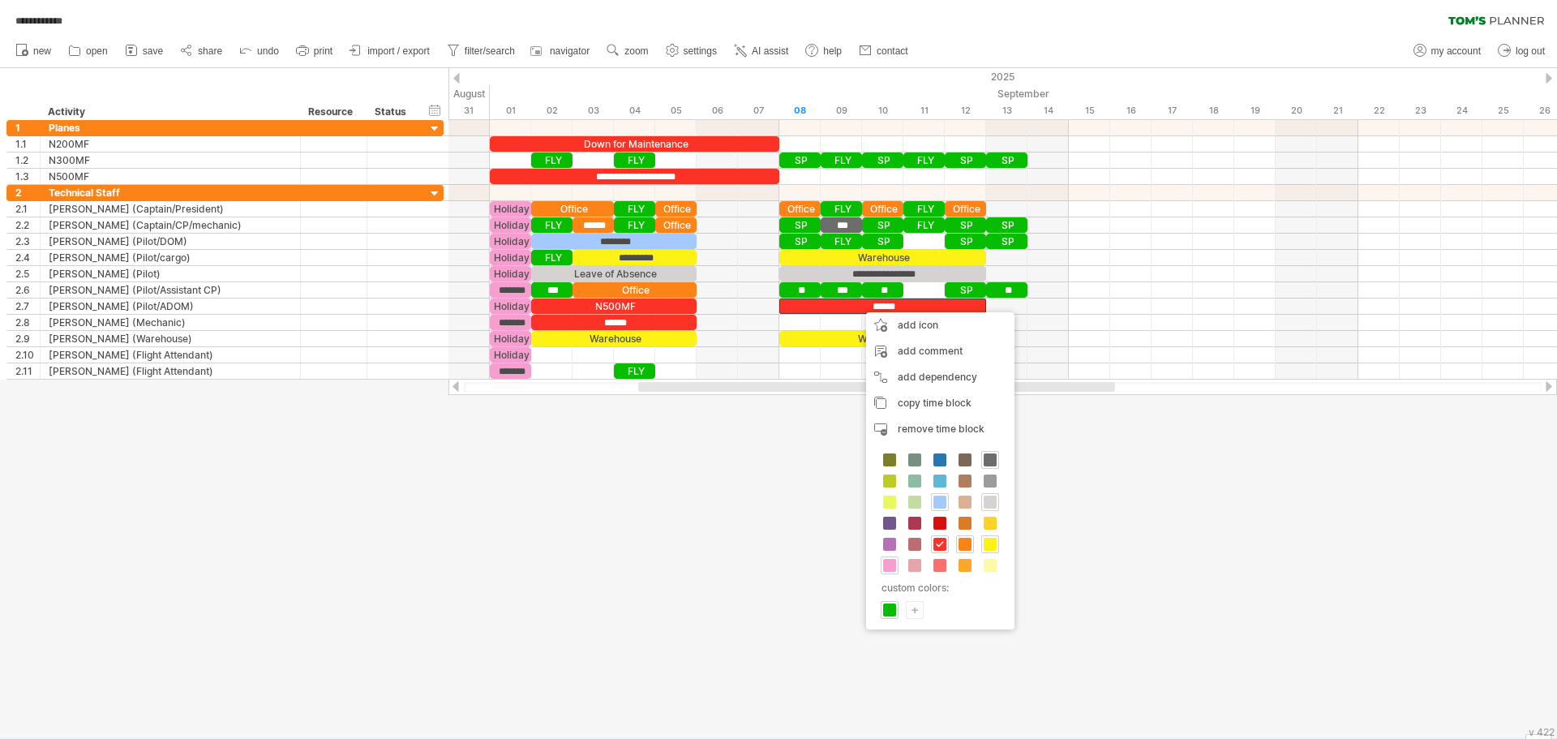
click at [777, 496] on div at bounding box center [778, 403] width 1557 height 670
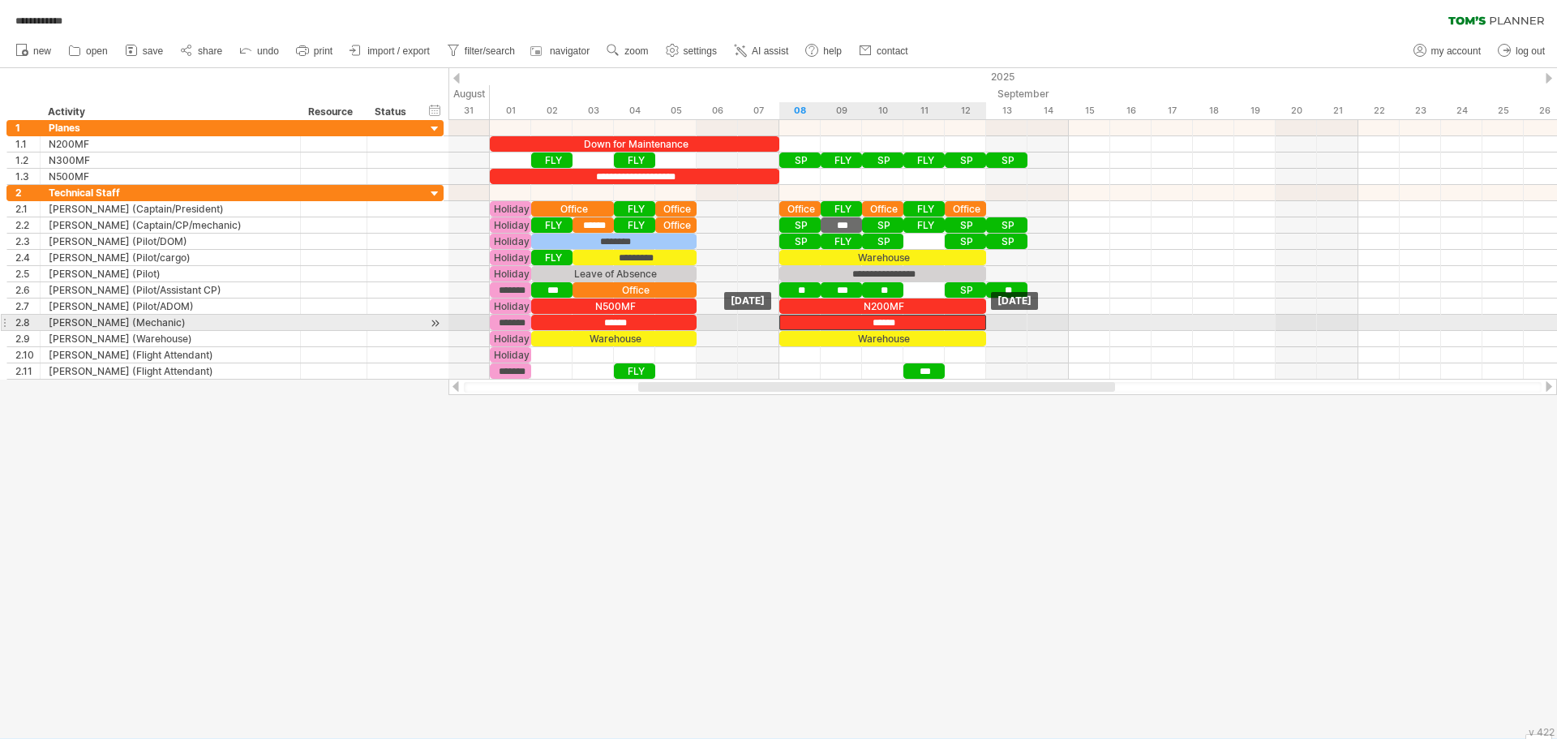
drag, startPoint x: 825, startPoint y: 306, endPoint x: 827, endPoint y: 319, distance: 13.1
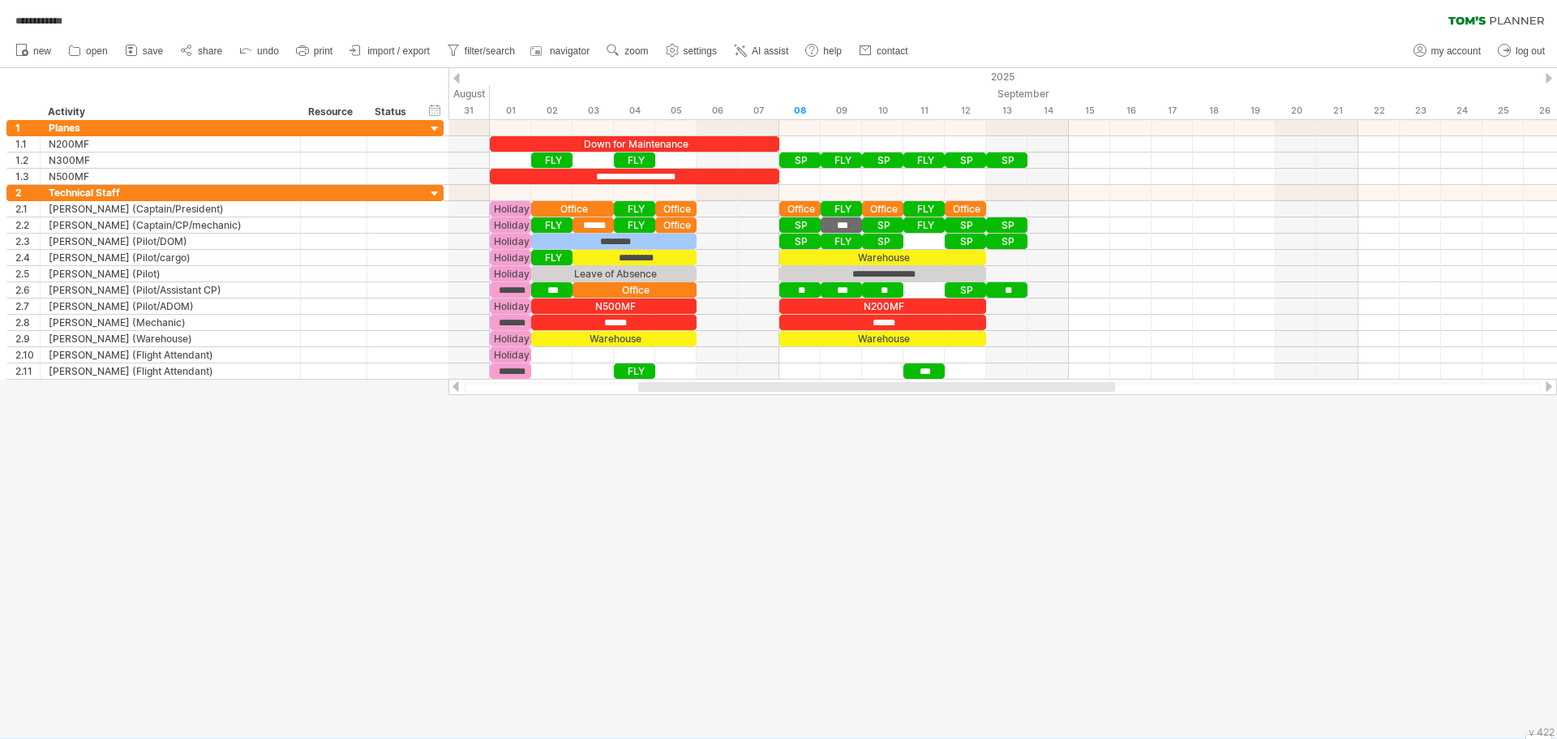
click at [819, 480] on div at bounding box center [778, 403] width 1557 height 670
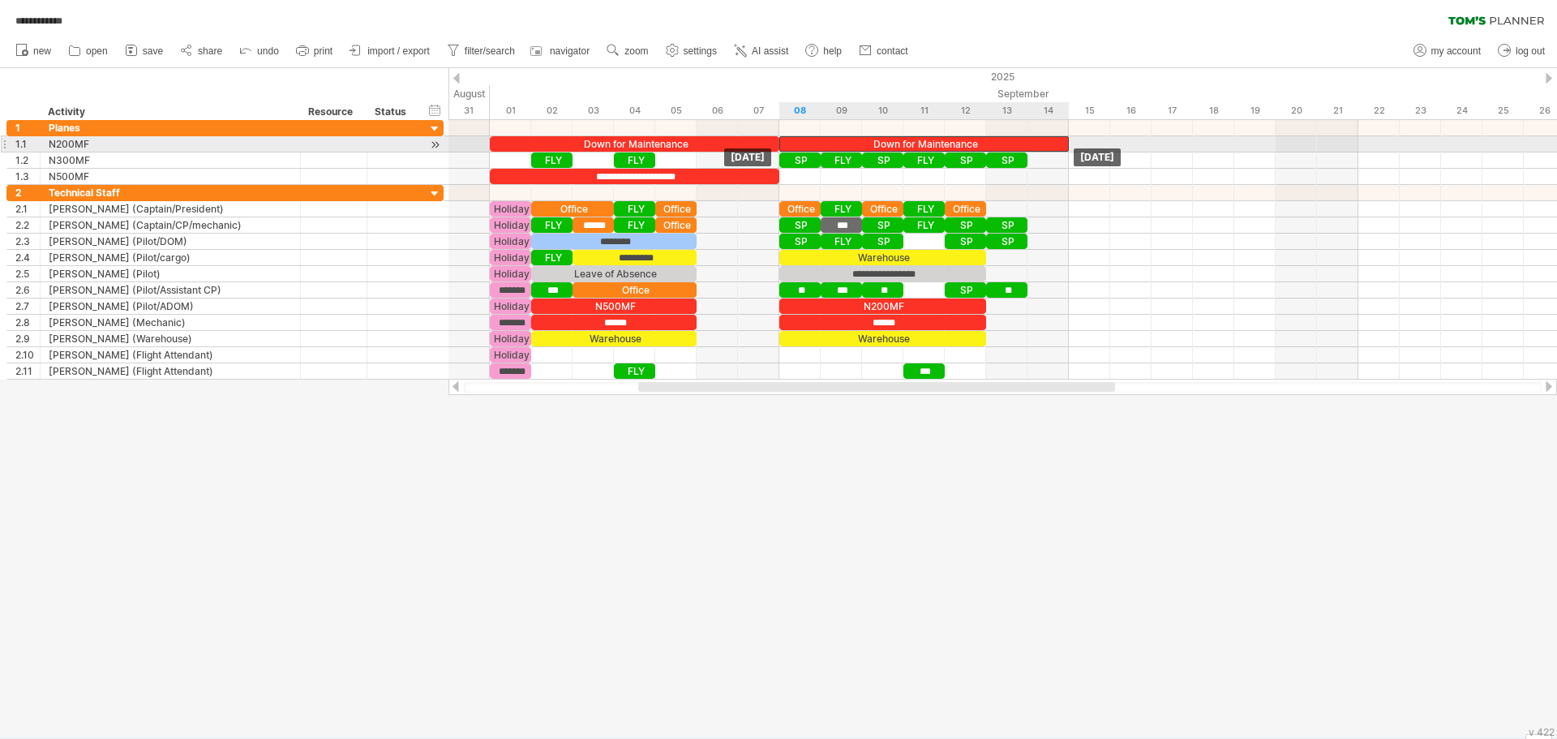
drag, startPoint x: 581, startPoint y: 142, endPoint x: 879, endPoint y: 137, distance: 298.5
click at [879, 137] on div "Down for Maintenance" at bounding box center [924, 143] width 290 height 15
click at [971, 142] on div "Down for Maintenance" at bounding box center [924, 143] width 290 height 15
click at [983, 143] on div "**********" at bounding box center [924, 143] width 290 height 15
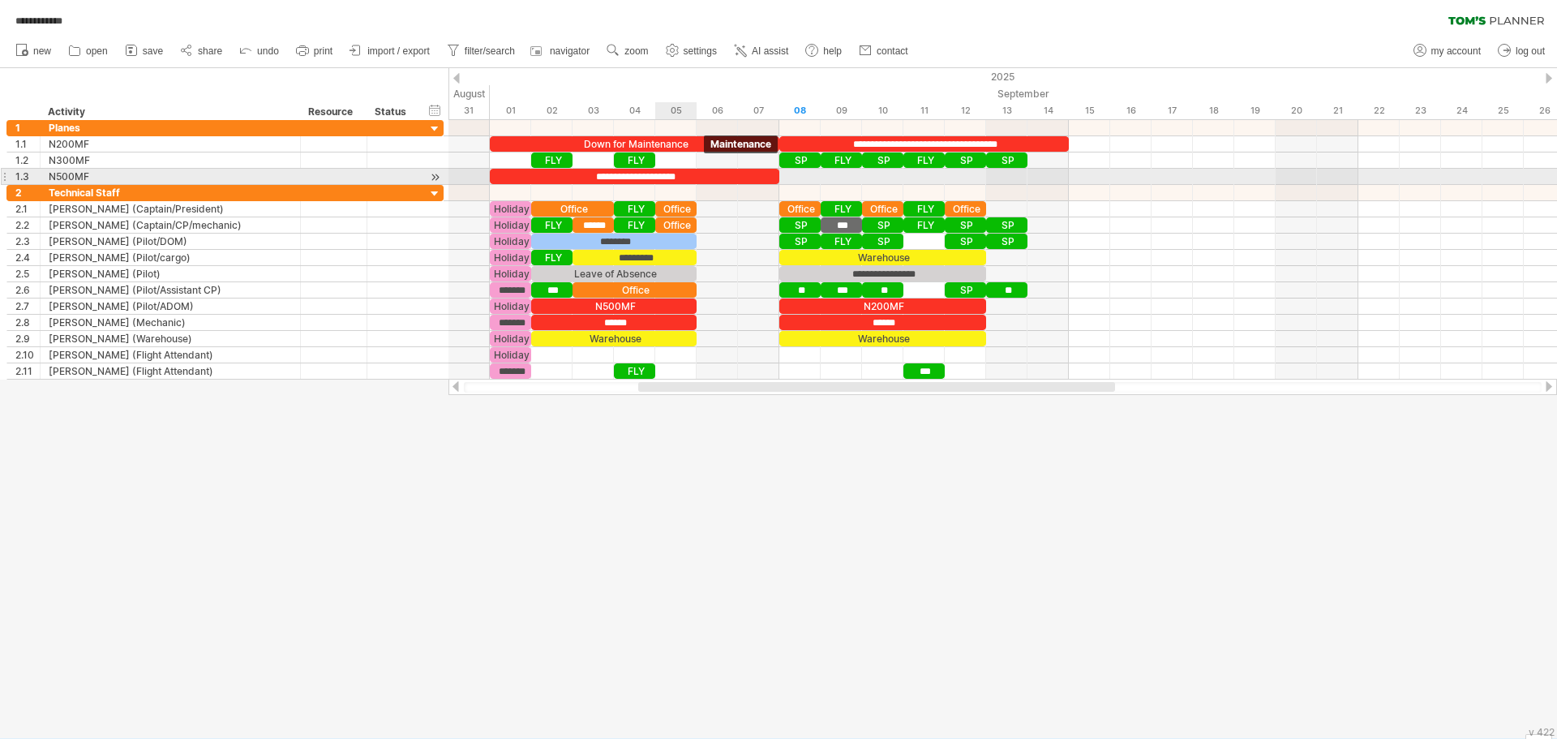
click at [689, 177] on div "**********" at bounding box center [635, 176] width 290 height 15
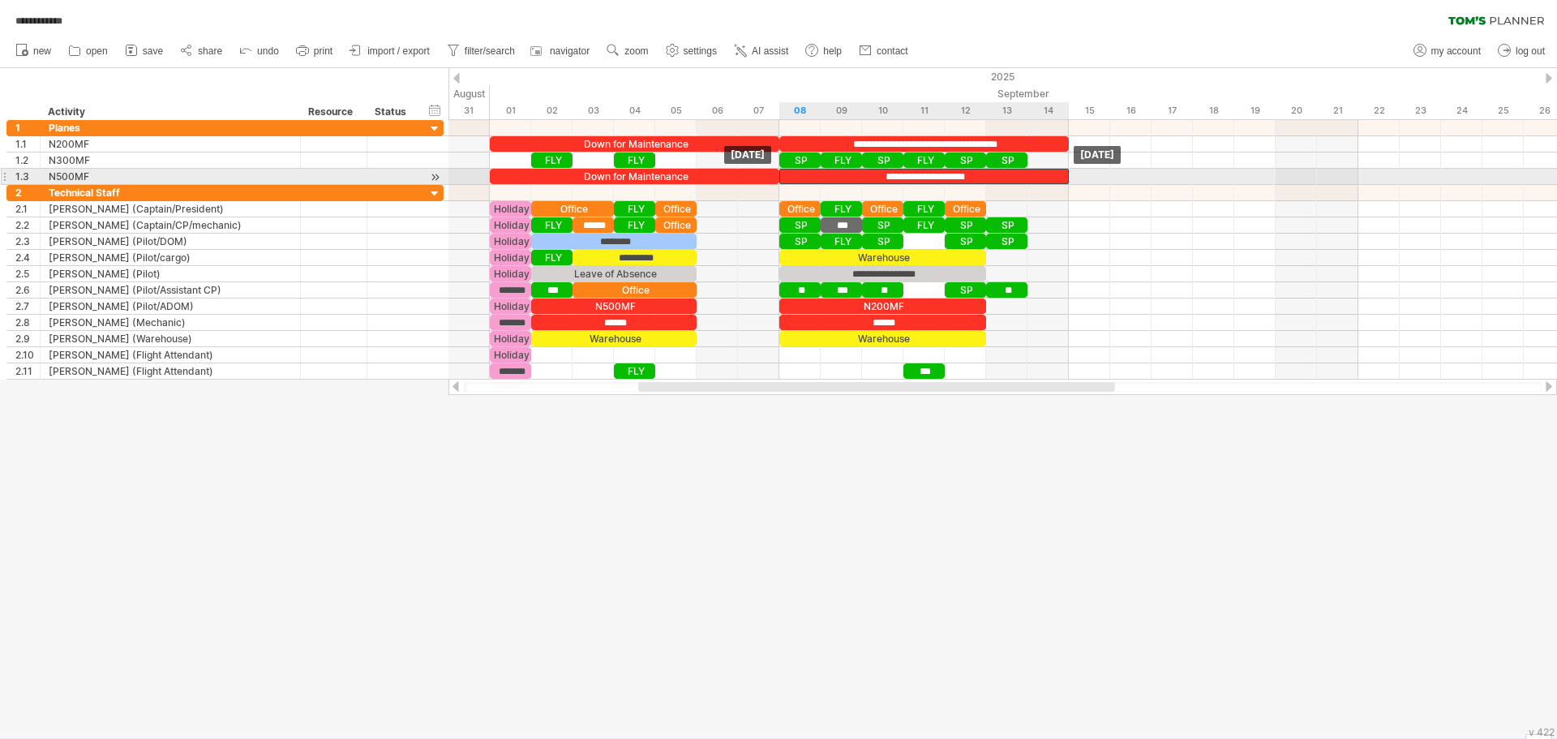
drag, startPoint x: 689, startPoint y: 177, endPoint x: 977, endPoint y: 180, distance: 288.8
click at [977, 180] on div "**********" at bounding box center [924, 176] width 290 height 15
click at [990, 179] on div "**********" at bounding box center [924, 176] width 290 height 15
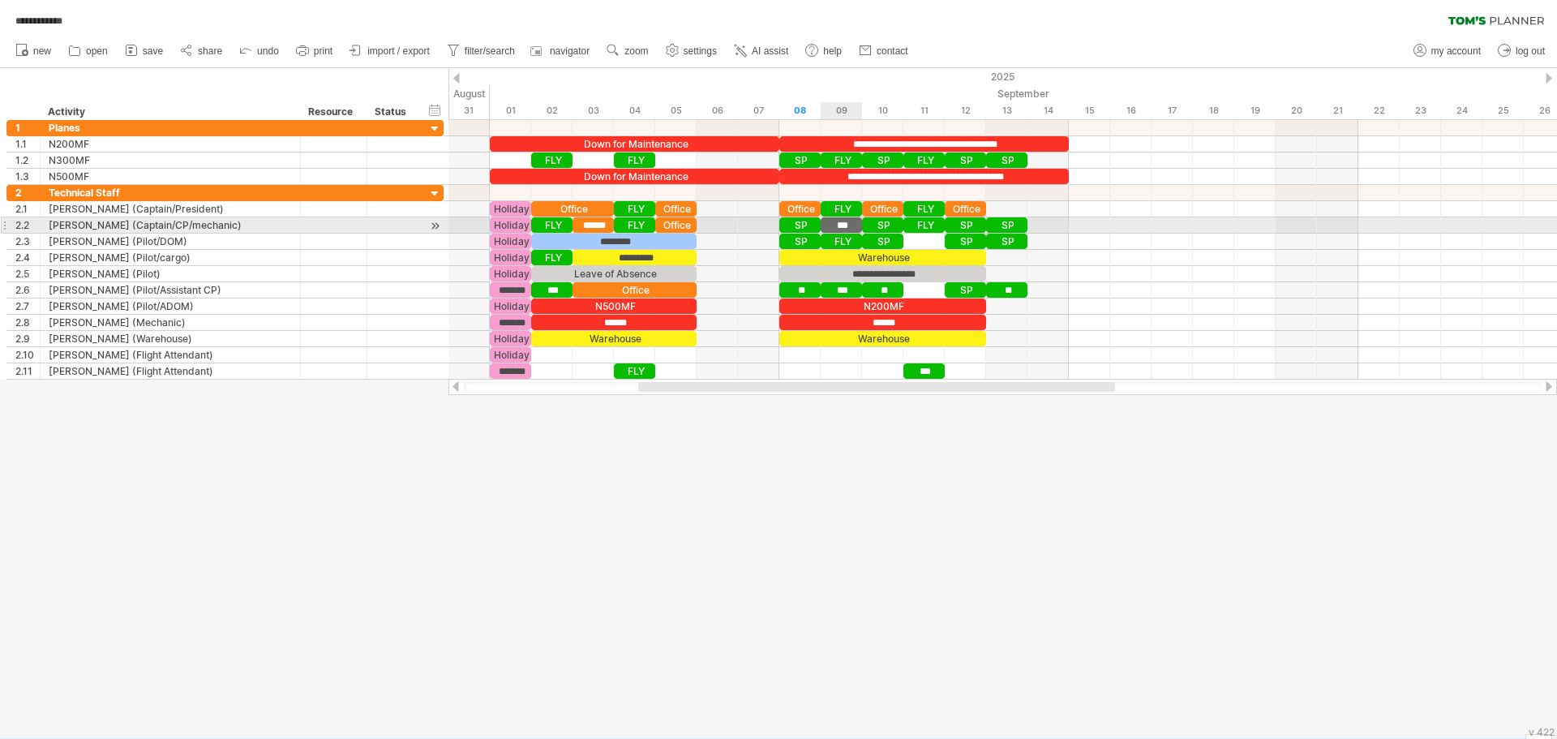
click at [839, 225] on div "***" at bounding box center [841, 224] width 41 height 15
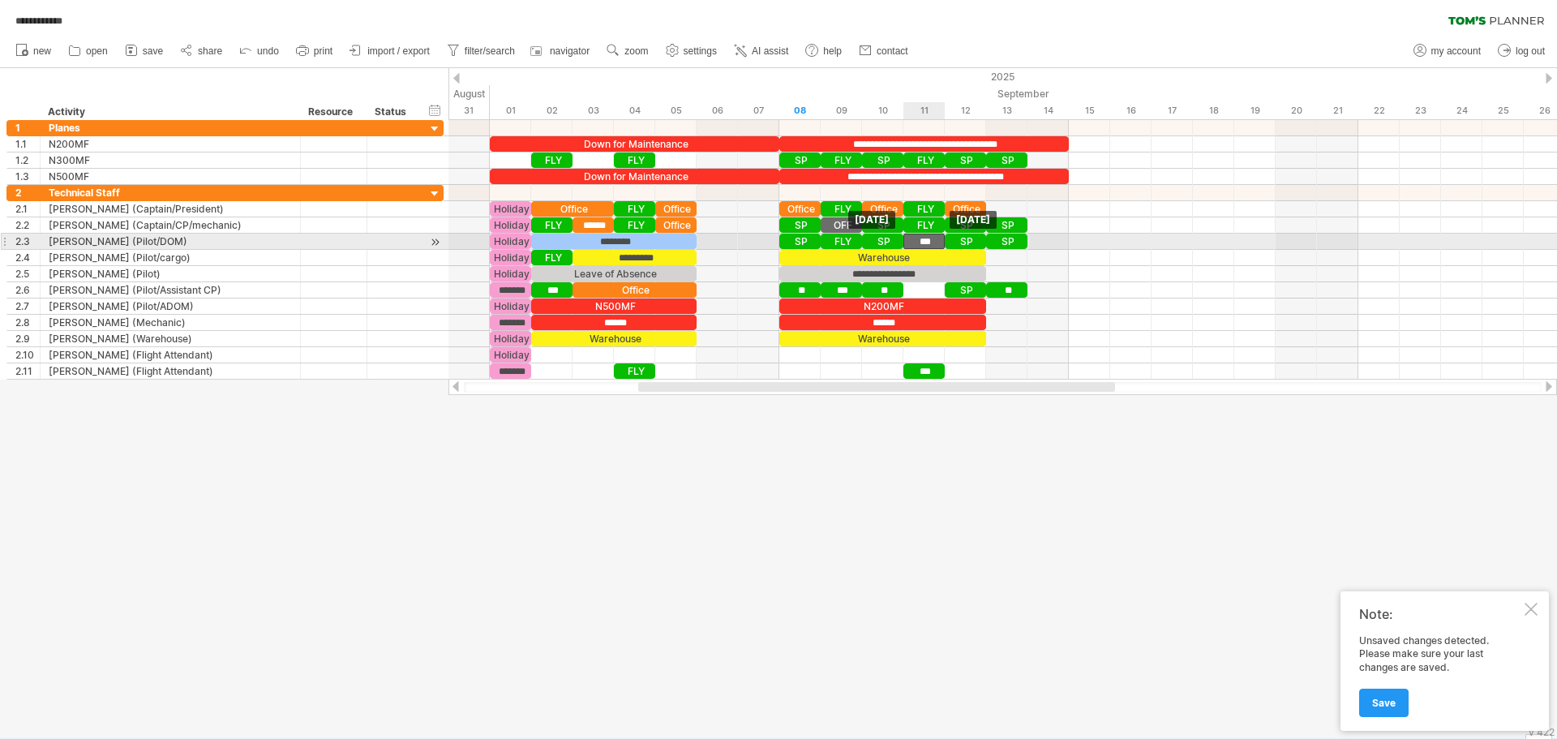
drag, startPoint x: 838, startPoint y: 225, endPoint x: 917, endPoint y: 246, distance: 82.2
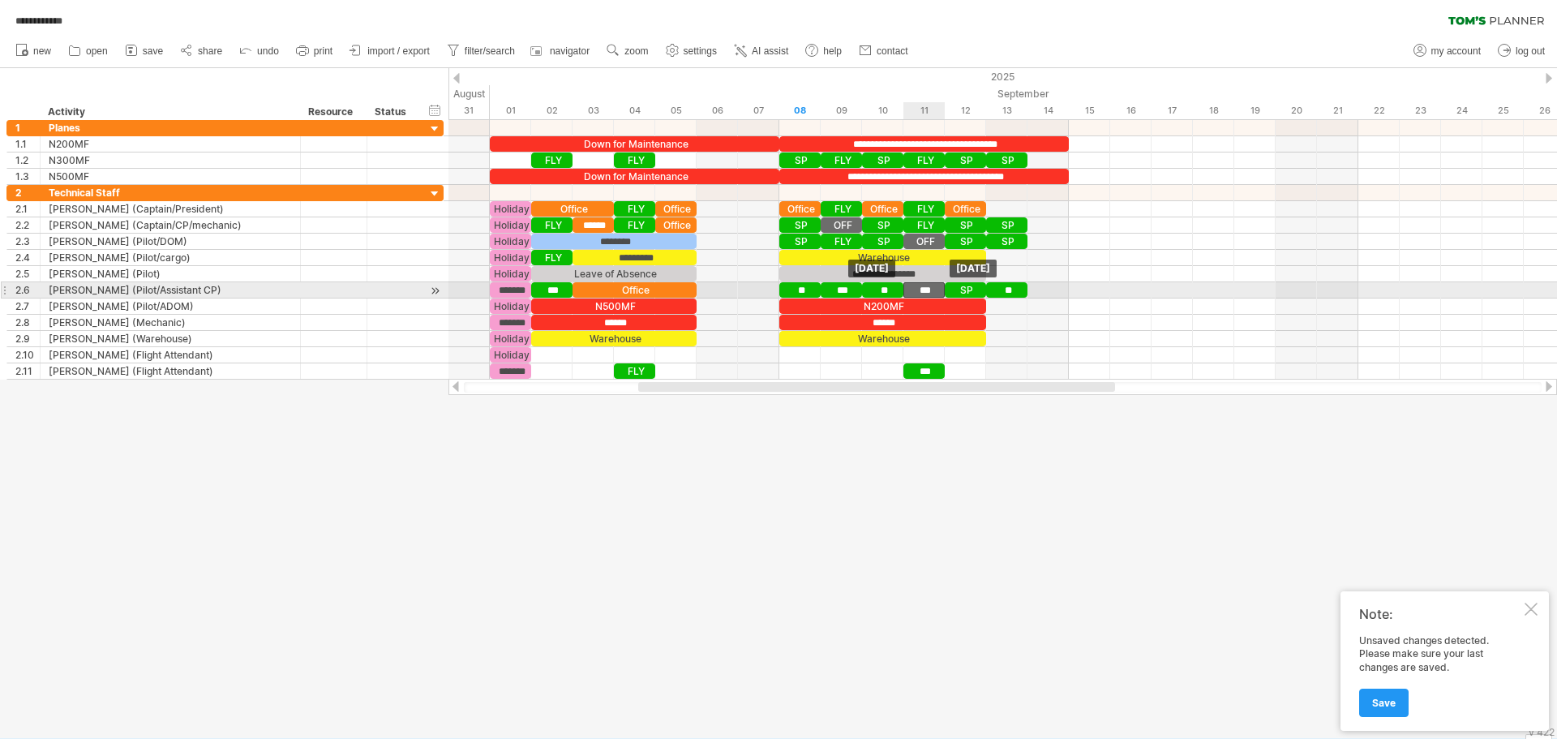
drag, startPoint x: 917, startPoint y: 246, endPoint x: 918, endPoint y: 290, distance: 43.8
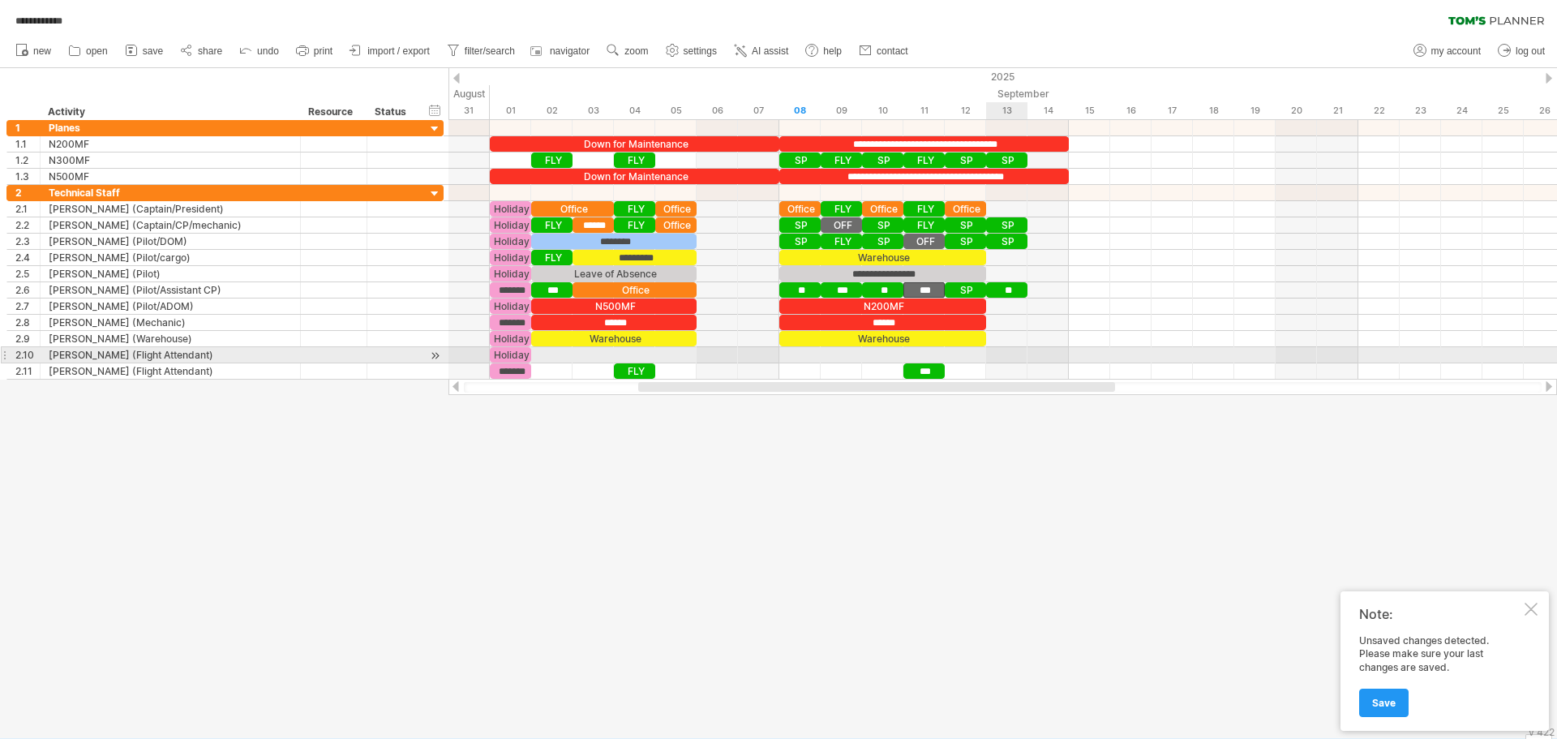
click at [1002, 350] on div at bounding box center [1003, 355] width 1109 height 16
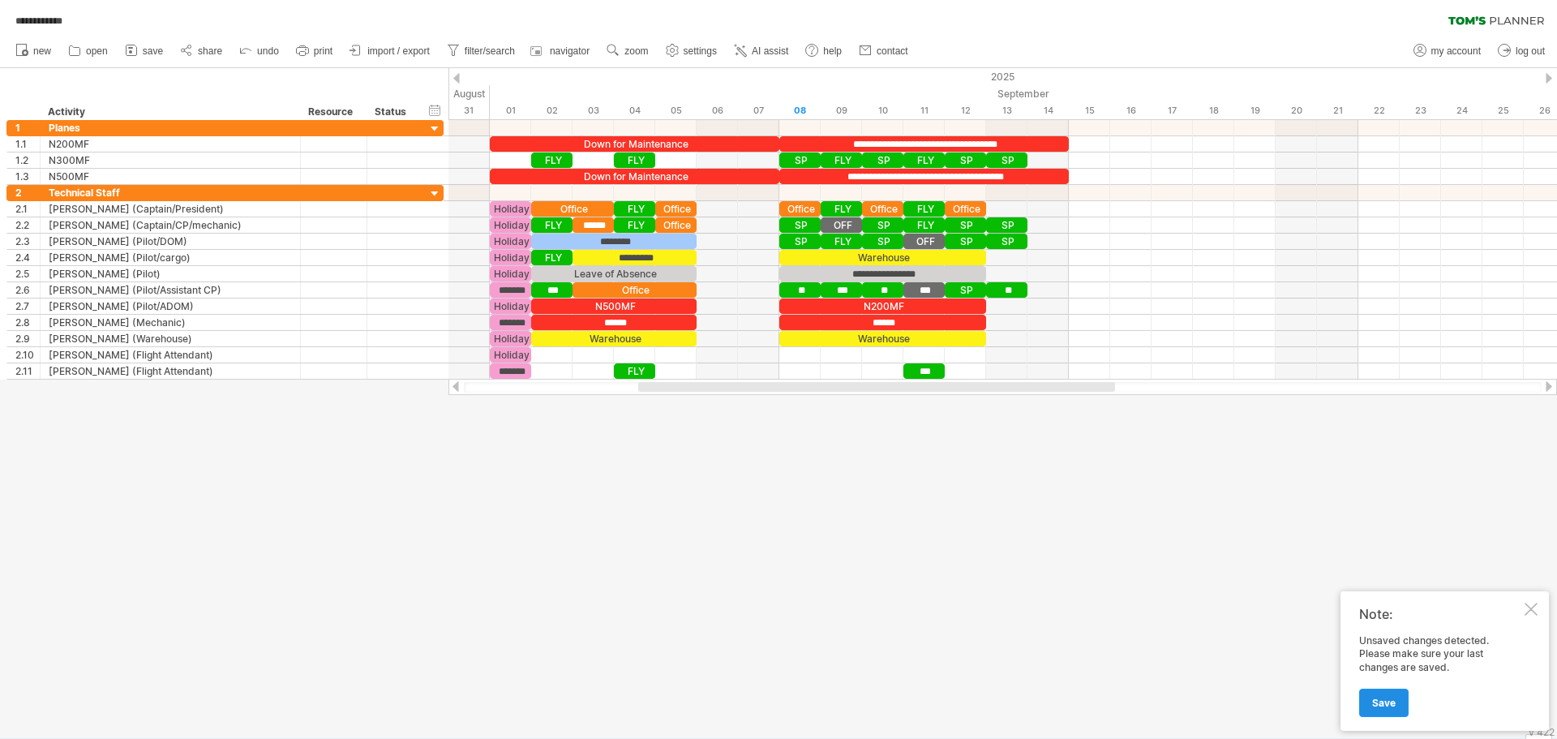
click at [1392, 702] on span "Save" at bounding box center [1384, 703] width 24 height 12
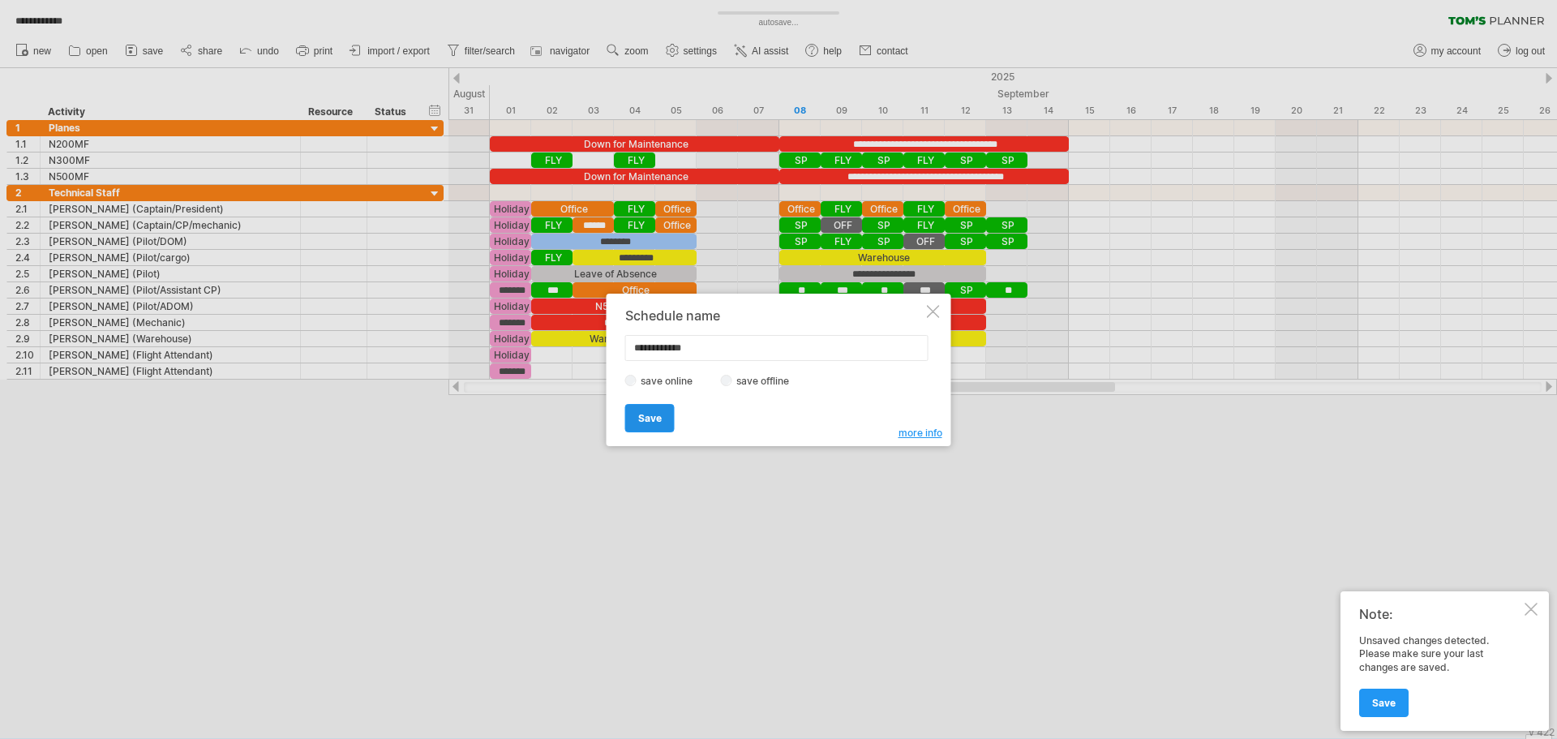
click at [627, 410] on link "Save" at bounding box center [649, 418] width 49 height 28
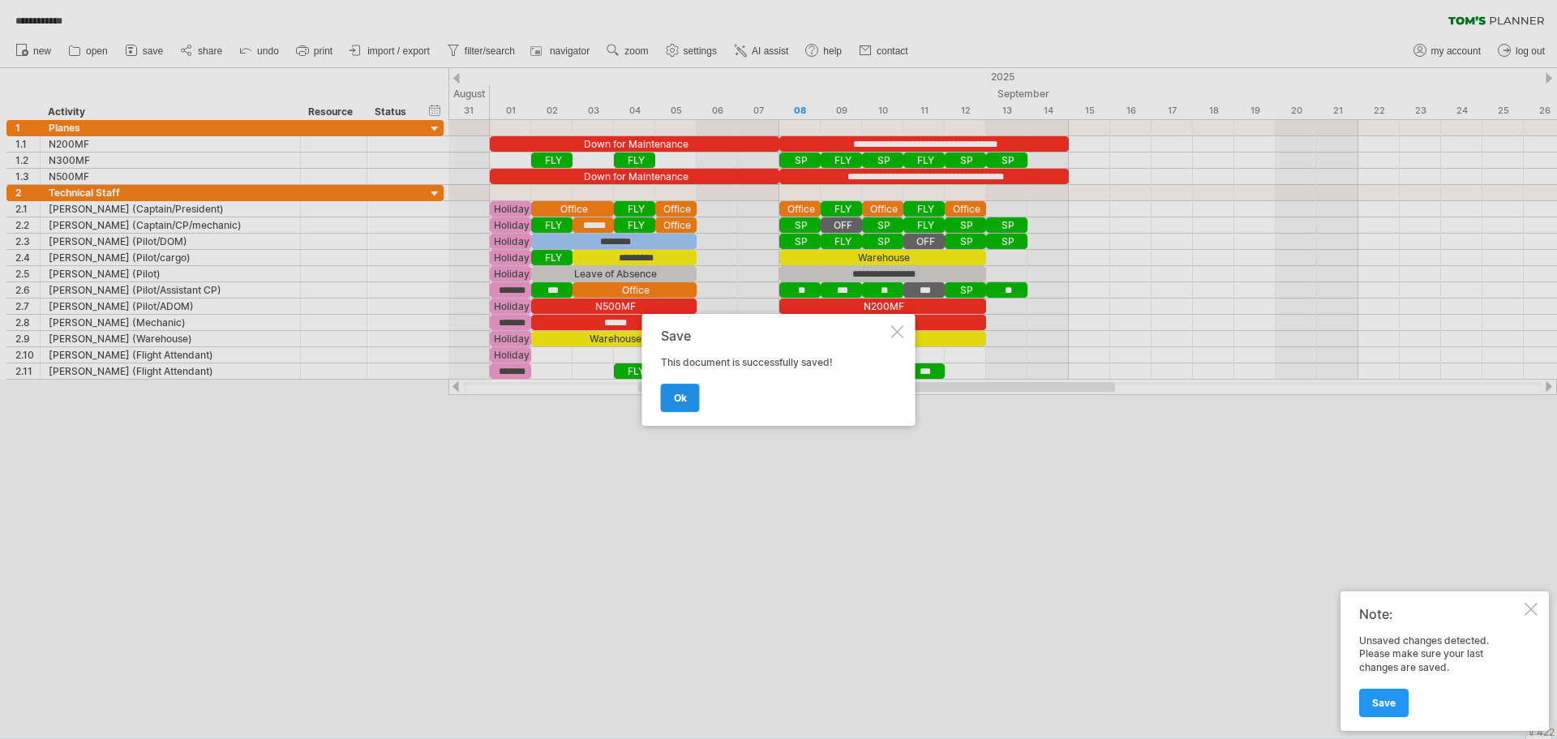
click at [676, 407] on link "ok" at bounding box center [680, 398] width 39 height 28
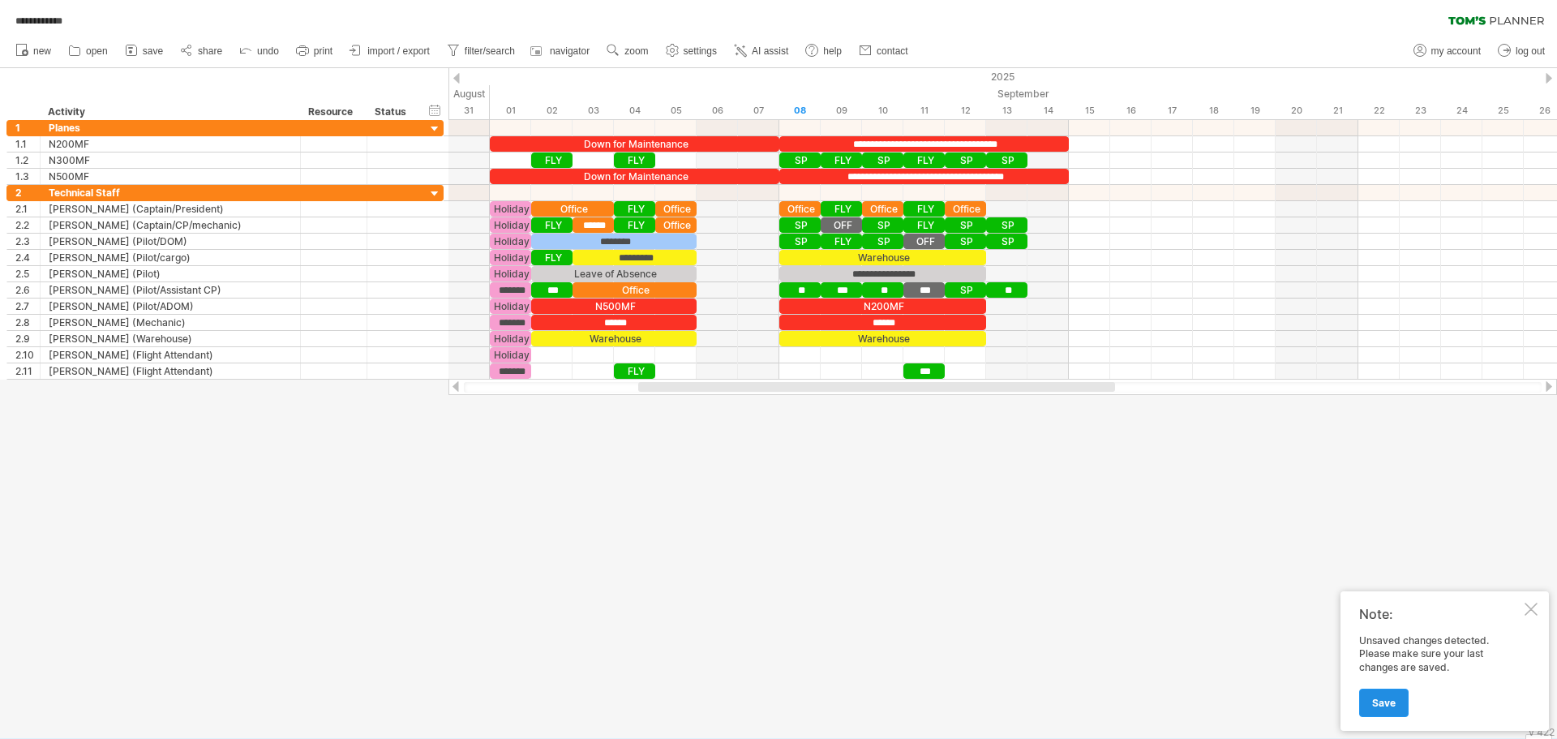
click at [1391, 711] on link "Save" at bounding box center [1383, 703] width 49 height 28
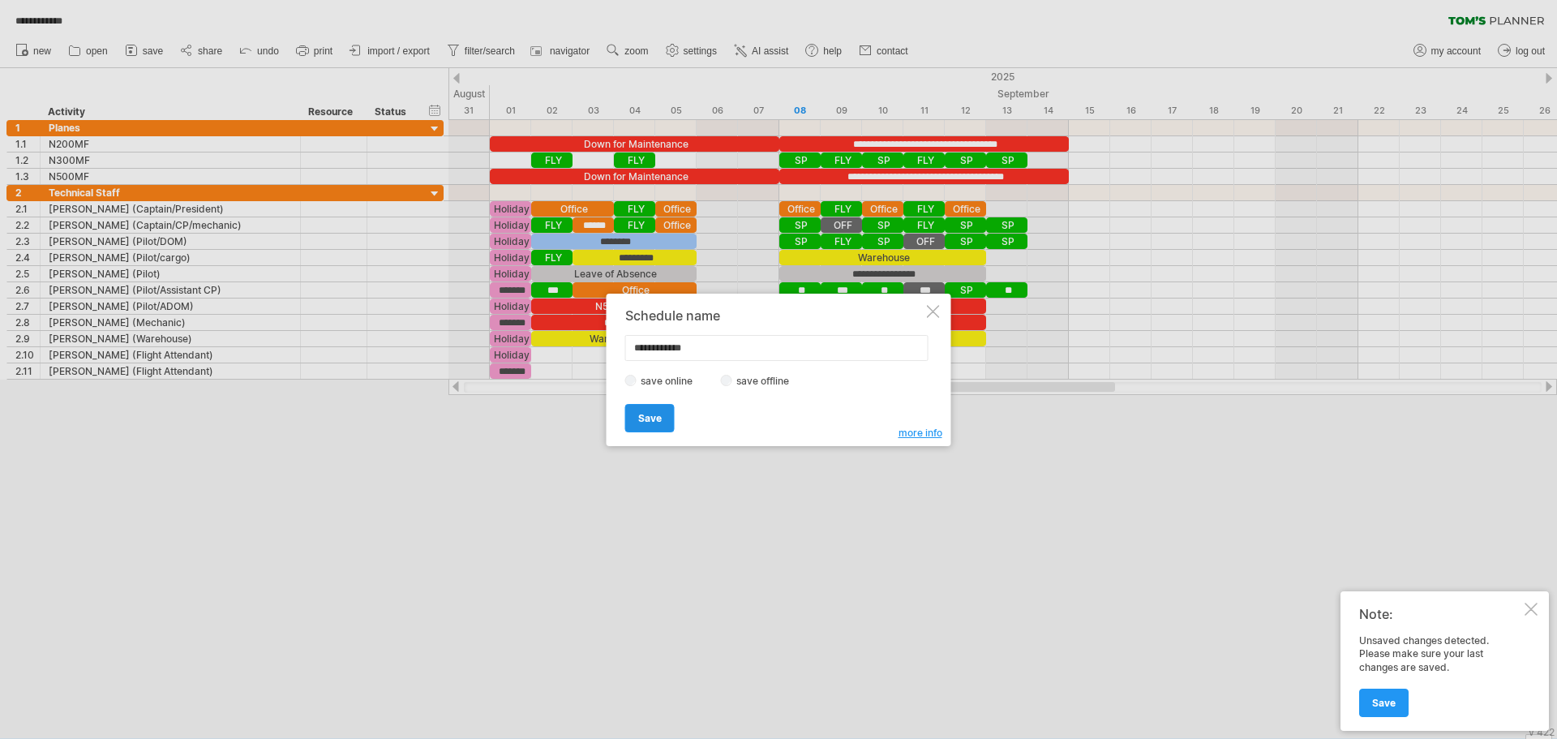
click at [654, 415] on span "Save" at bounding box center [650, 418] width 24 height 12
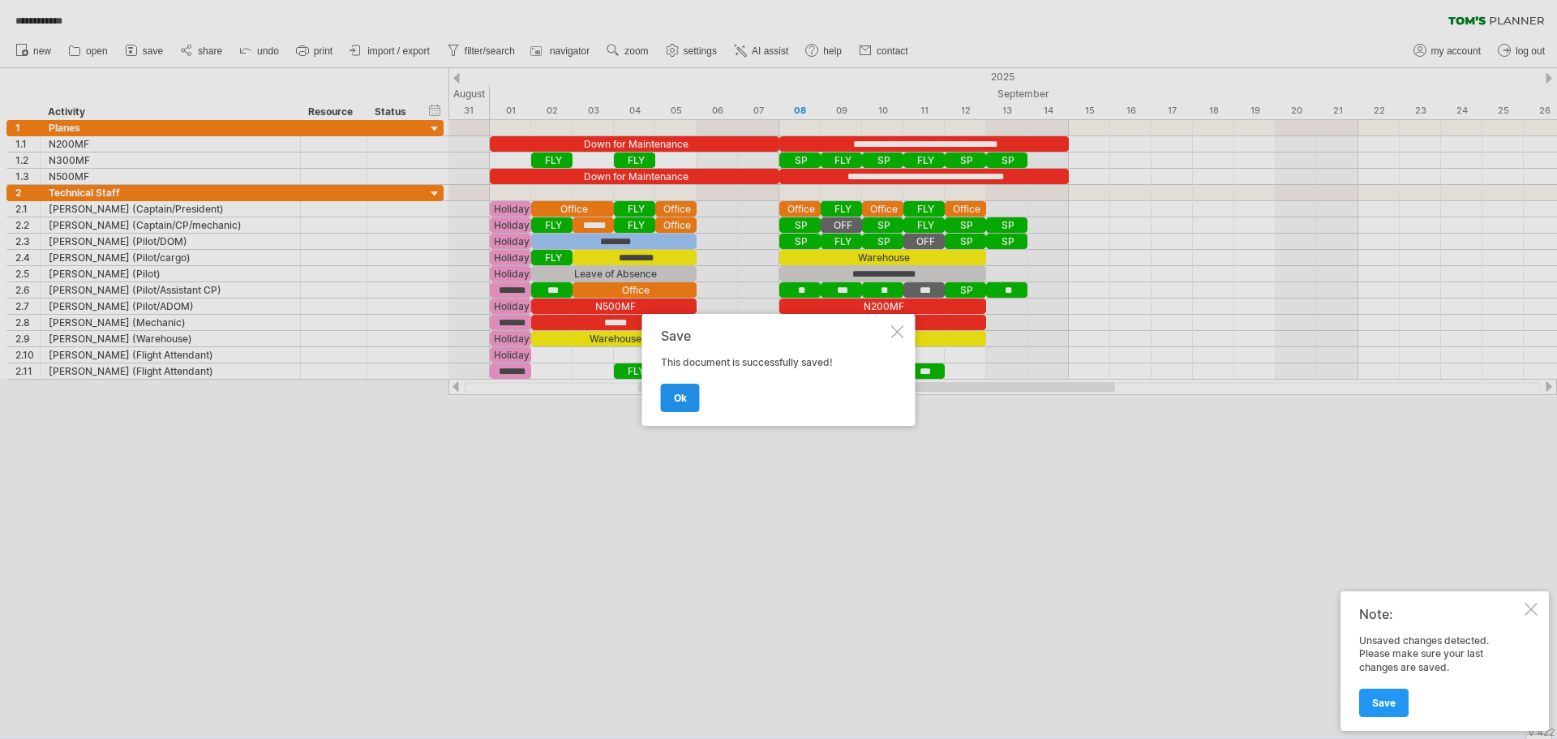
click at [667, 410] on link "ok" at bounding box center [680, 398] width 39 height 28
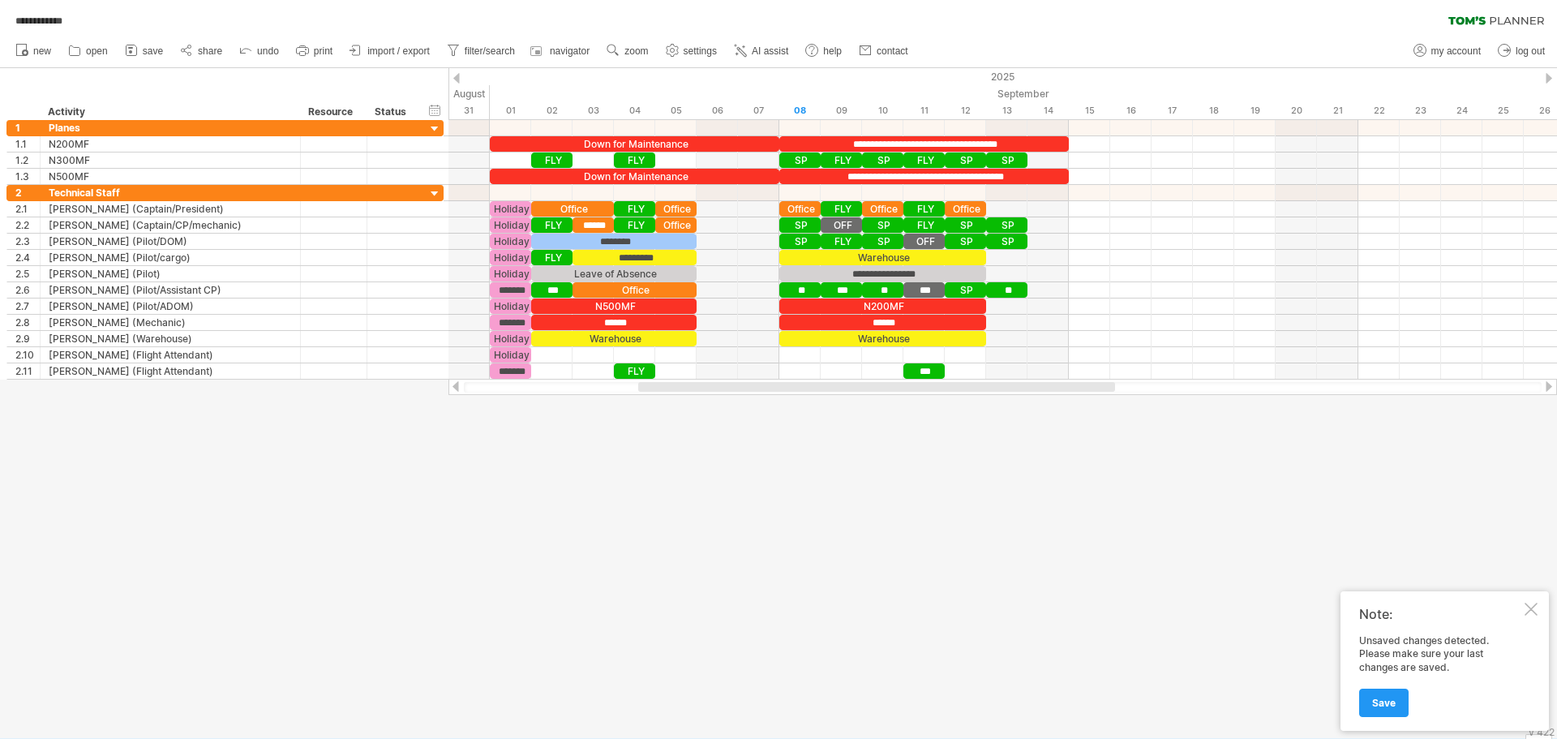
click at [1535, 612] on div at bounding box center [1531, 609] width 13 height 13
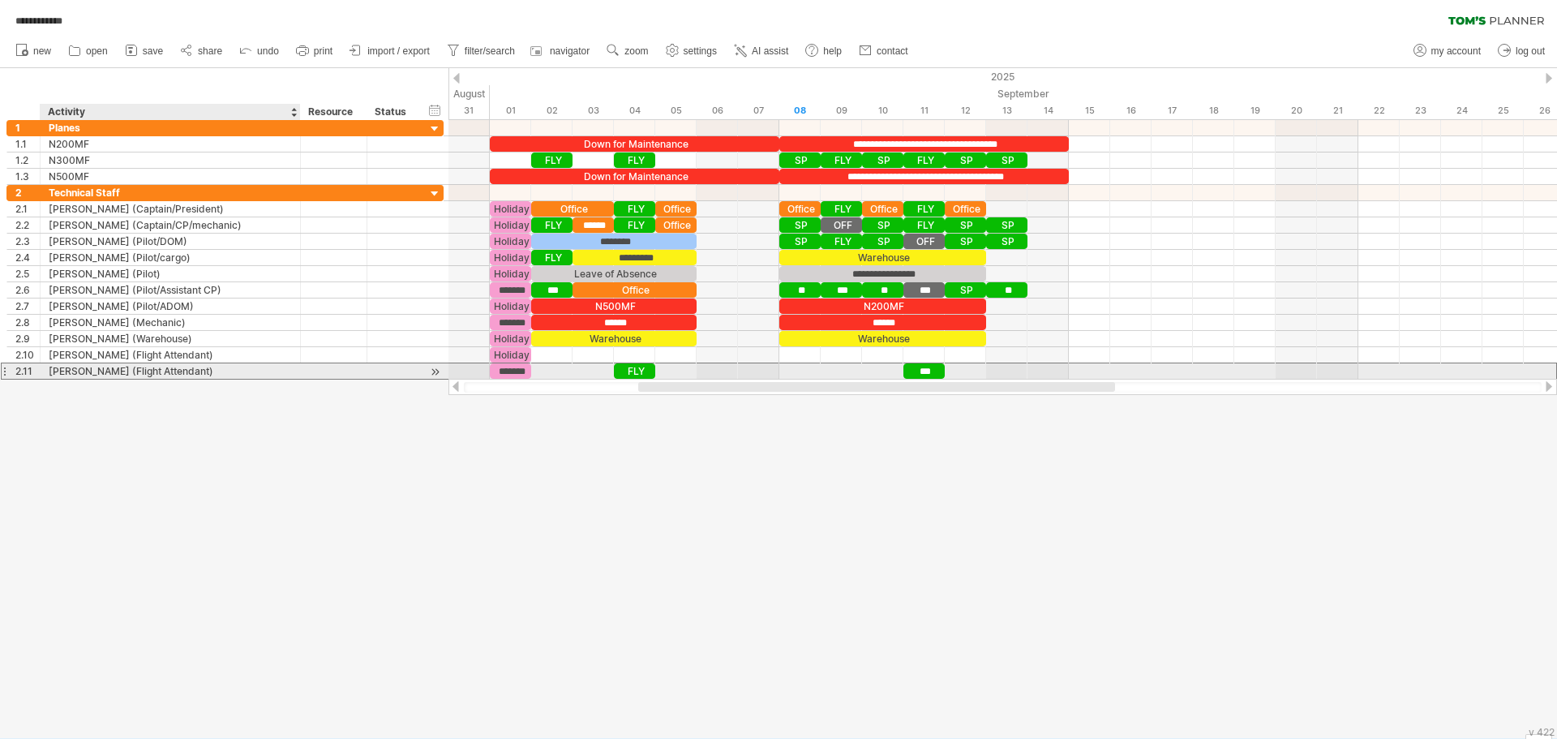
click at [59, 371] on div "[PERSON_NAME] (Flight Attendant)" at bounding box center [170, 370] width 243 height 15
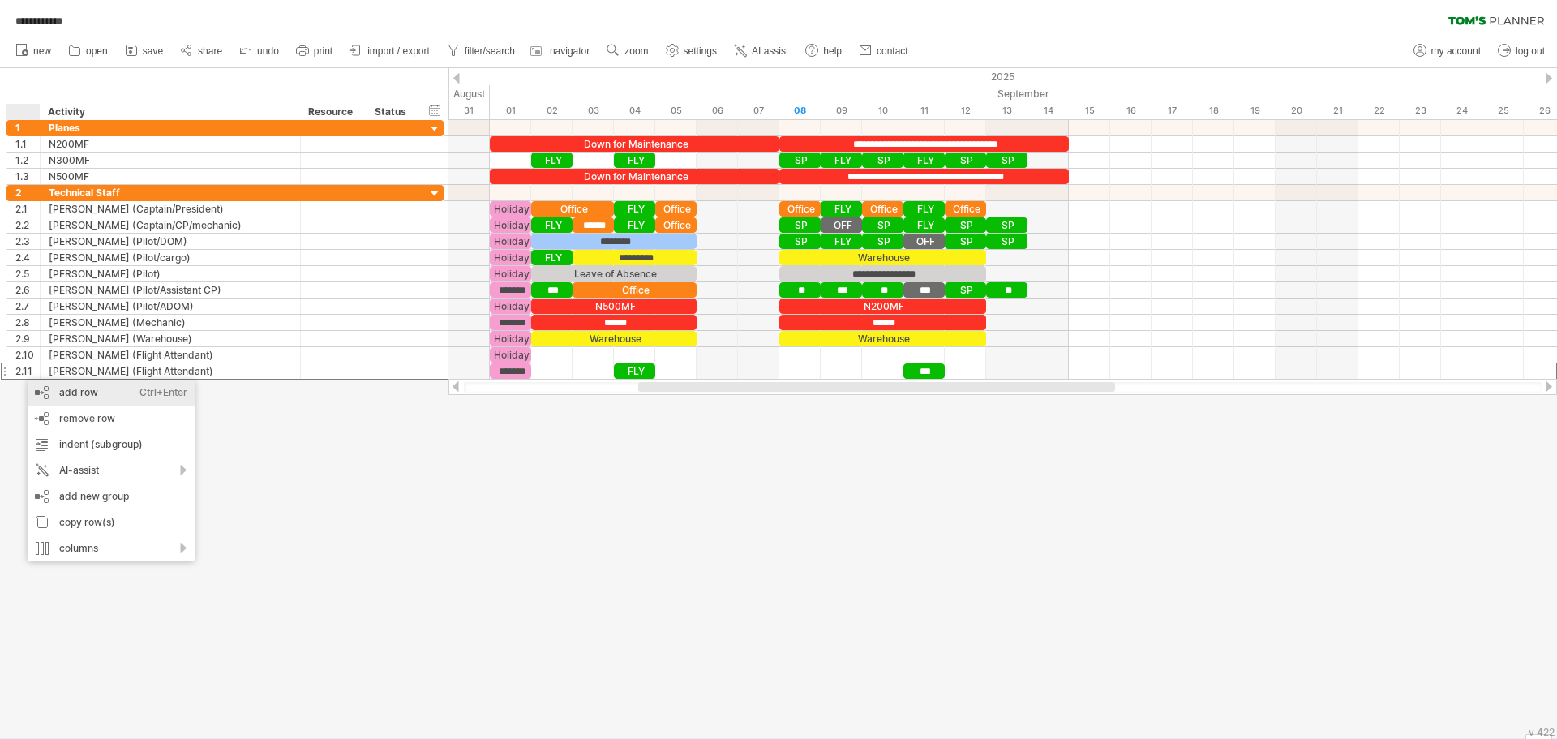
click at [94, 398] on div "add row Ctrl+Enter Cmd+Enter" at bounding box center [111, 393] width 167 height 26
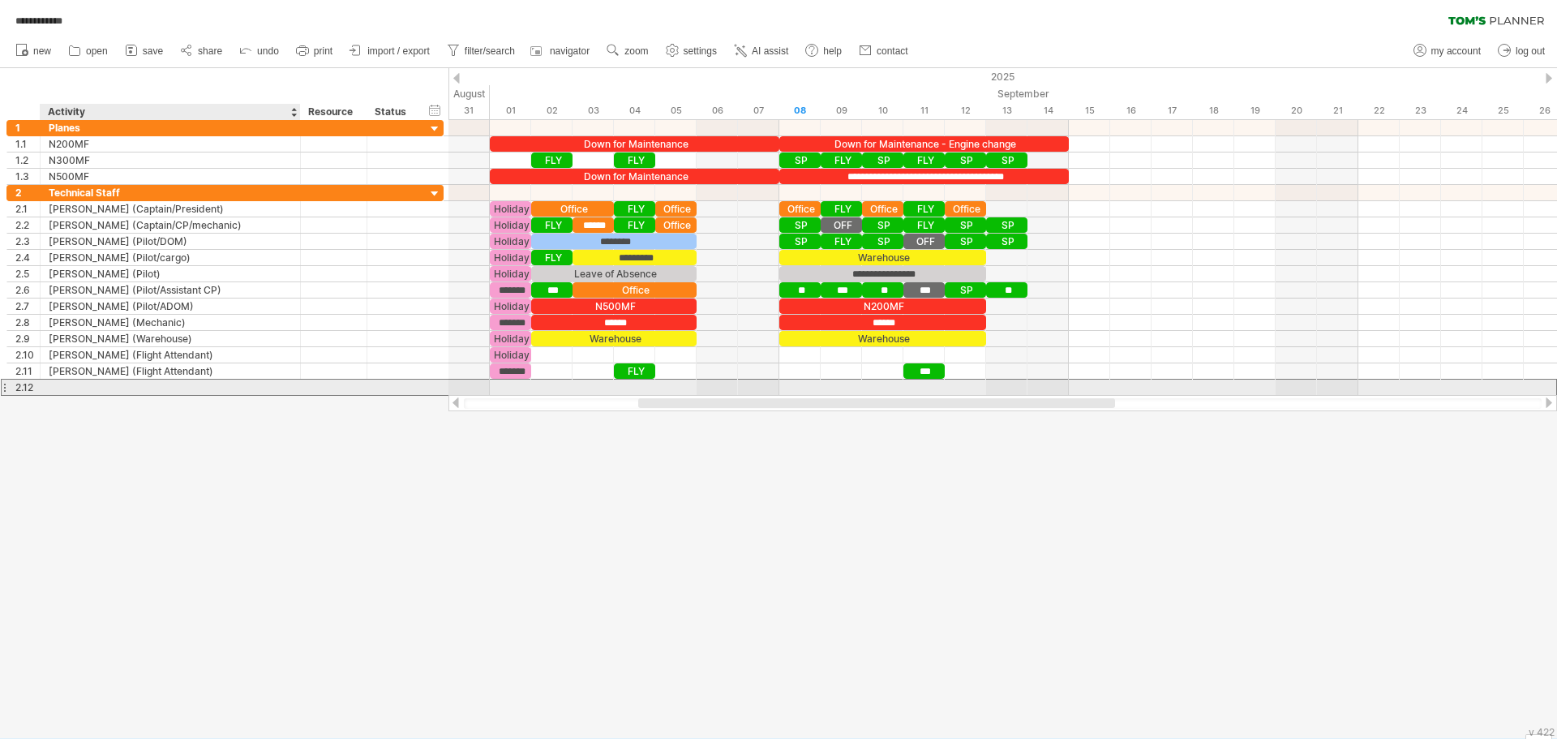
click at [85, 387] on div at bounding box center [170, 387] width 243 height 15
type input "**********"
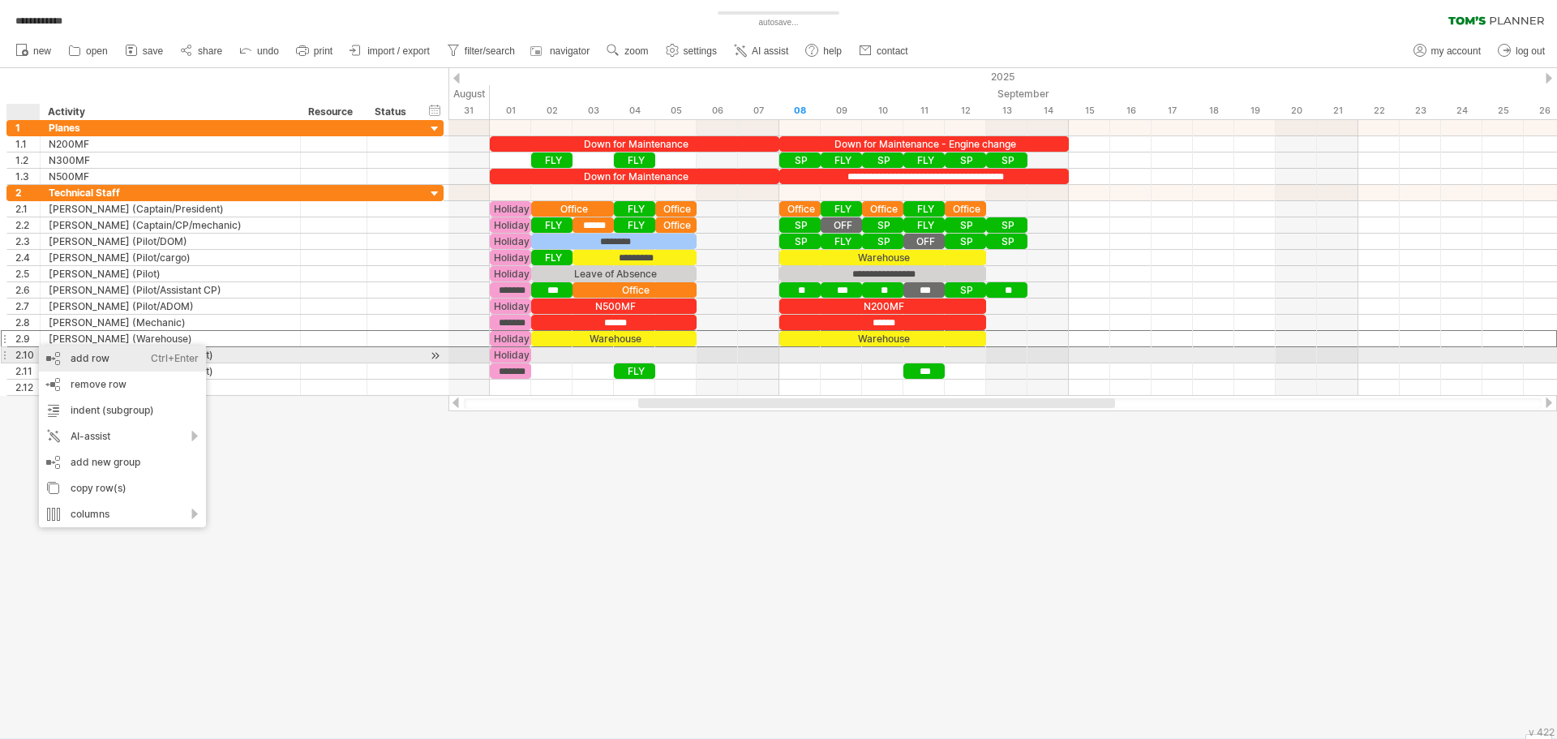
click at [63, 357] on div "add row Ctrl+Enter Cmd+Enter" at bounding box center [122, 359] width 167 height 26
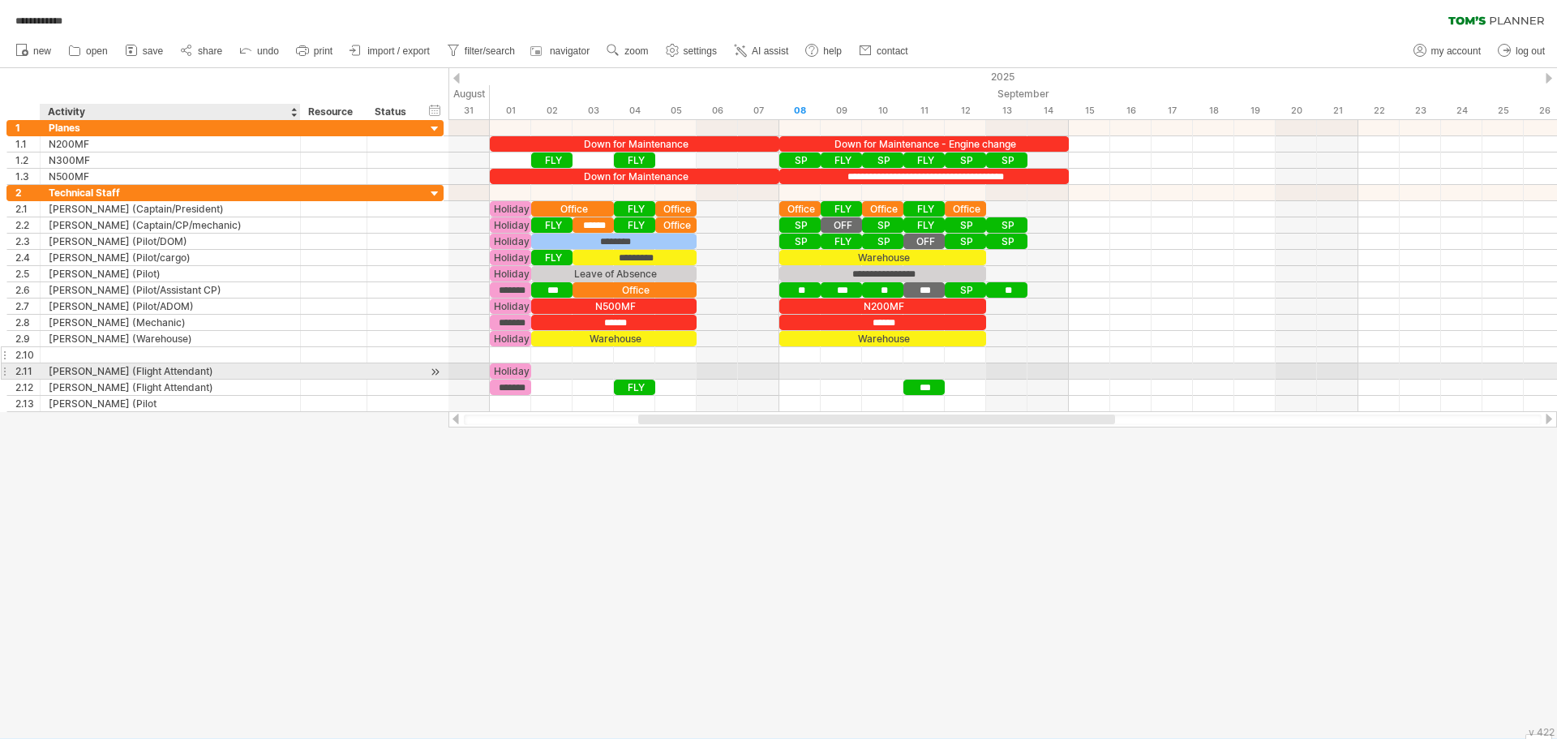
click at [63, 354] on div at bounding box center [170, 354] width 243 height 15
type input "**********"
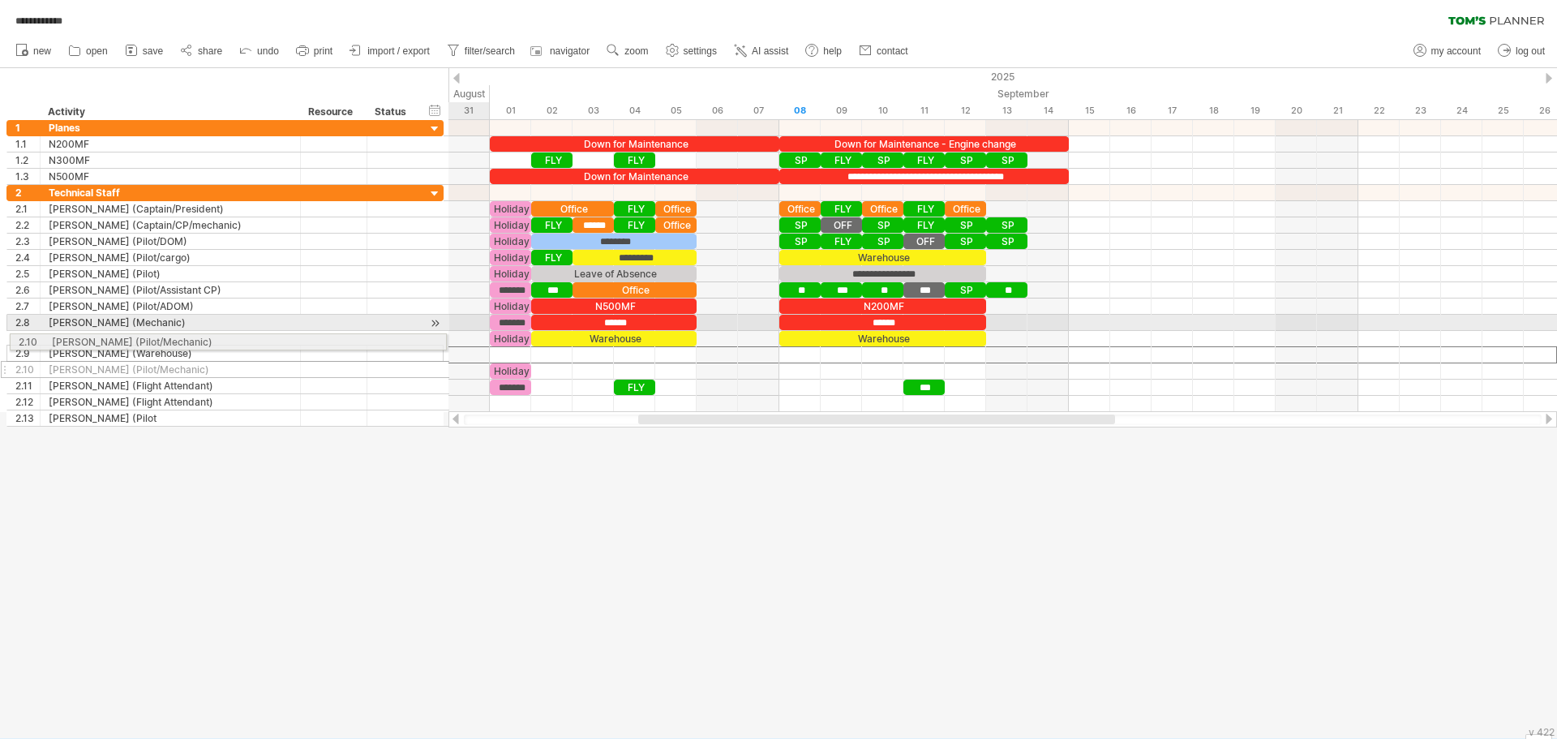
drag, startPoint x: 6, startPoint y: 355, endPoint x: 3, endPoint y: 339, distance: 16.4
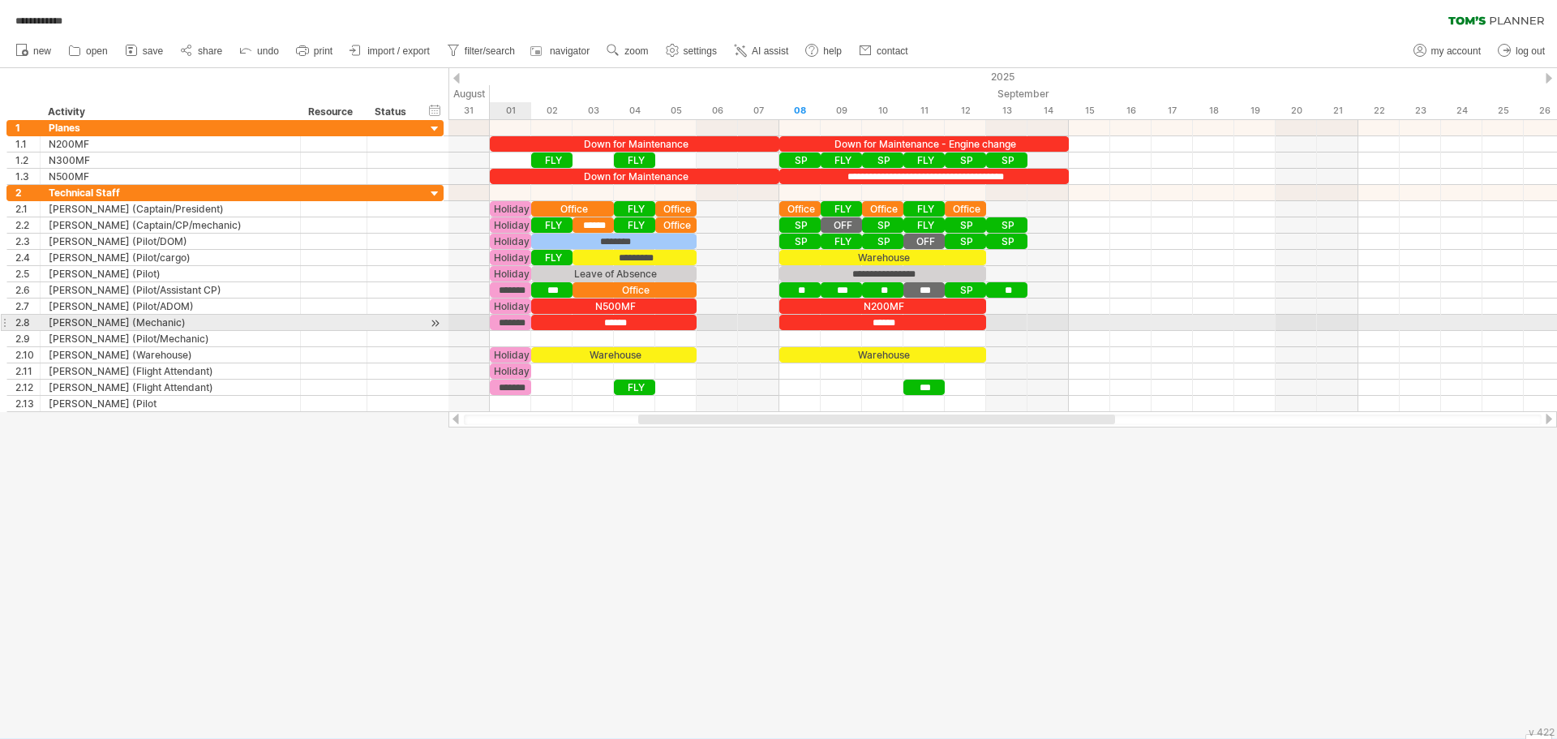
click at [508, 321] on div "*******" at bounding box center [510, 322] width 41 height 15
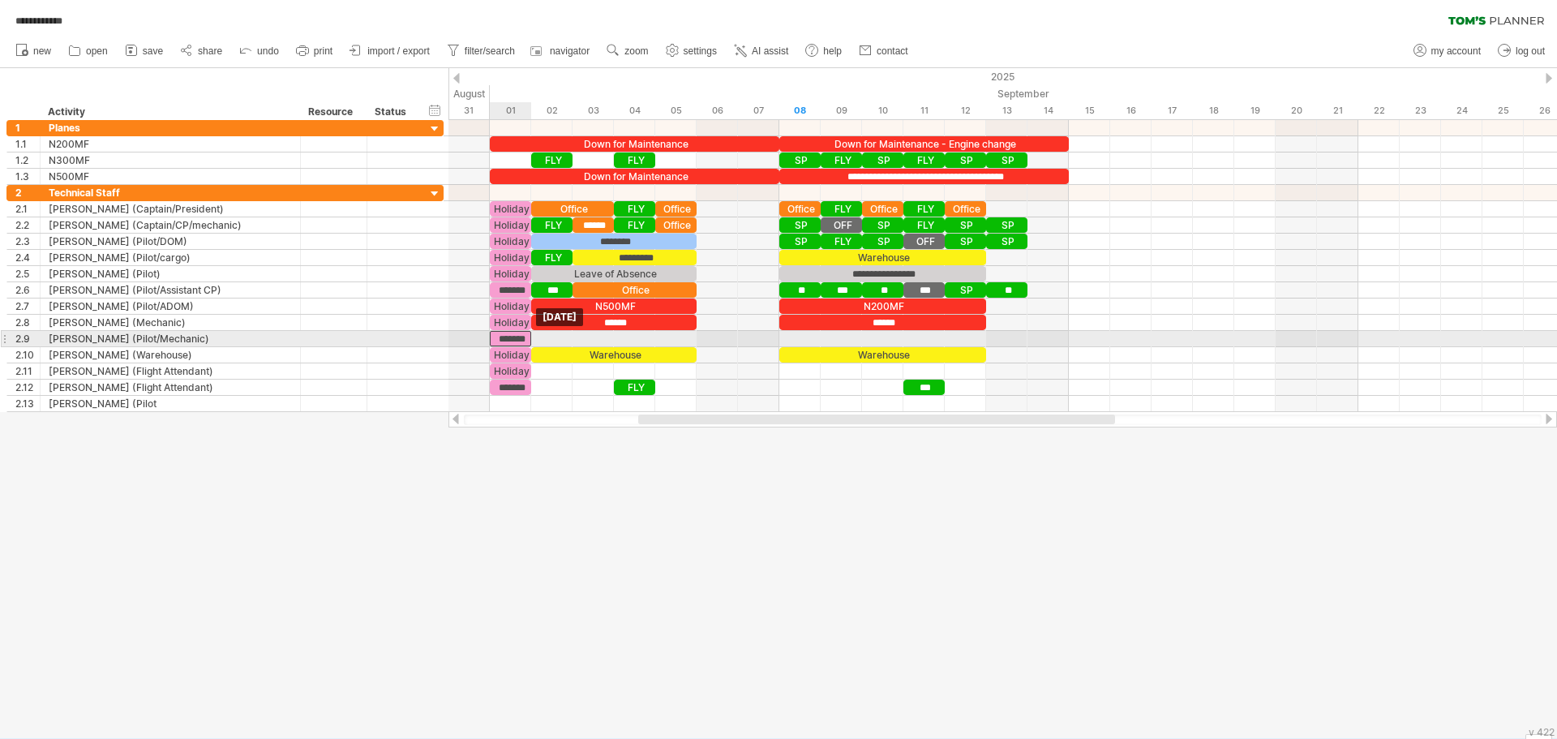
drag, startPoint x: 510, startPoint y: 320, endPoint x: 511, endPoint y: 333, distance: 13.0
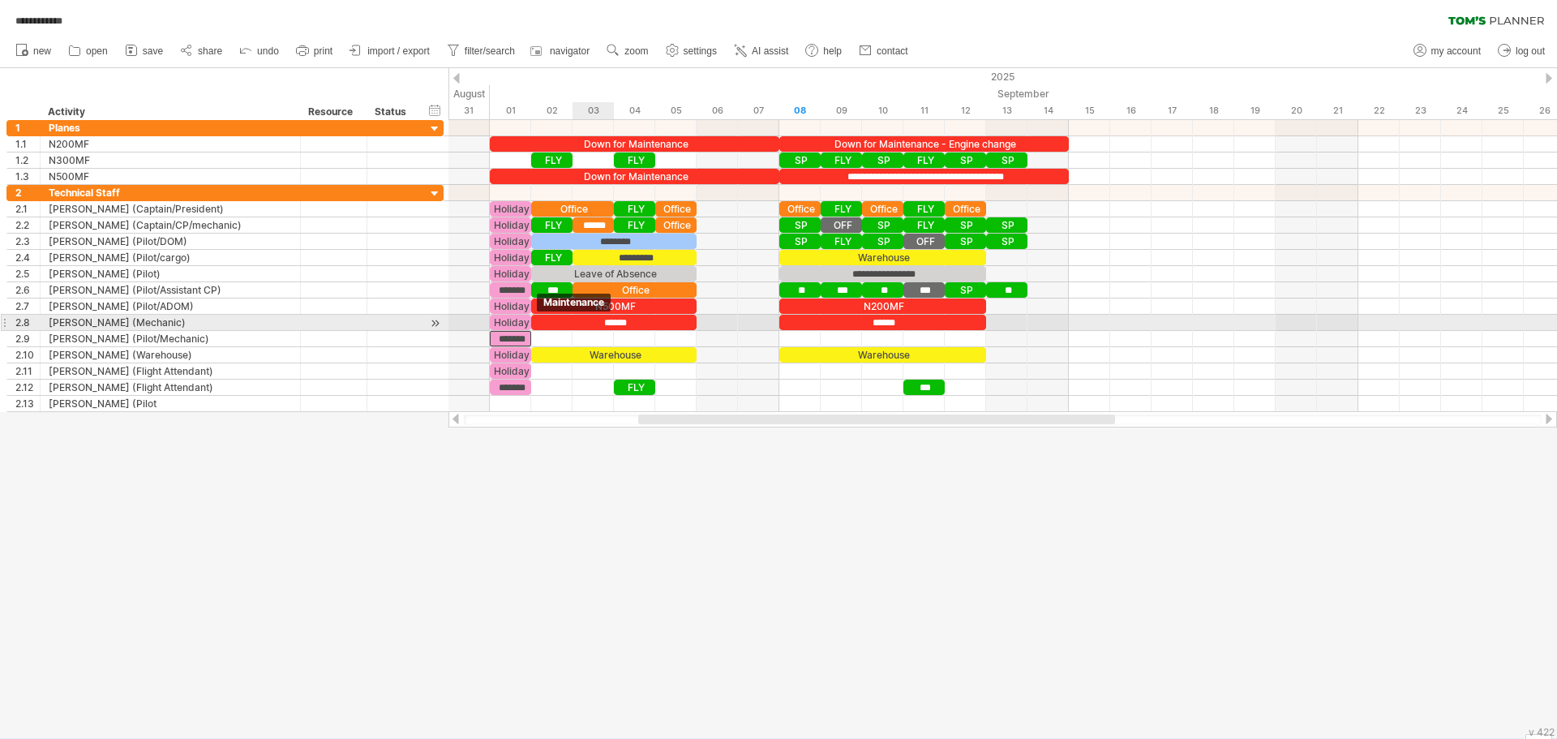
click at [589, 319] on div "******" at bounding box center [613, 322] width 165 height 15
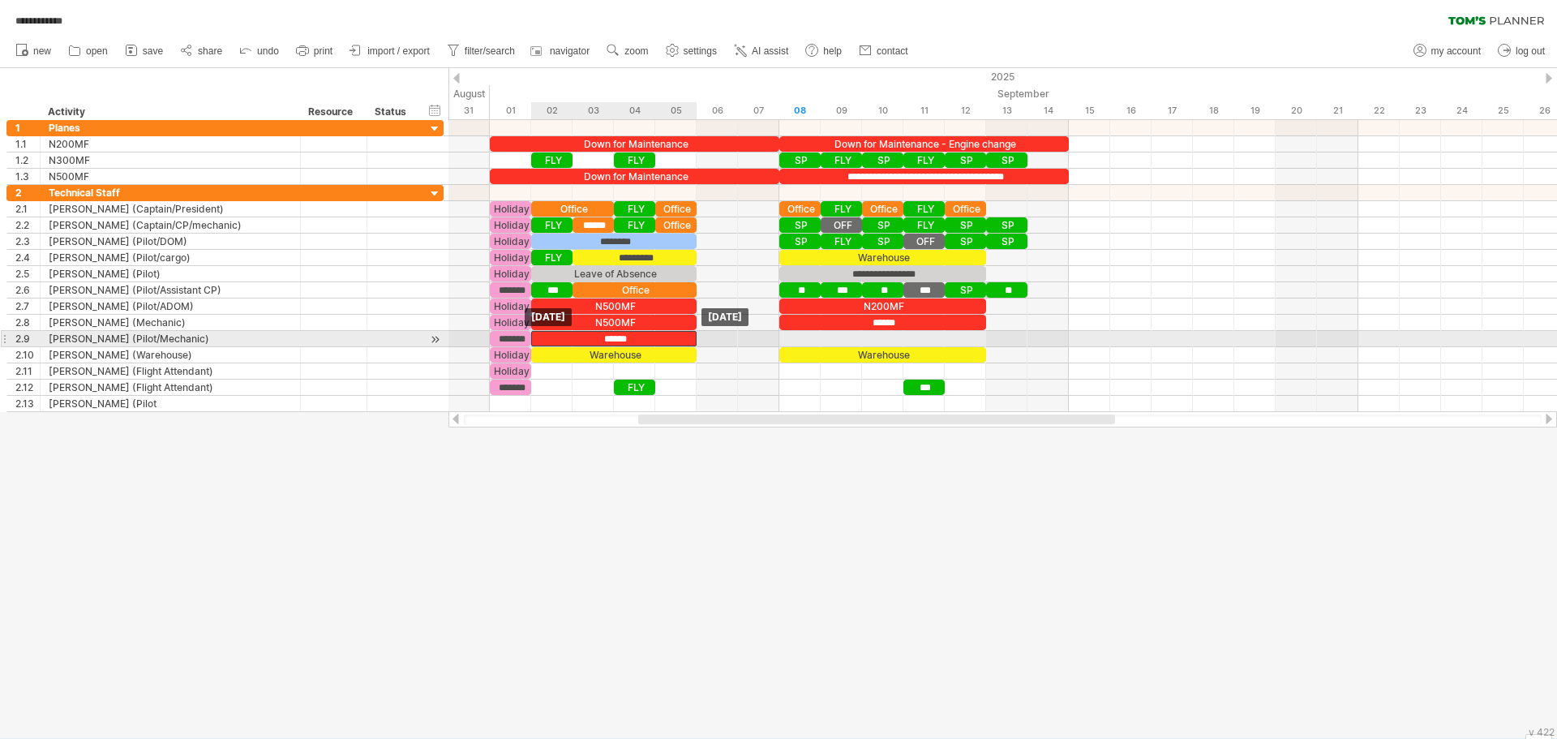
drag, startPoint x: 589, startPoint y: 319, endPoint x: 589, endPoint y: 334, distance: 15.4
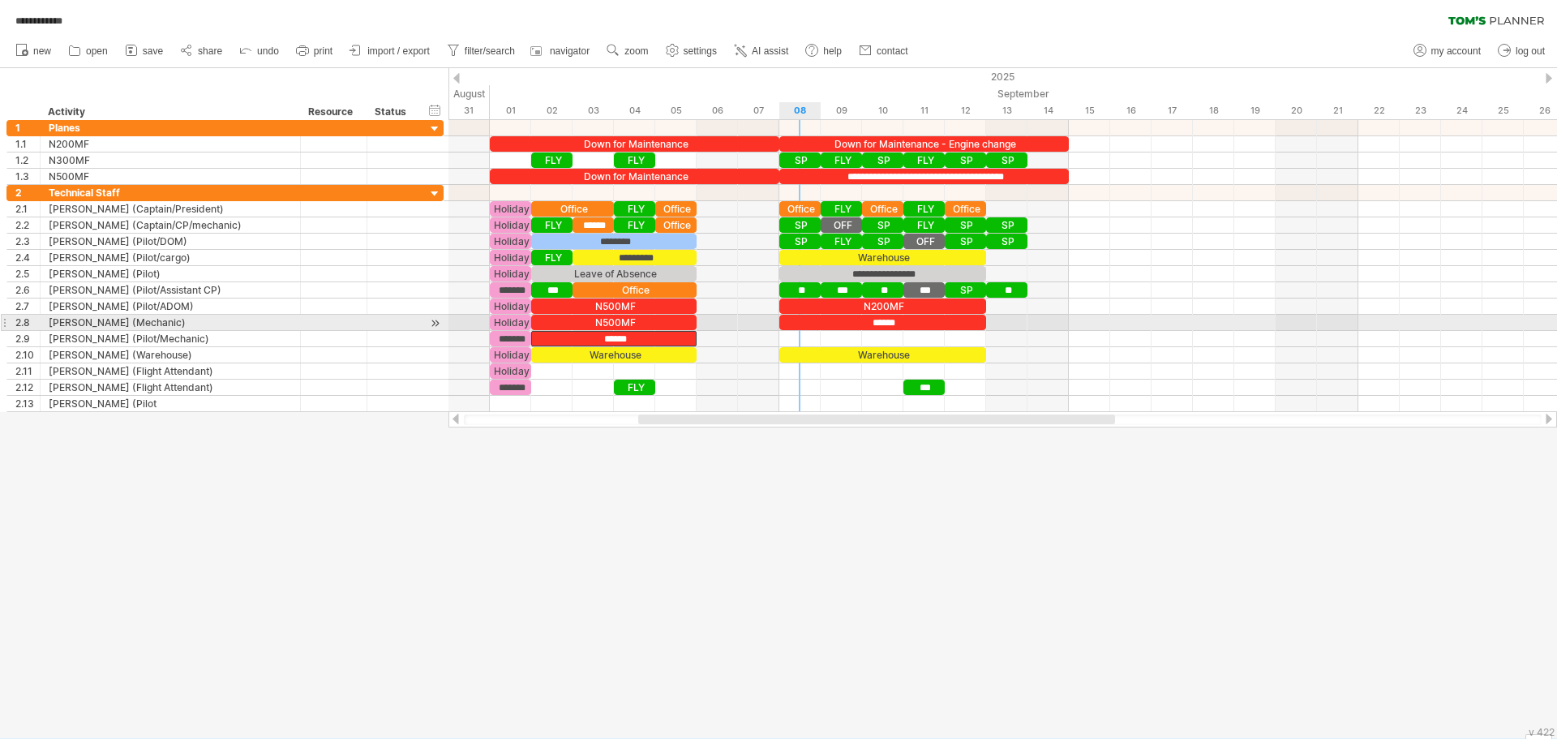
click at [790, 320] on div "******" at bounding box center [882, 322] width 207 height 15
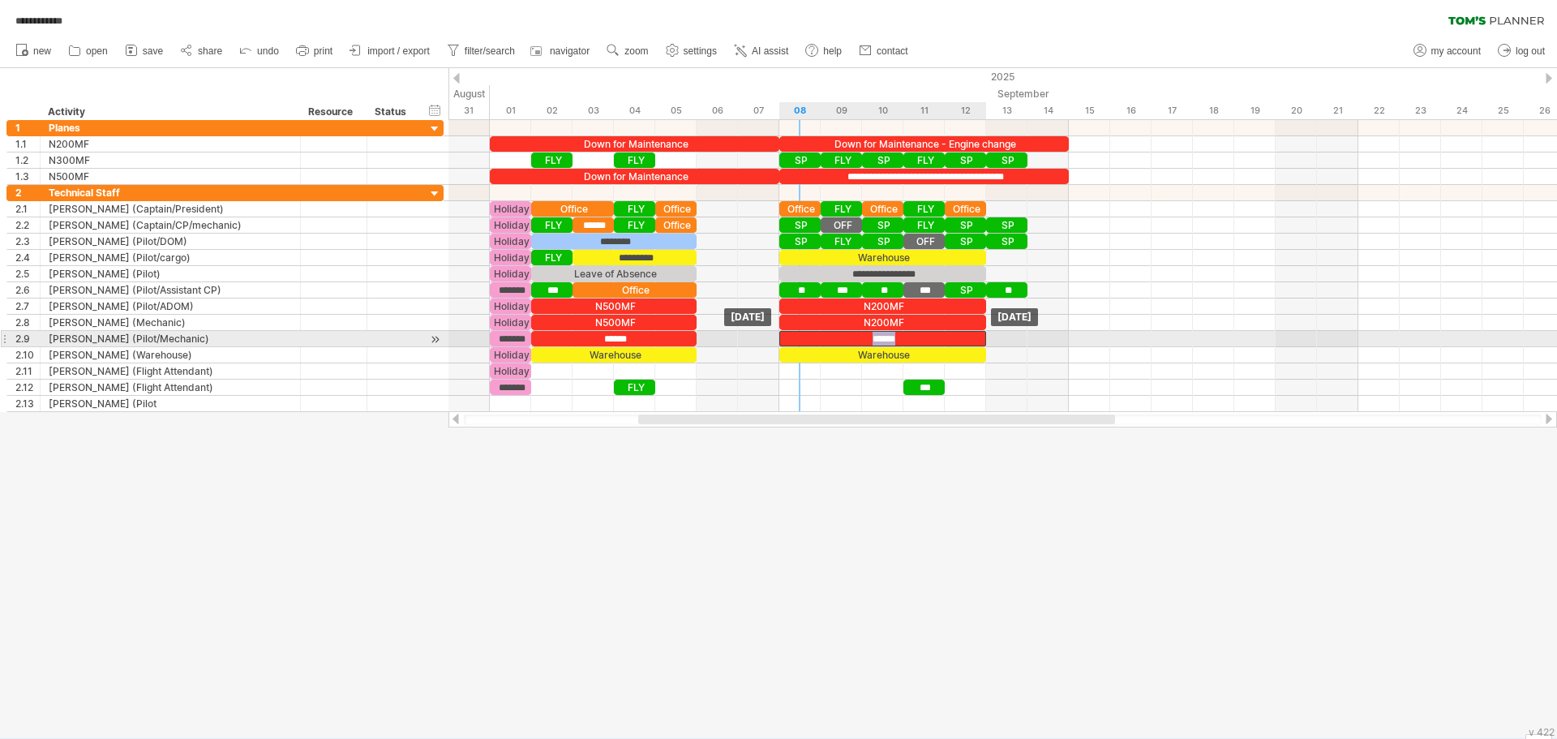
drag, startPoint x: 790, startPoint y: 320, endPoint x: 788, endPoint y: 333, distance: 13.1
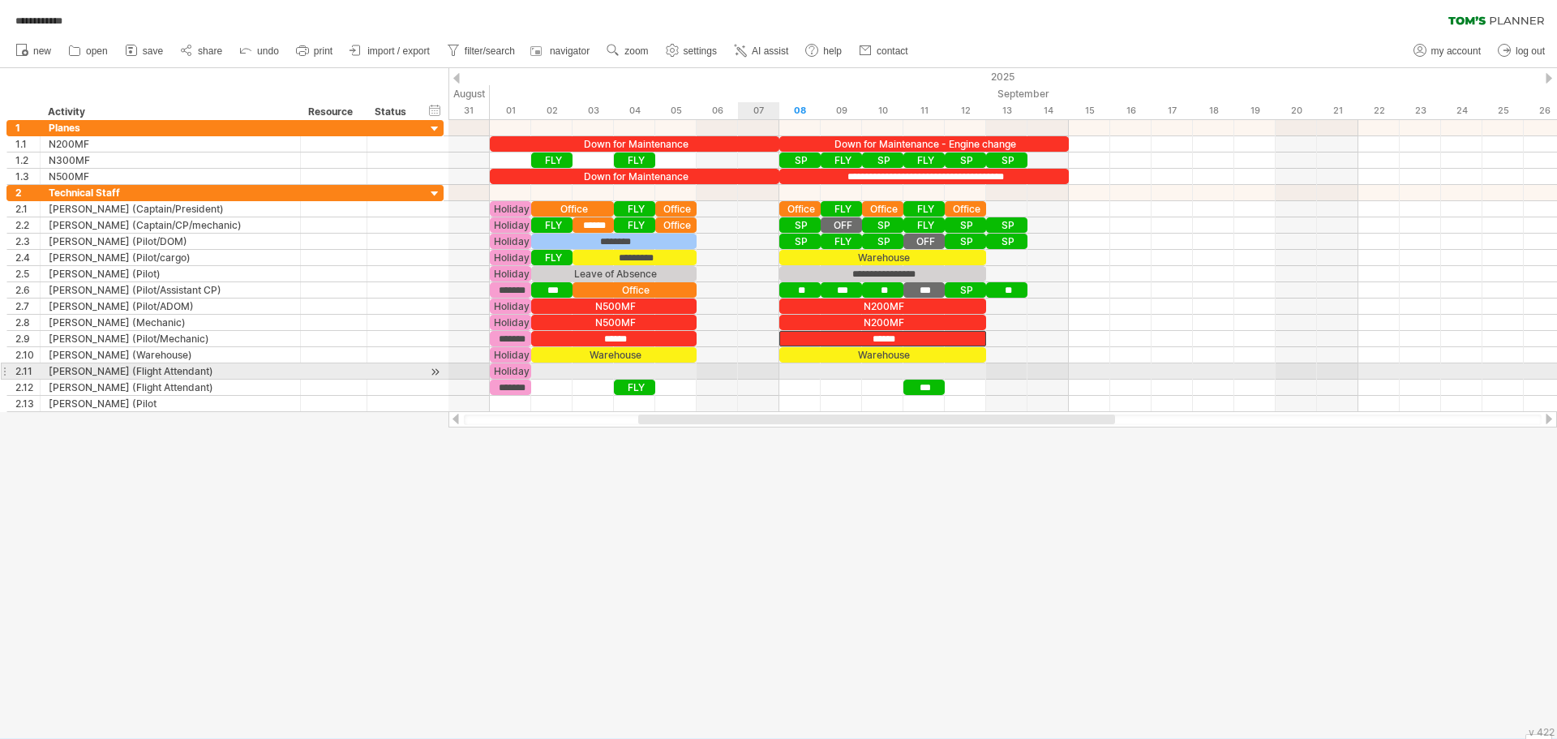
click at [749, 376] on div at bounding box center [1003, 371] width 1109 height 16
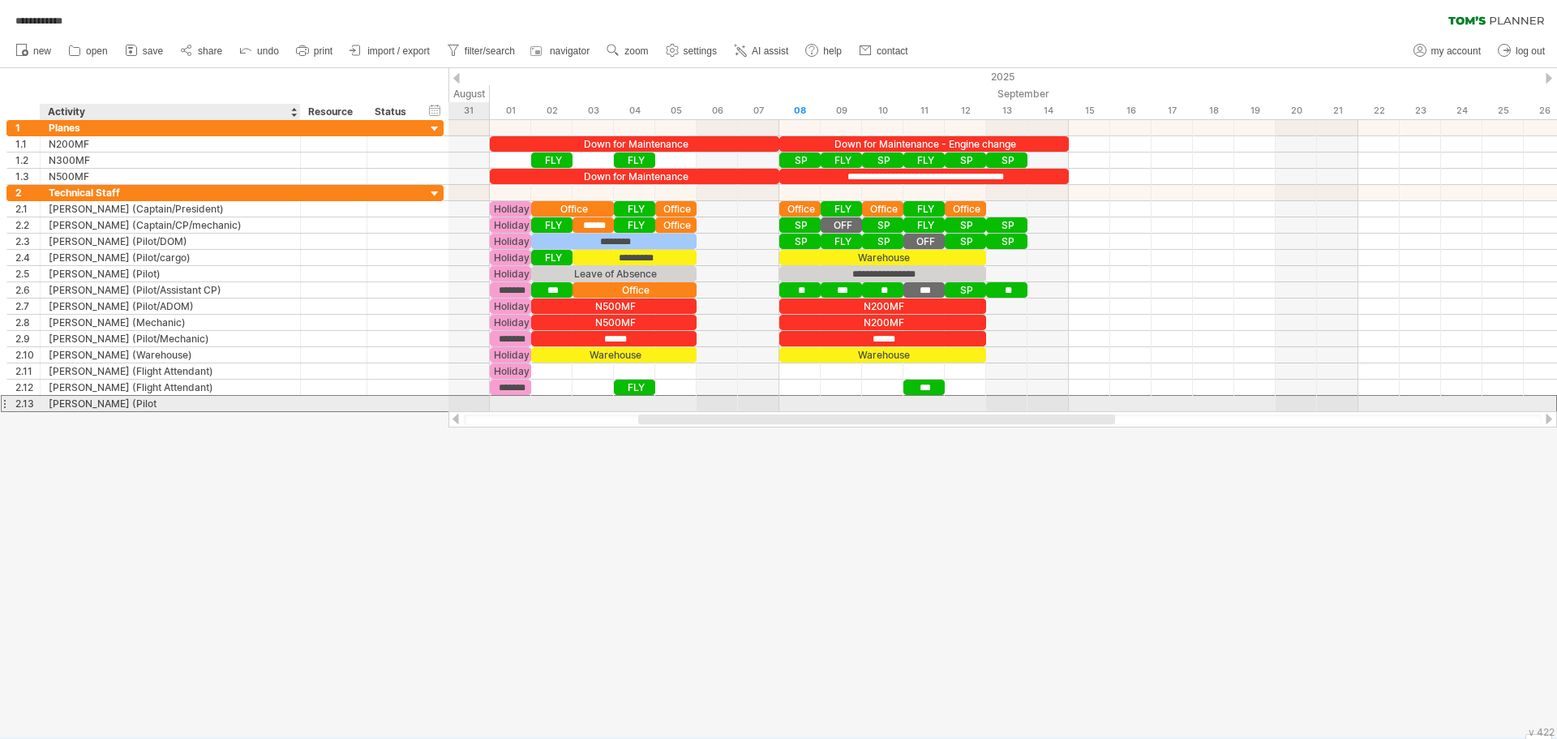
click at [145, 404] on div "[PERSON_NAME] (Pilot" at bounding box center [170, 403] width 243 height 15
type input "**********"
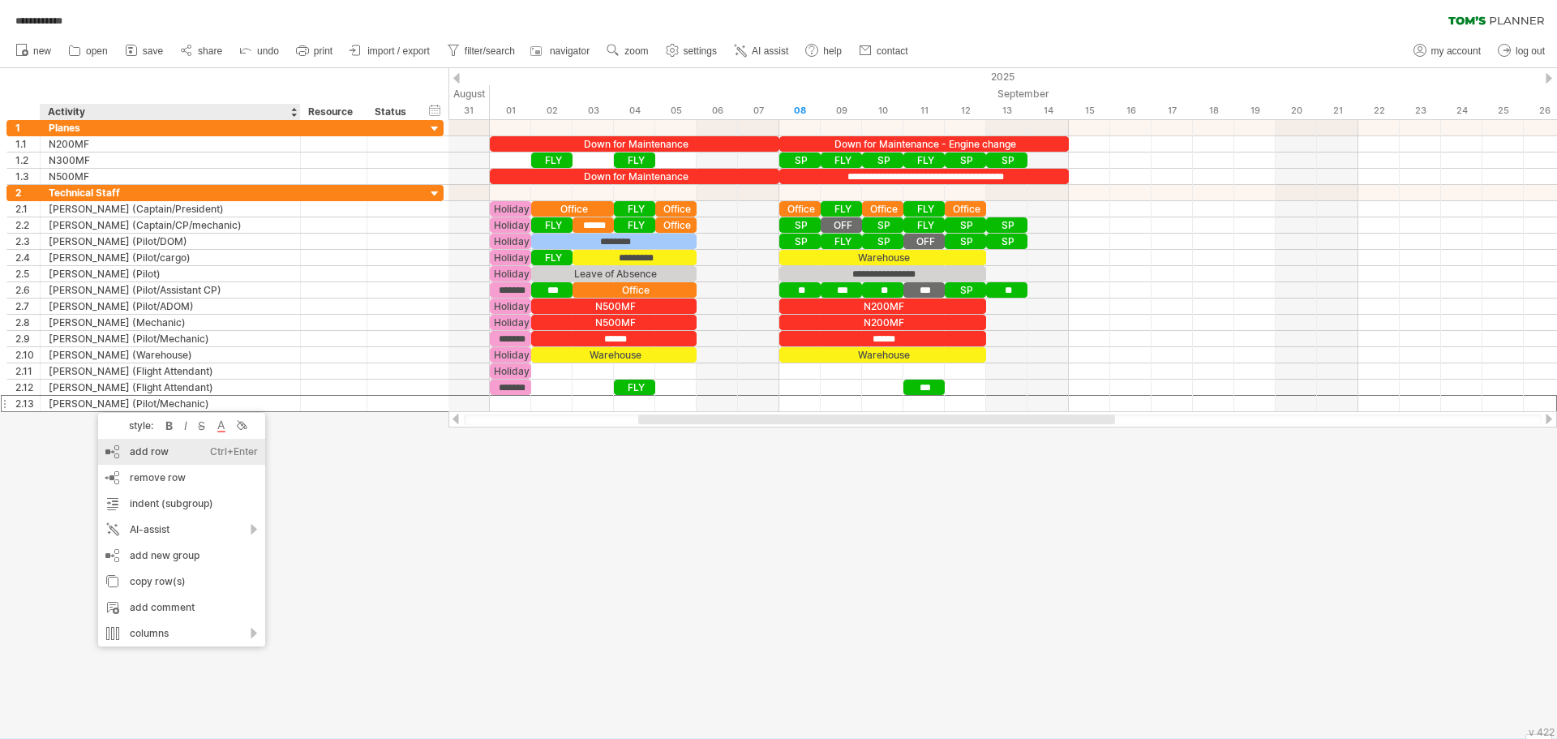
click at [131, 450] on div "add row Ctrl+Enter Cmd+Enter" at bounding box center [181, 452] width 167 height 26
click at [109, 469] on div "add row Ctrl+Enter Cmd+Enter" at bounding box center [177, 468] width 167 height 26
click at [71, 419] on div at bounding box center [170, 419] width 243 height 15
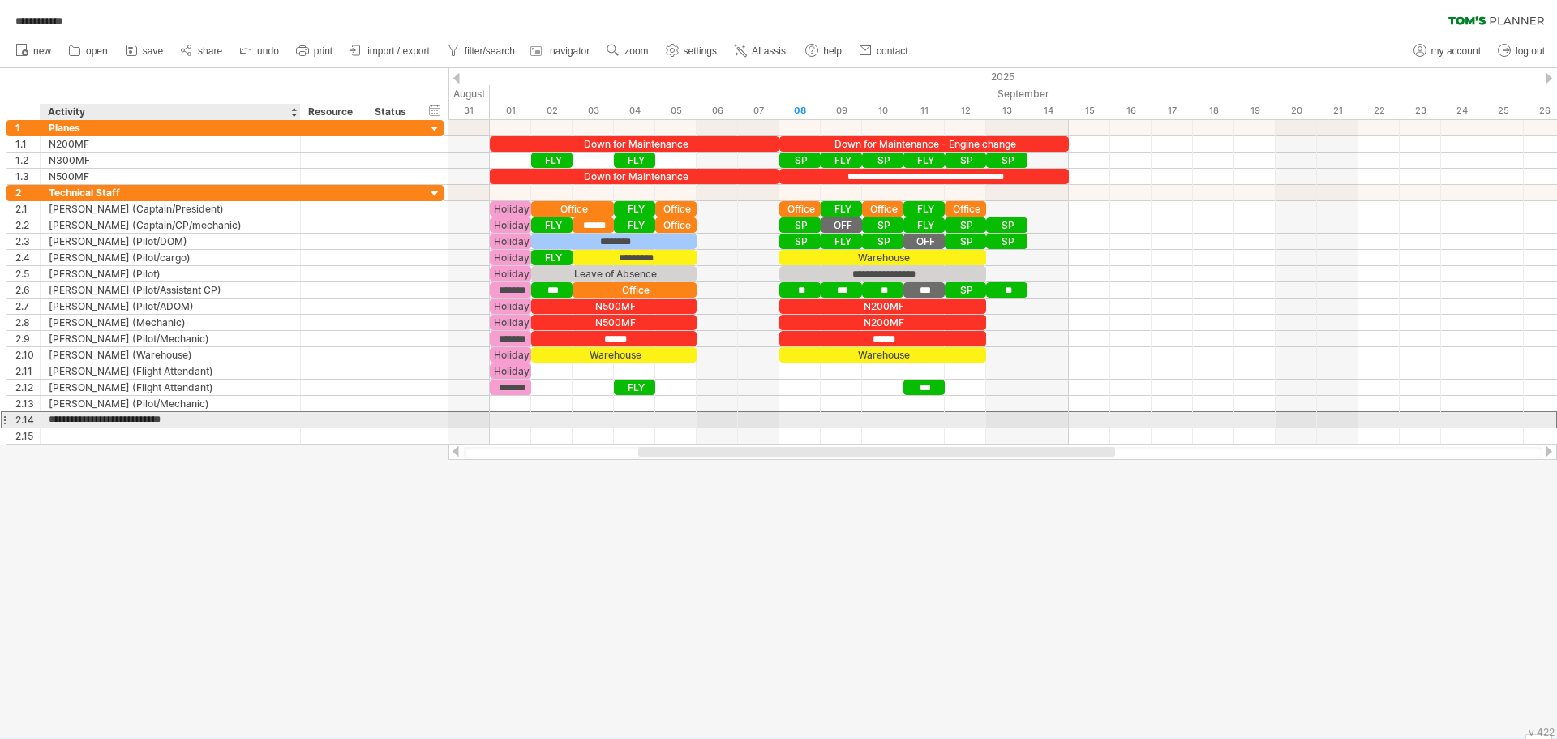
type input "**********"
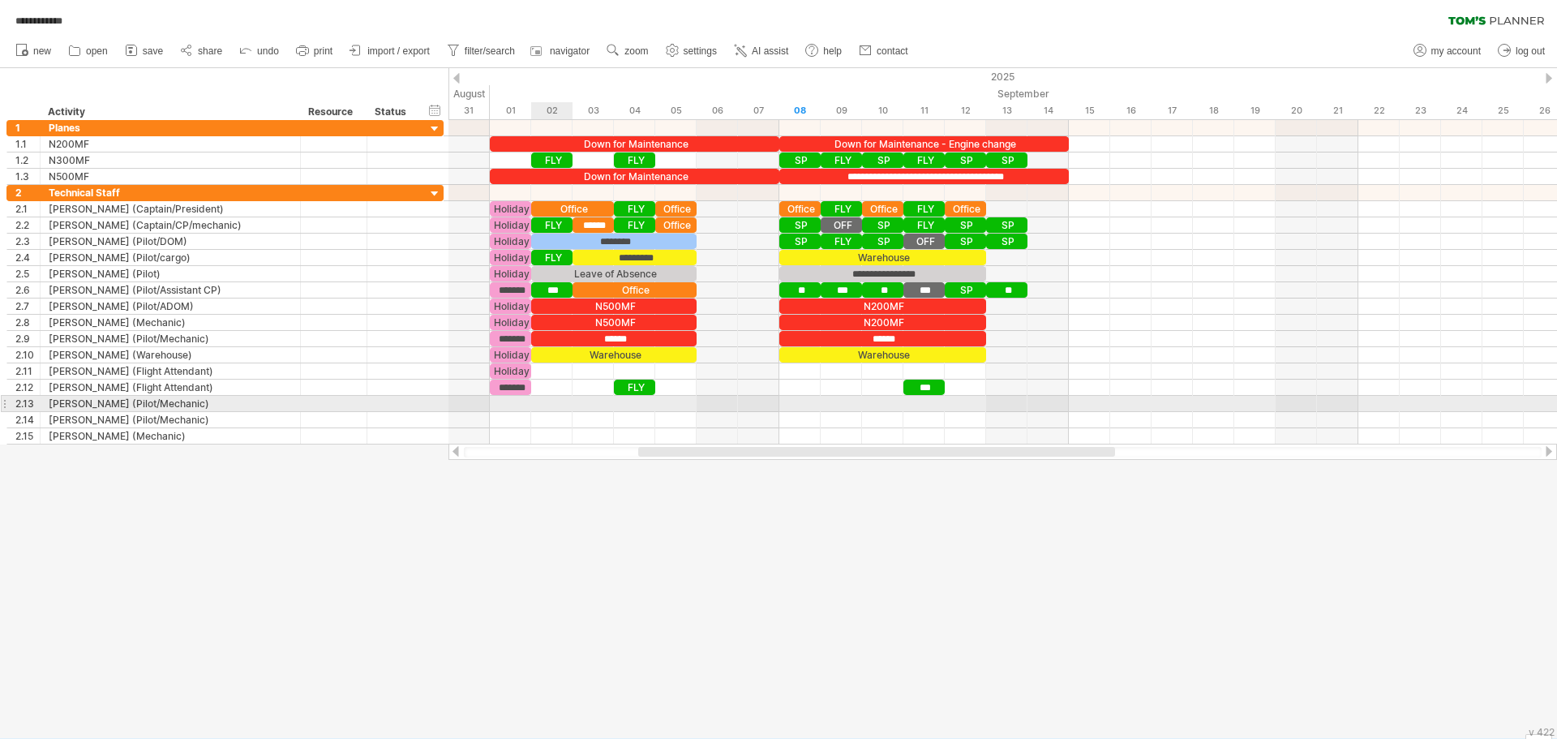
click at [545, 404] on div at bounding box center [1003, 404] width 1109 height 16
click at [524, 403] on div at bounding box center [1003, 404] width 1109 height 16
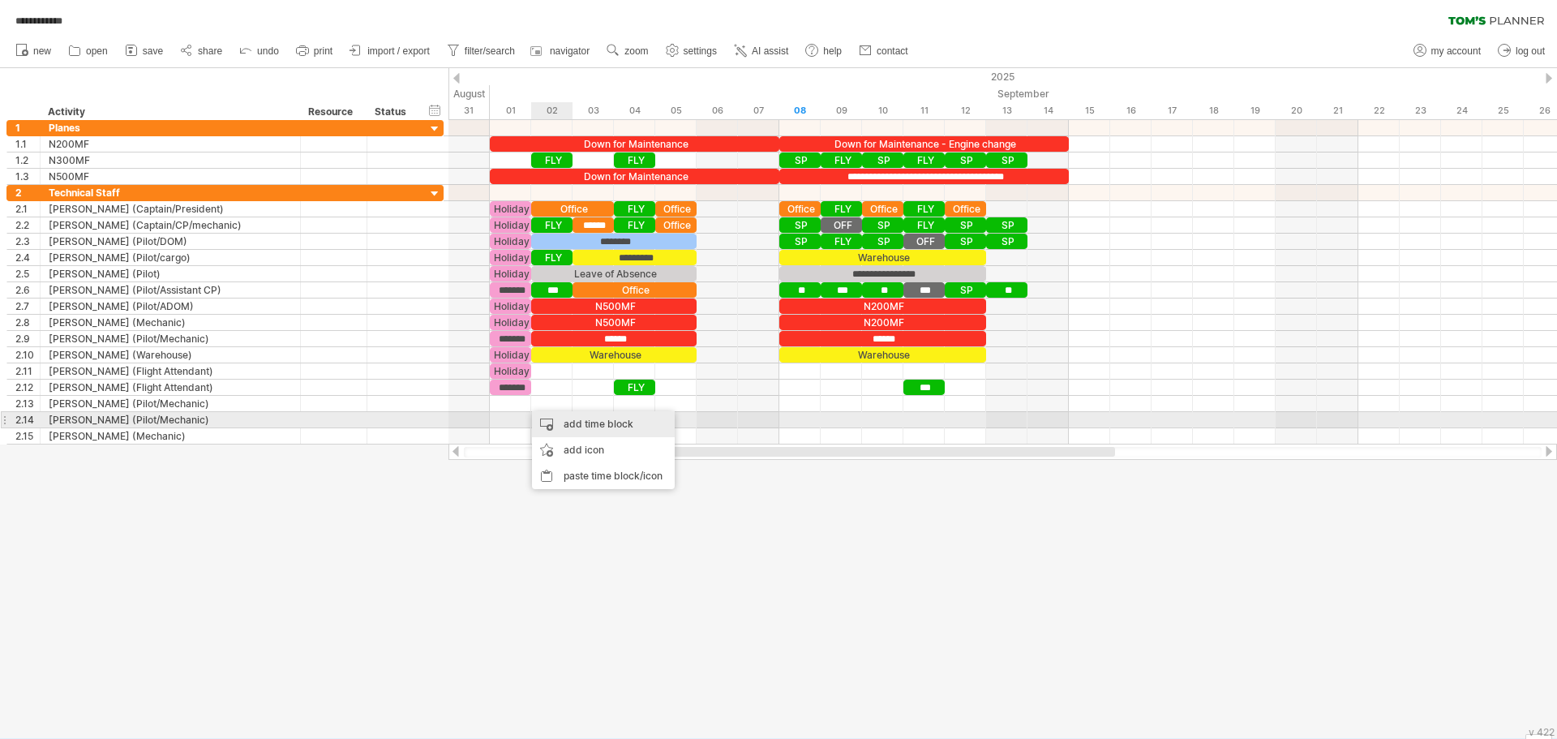
click at [552, 419] on div "add time block" at bounding box center [603, 424] width 143 height 26
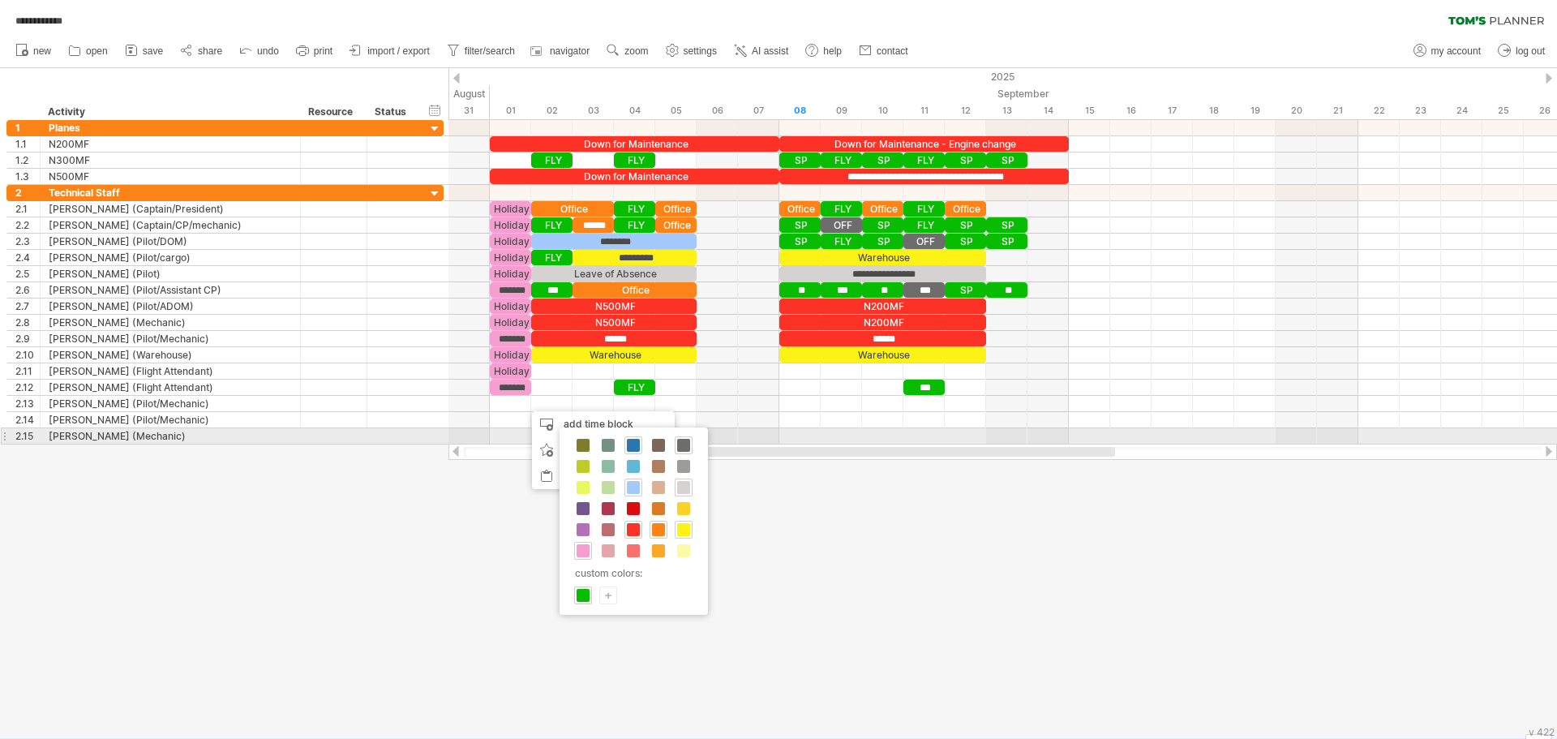
click at [633, 444] on span at bounding box center [633, 445] width 13 height 13
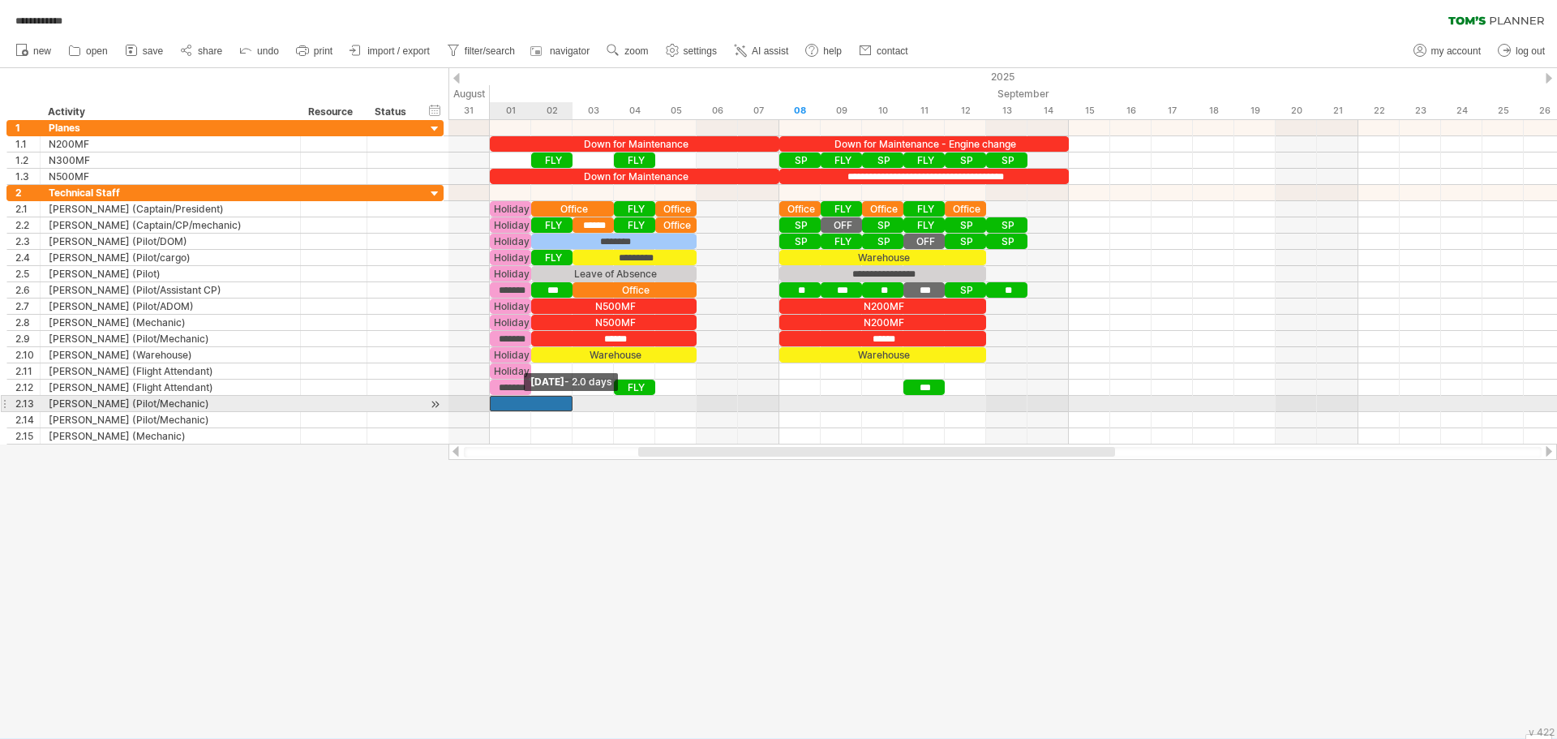
drag, startPoint x: 532, startPoint y: 402, endPoint x: 486, endPoint y: 401, distance: 46.2
click at [486, 401] on div "**********" at bounding box center [1003, 282] width 1109 height 324
drag, startPoint x: 573, startPoint y: 404, endPoint x: 696, endPoint y: 406, distance: 122.5
click at [696, 406] on span at bounding box center [696, 403] width 6 height 15
click at [593, 401] on div at bounding box center [593, 403] width 207 height 15
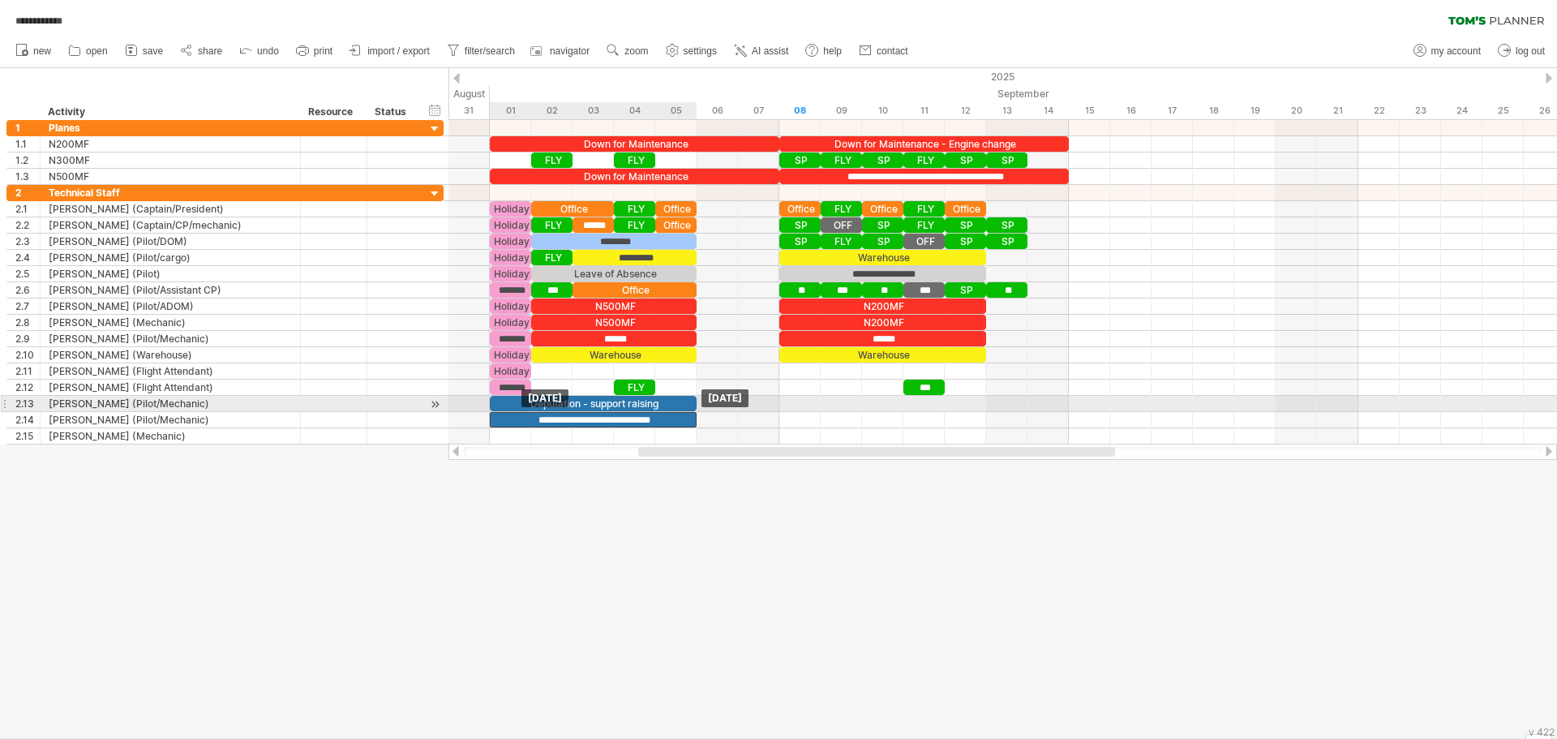
drag, startPoint x: 575, startPoint y: 401, endPoint x: 572, endPoint y: 412, distance: 11.0
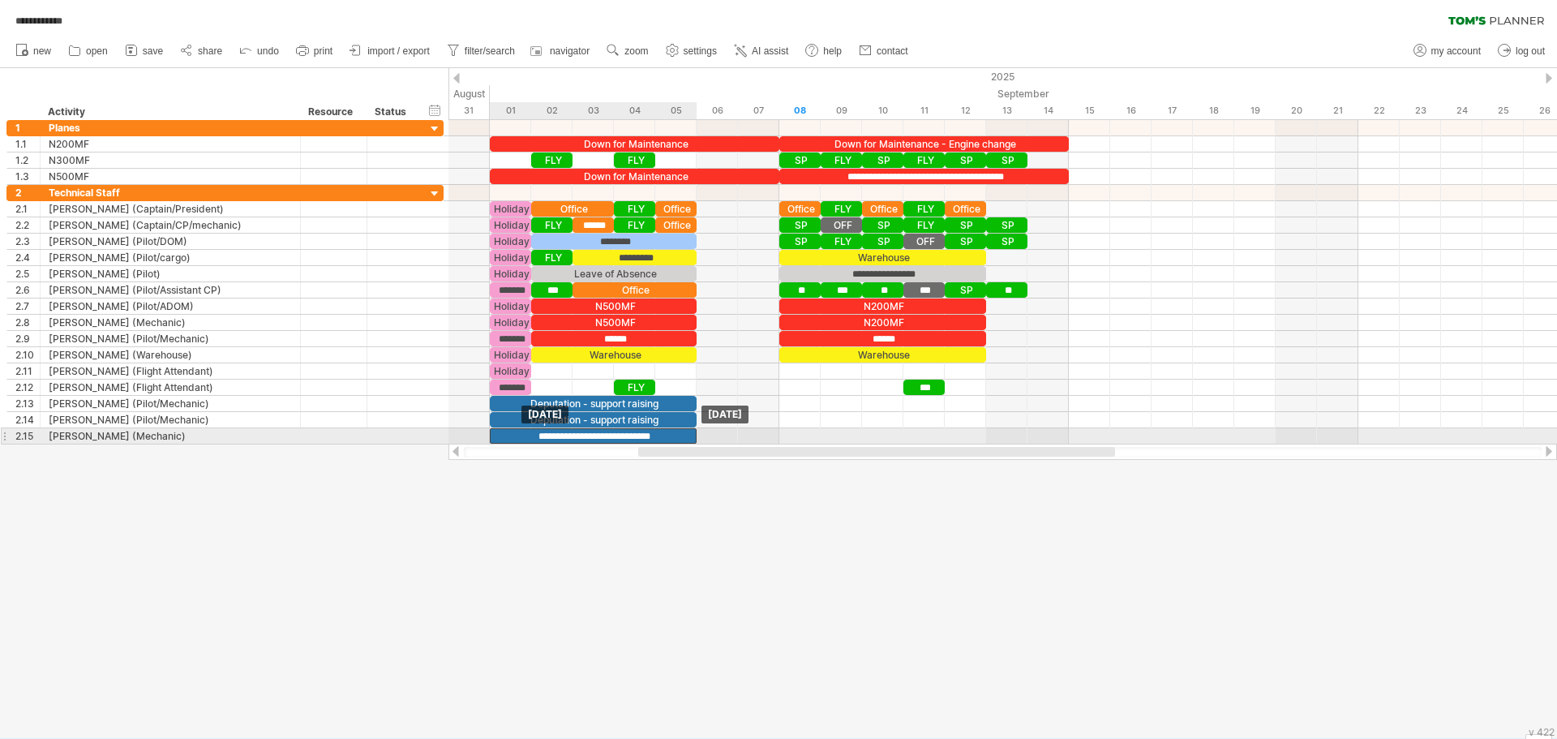
drag, startPoint x: 582, startPoint y: 420, endPoint x: 578, endPoint y: 430, distance: 10.5
click at [547, 437] on div "**********" at bounding box center [593, 435] width 207 height 15
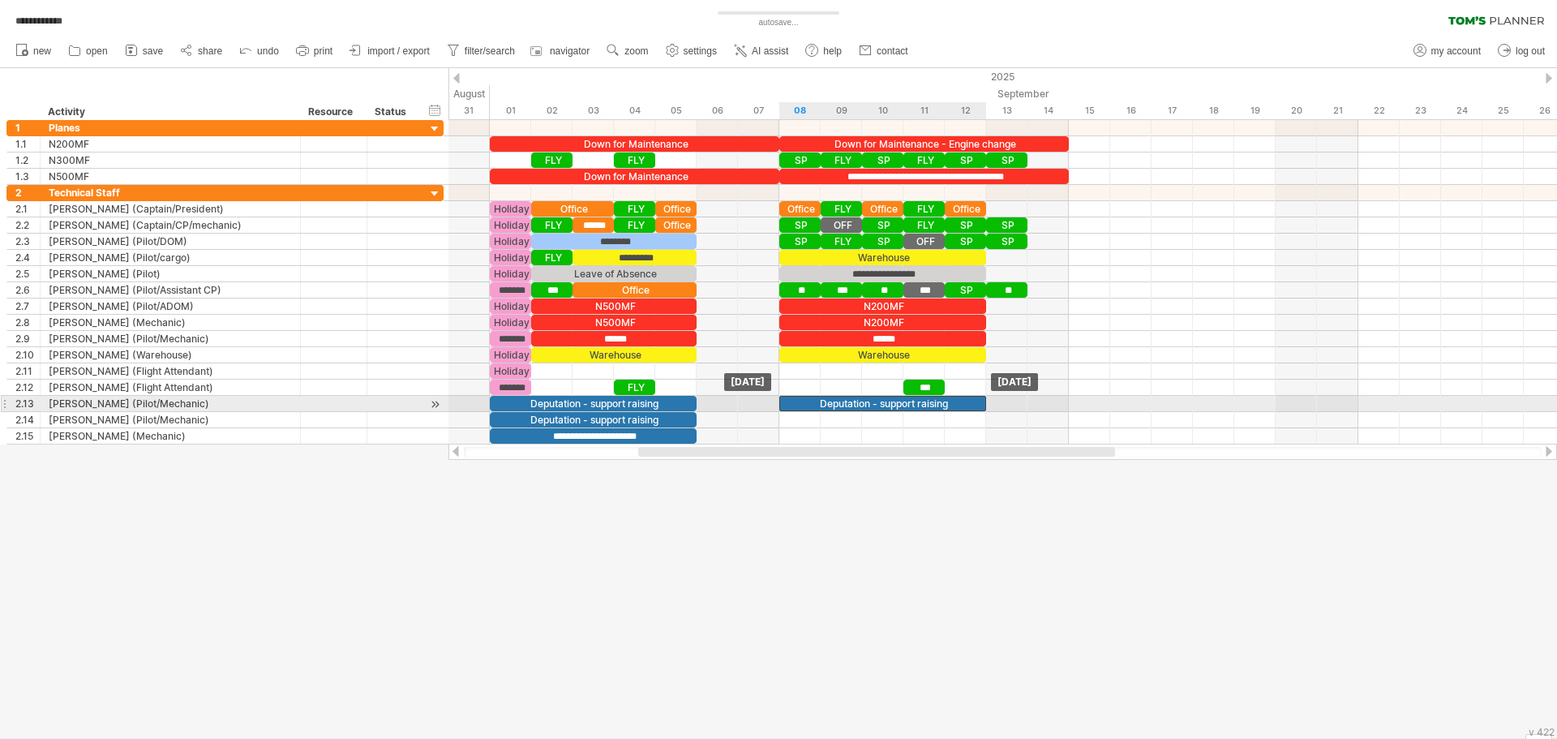
drag, startPoint x: 596, startPoint y: 403, endPoint x: 877, endPoint y: 402, distance: 280.6
click at [877, 402] on div "Deputation - support raising" at bounding box center [882, 403] width 207 height 15
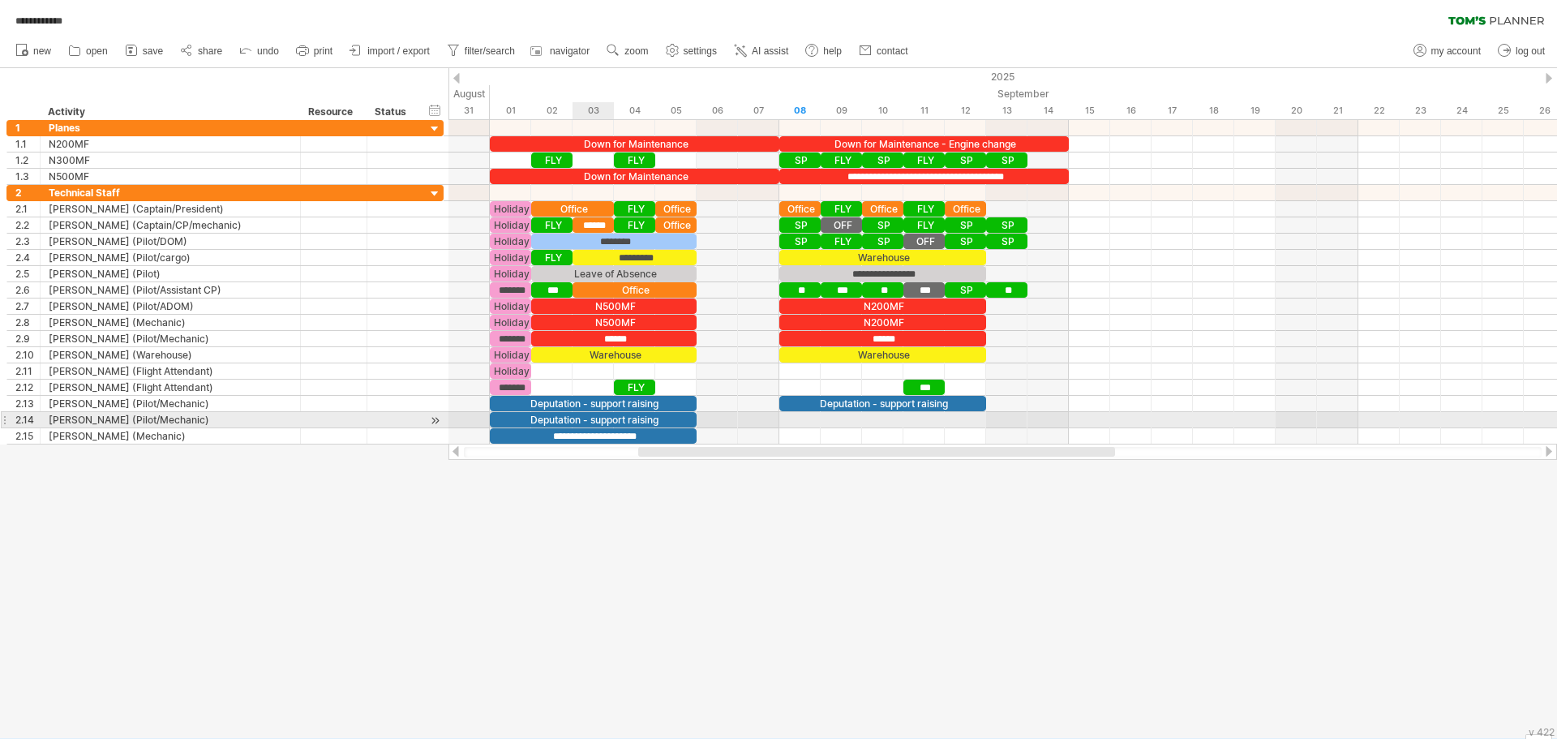
click at [581, 417] on div "Deputation - support raising" at bounding box center [593, 419] width 207 height 15
drag, startPoint x: 560, startPoint y: 415, endPoint x: 841, endPoint y: 420, distance: 280.7
click at [841, 420] on div "**********" at bounding box center [882, 419] width 207 height 15
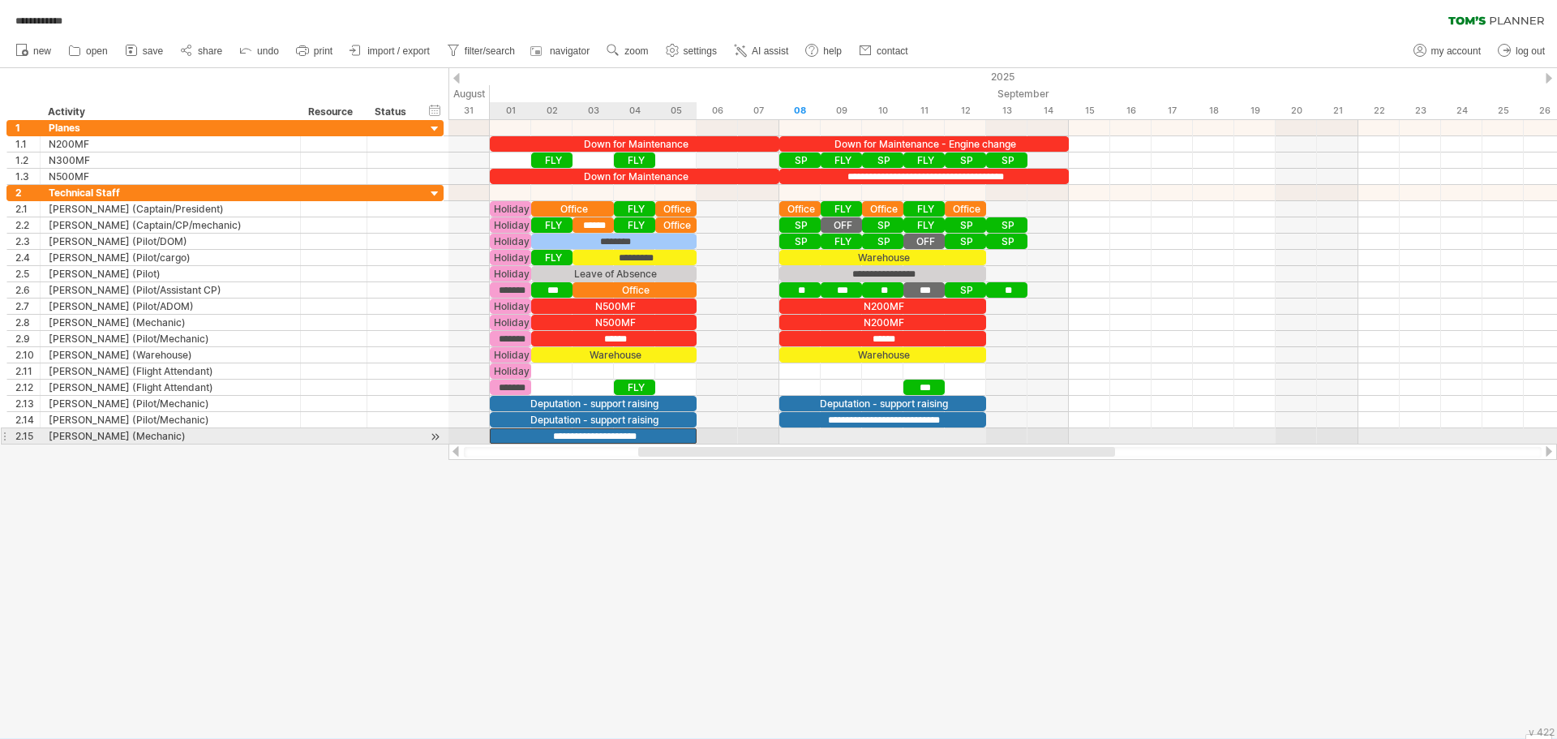
click at [552, 431] on div "**********" at bounding box center [593, 435] width 207 height 15
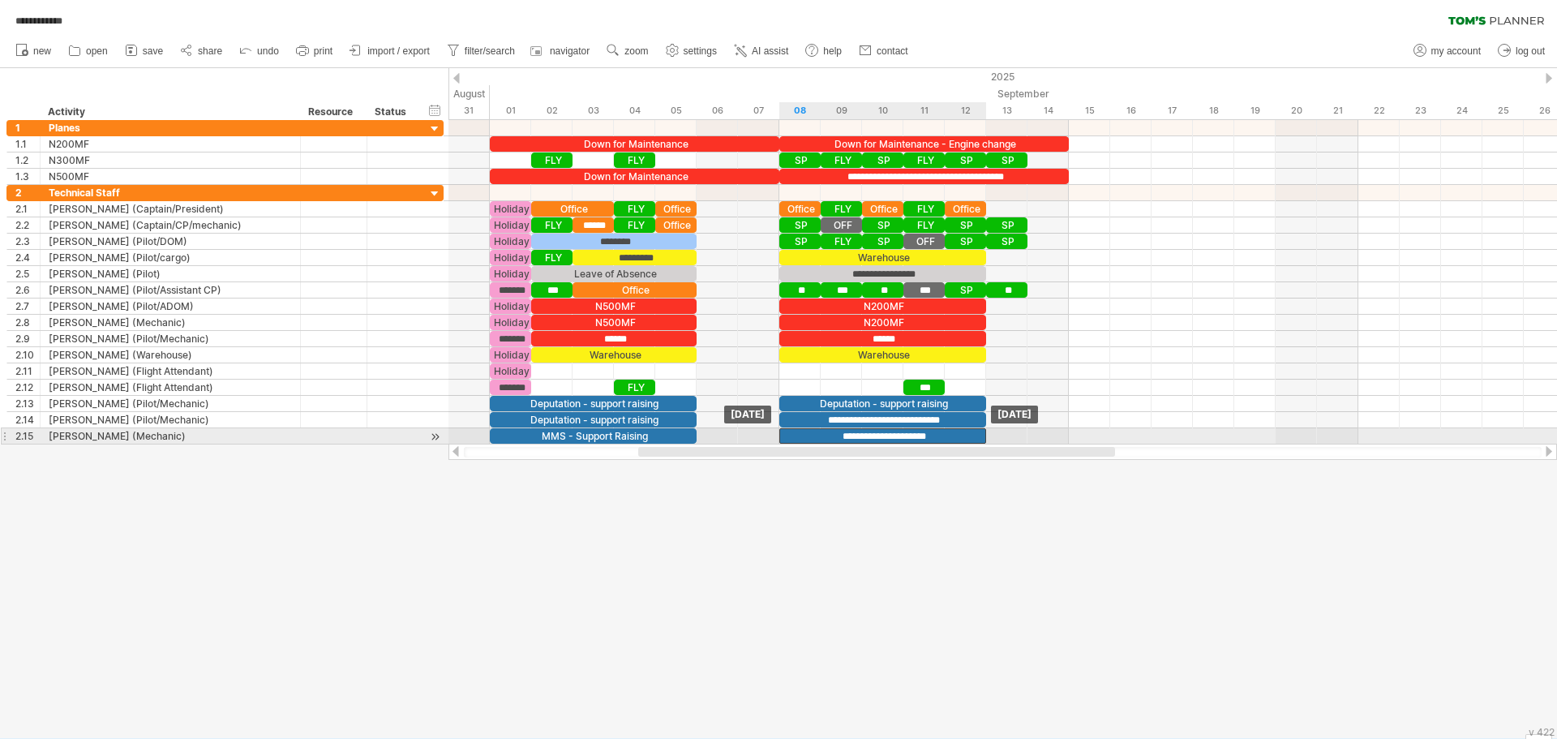
drag, startPoint x: 526, startPoint y: 430, endPoint x: 825, endPoint y: 438, distance: 298.6
click at [825, 438] on div "**********" at bounding box center [882, 435] width 207 height 15
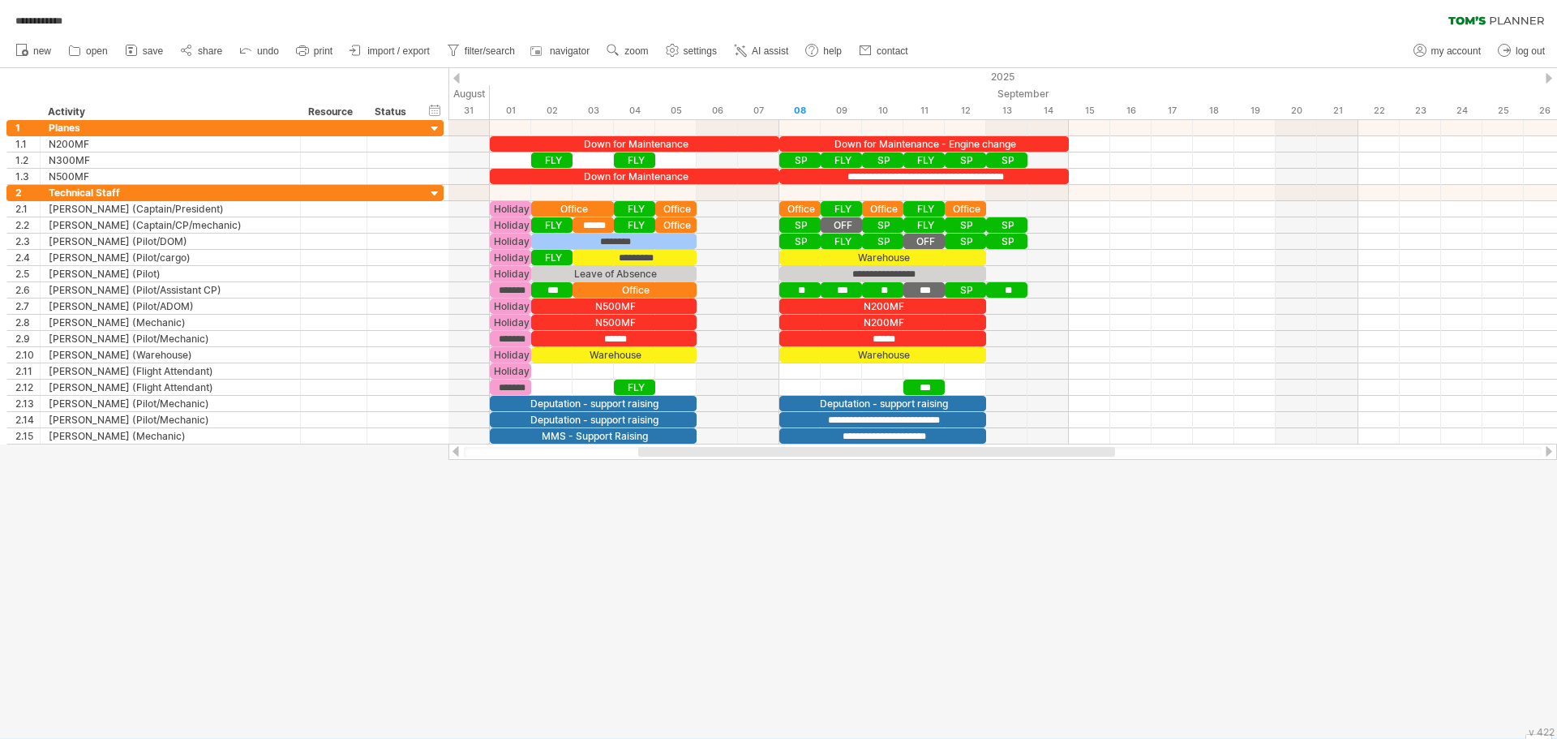
click at [758, 522] on div at bounding box center [778, 403] width 1557 height 670
click at [1225, 543] on div at bounding box center [778, 403] width 1557 height 670
click at [131, 54] on icon at bounding box center [131, 50] width 16 height 16
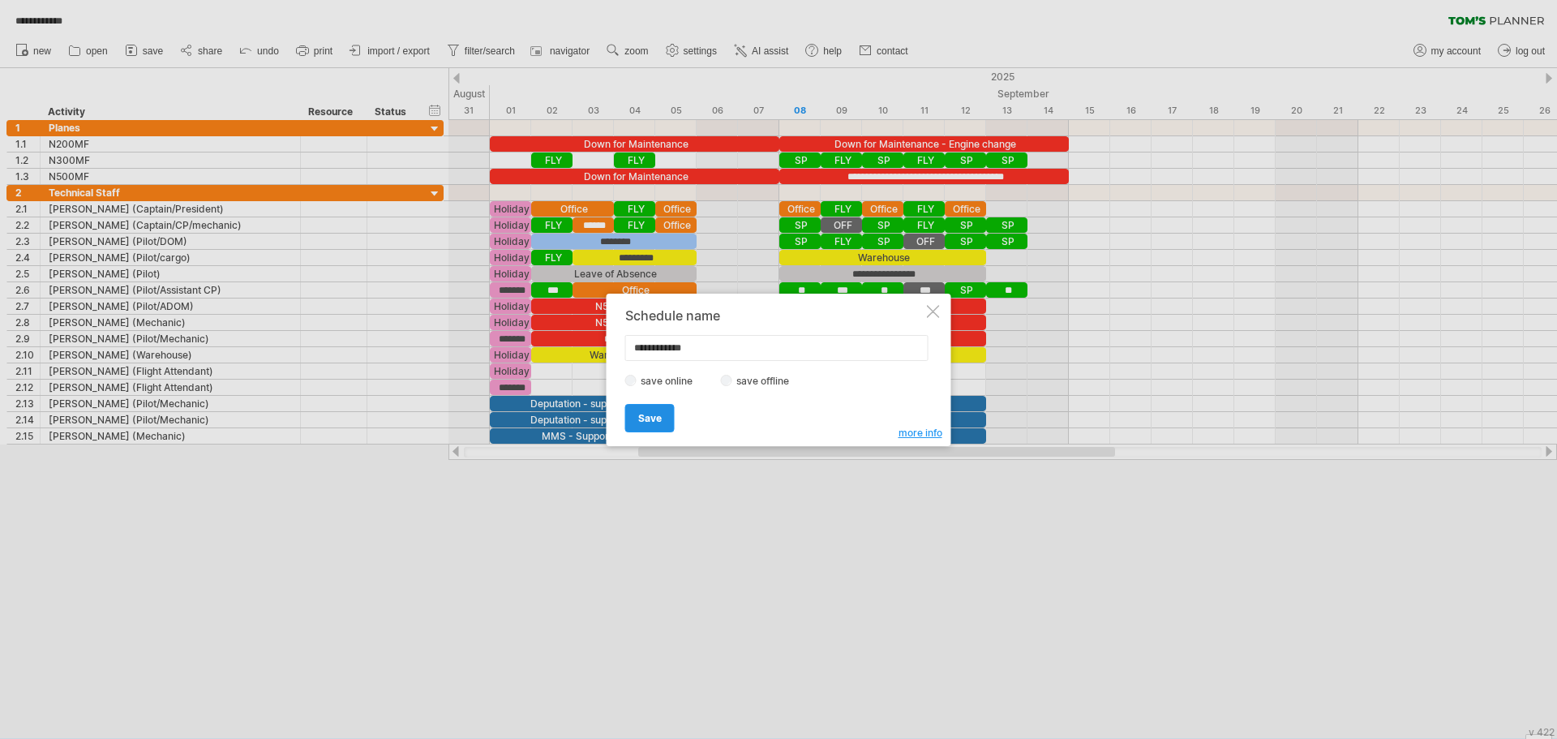
click at [663, 423] on link "Save" at bounding box center [649, 418] width 49 height 28
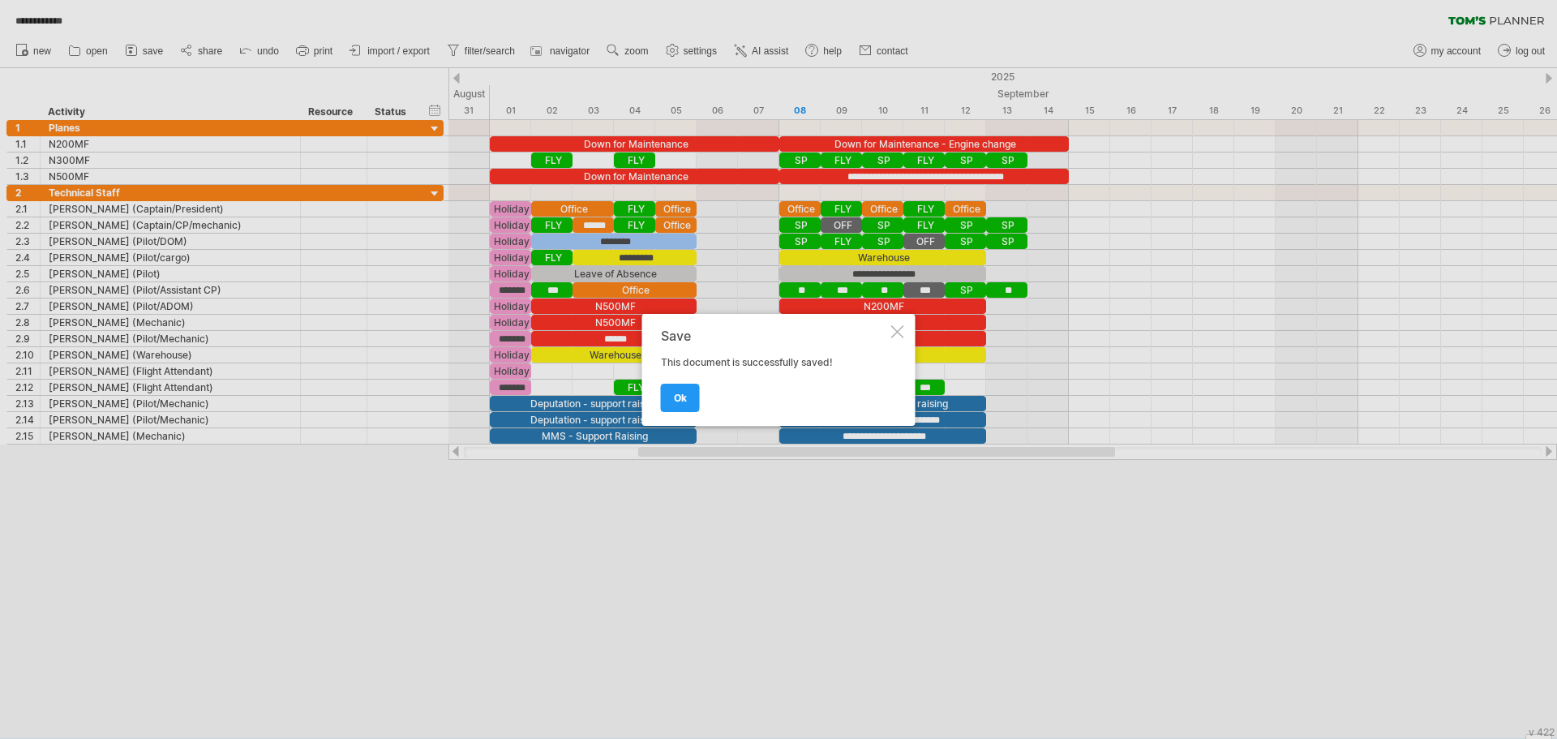
click at [664, 412] on div "Save This document is successfully saved! ok" at bounding box center [778, 370] width 273 height 112
click at [672, 400] on link "ok" at bounding box center [680, 398] width 39 height 28
